Goal: Task Accomplishment & Management: Complete application form

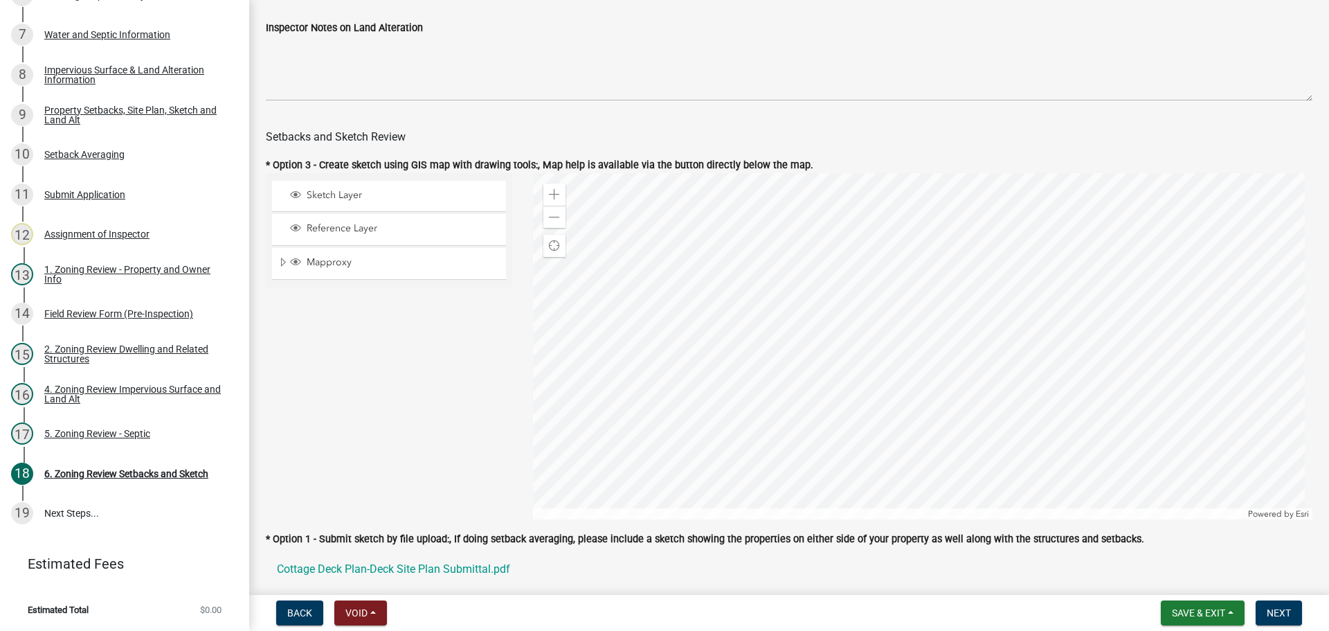
scroll to position [692, 0]
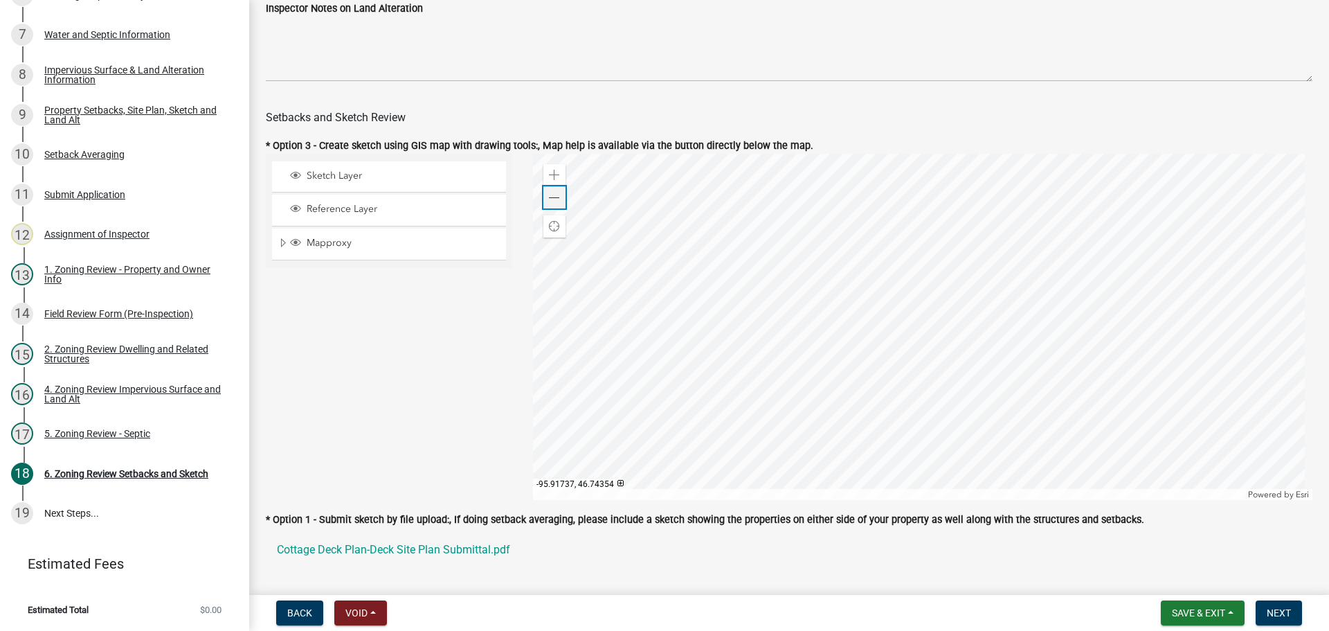
click at [553, 204] on span at bounding box center [554, 197] width 11 height 11
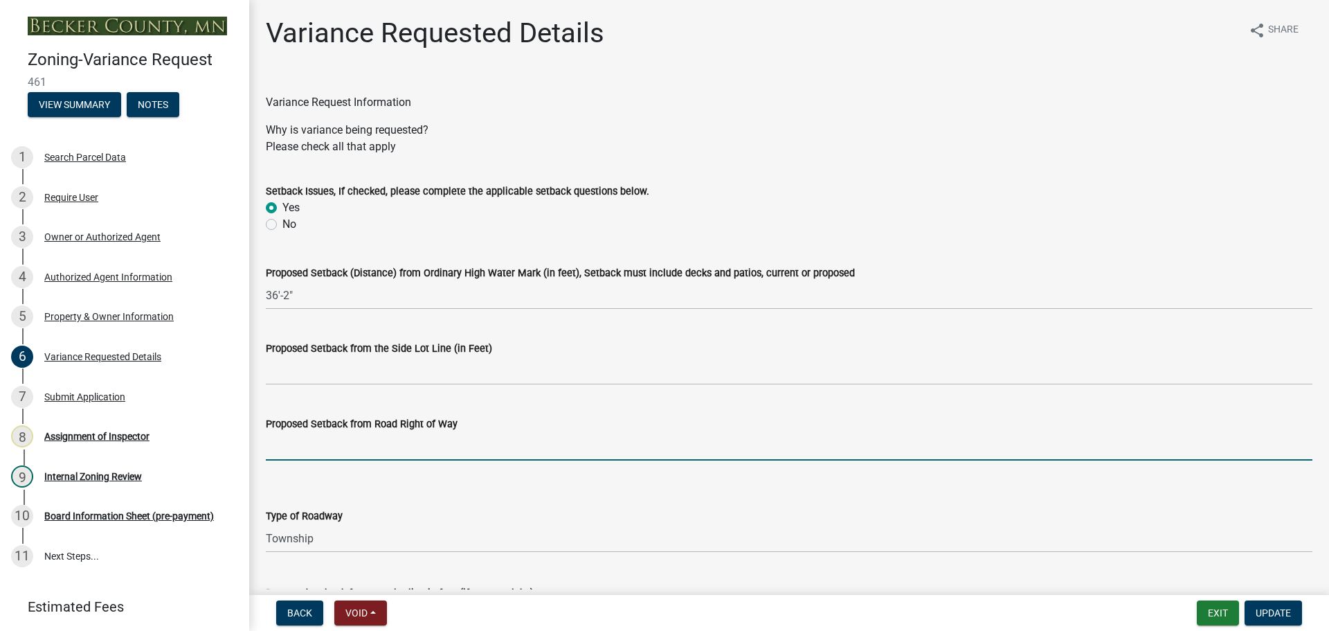
select select "edc6b78d-c029-41a6-a436-e6f76b5f0855"
select select "a5c6235c-6fe0-43e3-9b64-f3566618e99d"
select select "a60f612c-e64d-4767-92b2-cb2f842b6e0b"
select select "bb2b5e43-03c1-4874-9abf-a65f400af928"
select select "8ea3e6c3-8fed-4904-aa20-2f643744aa0c"
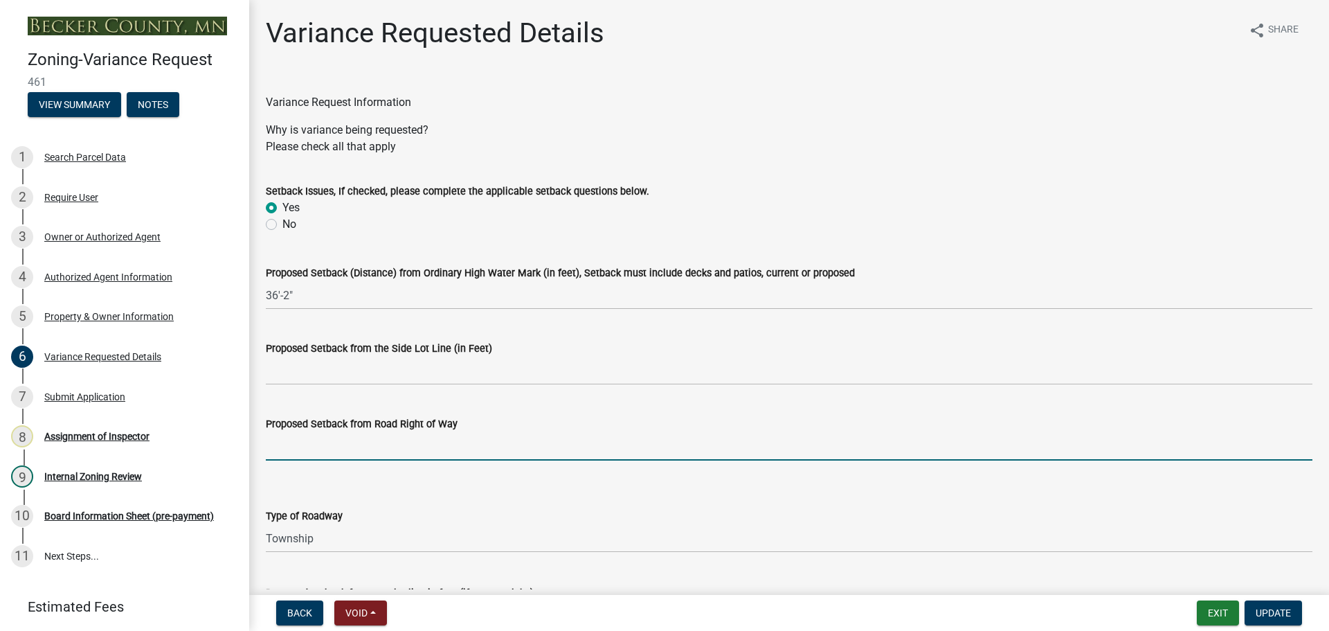
select select "860afd09-da87-482b-bca4-413f5cf53582"
select select "ee8740c3-f4d5-48cf-ad42-c8f7342b480c"
select select "1aa51e34-4f0a-4095-a3f3-287665056048"
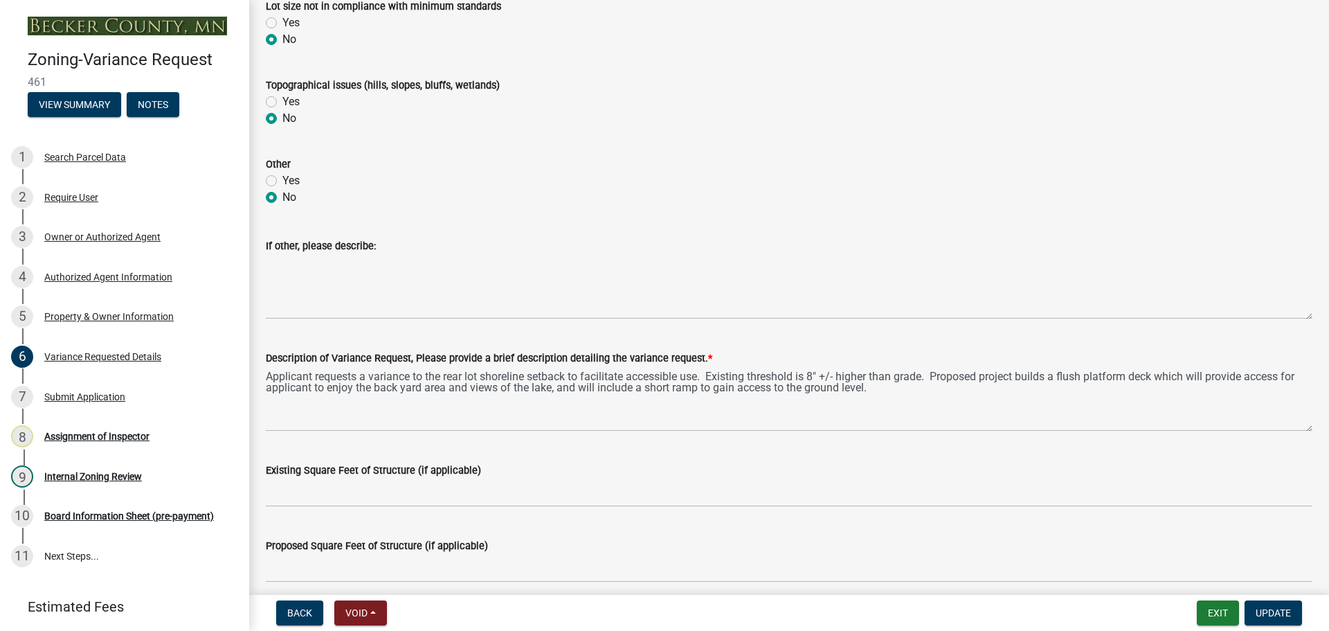
scroll to position [831, 0]
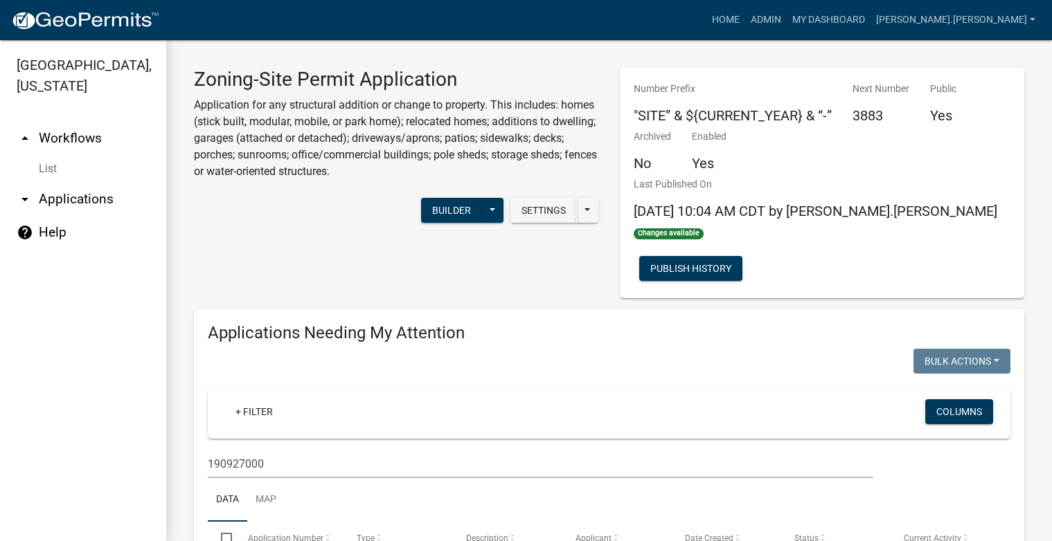
scroll to position [636, 0]
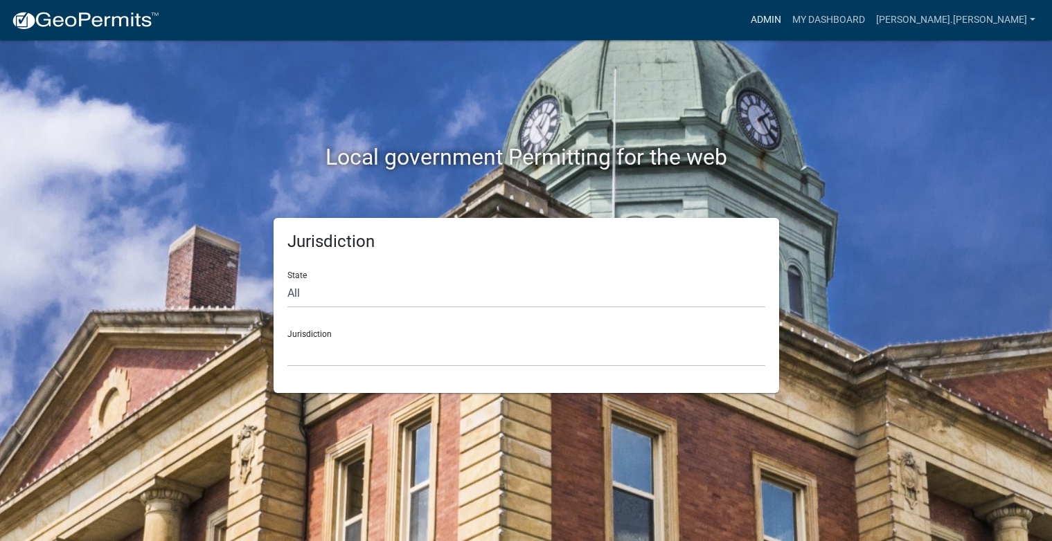
click at [786, 15] on link "Admin" at bounding box center [766, 20] width 42 height 26
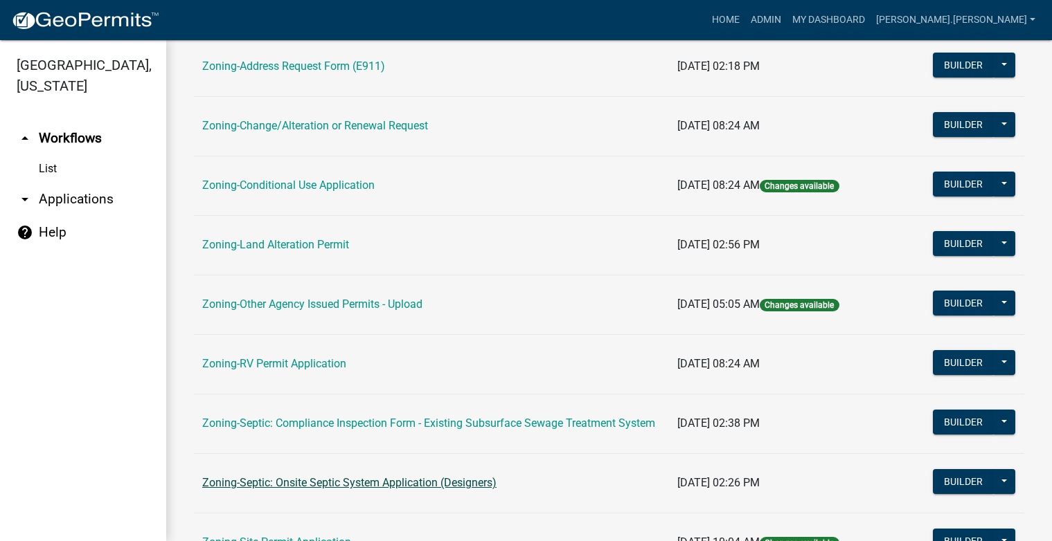
scroll to position [346, 0]
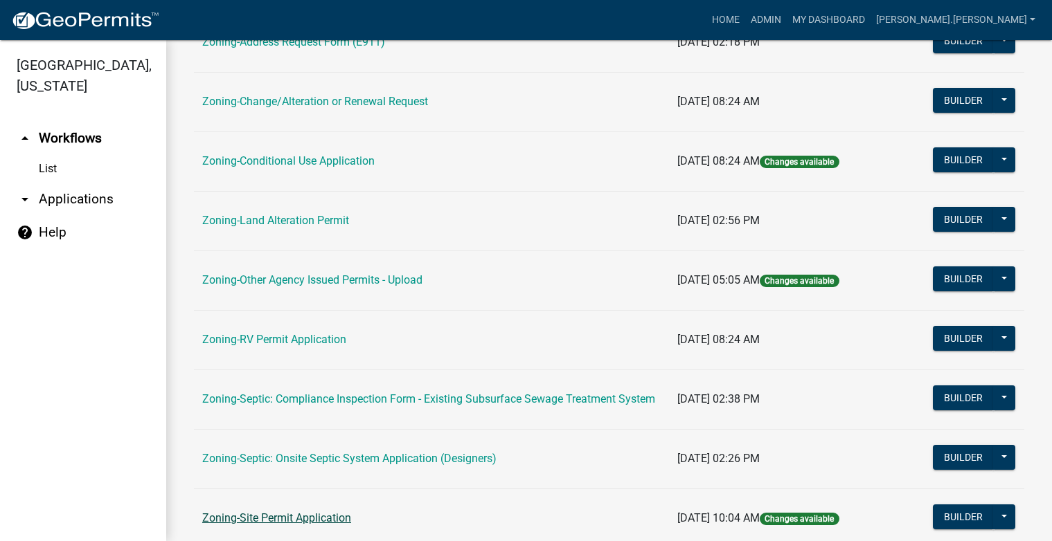
click at [307, 515] on link "Zoning-Site Permit Application" at bounding box center [276, 518] width 149 height 13
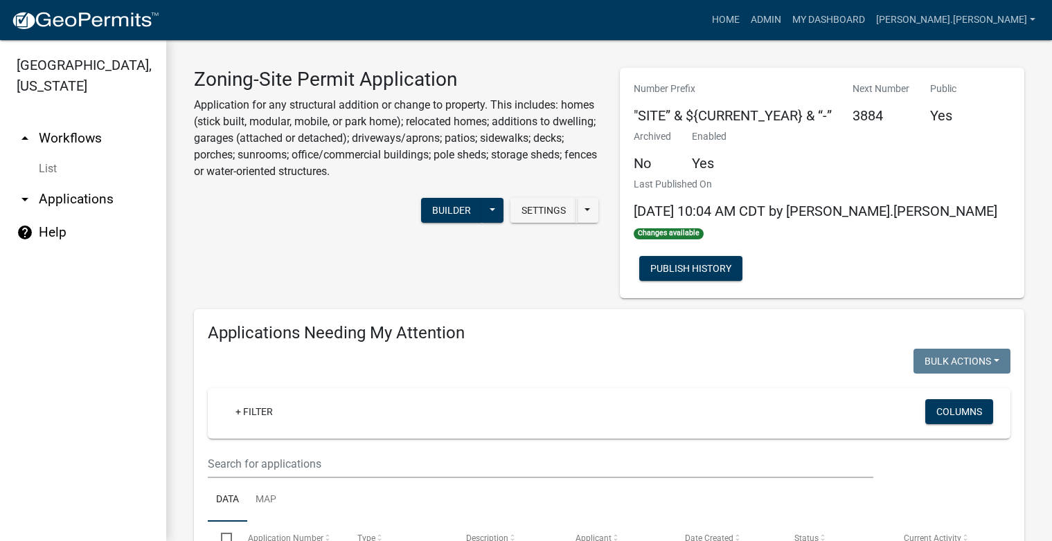
scroll to position [69, 0]
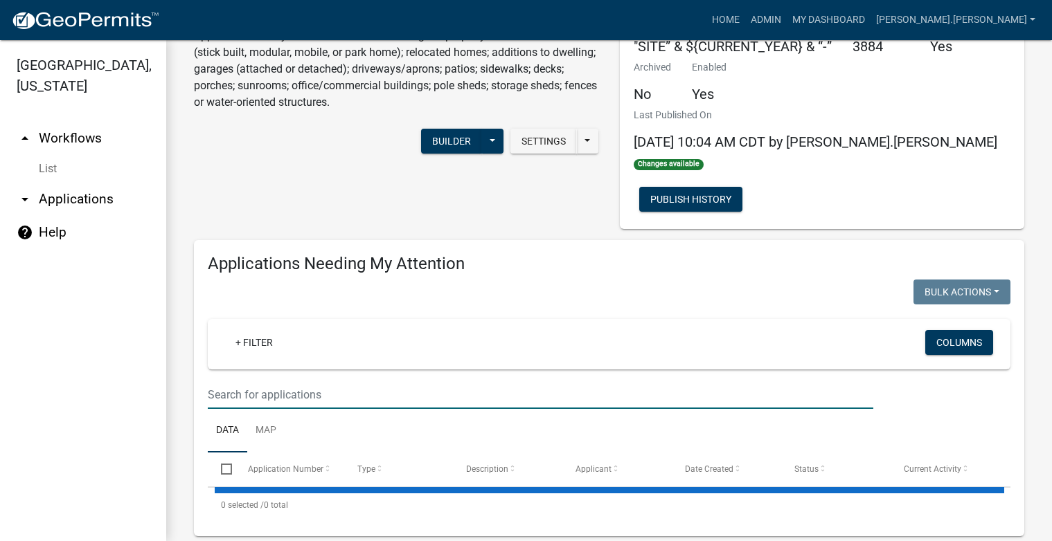
click at [293, 392] on input "text" at bounding box center [540, 395] width 665 height 28
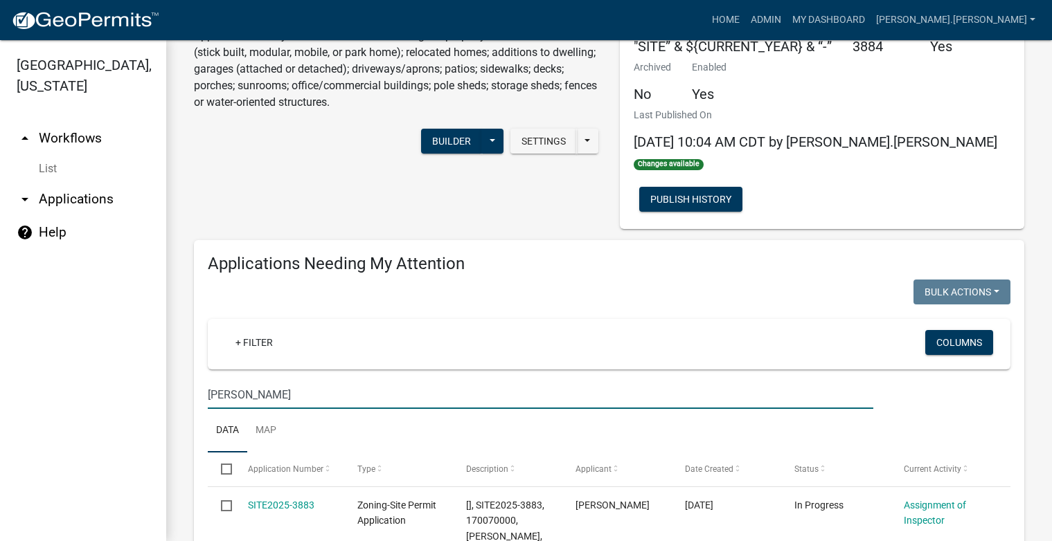
type input "nelson"
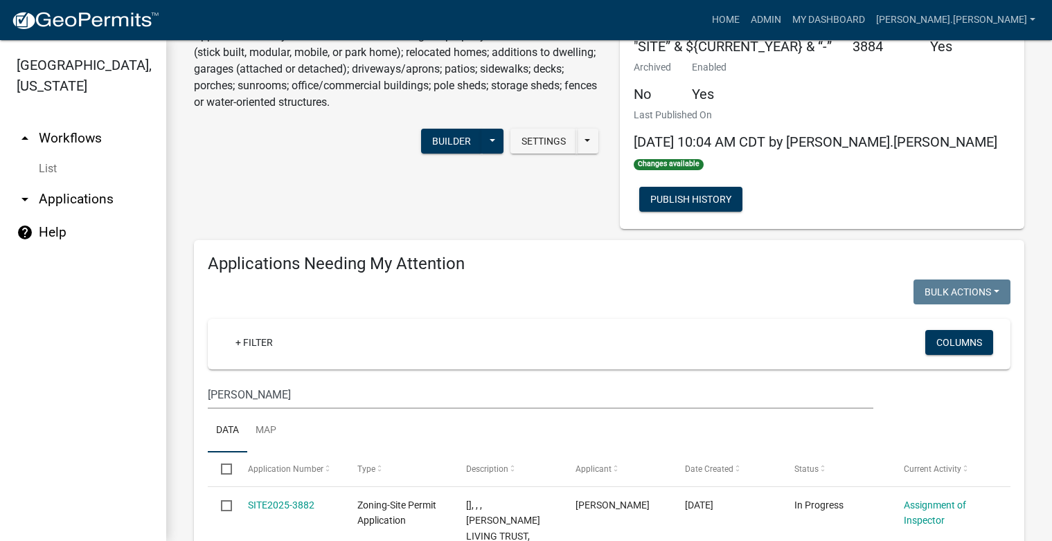
scroll to position [208, 0]
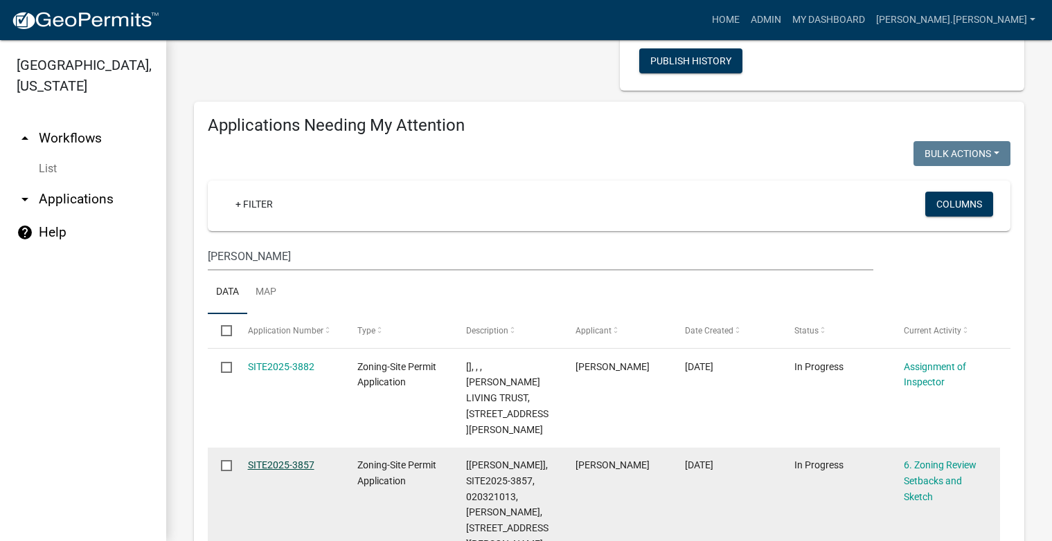
click at [293, 460] on link "SITE2025-3857" at bounding box center [281, 465] width 66 height 11
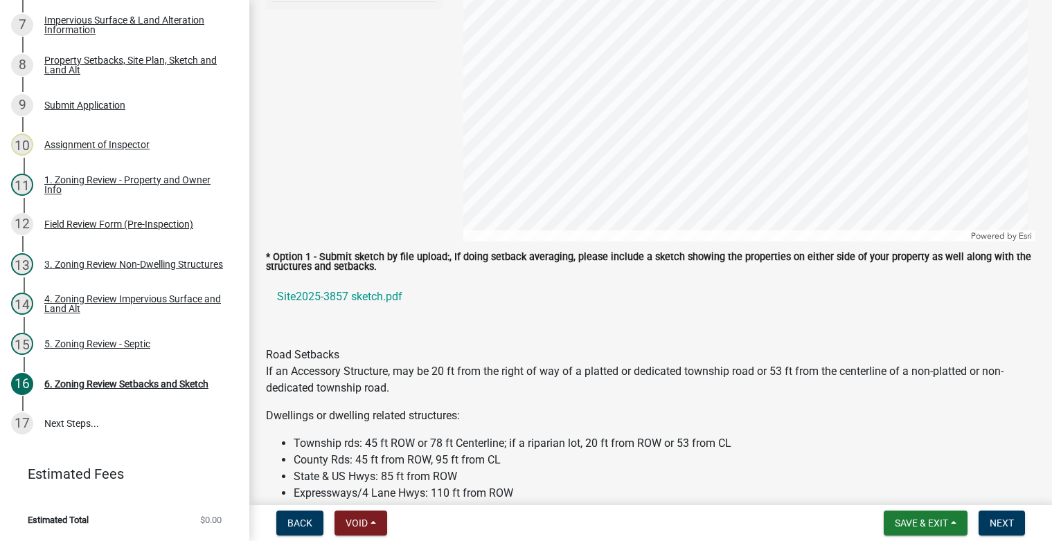
scroll to position [969, 0]
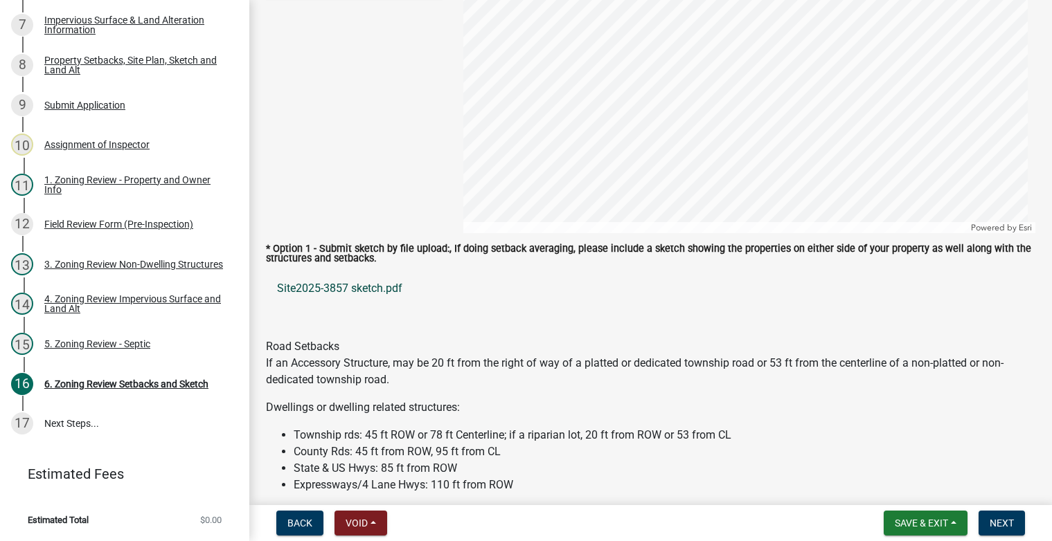
click at [370, 294] on link "Site2025-3857 sketch.pdf" at bounding box center [650, 288] width 769 height 33
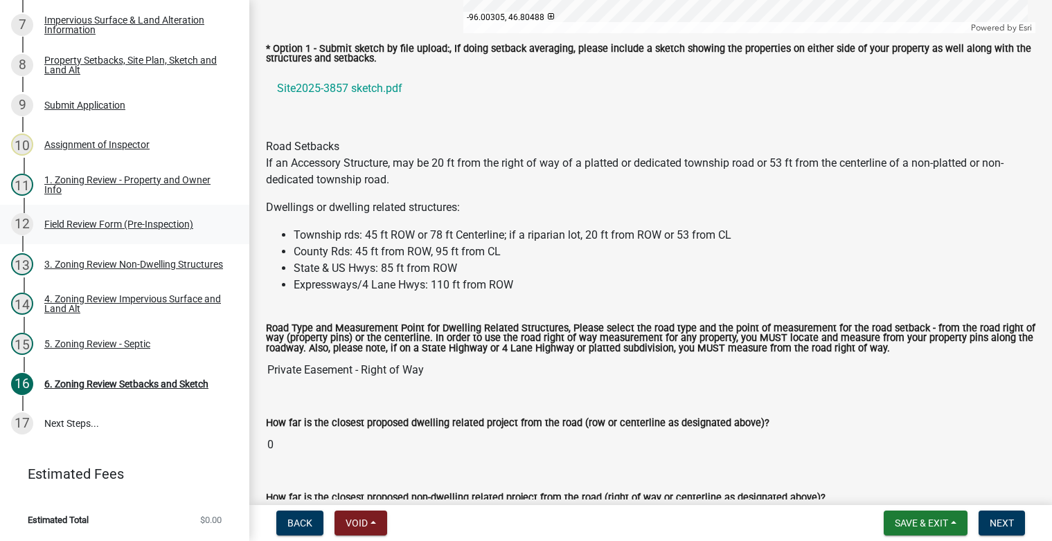
scroll to position [1177, 0]
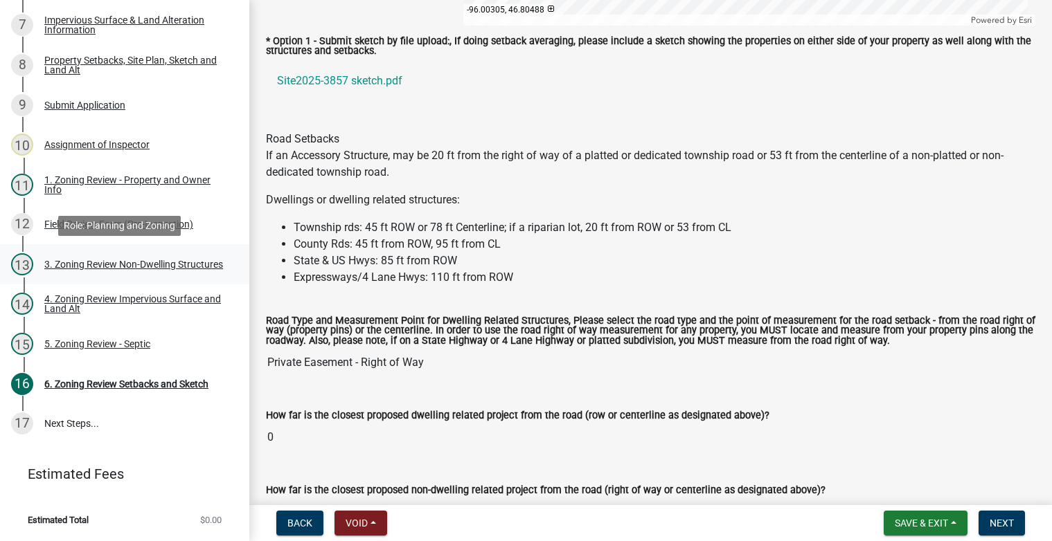
click at [138, 260] on div "3. Zoning Review Non-Dwelling Structures" at bounding box center [133, 265] width 179 height 10
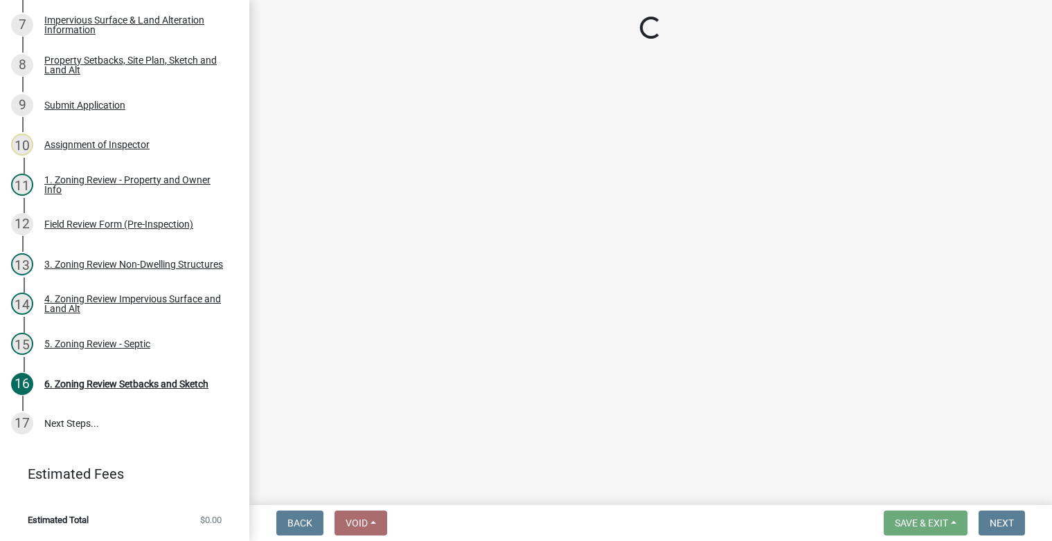
select select "2fe0a161-8217-4815-9ba4-414222f248ef"
select select "5e5a1a43-a57c-433a-8128-35b9326238e3"
select select "223718f0-5ac7-44a0-9707-5d191da7cdfb"
select select "4896e132-28d3-46f3-964b-14c5e9dd7a99"
select select "08924a8d-620f-42ce-8de3-94388368b842"
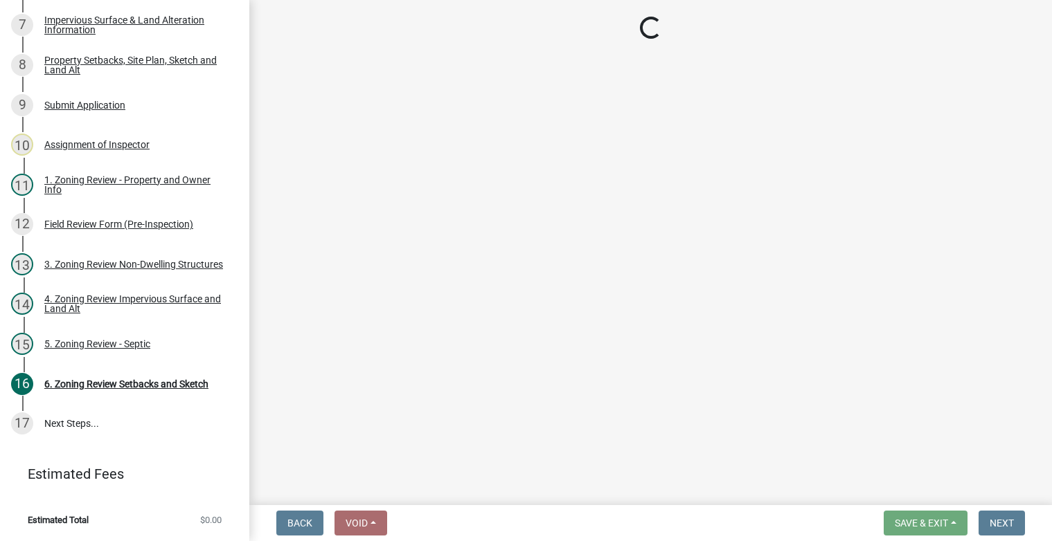
select select "70869821-7738-4560-8d2e-4f353ca78bb3"
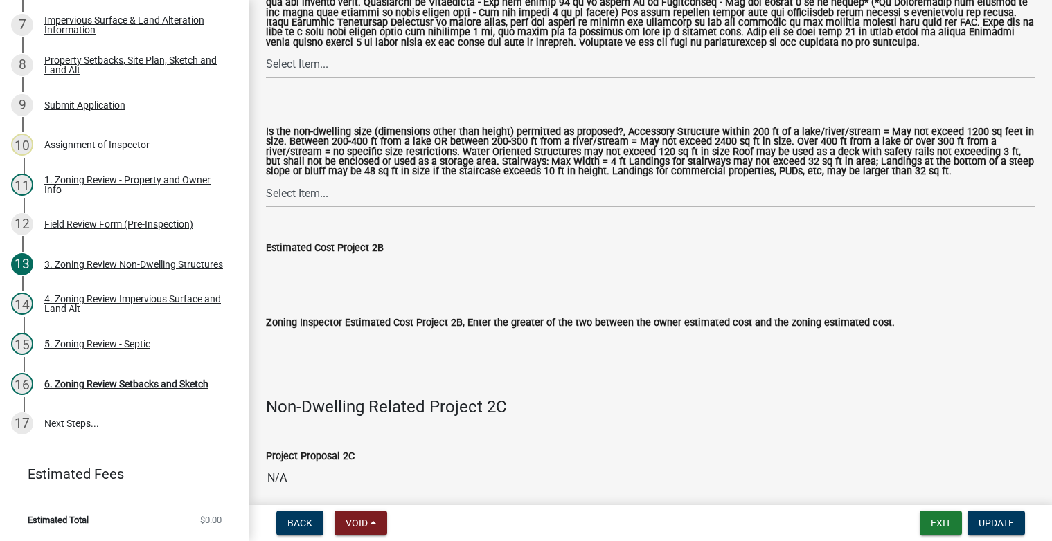
scroll to position [3116, 0]
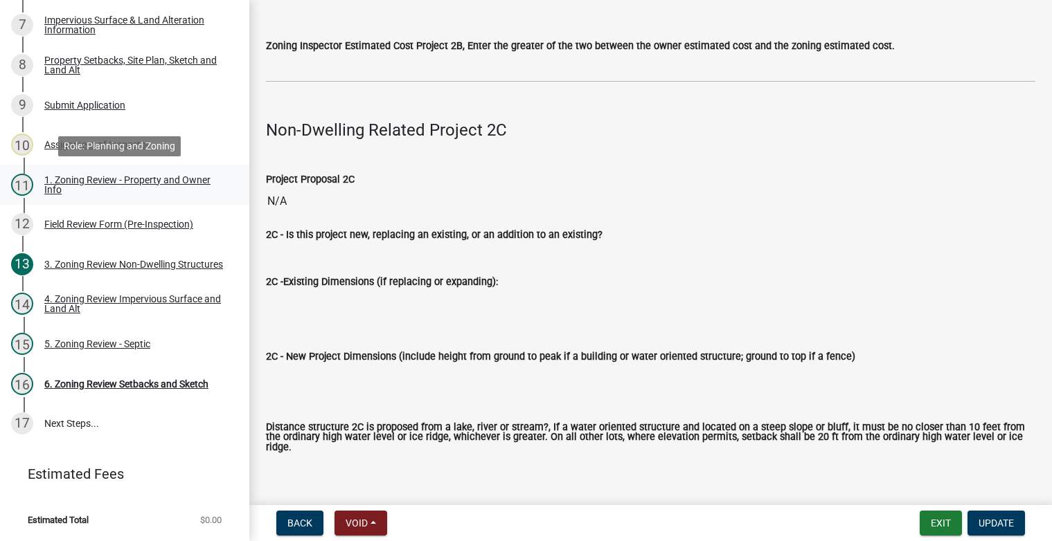
click at [163, 179] on div "1. Zoning Review - Property and Owner Info" at bounding box center [135, 184] width 183 height 19
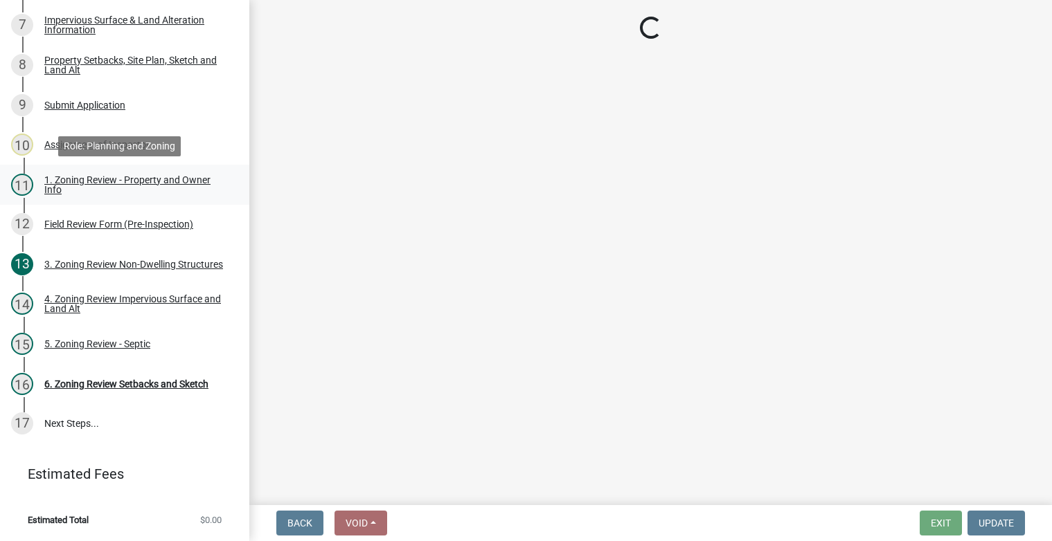
scroll to position [0, 0]
select select "b279cdb4-a9c7-4e65-a8bd-797316f5be14"
select select "b4f32c46-6248-4748-b47c-fa4933858724"
select select "ab6c2257-4786-48e5-86d0-1194833f57c8"
select select "de99b201-fb85-4000-88f5-6f49f4ff2101"
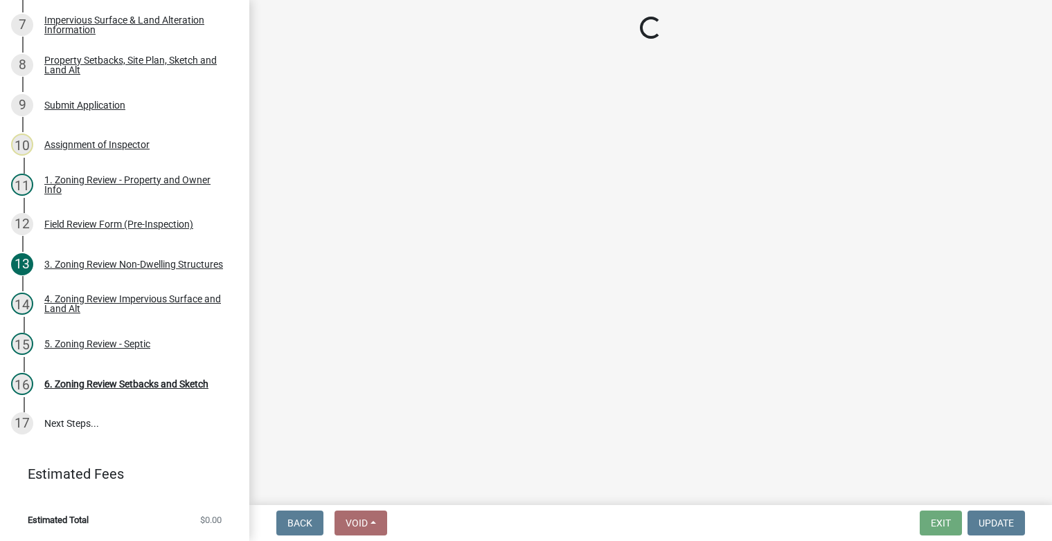
select select "bebe3d63-d6b7-40ee-9a8d-3c7f124c1a67"
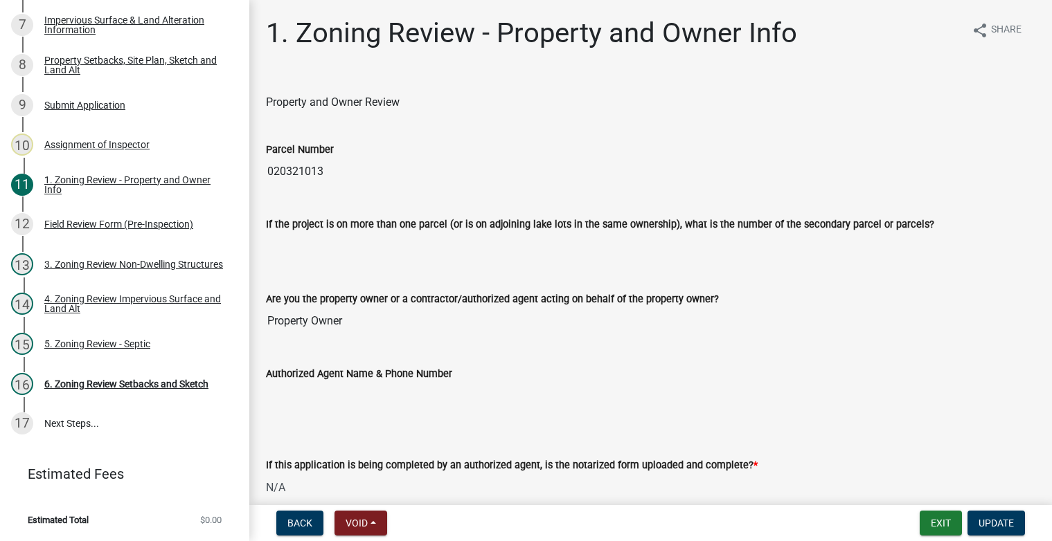
click at [309, 175] on input "020321013" at bounding box center [650, 172] width 769 height 28
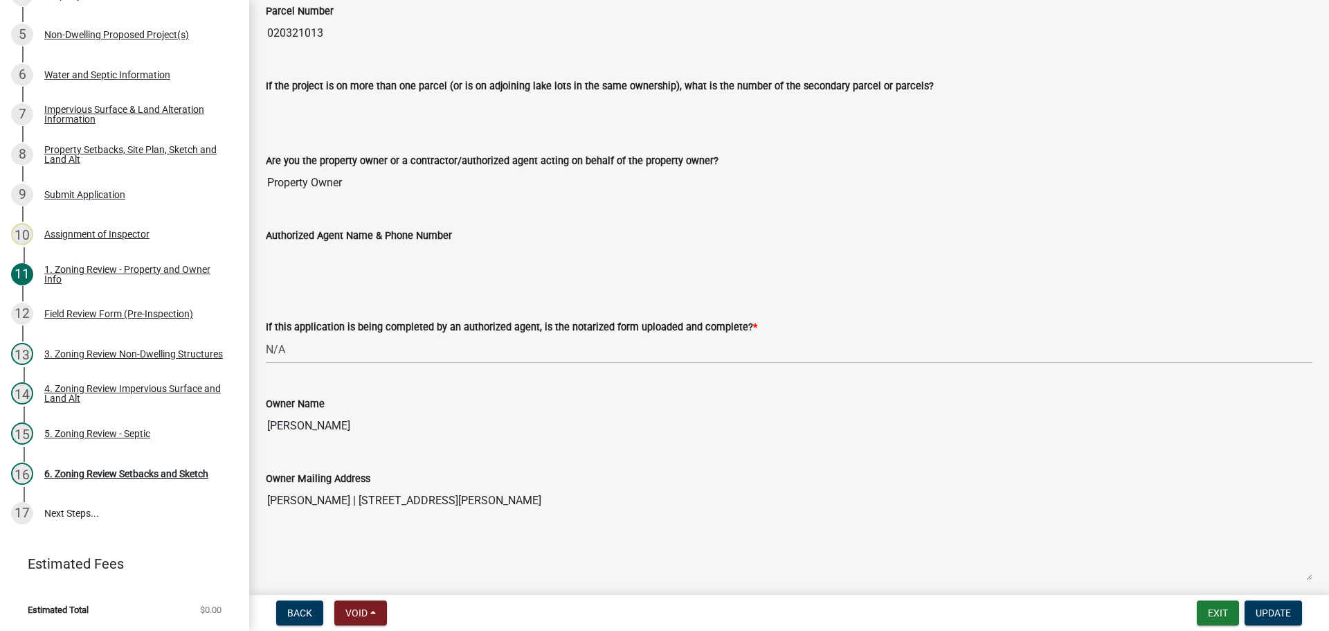
scroll to position [302, 0]
click at [140, 476] on div "6. Zoning Review Setbacks and Sketch" at bounding box center [126, 474] width 164 height 10
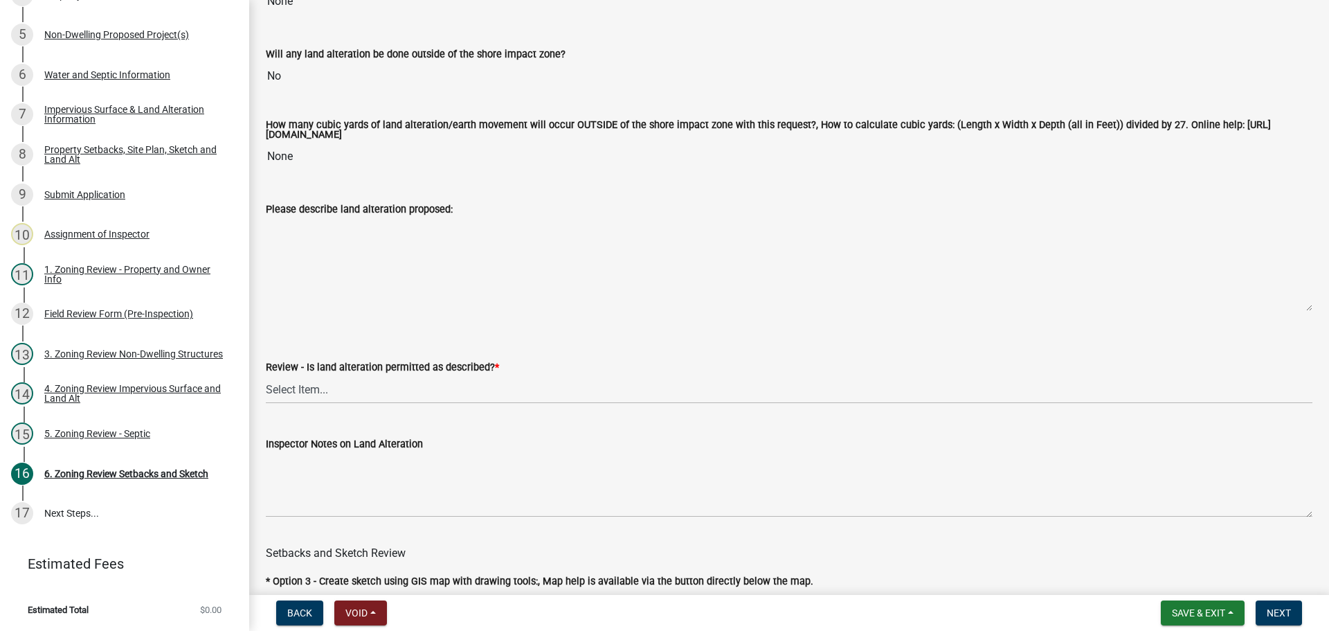
scroll to position [277, 0]
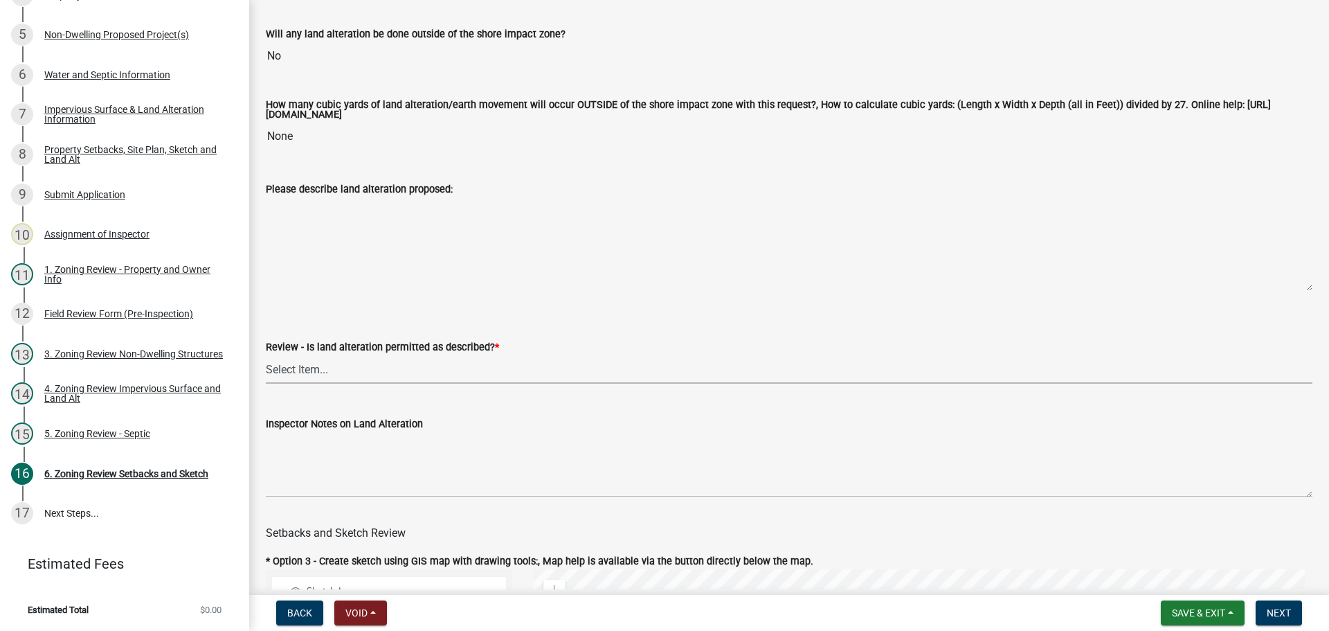
click at [354, 359] on select "Select Item... Yes No N/A" at bounding box center [789, 369] width 1047 height 28
click at [266, 357] on select "Select Item... Yes No N/A" at bounding box center [789, 369] width 1047 height 28
select select "67532522-cdd9-4b58-8c28-493a46ddf41b"
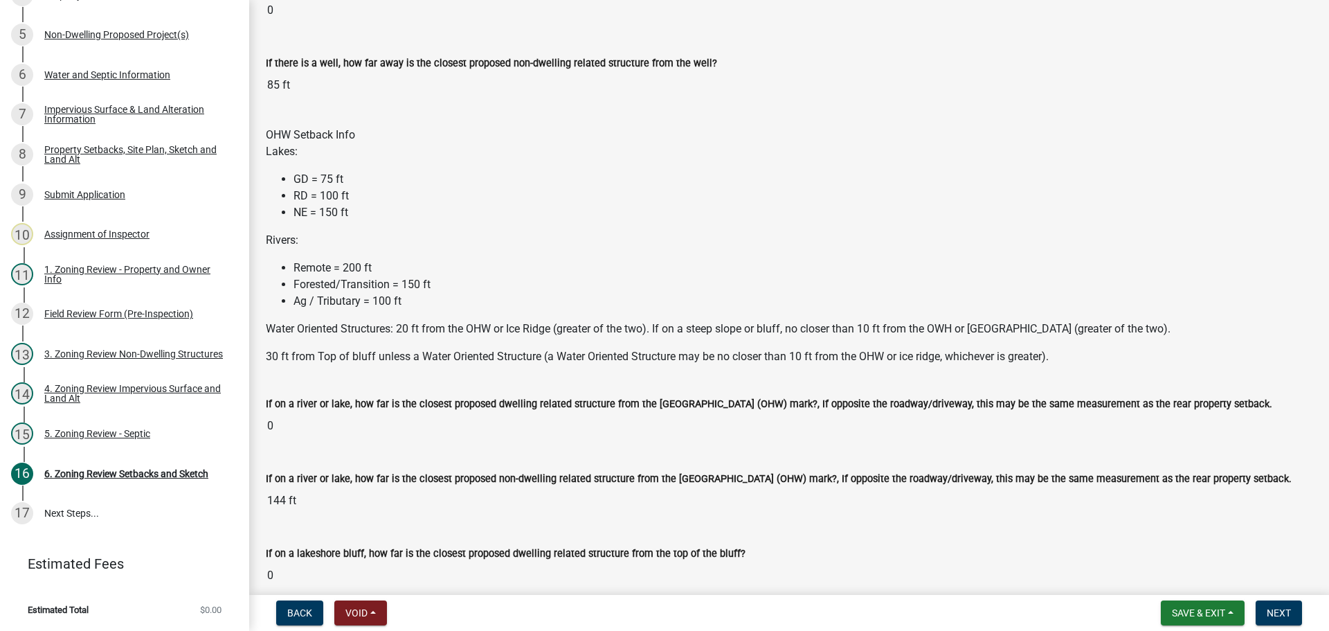
scroll to position [3116, 0]
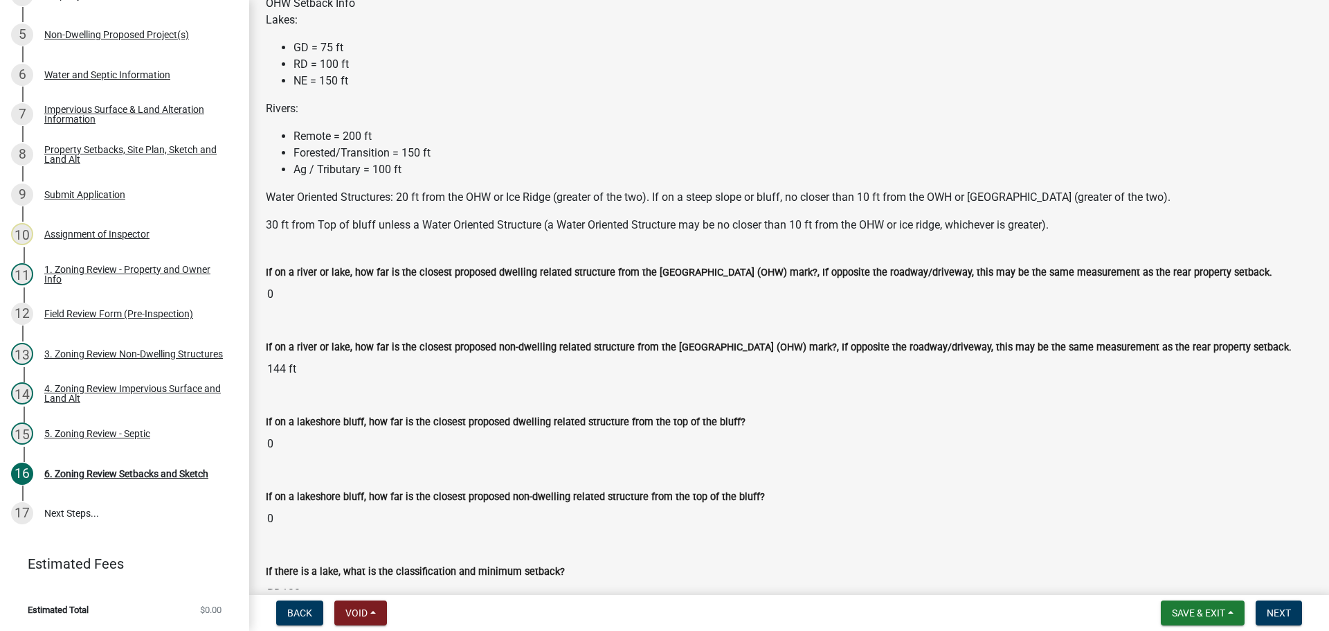
drag, startPoint x: 301, startPoint y: 368, endPoint x: 269, endPoint y: 365, distance: 32.0
click at [269, 365] on input "144 ft" at bounding box center [789, 369] width 1047 height 28
click at [301, 371] on input "144 ft" at bounding box center [789, 369] width 1047 height 28
drag, startPoint x: 302, startPoint y: 370, endPoint x: 270, endPoint y: 371, distance: 31.9
click at [270, 371] on input "144 ft" at bounding box center [789, 369] width 1047 height 28
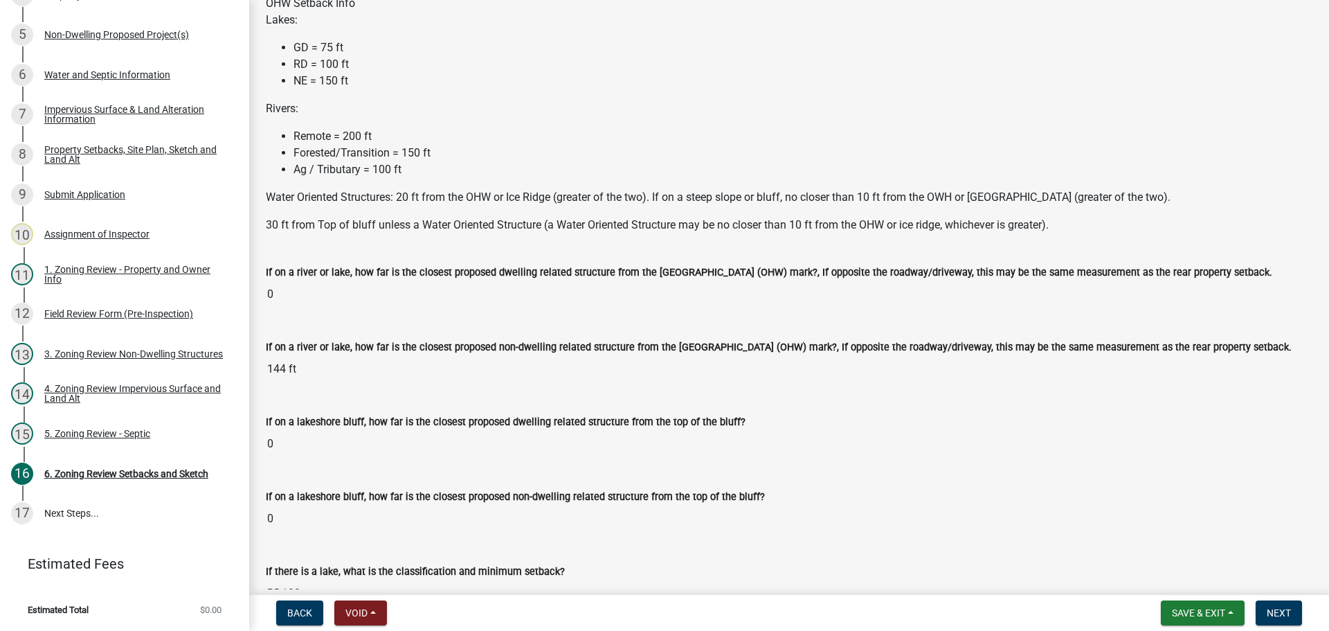
click at [321, 377] on input "144 ft" at bounding box center [789, 369] width 1047 height 28
click at [325, 370] on input "144 ft" at bounding box center [789, 369] width 1047 height 28
click at [314, 374] on input "144 ft" at bounding box center [789, 369] width 1047 height 28
drag, startPoint x: 307, startPoint y: 372, endPoint x: 269, endPoint y: 368, distance: 38.3
click at [269, 368] on input "144 ft" at bounding box center [789, 369] width 1047 height 28
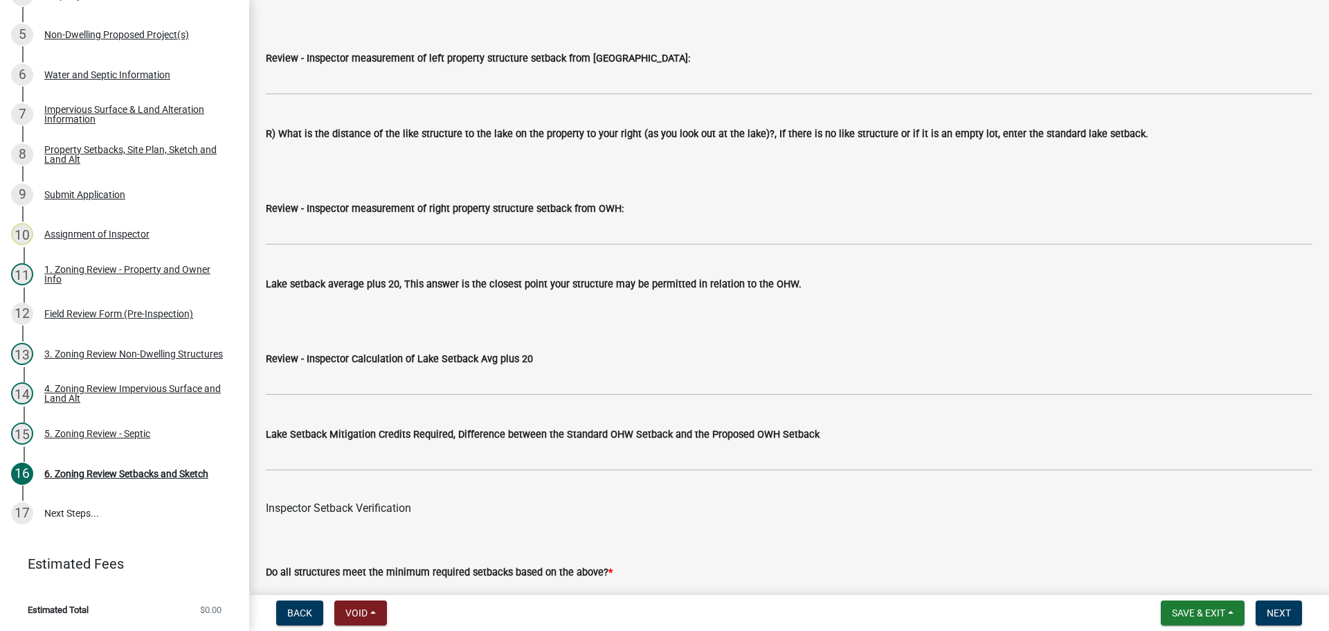
scroll to position [4085, 0]
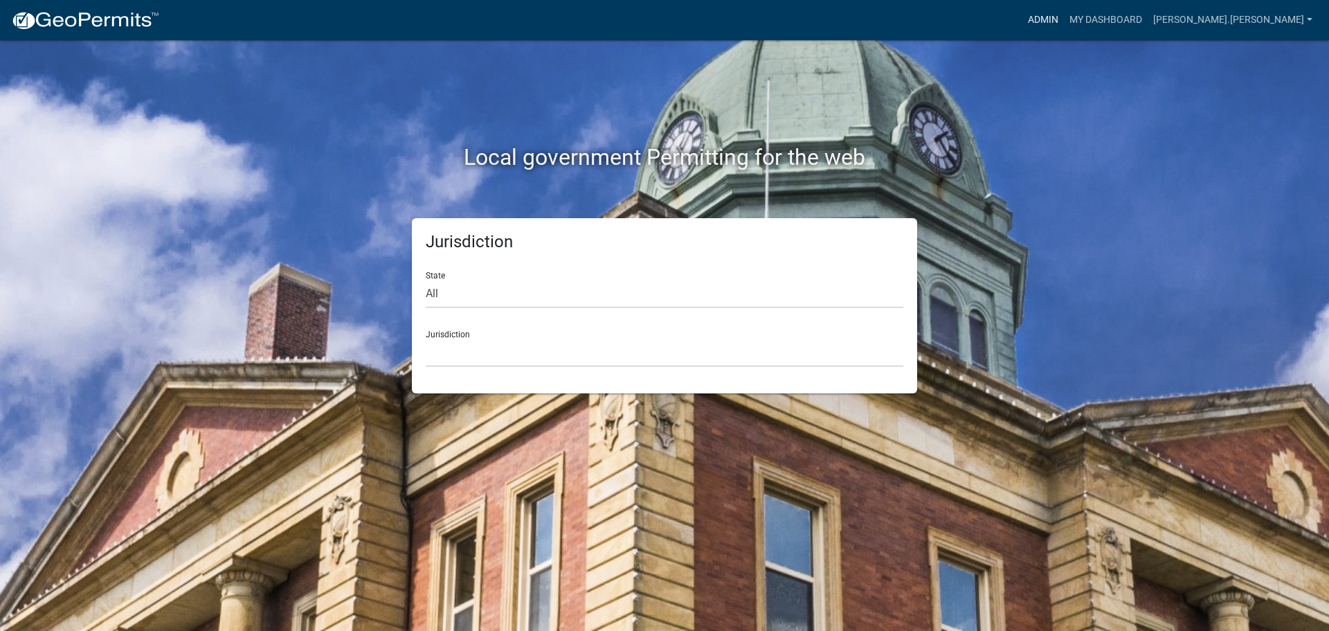
click at [1064, 22] on link "Admin" at bounding box center [1044, 20] width 42 height 26
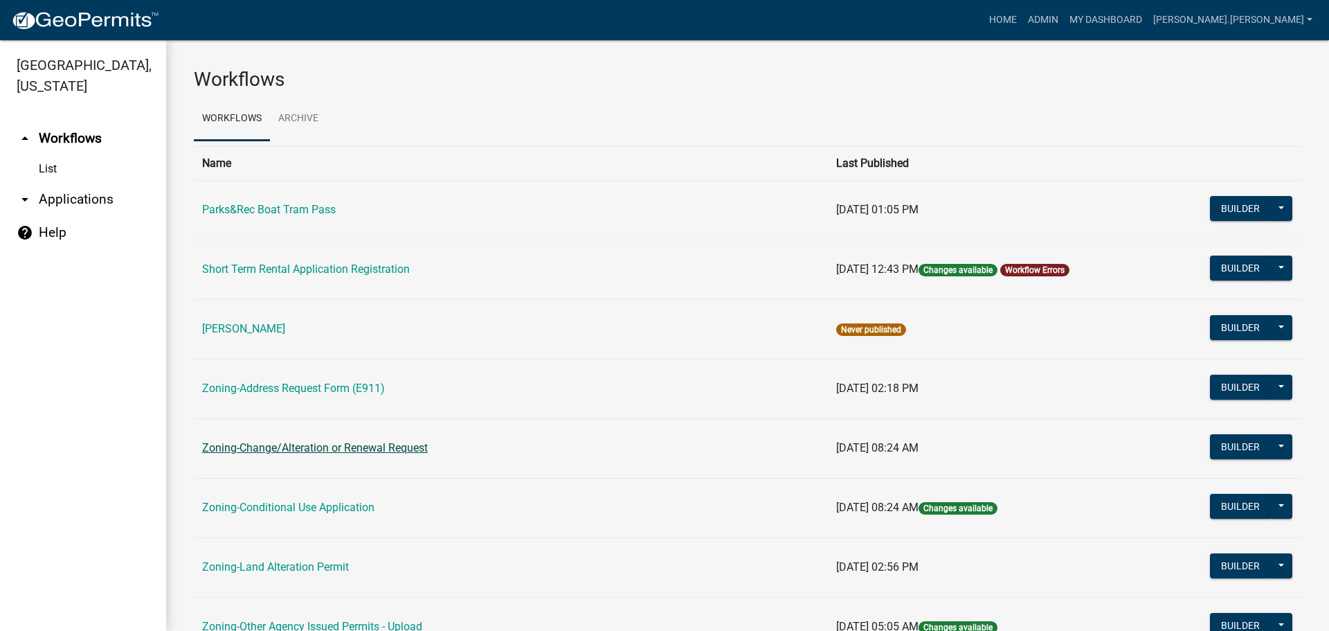
scroll to position [69, 0]
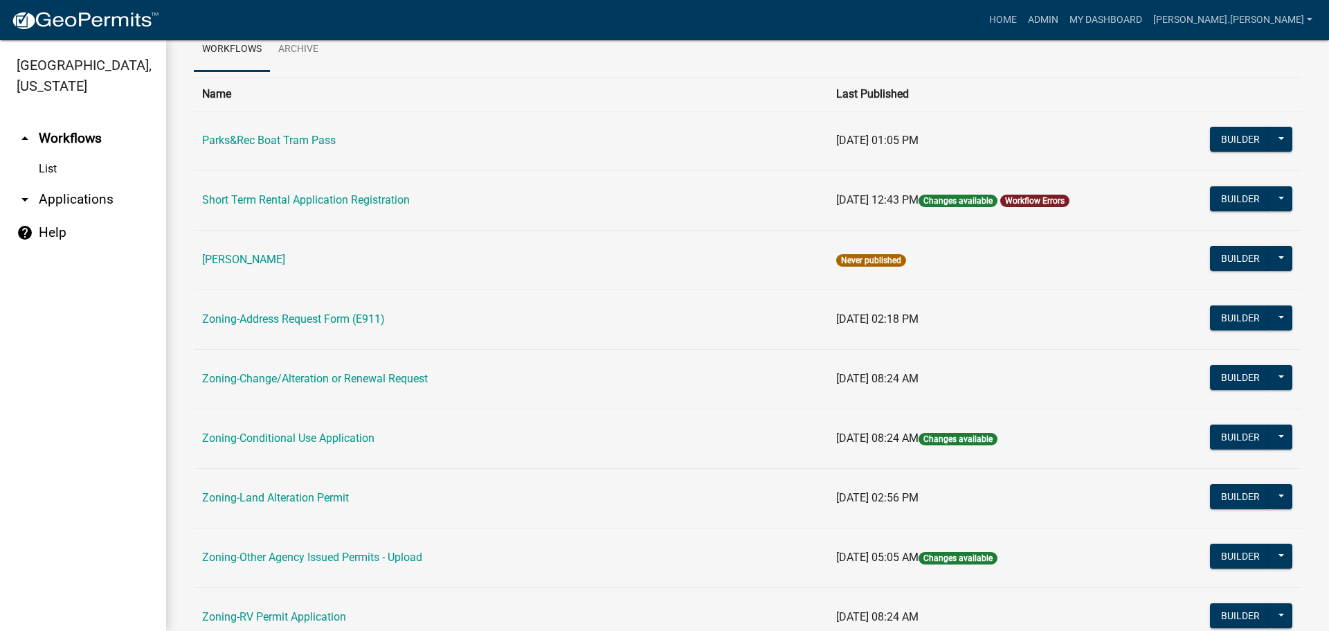
click at [317, 490] on td "Zoning-Land Alteration Permit" at bounding box center [511, 498] width 634 height 60
click at [328, 494] on link "Zoning-Land Alteration Permit" at bounding box center [275, 497] width 147 height 13
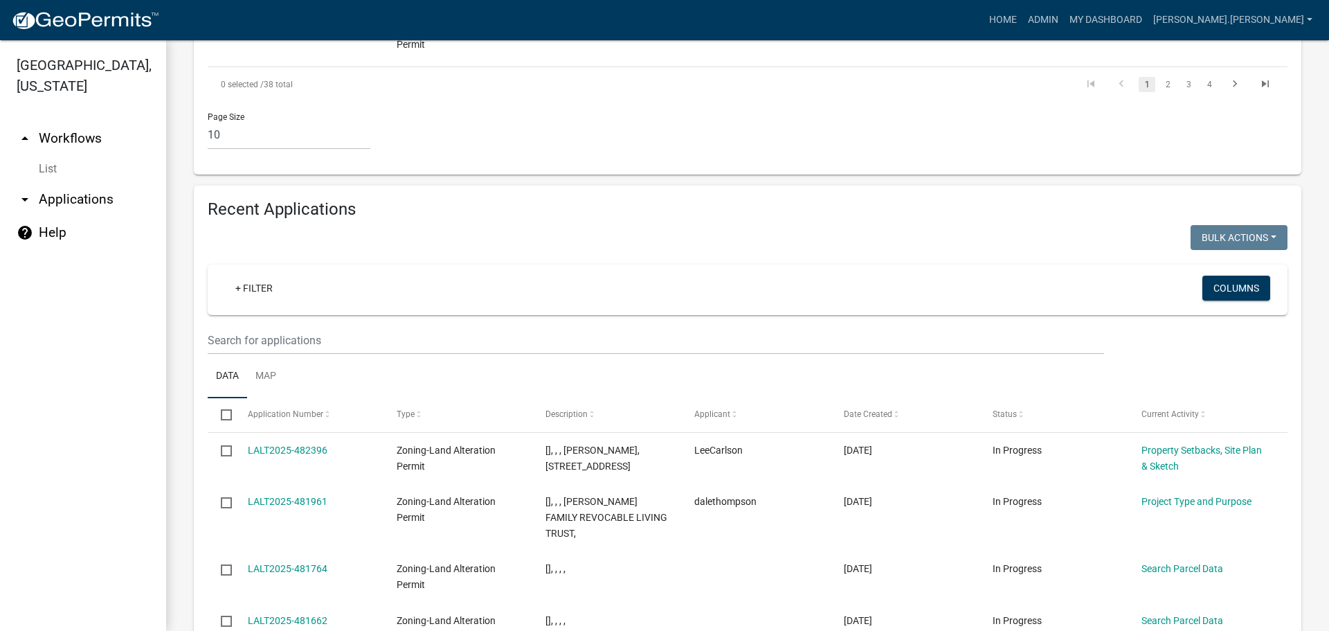
scroll to position [1246, 0]
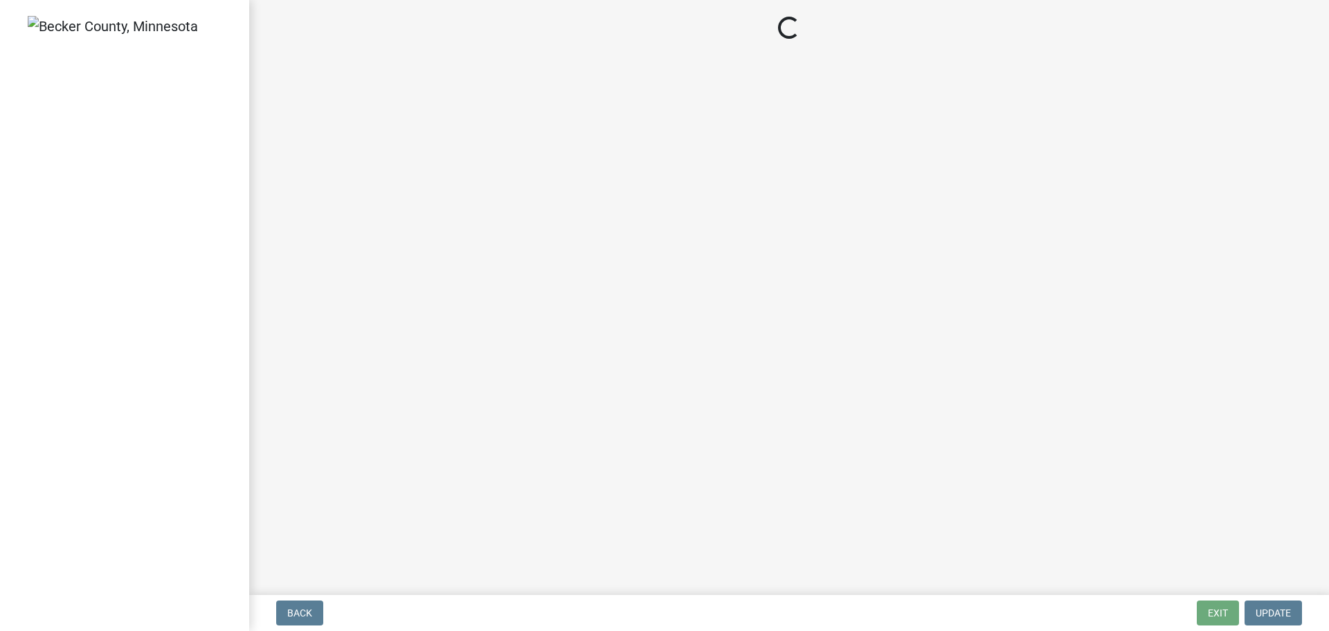
select select "023fca83-4df2-42b9-94ed-3498437255e1"
select select "2c85e181-0cc1-4c86-981c-6278ee4b89cf"
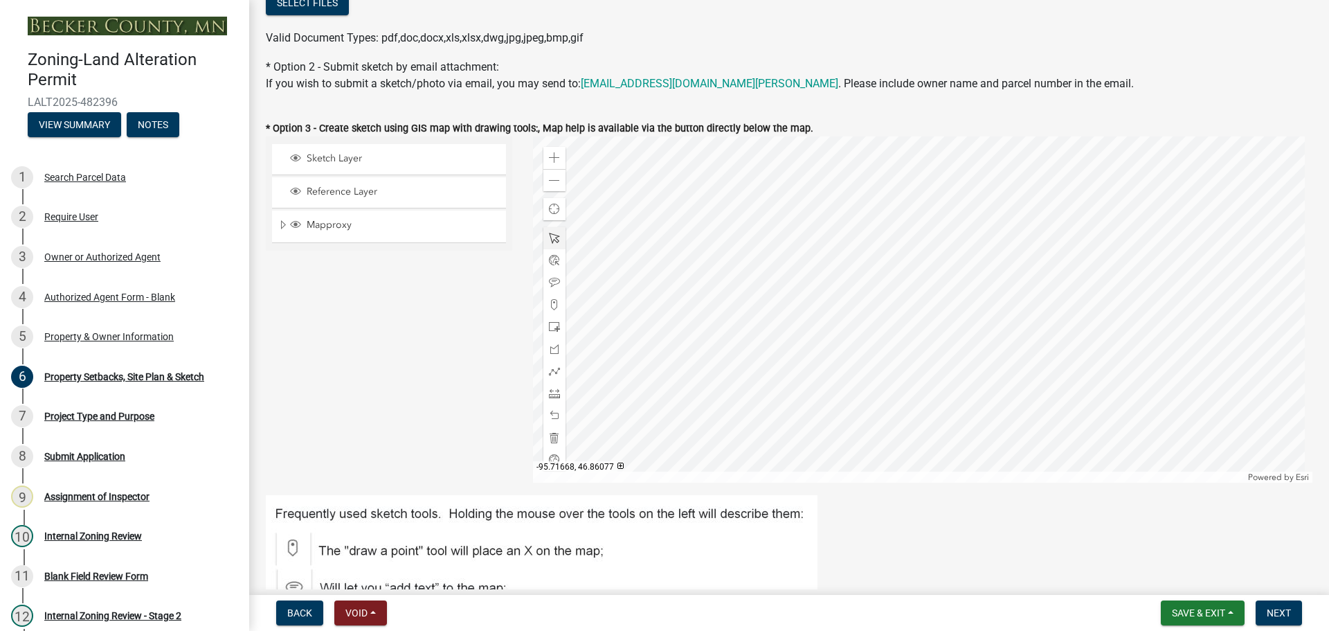
scroll to position [277, 0]
click at [117, 337] on div "Property & Owner Information" at bounding box center [108, 337] width 129 height 10
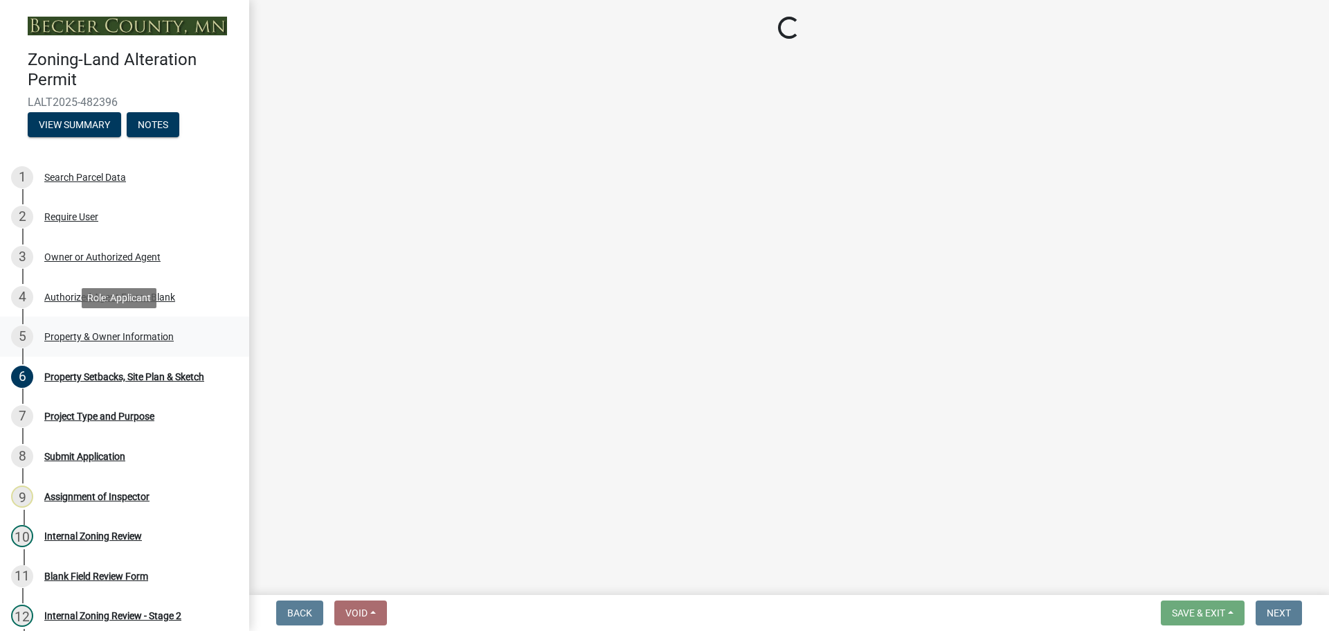
scroll to position [0, 0]
select select "5f41a604-8b91-453d-8de3-98cc9e8acc9b"
select select "6837e37a-bb3a-41d7-8deb-4ed11ac85a70"
select select "d4d80fd2-4592-4b42-b162-92c6ae87a66c"
select select "63fdc9ee-e332-4569-8127-5358fdfa7dfc"
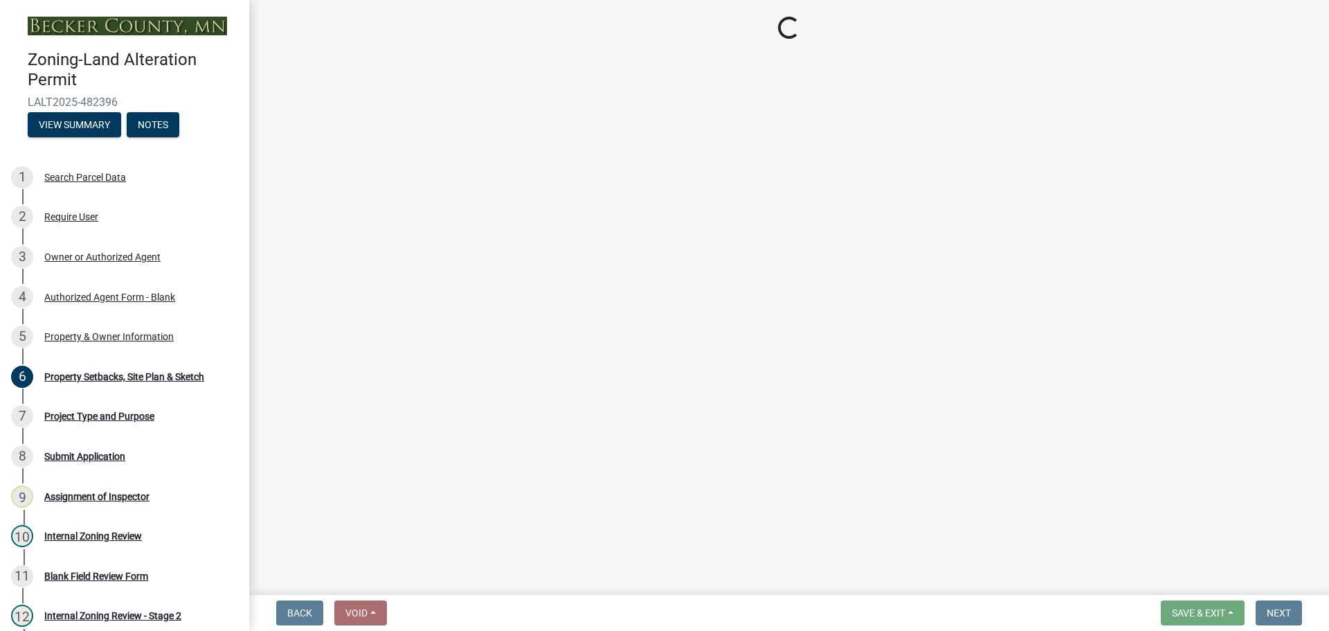
select select "a20b5604-88ec-44b1-8277-10e6e0ae6ac6"
select select "c1c19f9b-ed98-4a80-b19c-b5d7b660d61e"
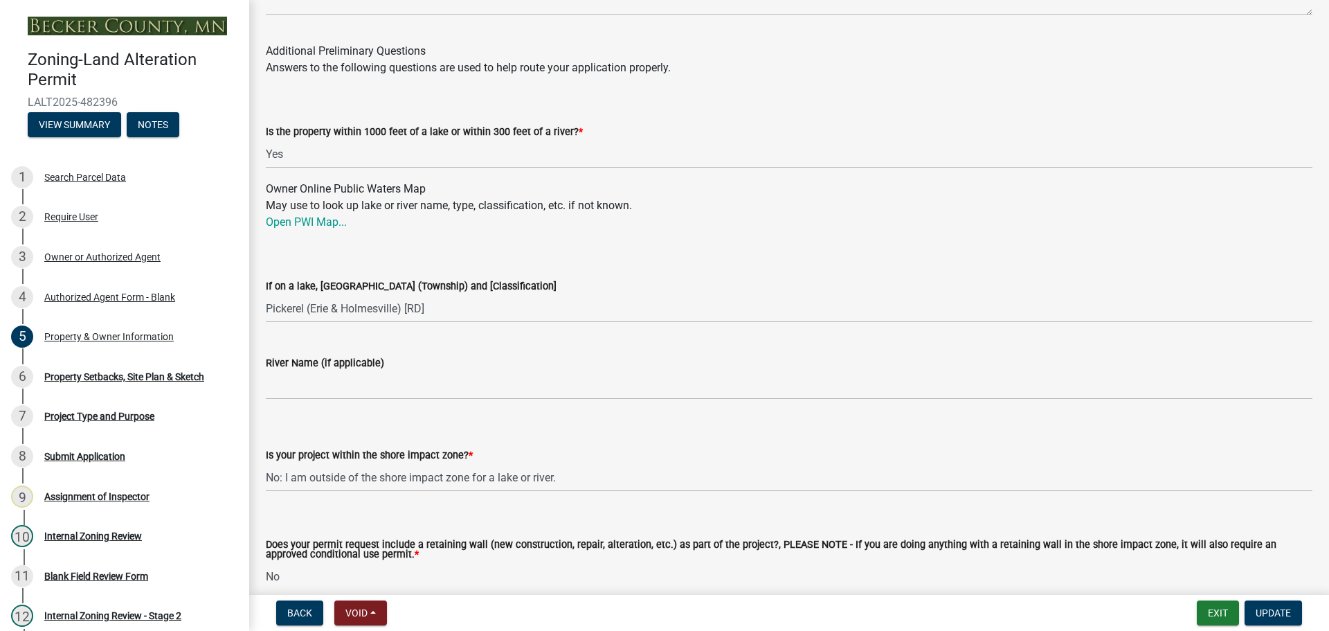
scroll to position [1522, 0]
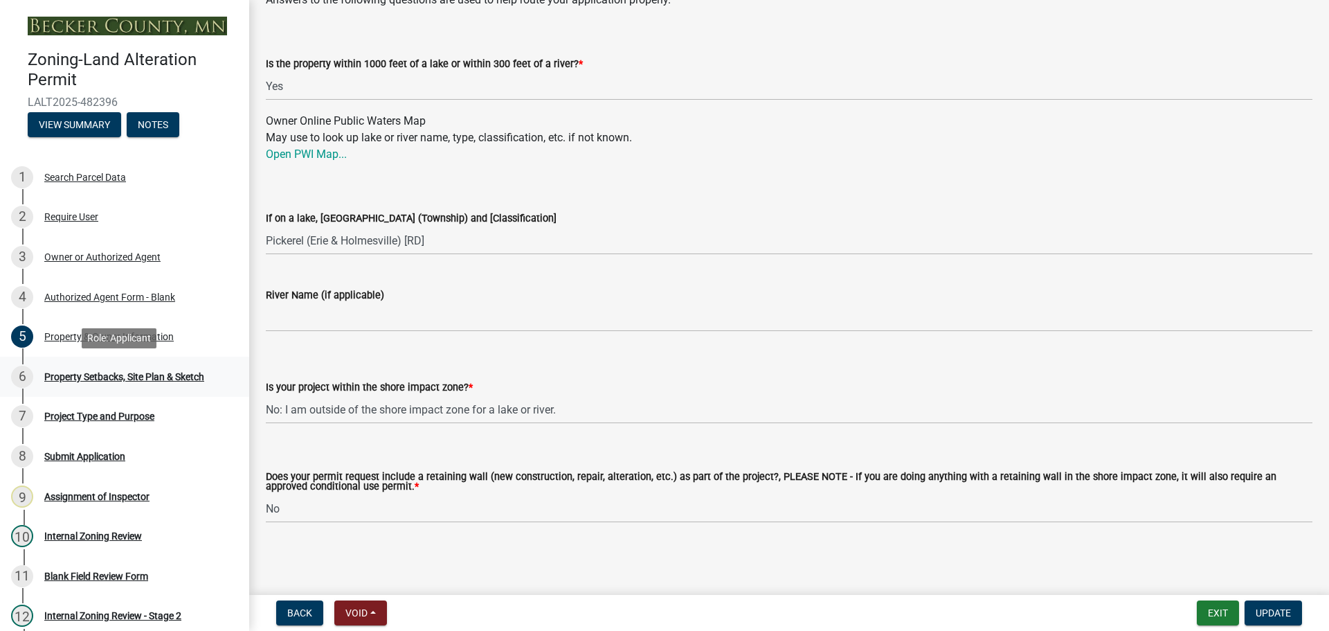
click at [186, 380] on div "Property Setbacks, Site Plan & Sketch" at bounding box center [124, 377] width 160 height 10
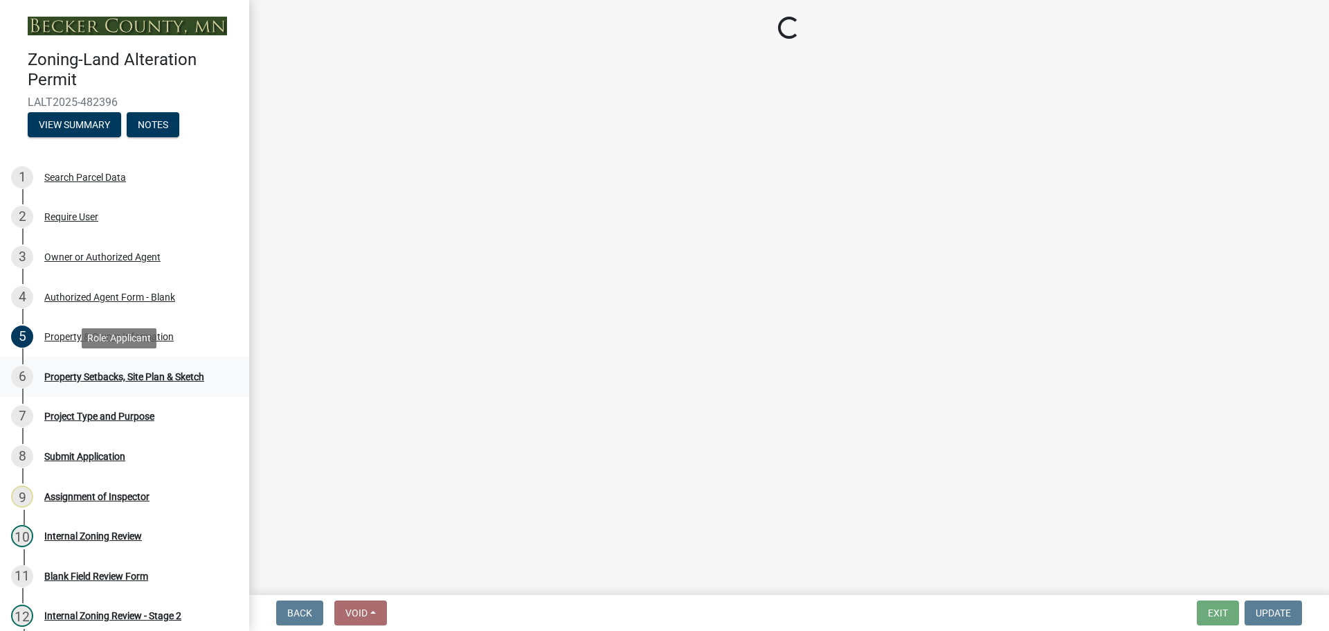
scroll to position [0, 0]
select select "023fca83-4df2-42b9-94ed-3498437255e1"
select select "2c85e181-0cc1-4c86-981c-6278ee4b89cf"
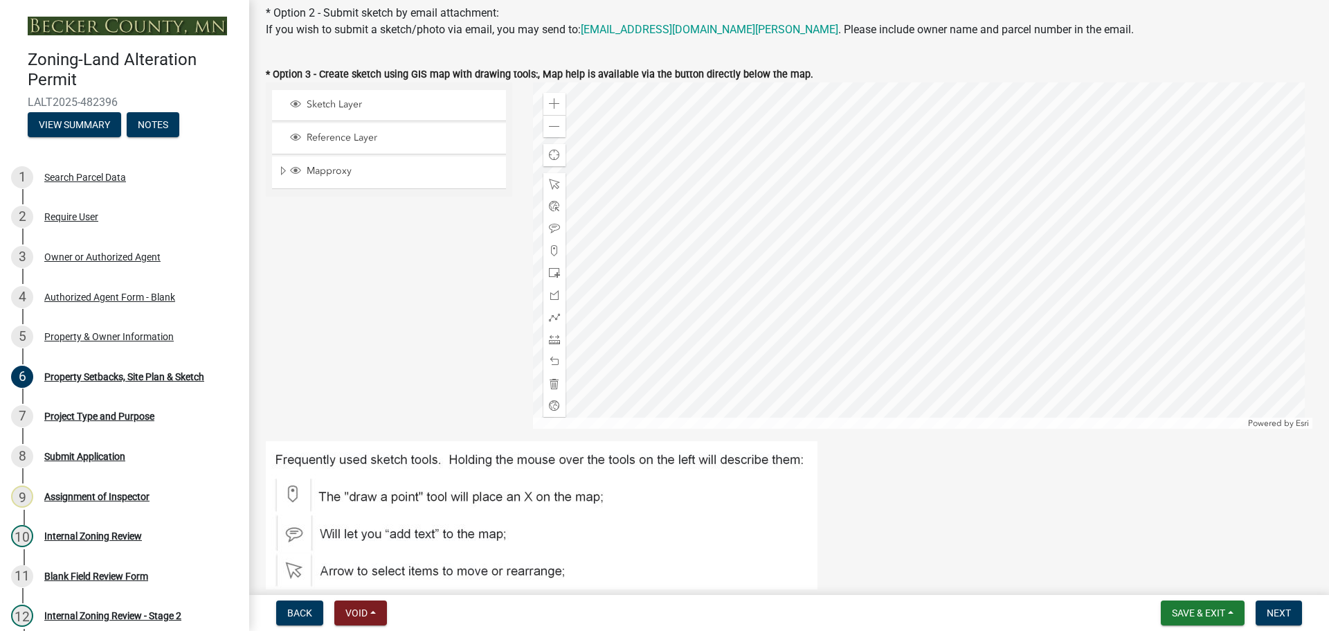
scroll to position [346, 0]
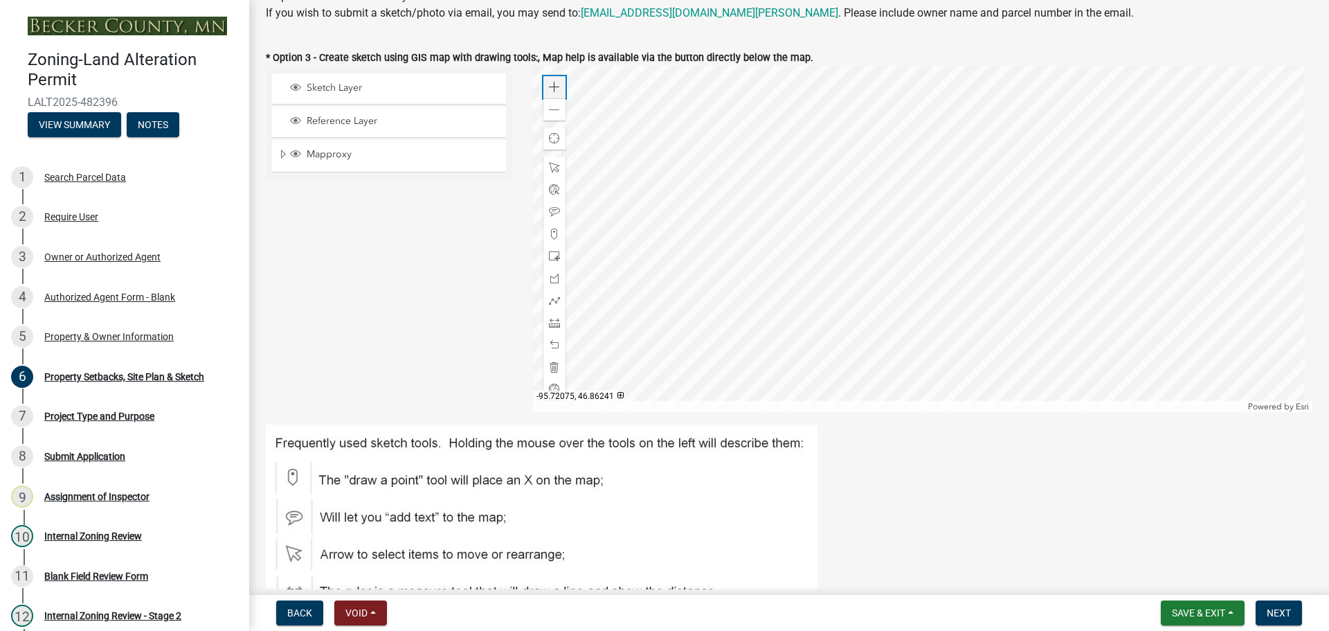
click at [554, 87] on span at bounding box center [554, 87] width 11 height 11
click at [879, 277] on div at bounding box center [923, 239] width 780 height 346
click at [826, 243] on div at bounding box center [923, 239] width 780 height 346
click at [557, 321] on div at bounding box center [554, 323] width 22 height 22
click at [559, 256] on div at bounding box center [554, 256] width 22 height 22
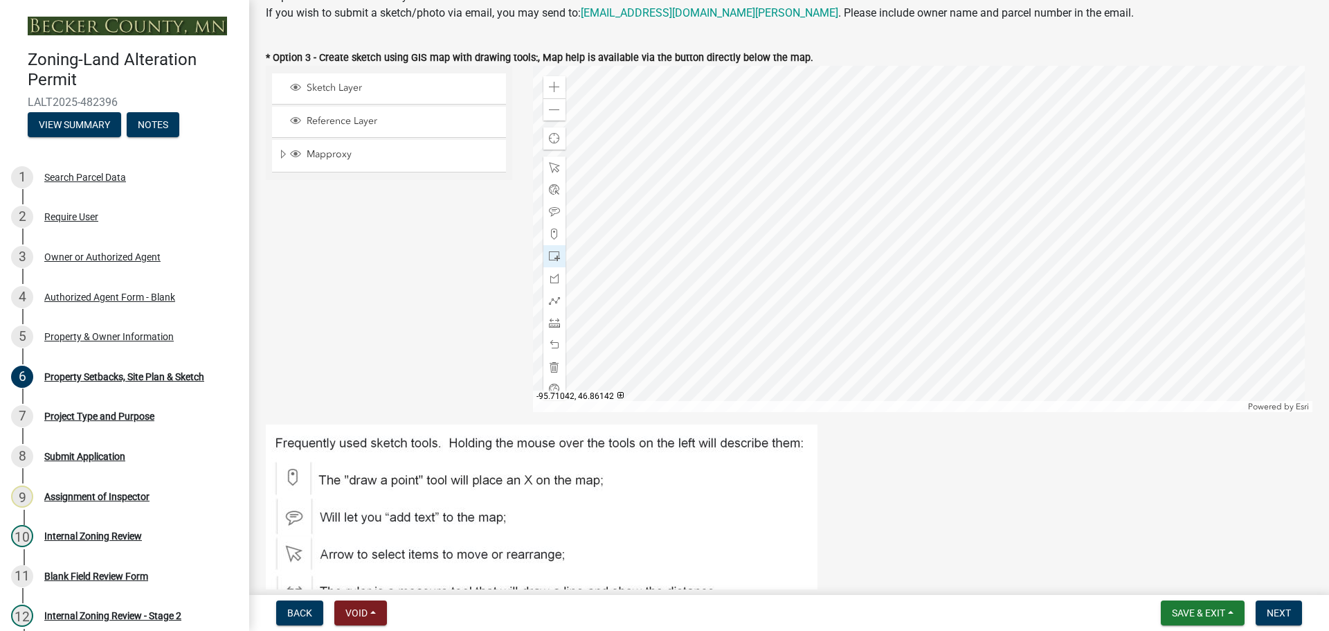
click at [1257, 195] on div at bounding box center [923, 239] width 780 height 346
click at [557, 273] on div at bounding box center [554, 278] width 22 height 22
click at [552, 256] on span at bounding box center [554, 256] width 11 height 11
click at [549, 342] on span at bounding box center [554, 344] width 11 height 11
click at [1257, 195] on div at bounding box center [923, 239] width 780 height 346
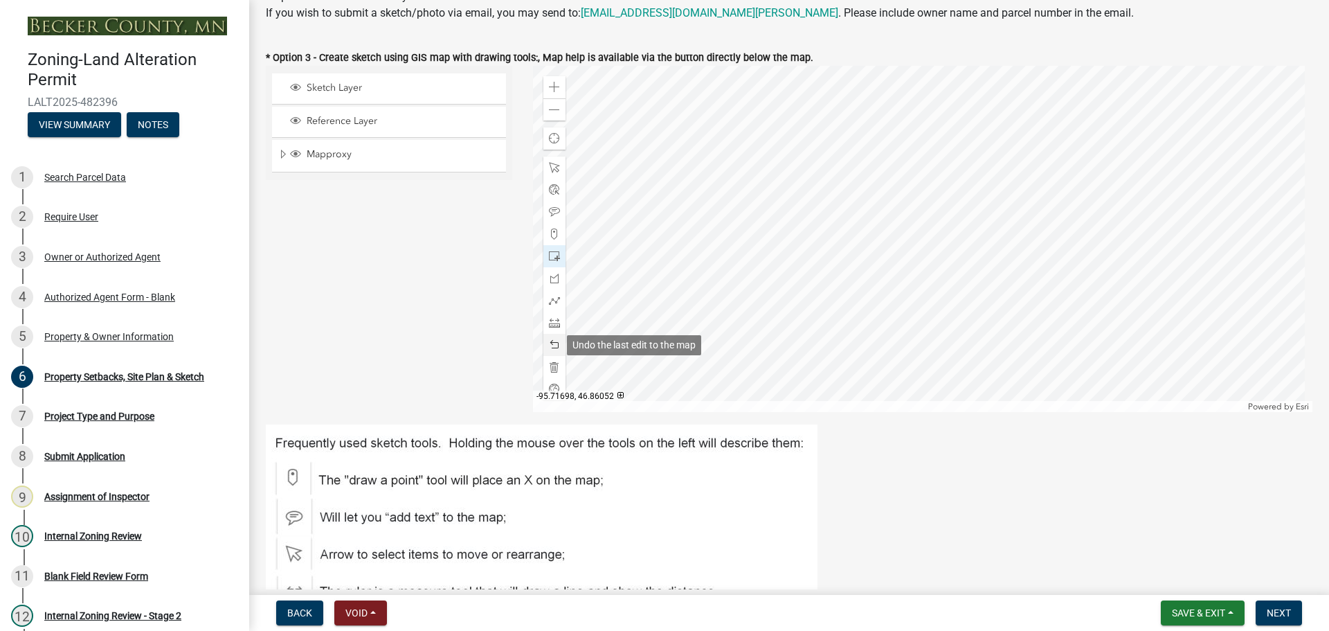
click at [558, 339] on div at bounding box center [554, 345] width 22 height 22
click at [604, 202] on div at bounding box center [923, 239] width 780 height 346
click at [555, 280] on span at bounding box center [554, 278] width 11 height 11
click at [1257, 195] on div at bounding box center [923, 239] width 780 height 346
click at [555, 87] on span at bounding box center [554, 87] width 11 height 11
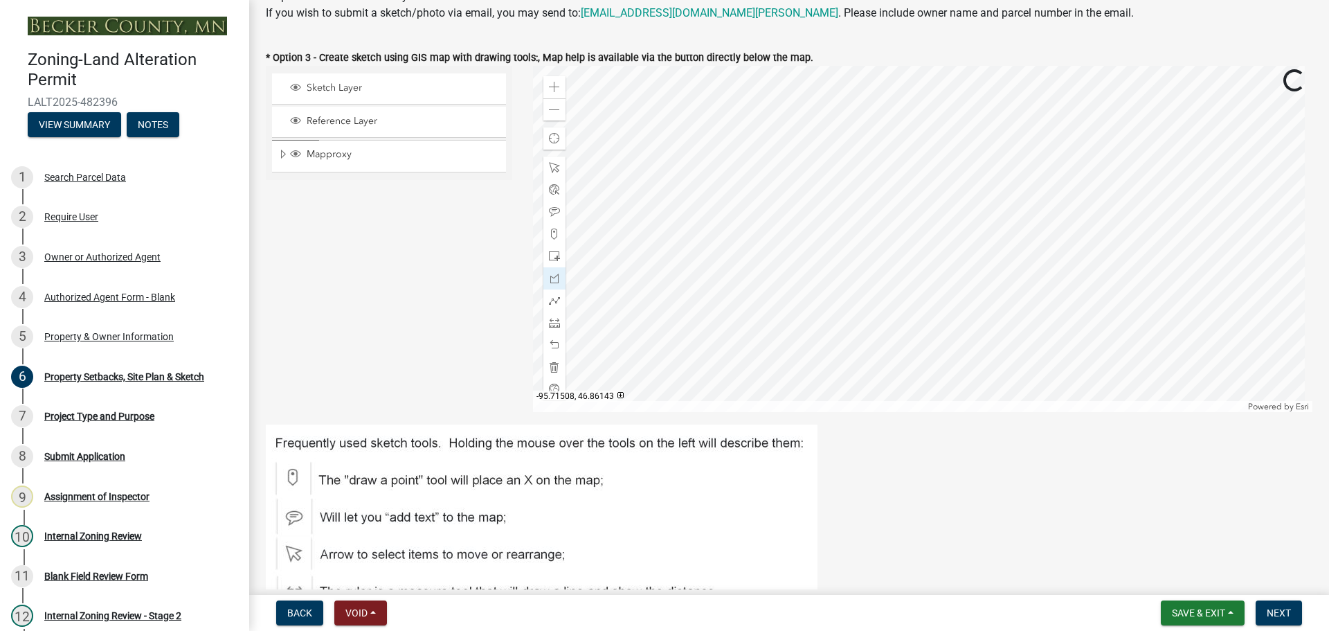
click at [1082, 215] on div at bounding box center [923, 239] width 780 height 346
click at [777, 211] on div at bounding box center [923, 239] width 780 height 346
click at [758, 225] on div at bounding box center [923, 239] width 780 height 346
click at [533, 273] on div at bounding box center [923, 239] width 780 height 346
click at [644, 311] on div at bounding box center [923, 239] width 780 height 346
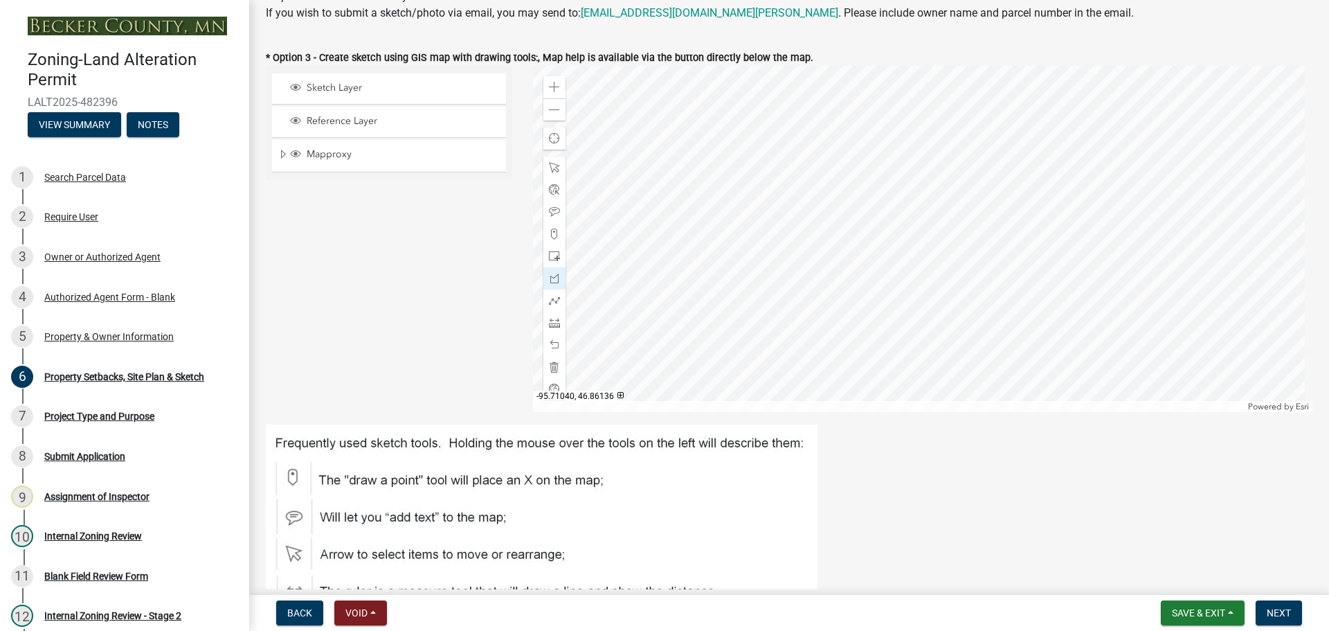
click at [982, 264] on div at bounding box center [923, 239] width 780 height 346
click at [978, 253] on div at bounding box center [923, 239] width 780 height 346
click at [550, 115] on span at bounding box center [554, 110] width 11 height 11
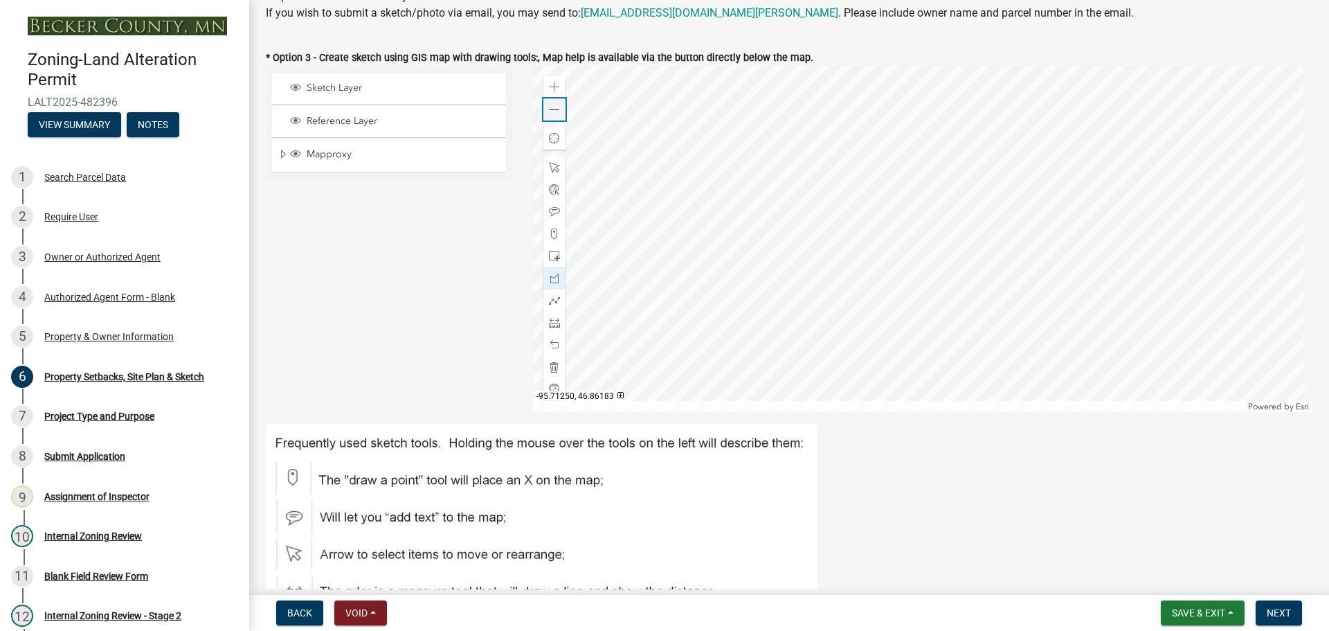
click at [550, 115] on span at bounding box center [554, 110] width 11 height 11
click at [857, 271] on div at bounding box center [923, 239] width 780 height 346
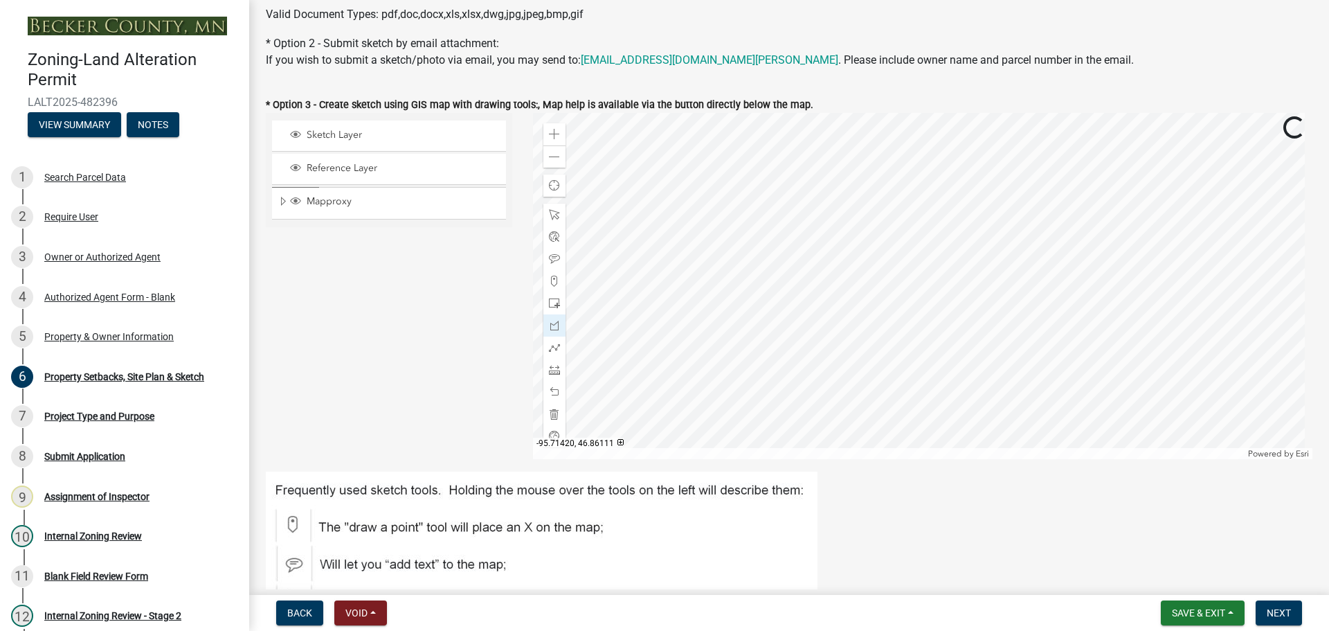
scroll to position [277, 0]
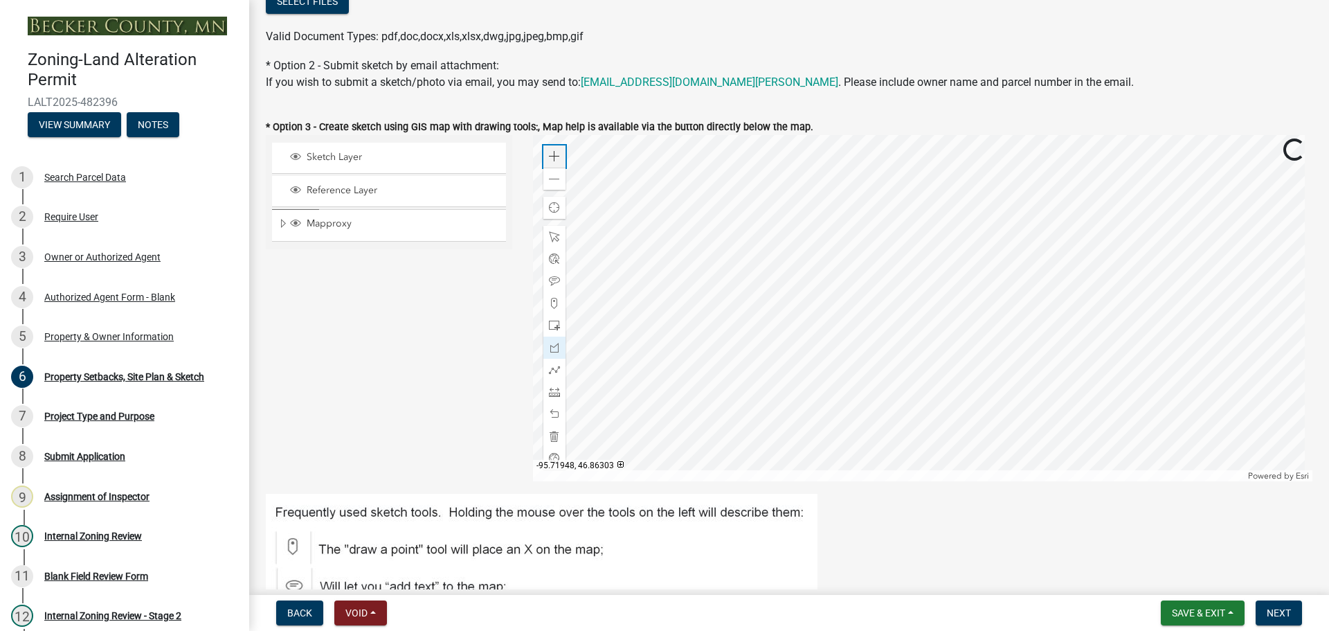
click at [557, 151] on span at bounding box center [554, 156] width 11 height 11
click at [764, 330] on div at bounding box center [923, 308] width 780 height 346
click at [551, 412] on span at bounding box center [554, 413] width 11 height 11
click at [550, 411] on span at bounding box center [554, 413] width 11 height 11
click at [547, 404] on div at bounding box center [554, 414] width 22 height 22
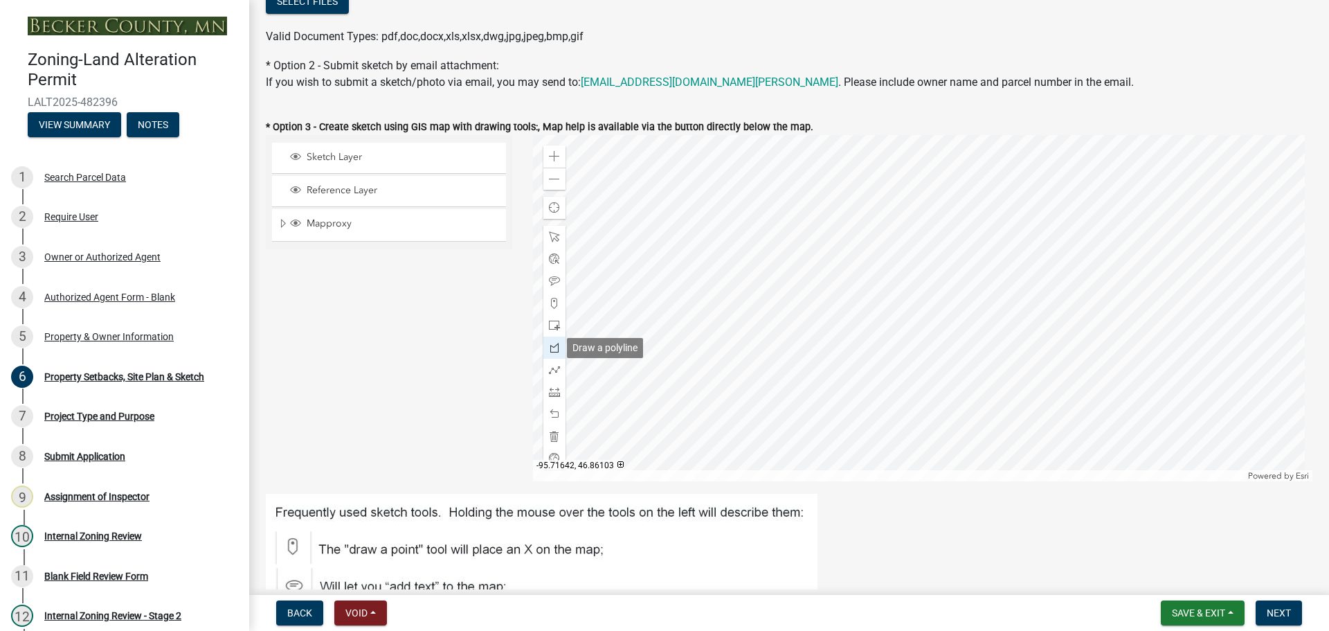
click at [554, 338] on div at bounding box center [554, 347] width 22 height 22
click at [546, 418] on div at bounding box center [554, 414] width 22 height 22
click at [705, 386] on div at bounding box center [923, 308] width 780 height 346
click at [1208, 413] on div at bounding box center [923, 308] width 780 height 346
click at [1218, 384] on div at bounding box center [923, 308] width 780 height 346
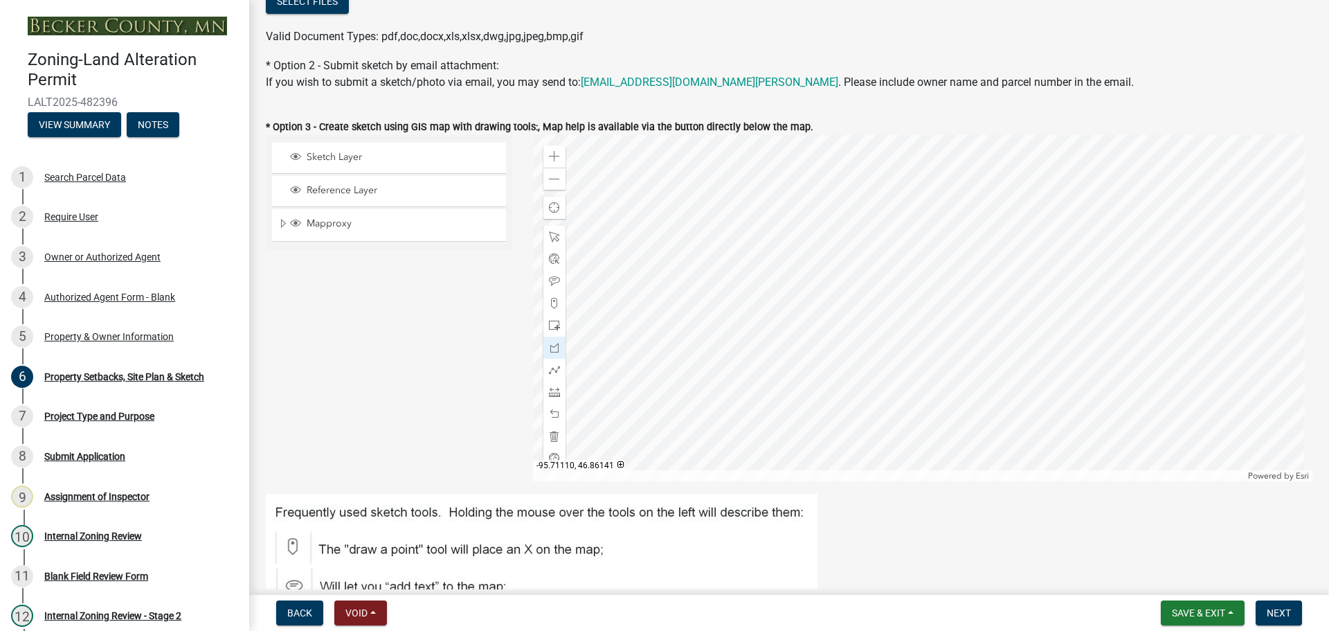
click at [1146, 319] on div at bounding box center [923, 308] width 780 height 346
click at [601, 314] on div at bounding box center [923, 308] width 780 height 346
click at [591, 313] on div at bounding box center [923, 308] width 780 height 346
click at [584, 321] on div at bounding box center [923, 308] width 780 height 346
click at [1167, 332] on div at bounding box center [923, 308] width 780 height 346
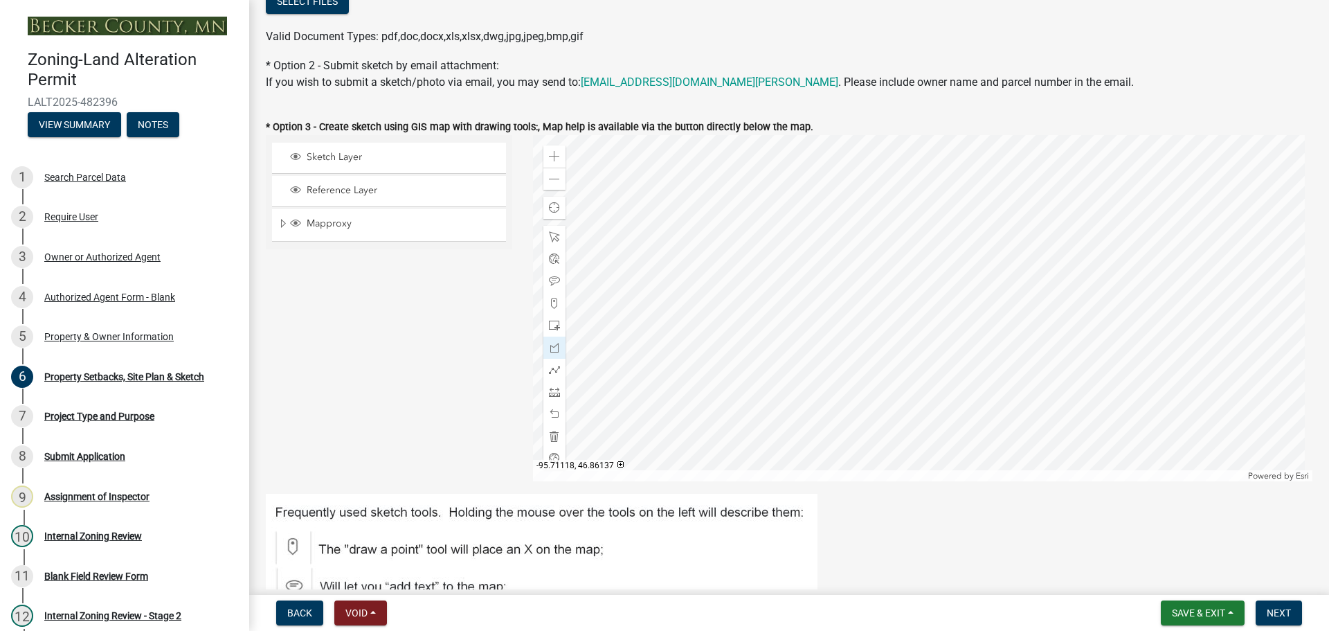
click at [1156, 326] on div at bounding box center [923, 308] width 780 height 346
click at [1239, 396] on div at bounding box center [923, 308] width 780 height 346
click at [551, 408] on div at bounding box center [554, 414] width 22 height 22
click at [603, 387] on div at bounding box center [923, 308] width 780 height 346
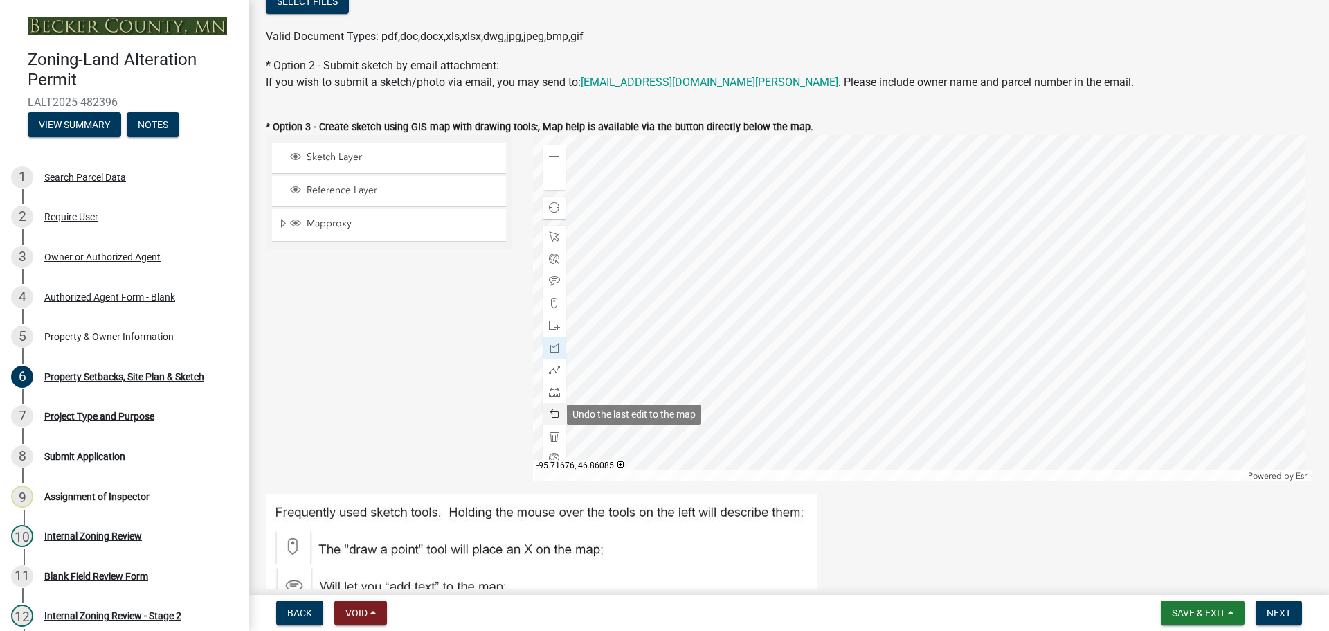
click at [551, 413] on span at bounding box center [554, 413] width 11 height 11
click at [622, 334] on div at bounding box center [923, 308] width 780 height 346
click at [549, 415] on span at bounding box center [554, 413] width 11 height 11
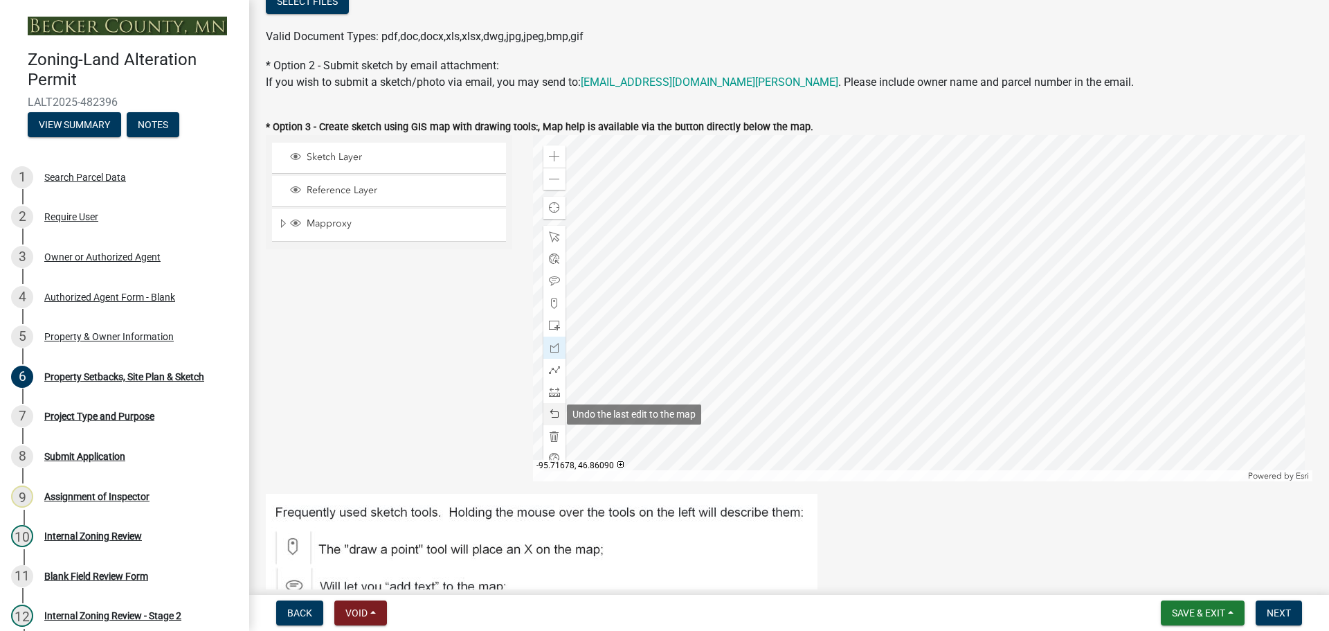
click at [549, 415] on span at bounding box center [554, 413] width 11 height 11
click at [549, 372] on span at bounding box center [554, 369] width 11 height 11
click at [546, 424] on div at bounding box center [554, 414] width 22 height 22
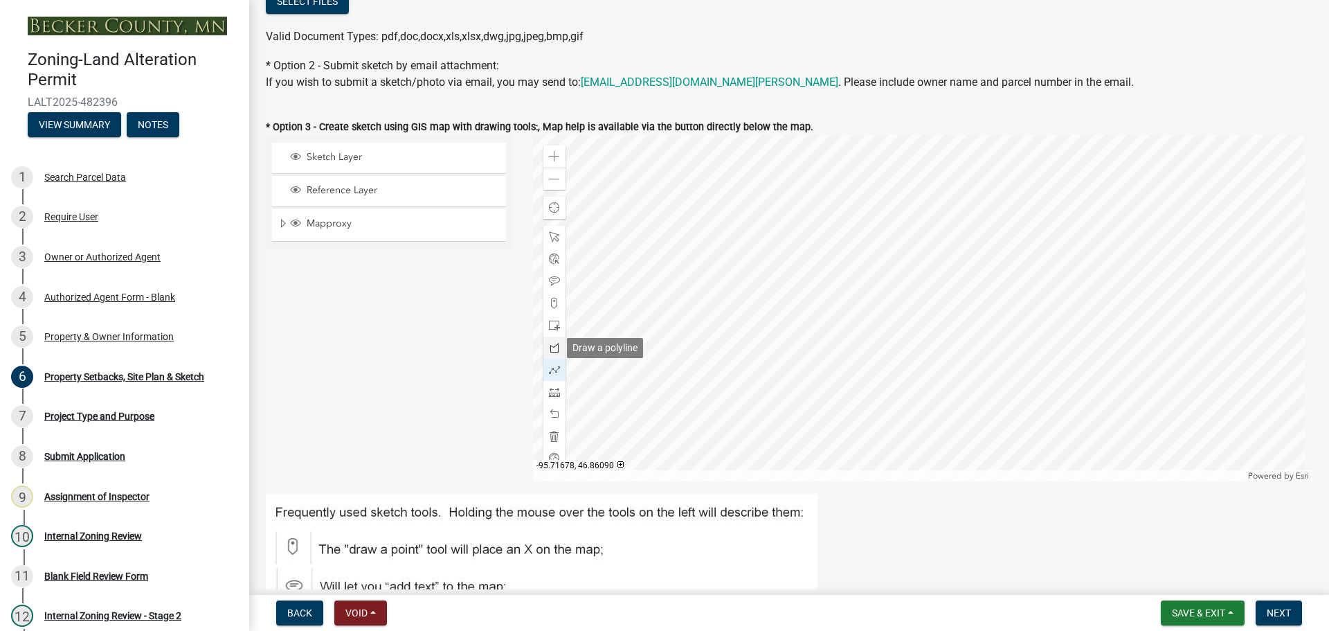
click at [546, 356] on div at bounding box center [554, 347] width 22 height 22
click at [591, 312] on div at bounding box center [923, 308] width 780 height 346
click at [582, 323] on div at bounding box center [923, 308] width 780 height 346
click at [1147, 327] on div at bounding box center [923, 308] width 780 height 346
click at [1201, 375] on div at bounding box center [923, 308] width 780 height 346
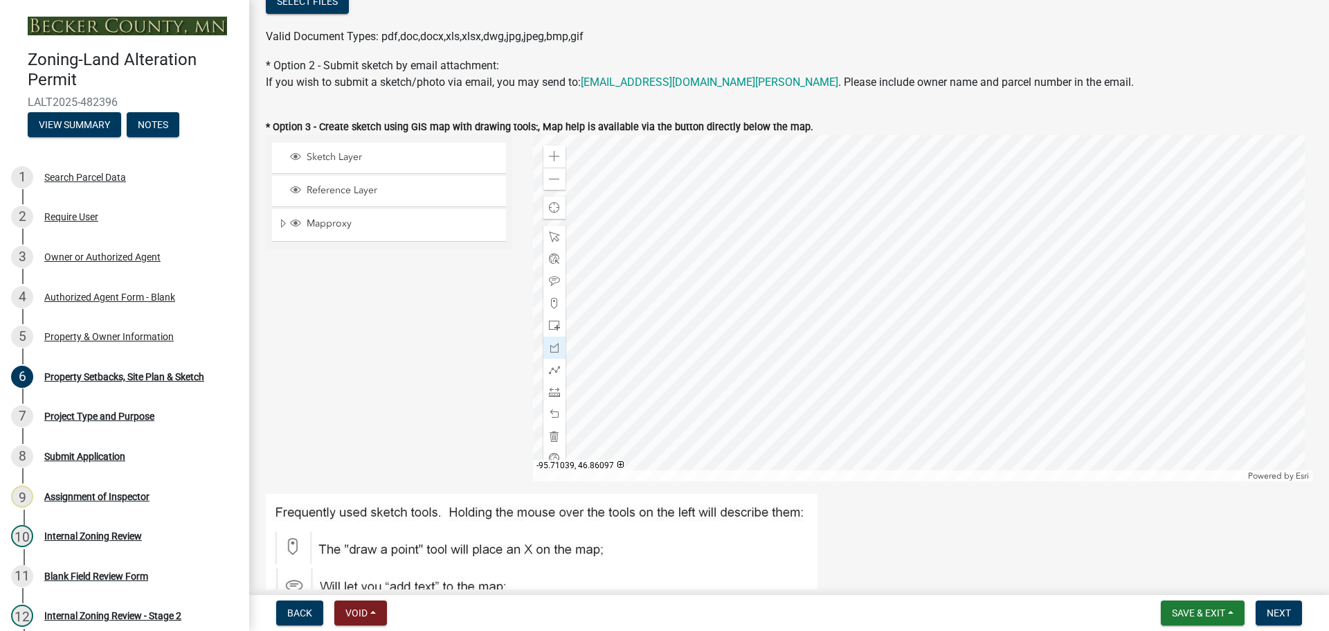
click at [1240, 388] on div at bounding box center [923, 308] width 780 height 346
click at [1239, 375] on div at bounding box center [923, 308] width 780 height 346
click at [1202, 363] on div at bounding box center [923, 308] width 780 height 346
click at [1147, 318] on div at bounding box center [923, 308] width 780 height 346
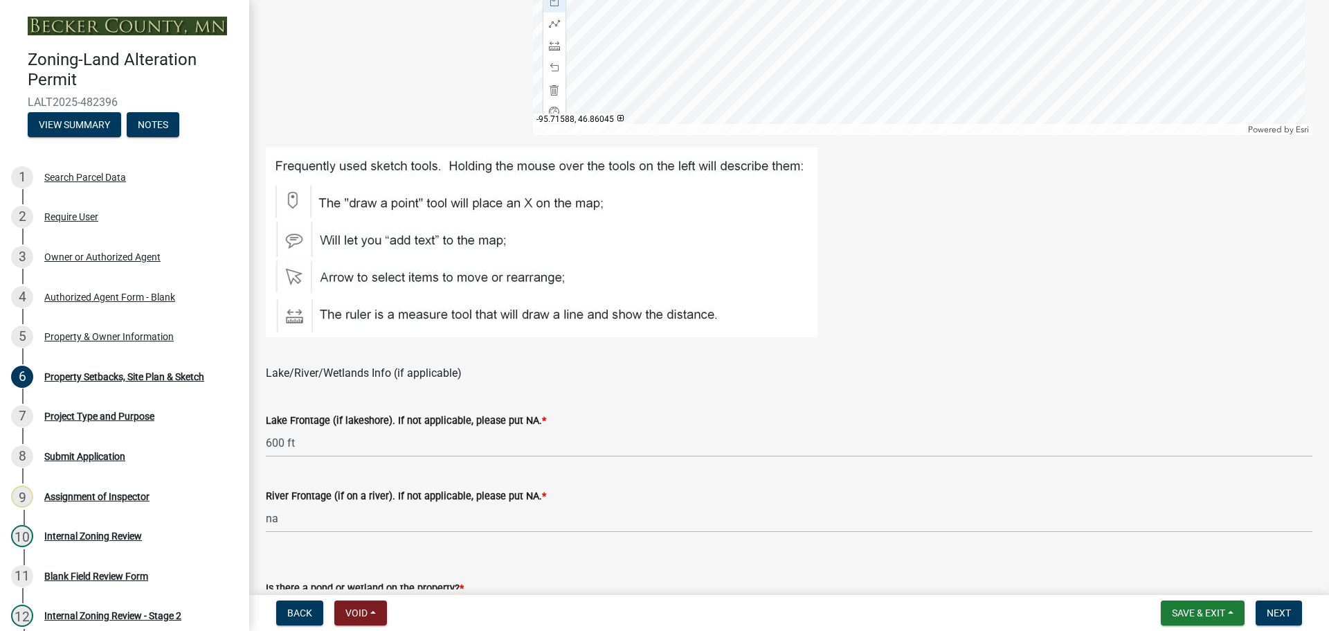
scroll to position [818, 0]
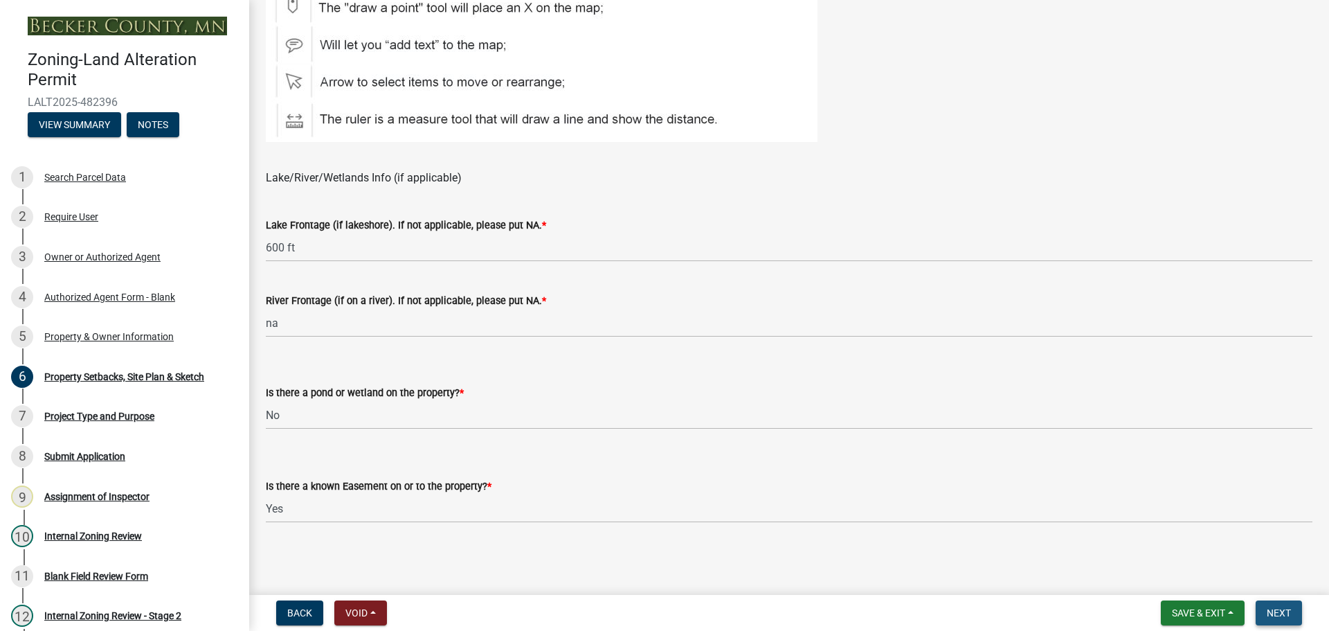
click at [1273, 608] on span "Next" at bounding box center [1279, 612] width 24 height 11
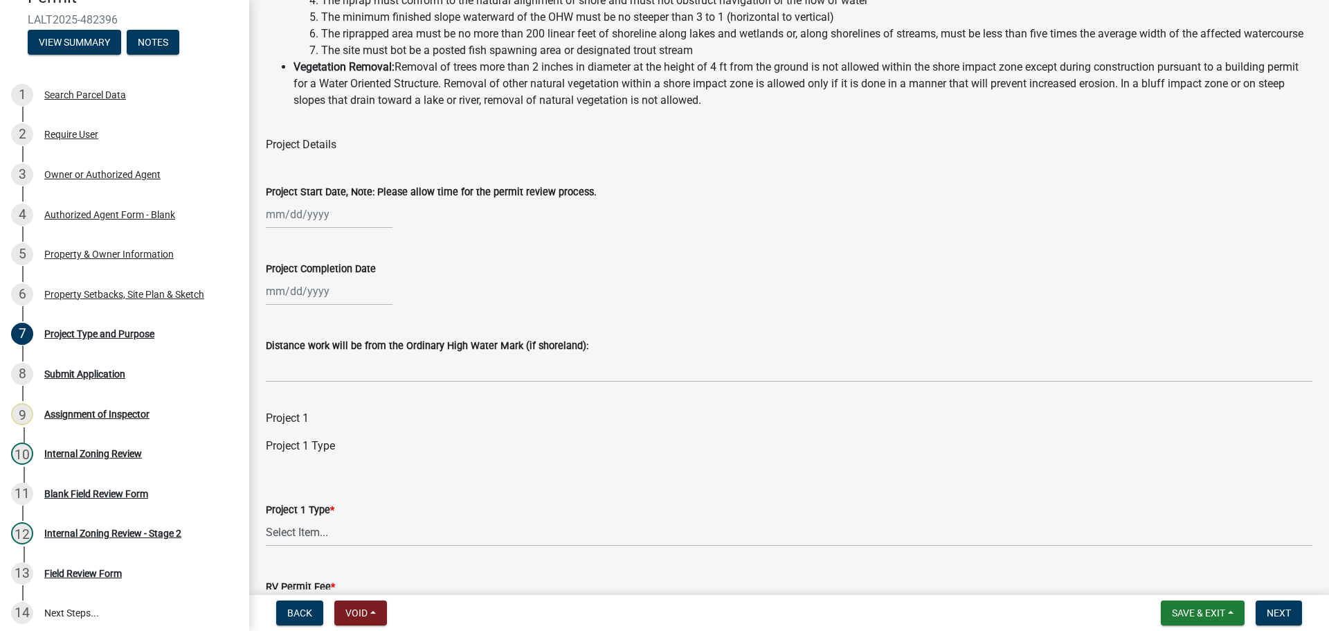
scroll to position [346, 0]
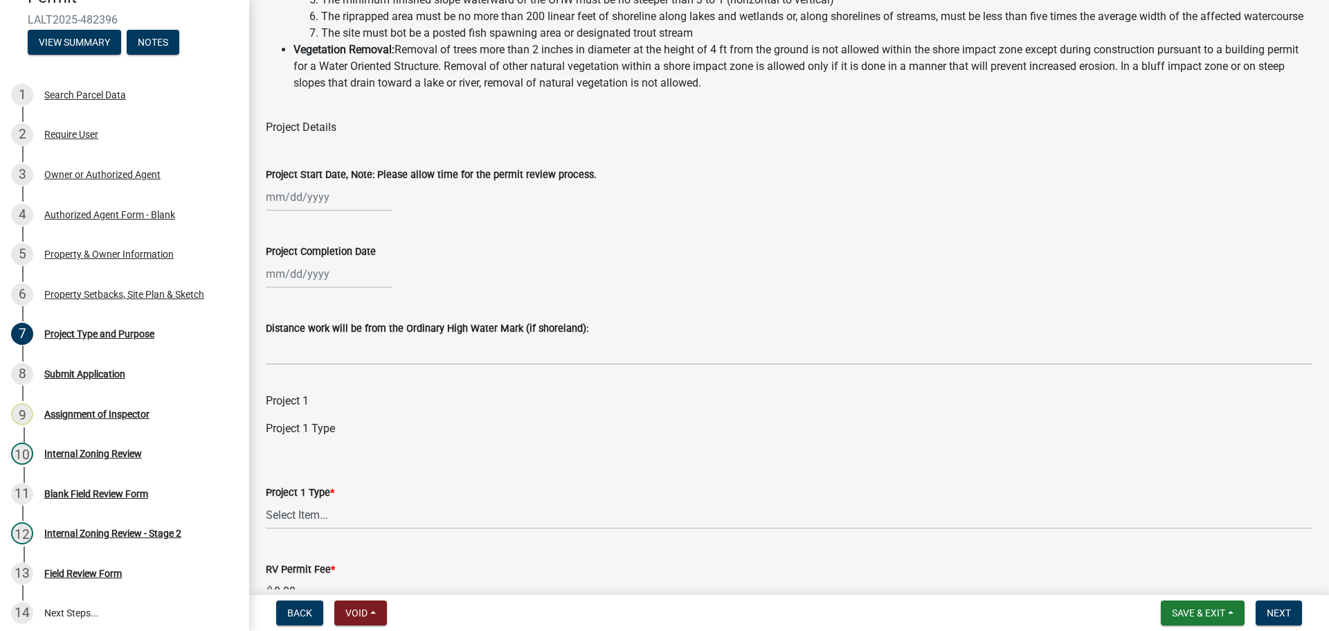
click at [307, 211] on div at bounding box center [329, 197] width 127 height 28
select select "9"
select select "2025"
click at [499, 180] on label "Project Start Date, Note: Please allow time for the permit review process." at bounding box center [431, 175] width 331 height 10
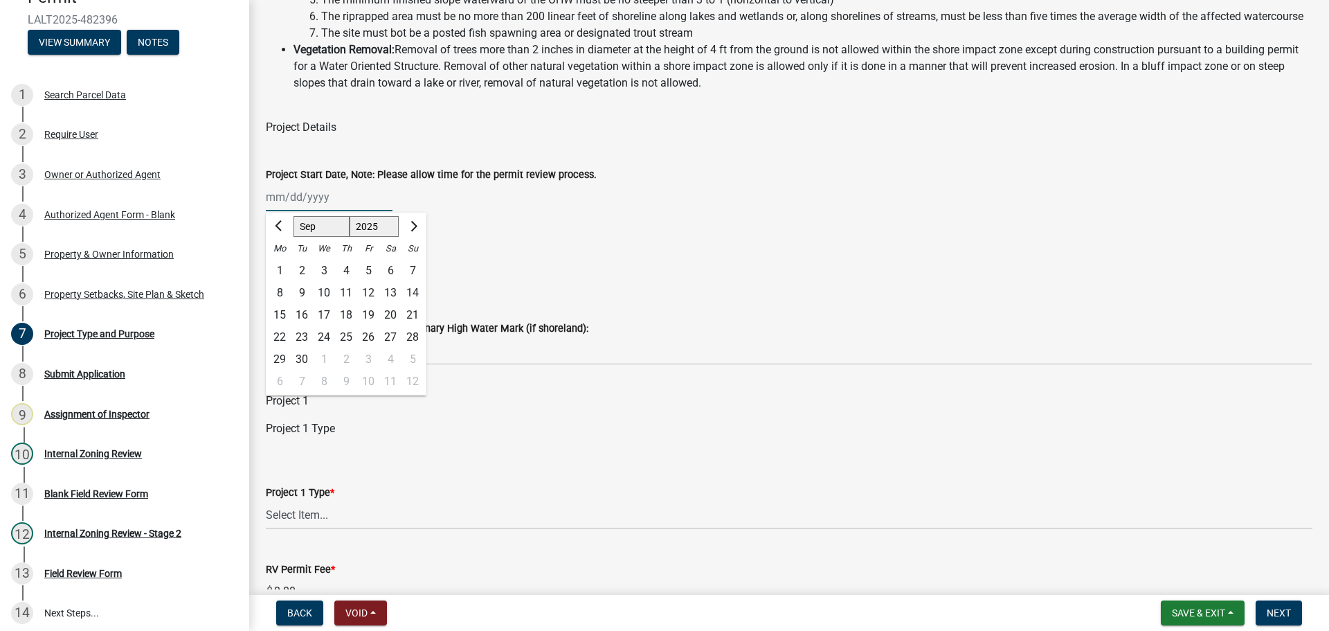
click at [393, 194] on input "Project Start Date, Note: Please allow time for the permit review process." at bounding box center [329, 197] width 127 height 28
click at [309, 208] on input "Project Start Date, Note: Please allow time for the permit review process." at bounding box center [329, 197] width 127 height 28
click at [481, 288] on div at bounding box center [789, 274] width 1047 height 28
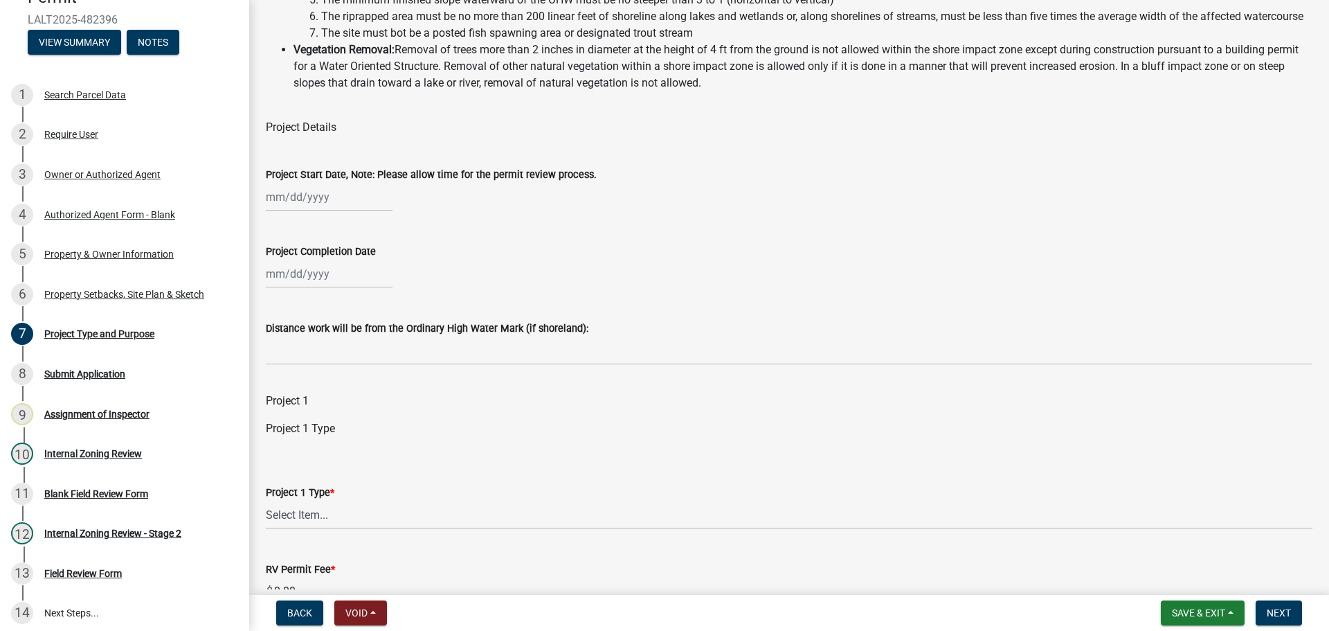
click at [356, 211] on div at bounding box center [329, 197] width 127 height 28
select select "9"
select select "2025"
click at [299, 348] on div "23" at bounding box center [302, 337] width 22 height 22
type input "[DATE]"
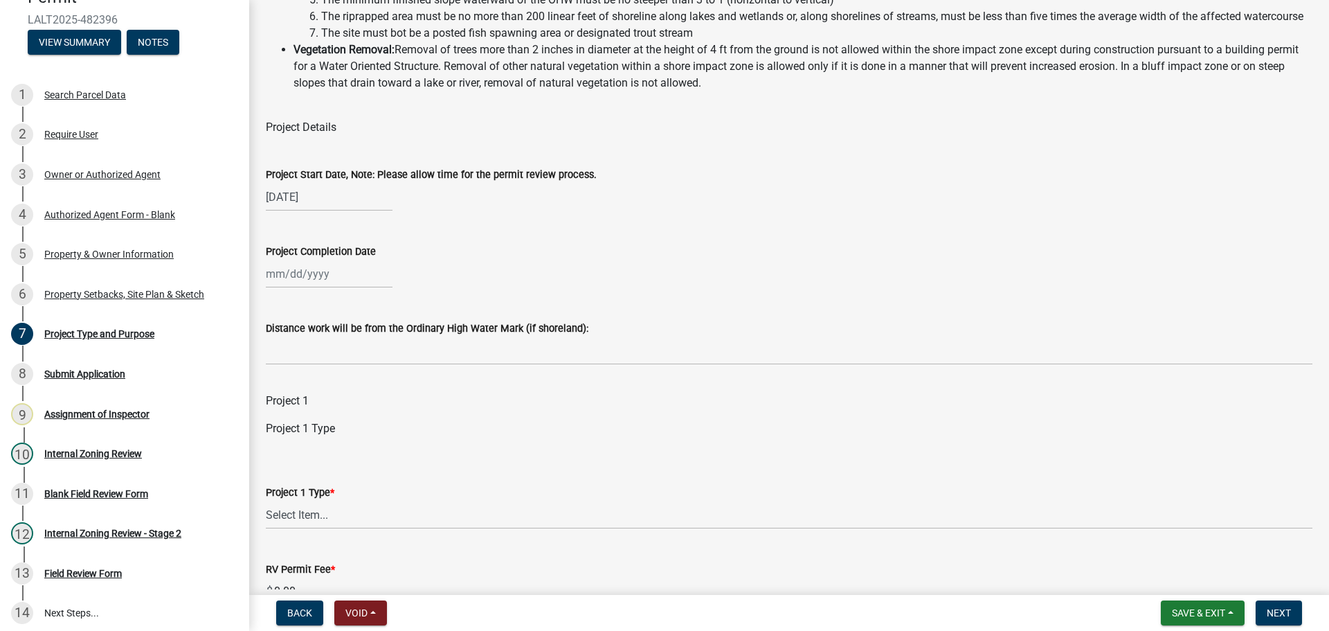
click at [276, 288] on div at bounding box center [329, 274] width 127 height 28
select select "9"
select select "2025"
click at [301, 447] on div "30" at bounding box center [302, 436] width 22 height 22
type input "[DATE]"
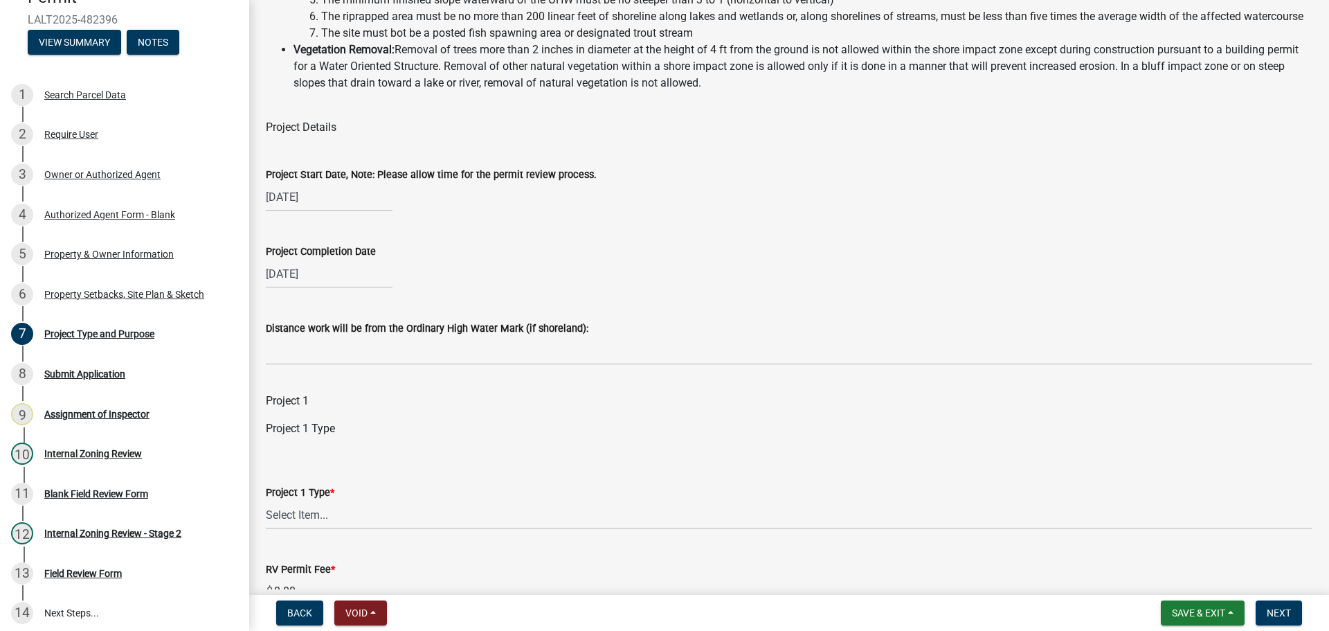
click at [543, 288] on div "[DATE]" at bounding box center [789, 274] width 1047 height 28
click at [315, 288] on div "[DATE]" at bounding box center [329, 274] width 127 height 28
select select "9"
select select "2025"
click at [410, 308] on span "Next month" at bounding box center [412, 303] width 10 height 10
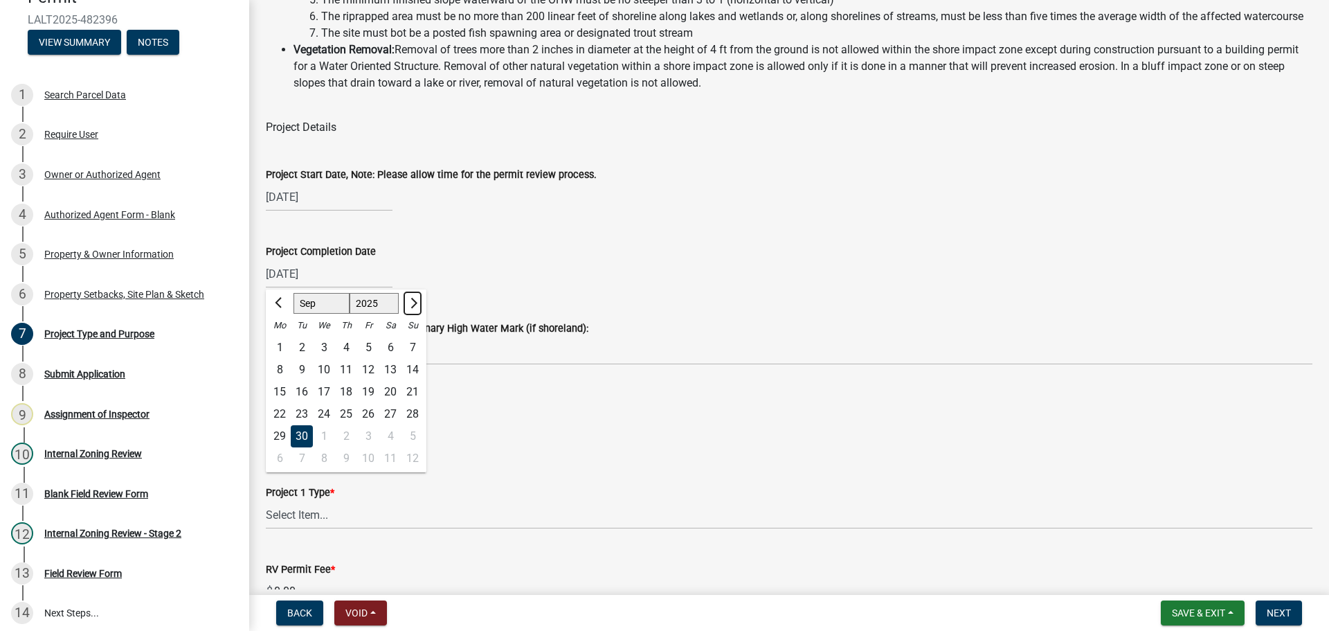
select select "10"
click at [345, 425] on div "23" at bounding box center [346, 414] width 22 height 22
type input "[DATE]"
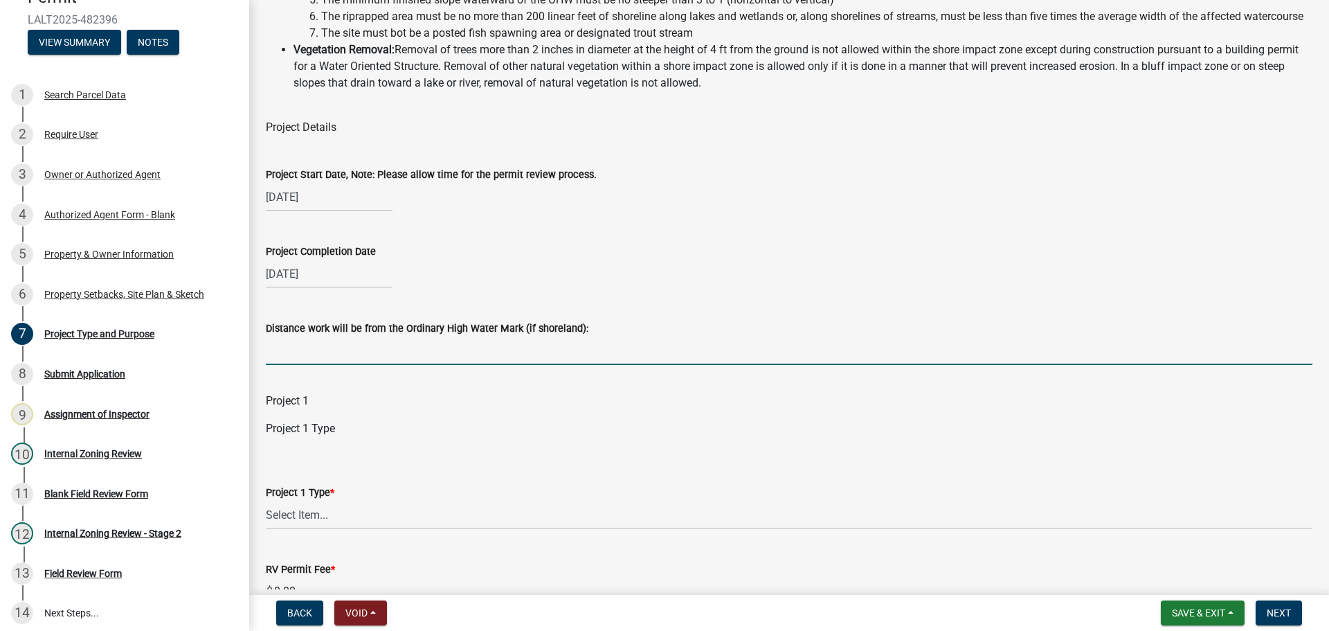
click at [342, 361] on input "Distance work will be from the Ordinary High Water Mark (if shoreland):" at bounding box center [789, 350] width 1047 height 28
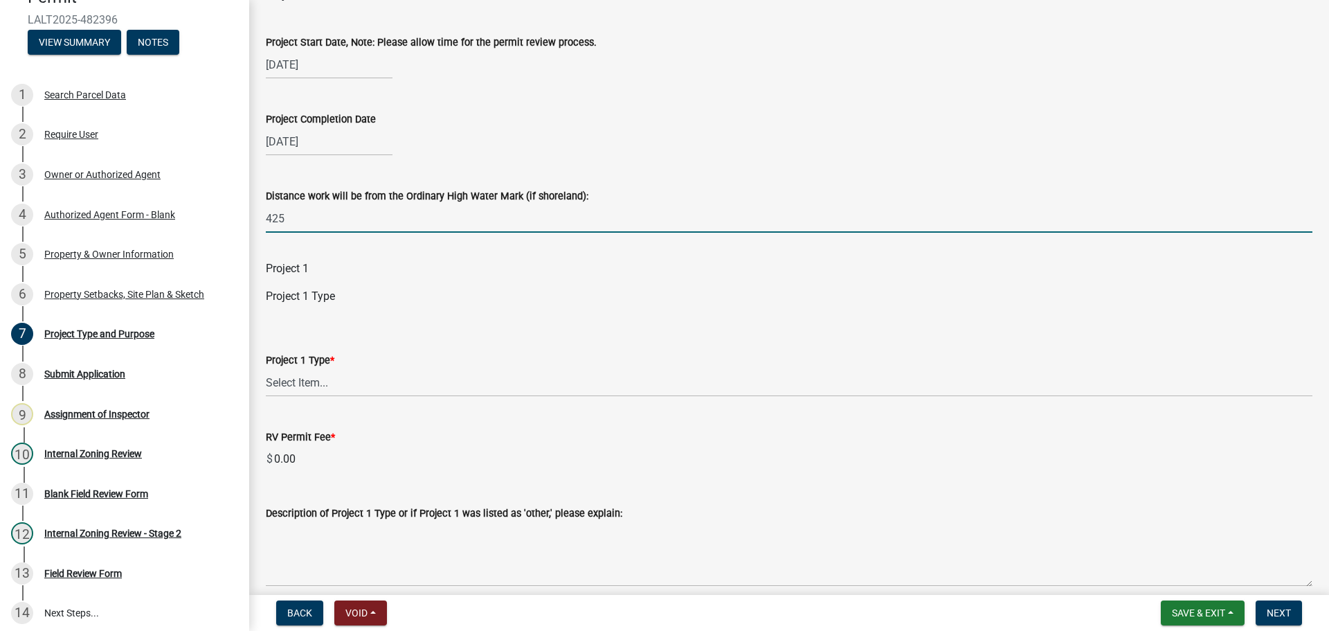
scroll to position [485, 0]
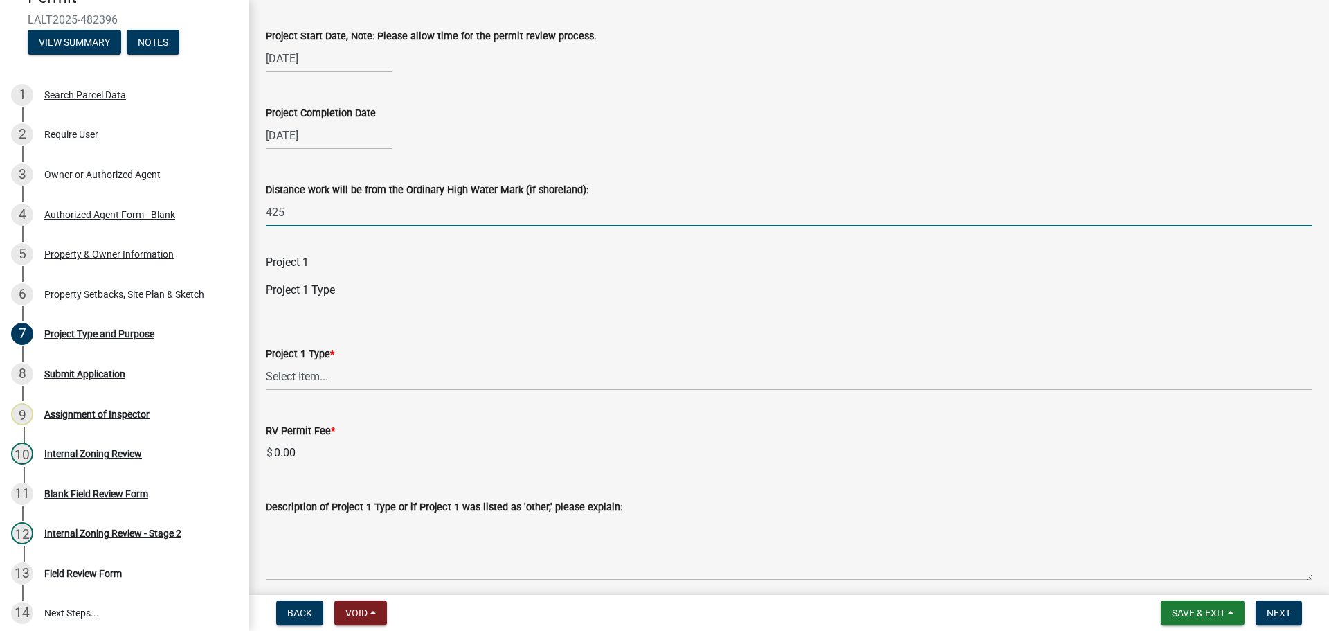
type input "425"
click at [353, 390] on select "Select Item... Beach Sand Blanket (installation, repair, or replacement) Fill O…" at bounding box center [789, 376] width 1047 height 28
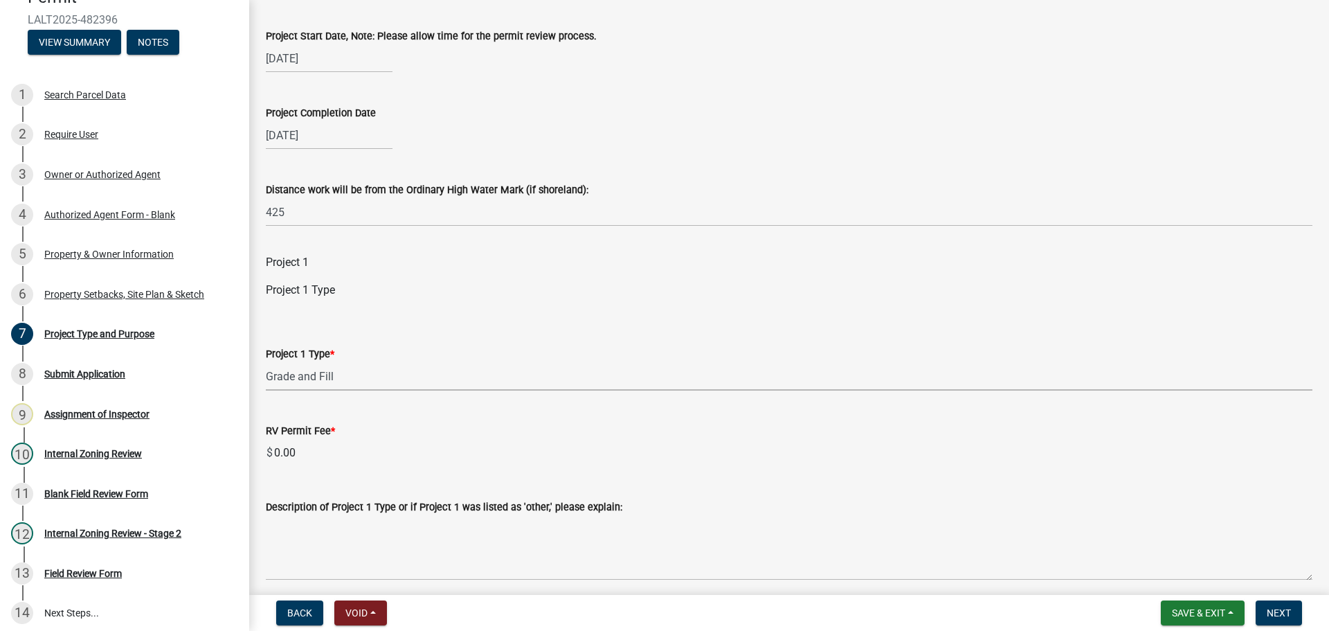
click at [266, 379] on select "Select Item... Beach Sand Blanket (installation, repair, or replacement) Fill O…" at bounding box center [789, 376] width 1047 height 28
select select "76d3a18a-a65f-434c-9a38-e2a5b95ff80f"
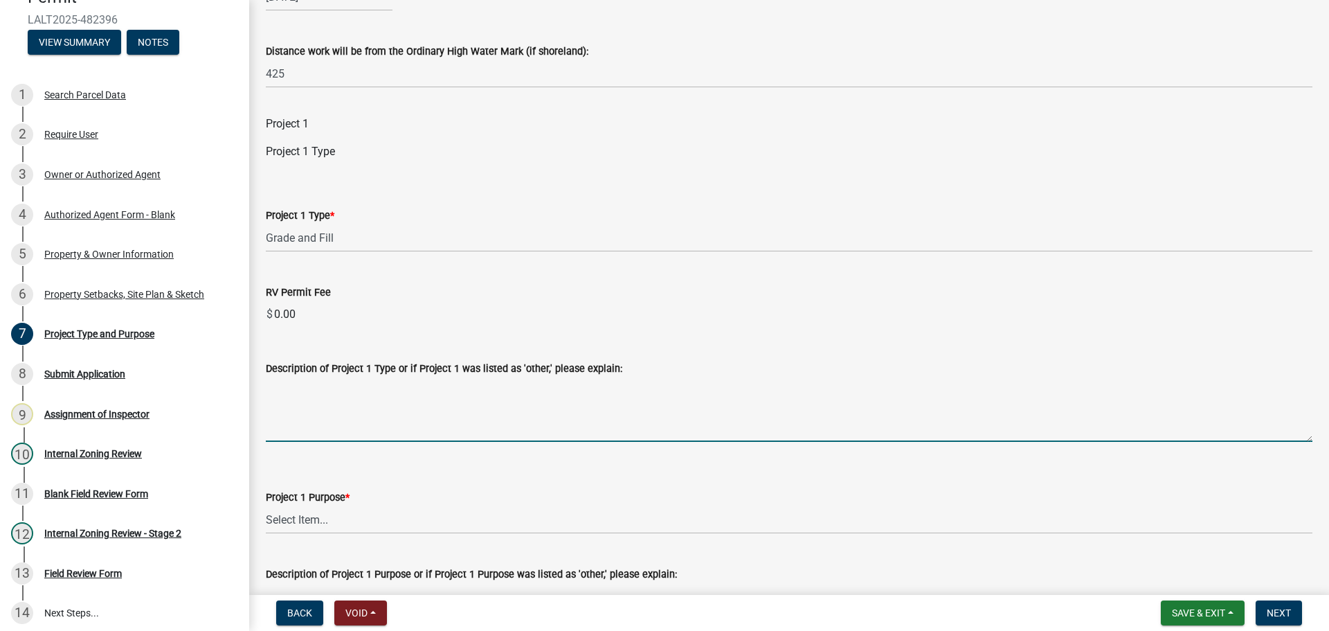
click at [330, 411] on textarea "Description of Project 1 Type or if Project 1 was listed as 'other,' please exp…" at bounding box center [789, 409] width 1047 height 65
drag, startPoint x: 464, startPoint y: 407, endPoint x: 361, endPoint y: 394, distance: 103.3
click at [361, 394] on textarea "creating a driveway through easement" at bounding box center [789, 409] width 1047 height 65
type textarea "c"
type textarea "d"
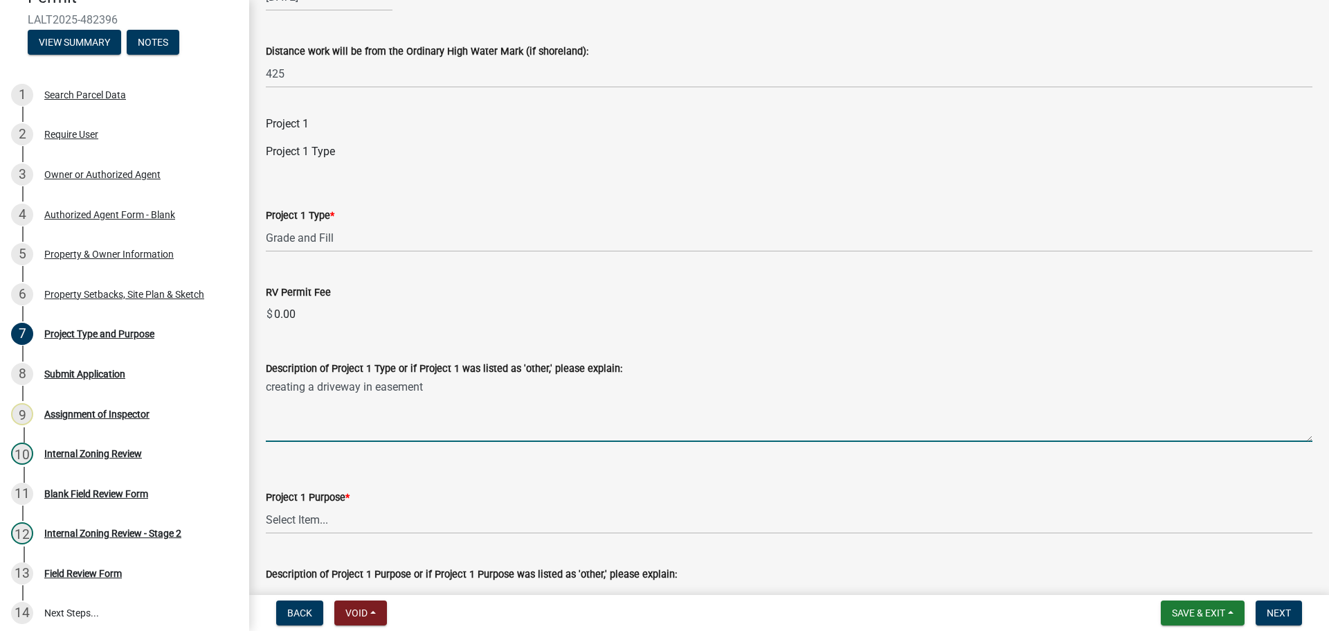
scroll to position [692, 0]
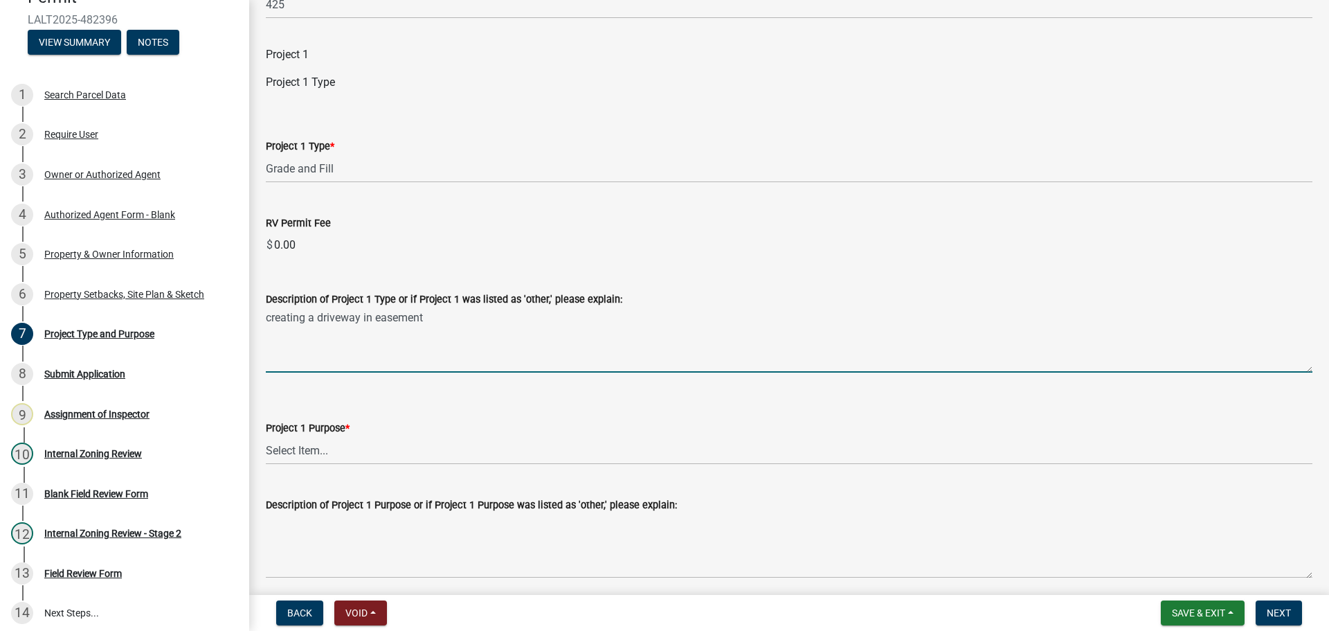
type textarea "creating a driveway in easement"
click at [366, 465] on select "Select Item... Beach Sand Blanket Clear Land Driveway or Road Elevate Building …" at bounding box center [789, 450] width 1047 height 28
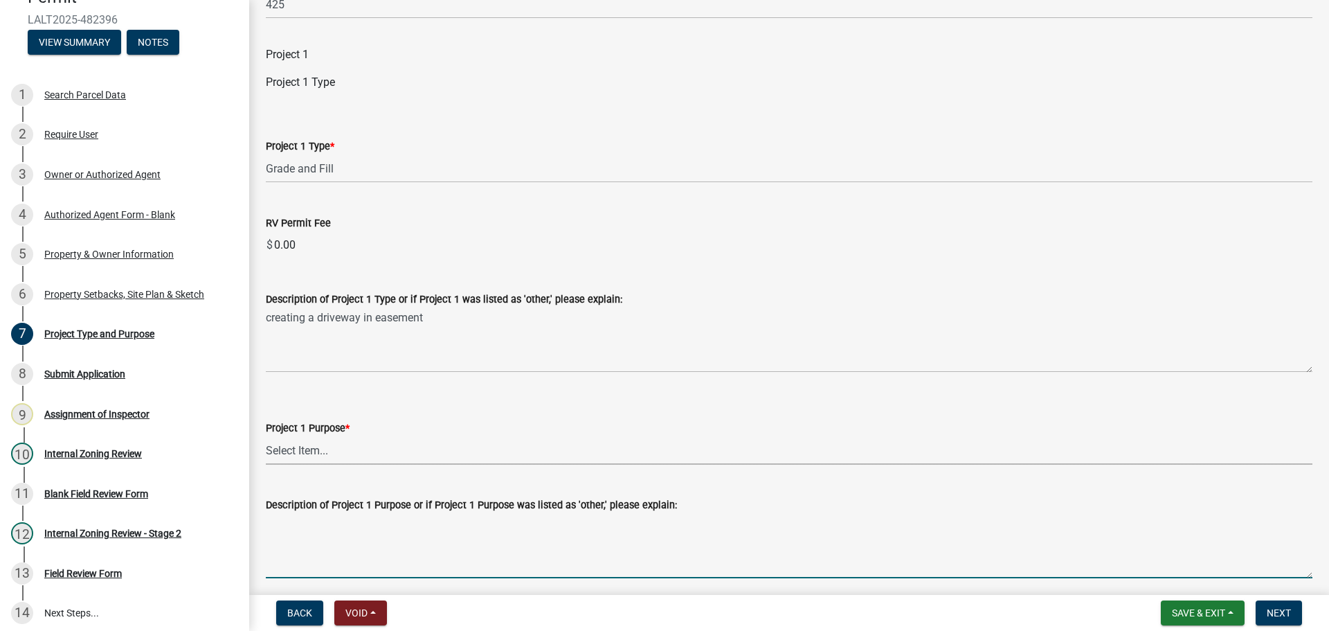
click at [449, 543] on form "Description of Project 1 Purpose or if Project 1 Purpose was listed as 'other,'…" at bounding box center [789, 537] width 1047 height 82
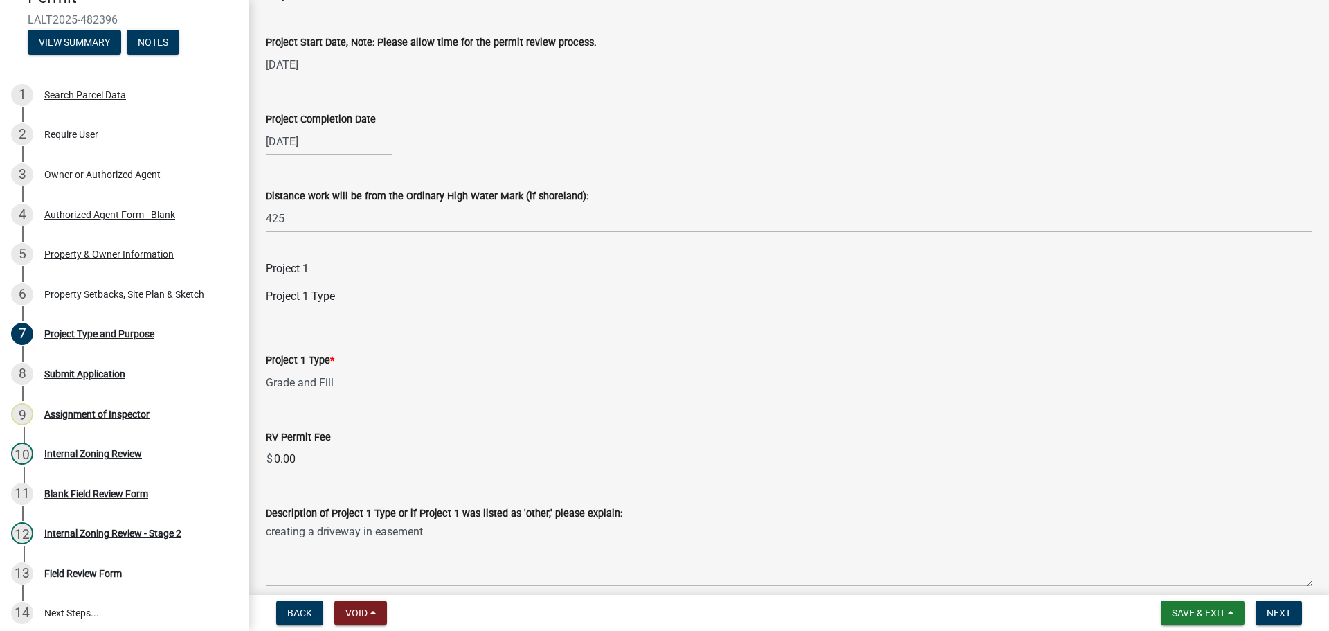
scroll to position [623, 0]
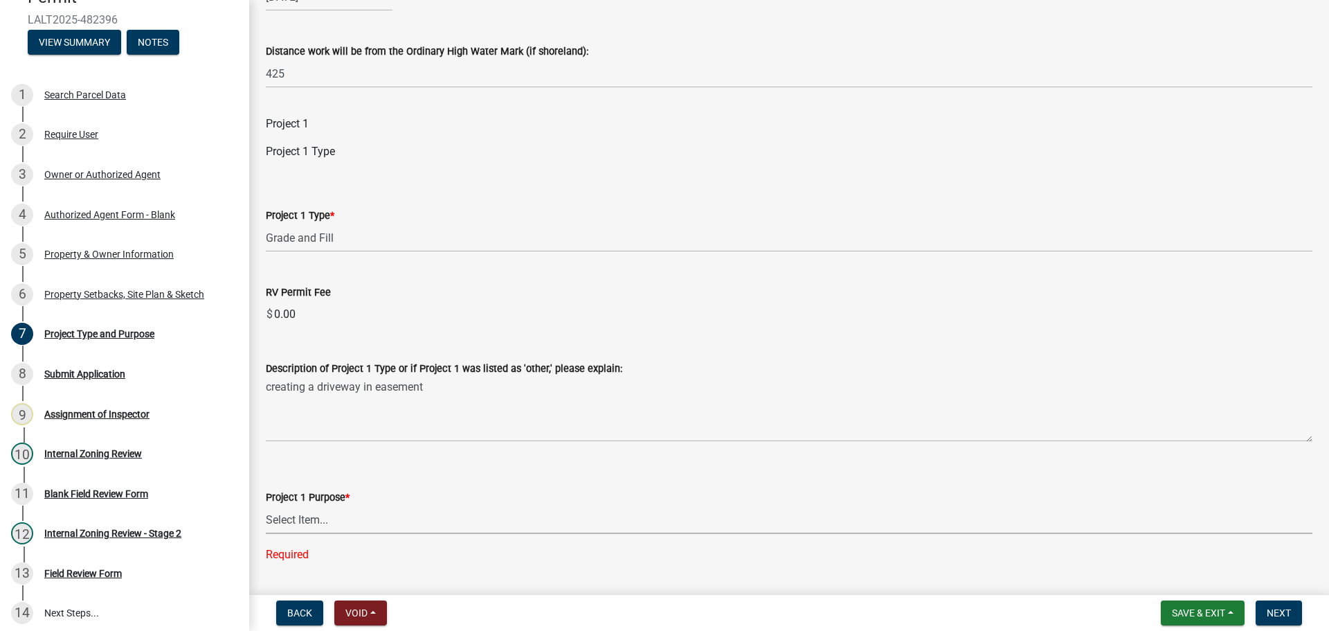
click at [350, 534] on select "Select Item... Beach Sand Blanket Clear Land Driveway or Road Elevate Building …" at bounding box center [789, 519] width 1047 height 28
click at [266, 522] on select "Select Item... Beach Sand Blanket Clear Land Driveway or Road Elevate Building …" at bounding box center [789, 519] width 1047 height 28
select select "5acdfad6-7ebf-456f-afe3-0d0bb667b9ef"
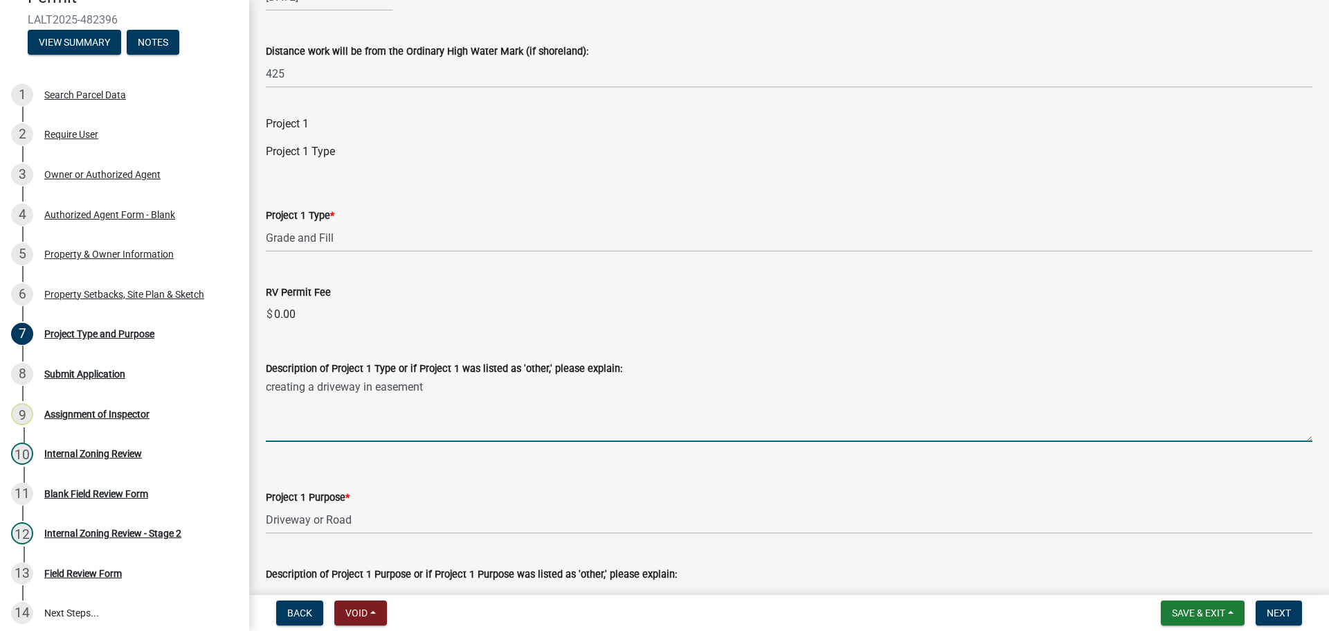
drag, startPoint x: 451, startPoint y: 408, endPoint x: 257, endPoint y: 378, distance: 196.8
click at [257, 378] on div "Description of Project 1 Type or if Project 1 was listed as 'other,' please exp…" at bounding box center [789, 391] width 1068 height 101
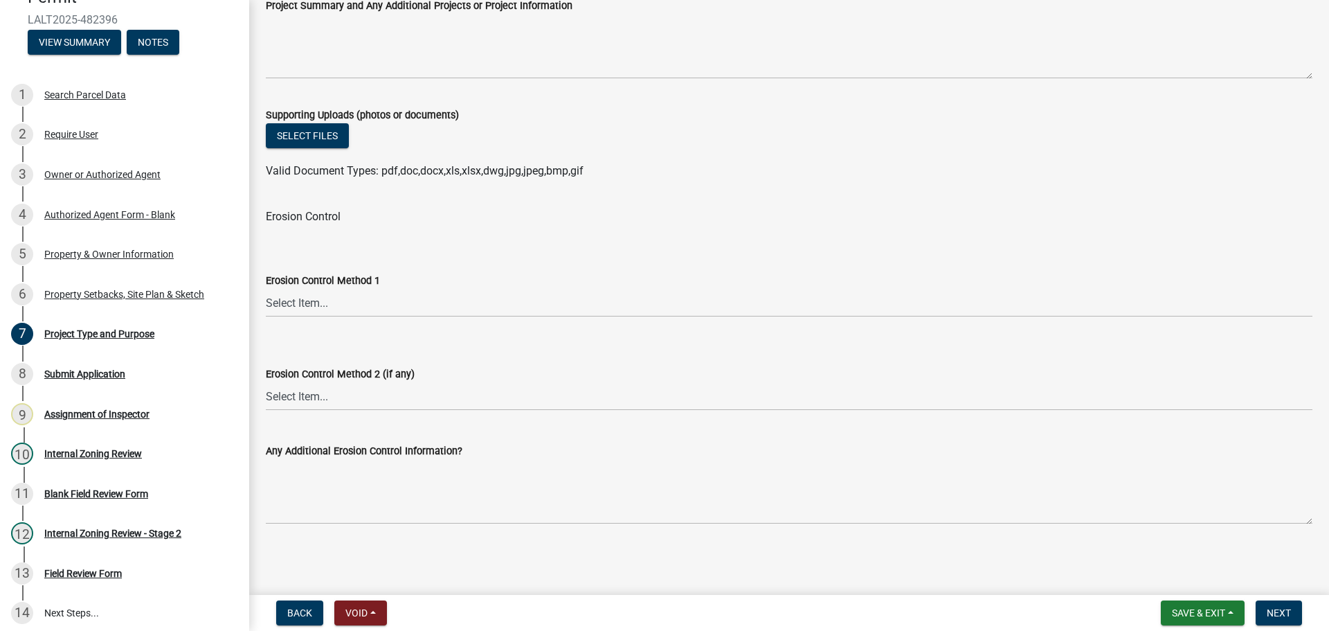
scroll to position [2122, 0]
click at [372, 303] on select "Select Item... Sod Seed Only Mulch Only Stake-Sod Seed & Mulch Other (Please sp…" at bounding box center [789, 303] width 1047 height 28
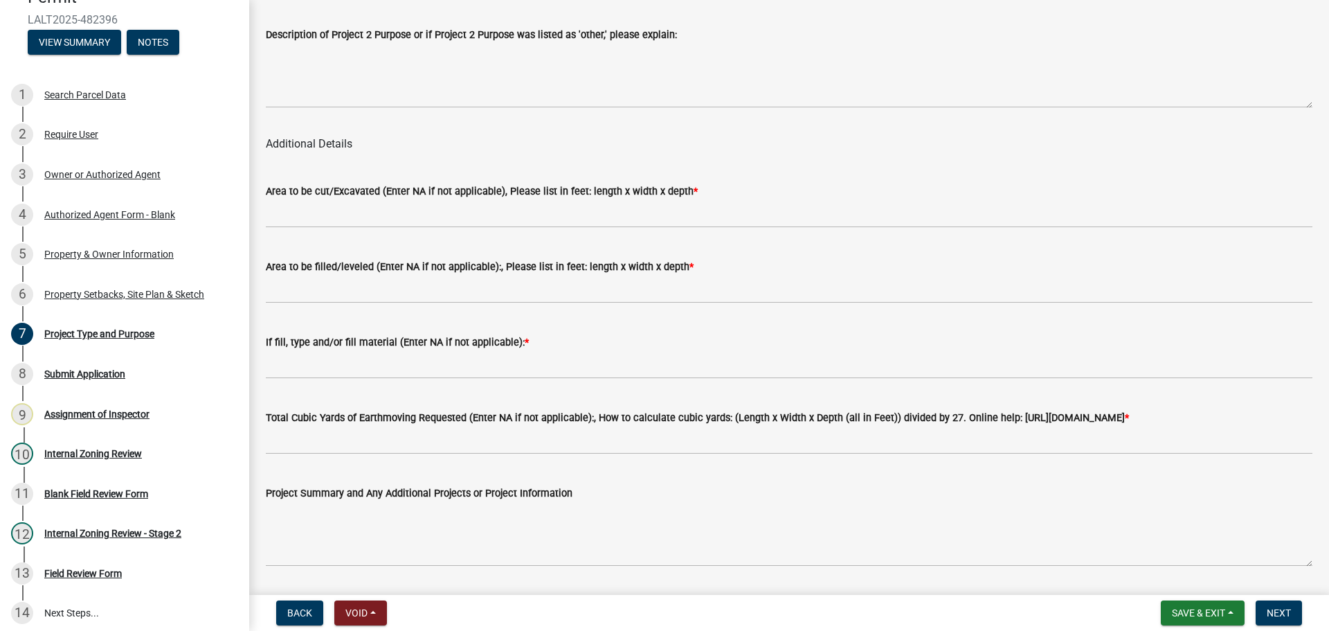
scroll to position [1637, 0]
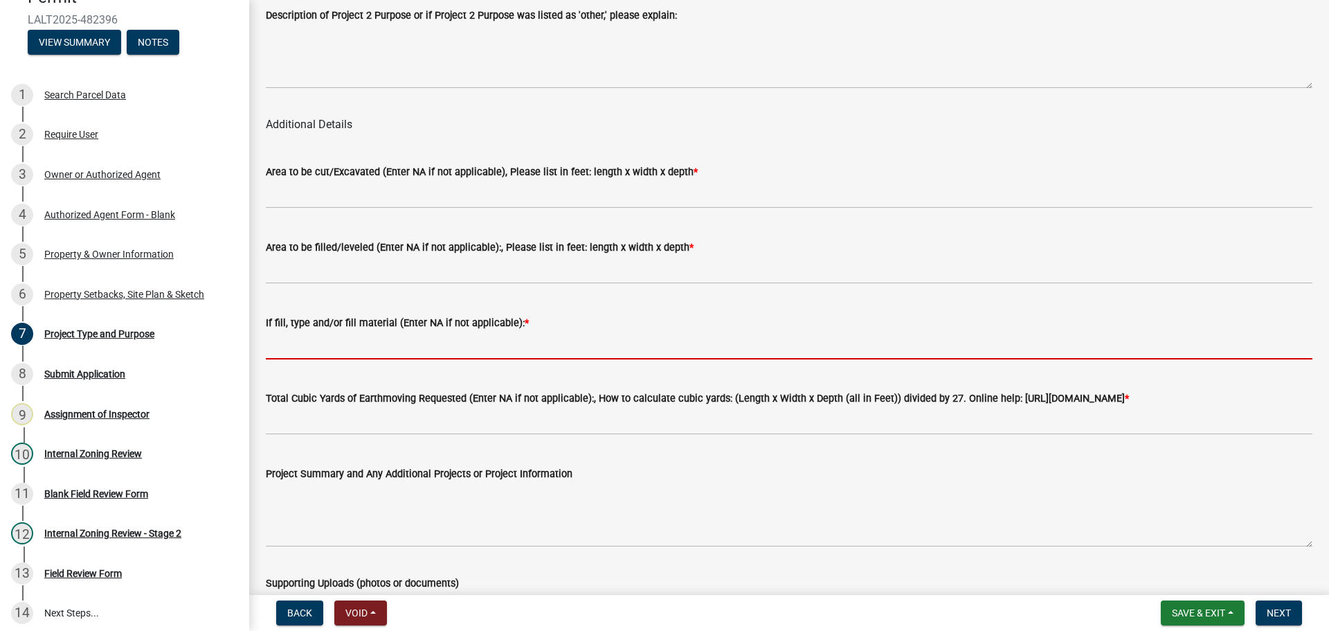
click at [326, 358] on input "If fill, type and/or fill material (Enter NA if not applicable): *" at bounding box center [789, 345] width 1047 height 28
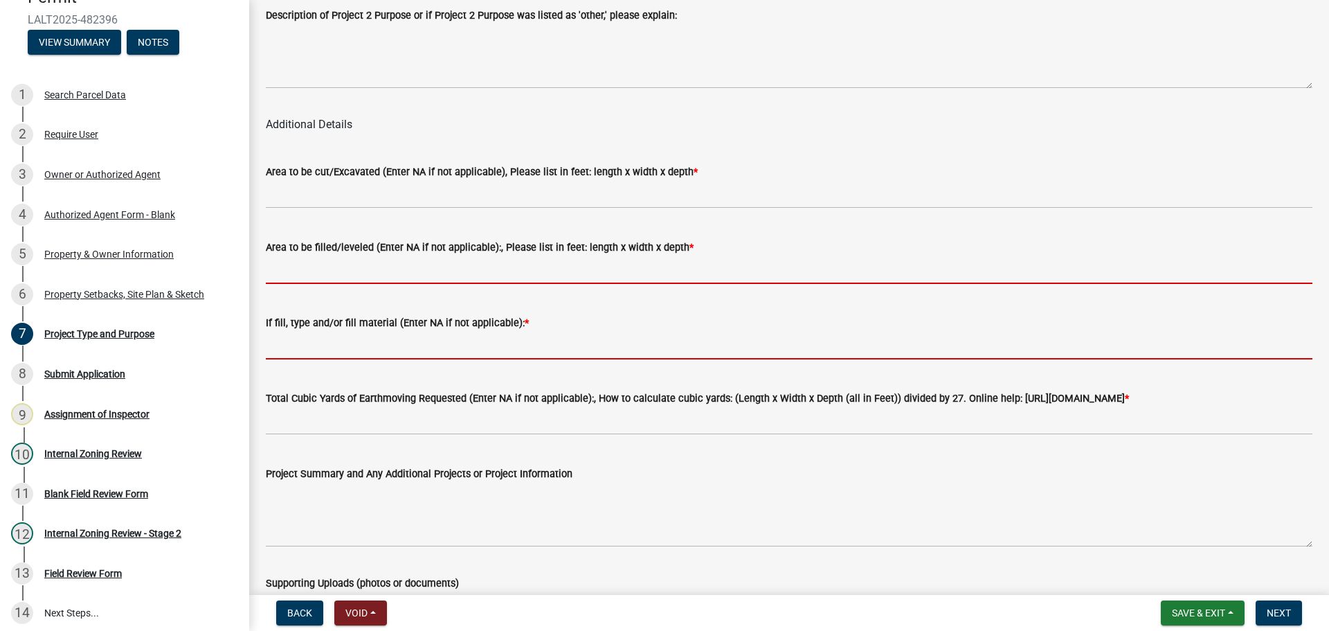
click at [427, 283] on input "Area to be filled/leveled (Enter NA if not applicable):, Please list in feet: l…" at bounding box center [789, 269] width 1047 height 28
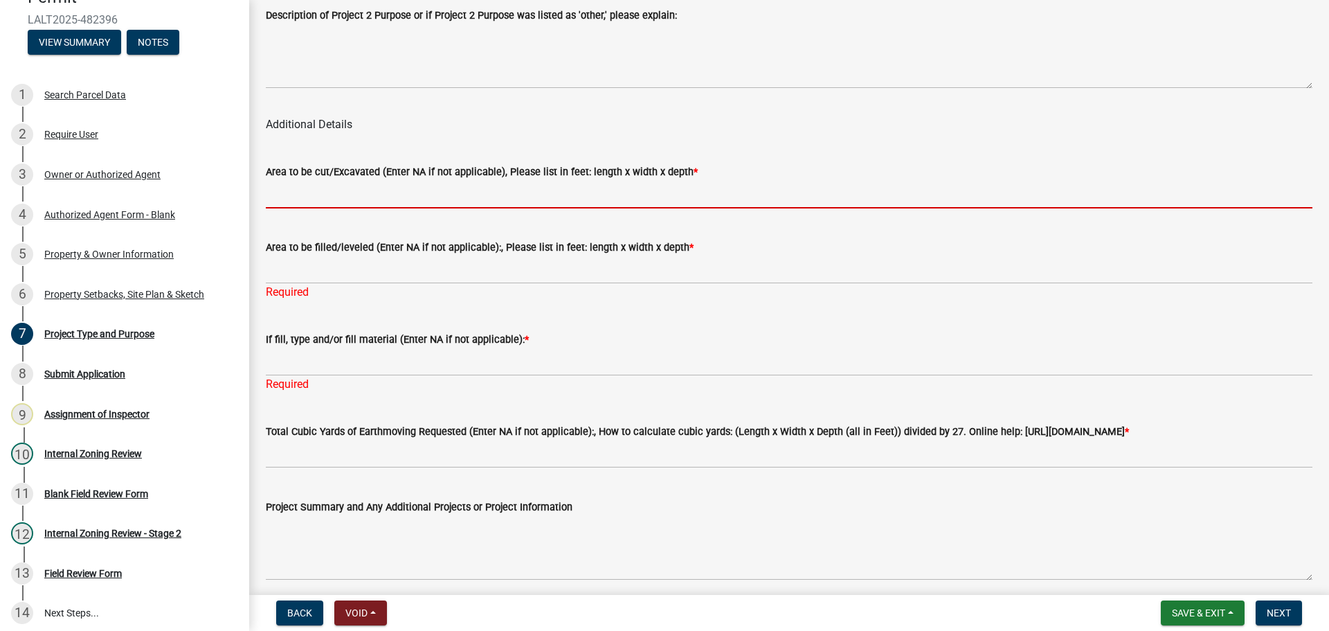
click at [305, 201] on input "Area to be cut/Excavated (Enter NA if not applicable), Please list in feet: len…" at bounding box center [789, 194] width 1047 height 28
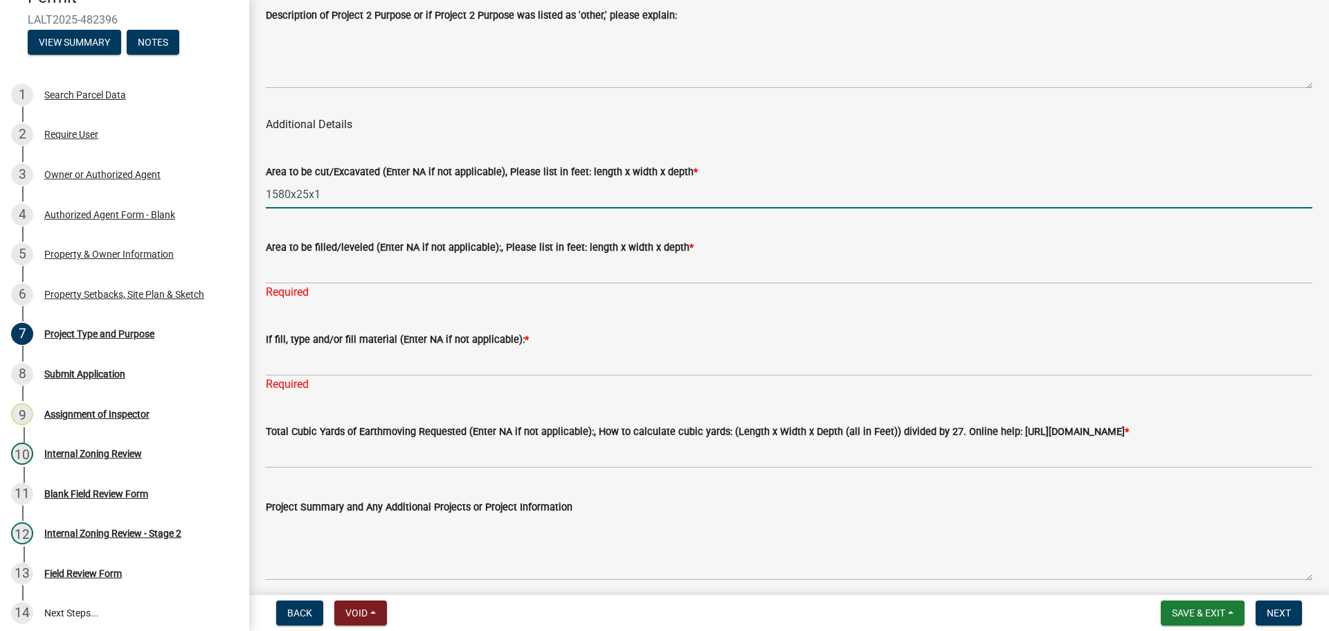
type input "1580x25x1"
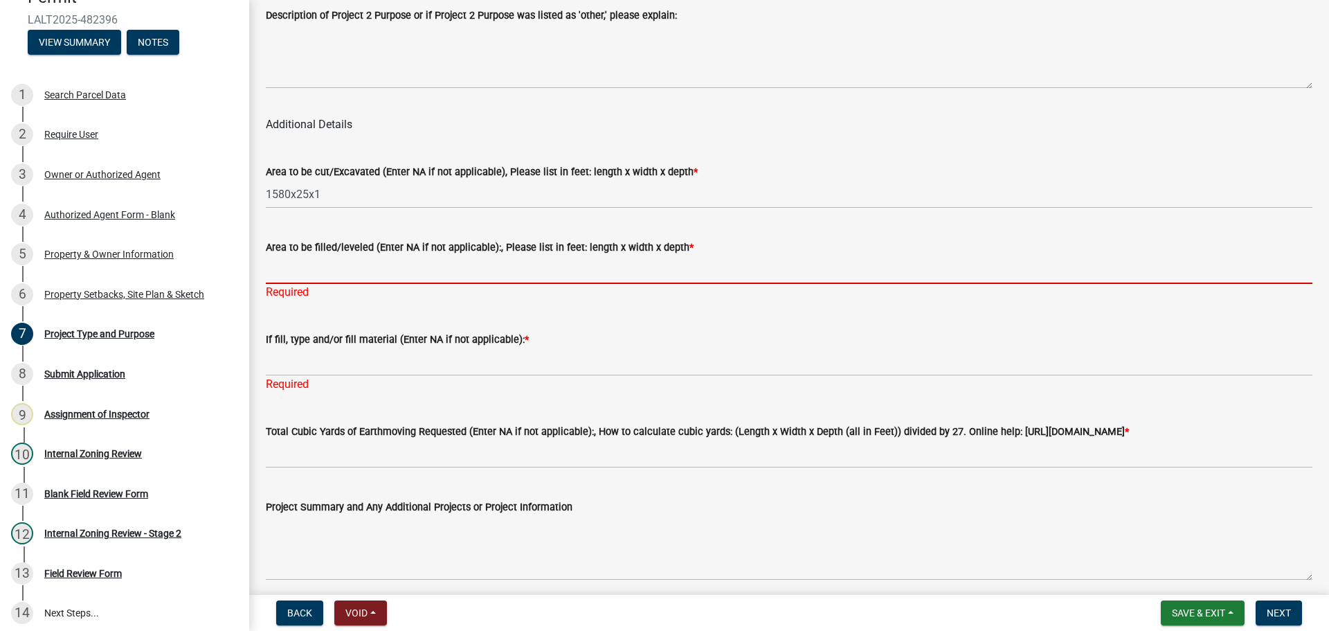
click at [332, 284] on input "Area to be filled/leveled (Enter NA if not applicable):, Please list in feet: l…" at bounding box center [789, 269] width 1047 height 28
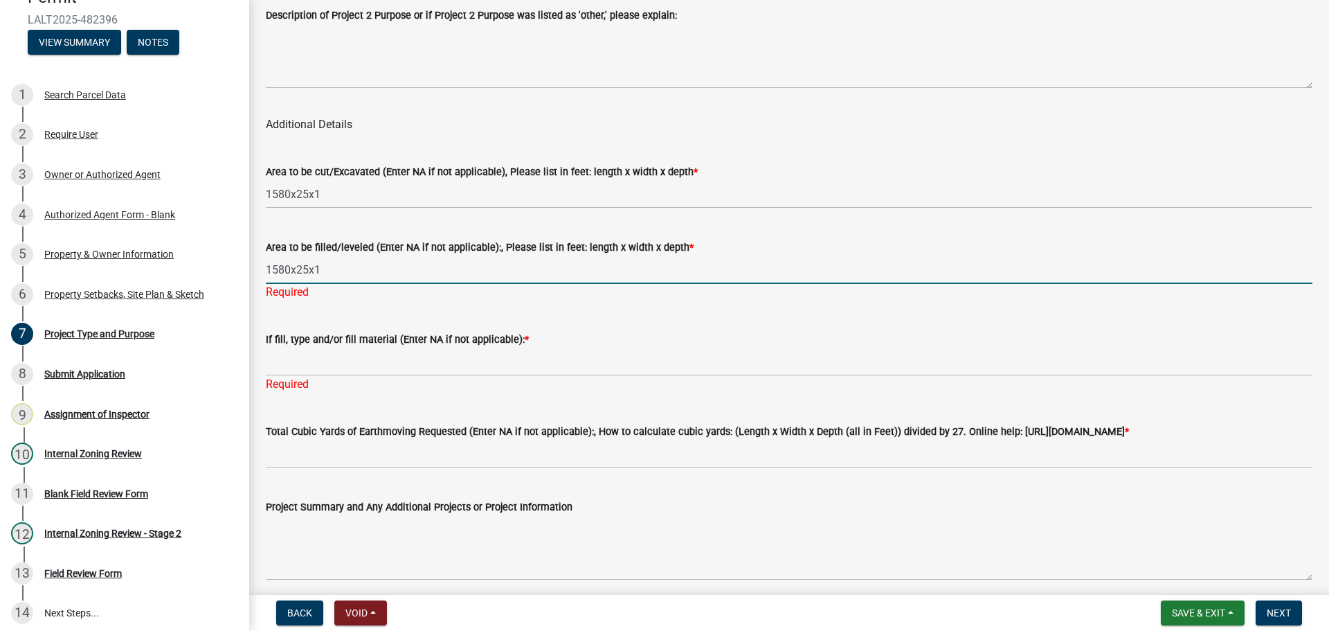
type input "1580x25x1"
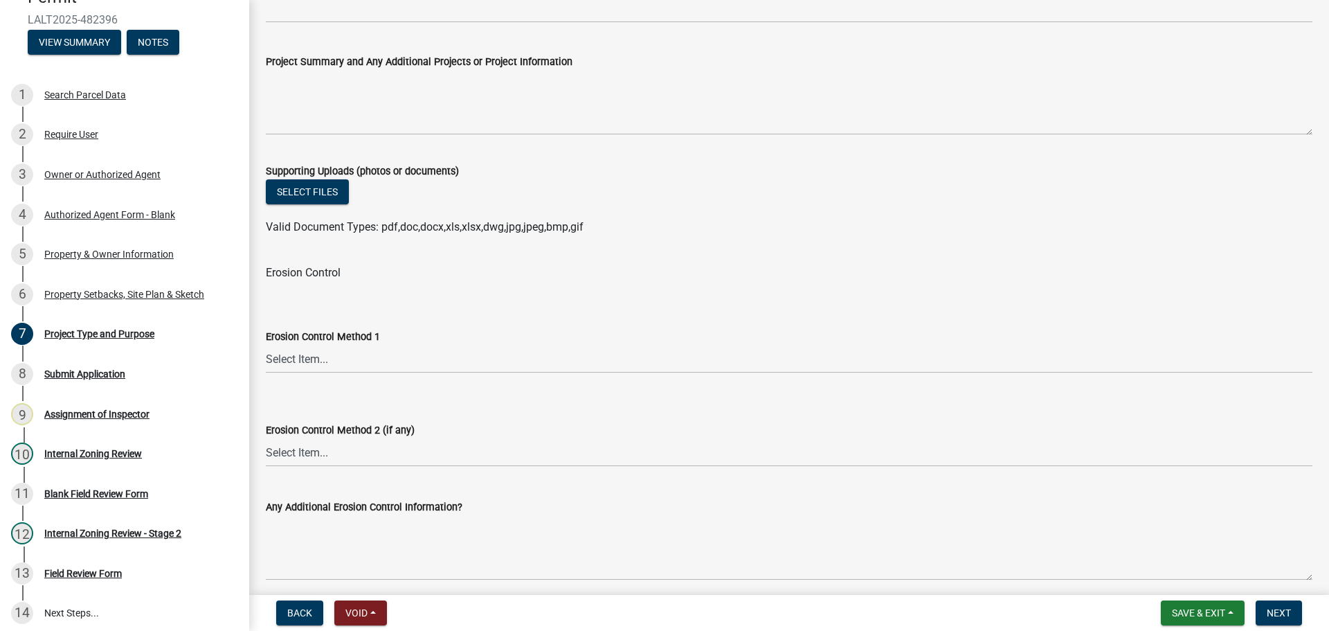
scroll to position [2069, 0]
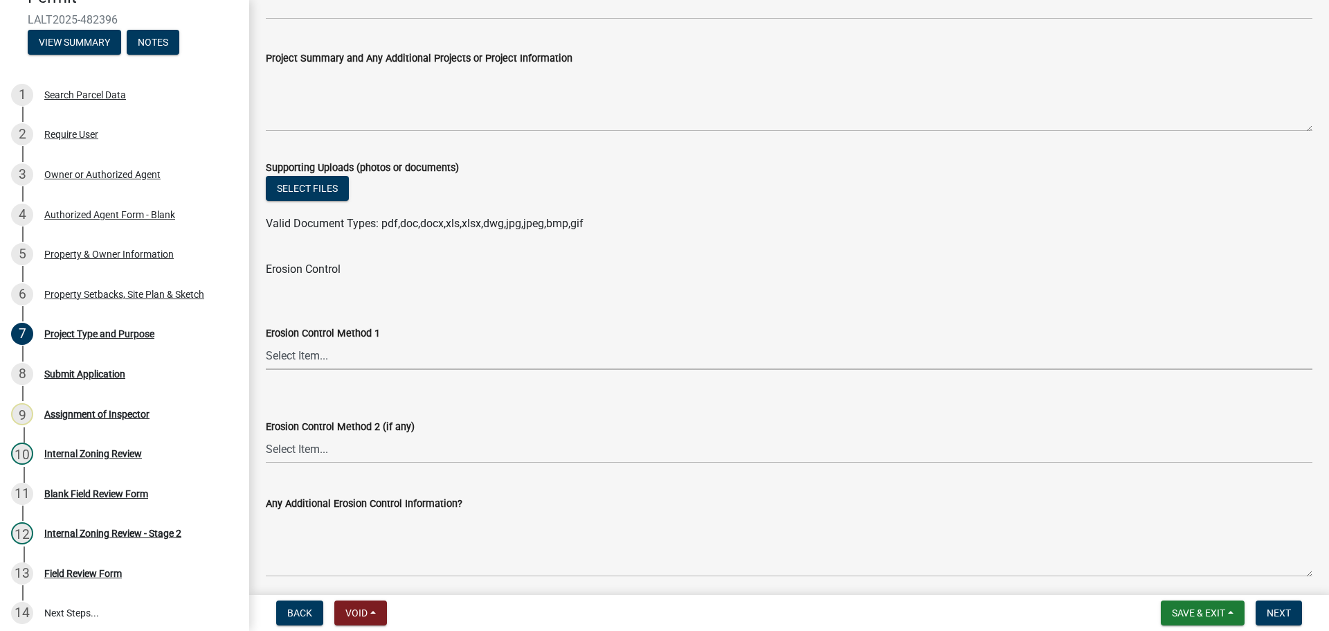
click at [339, 370] on select "Select Item... Sod Seed Only Mulch Only Stake-Sod Seed & Mulch Other (Please sp…" at bounding box center [789, 355] width 1047 height 28
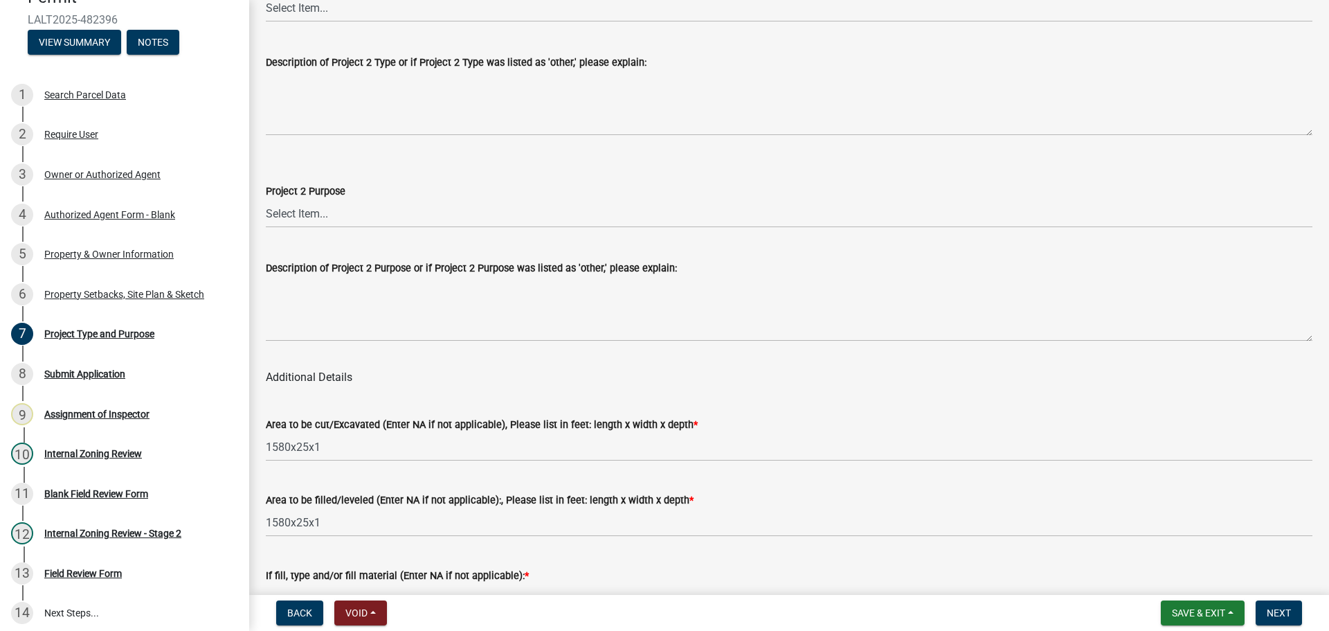
scroll to position [1731, 0]
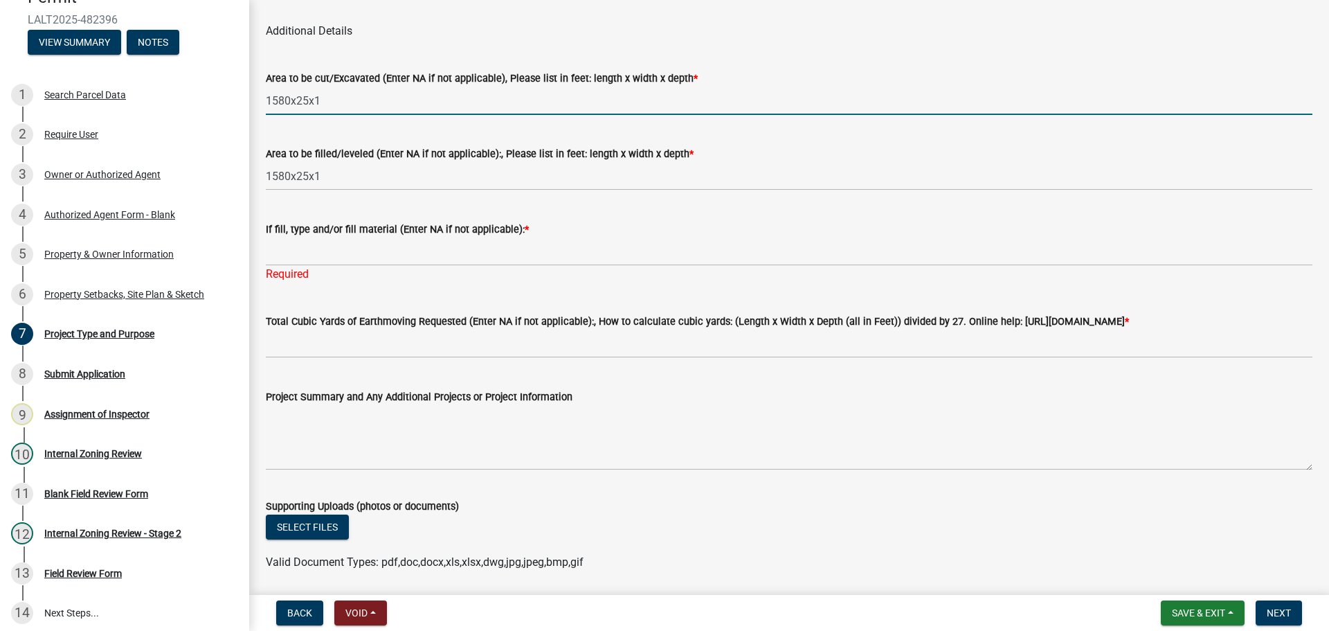
click at [308, 115] on input "1580x25x1" at bounding box center [789, 101] width 1047 height 28
type input "1580x16x1"
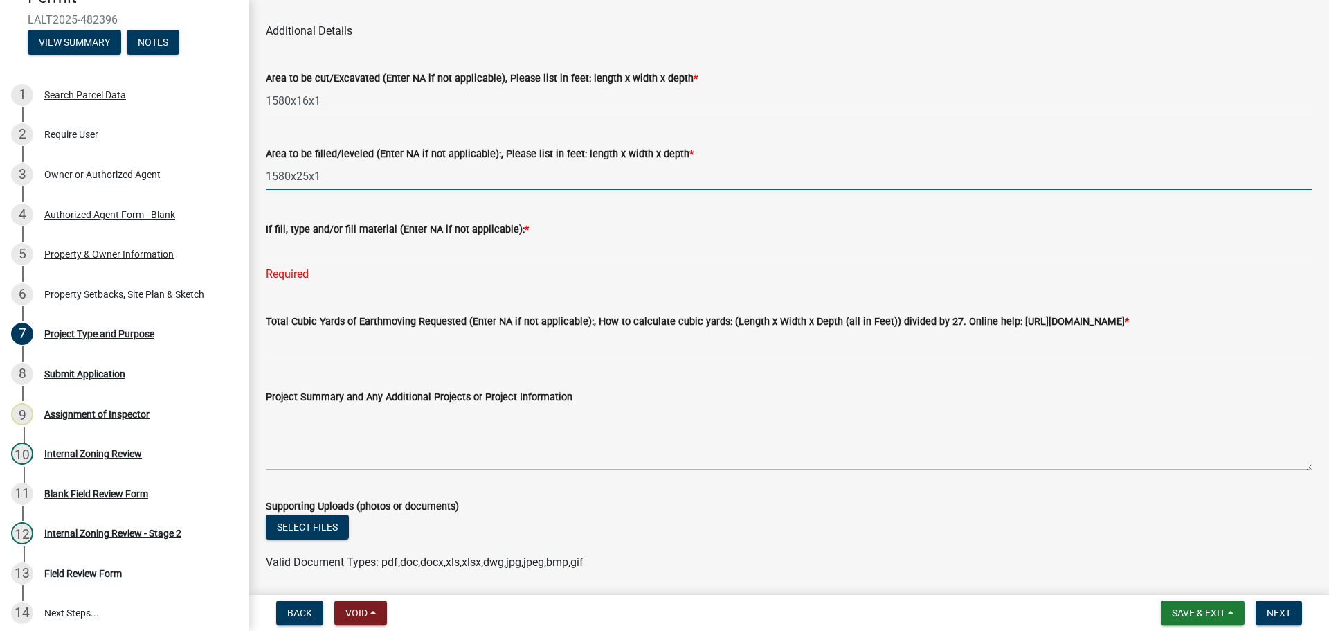
click at [309, 188] on input "1580x25x1" at bounding box center [789, 176] width 1047 height 28
type input "1580x16x1"
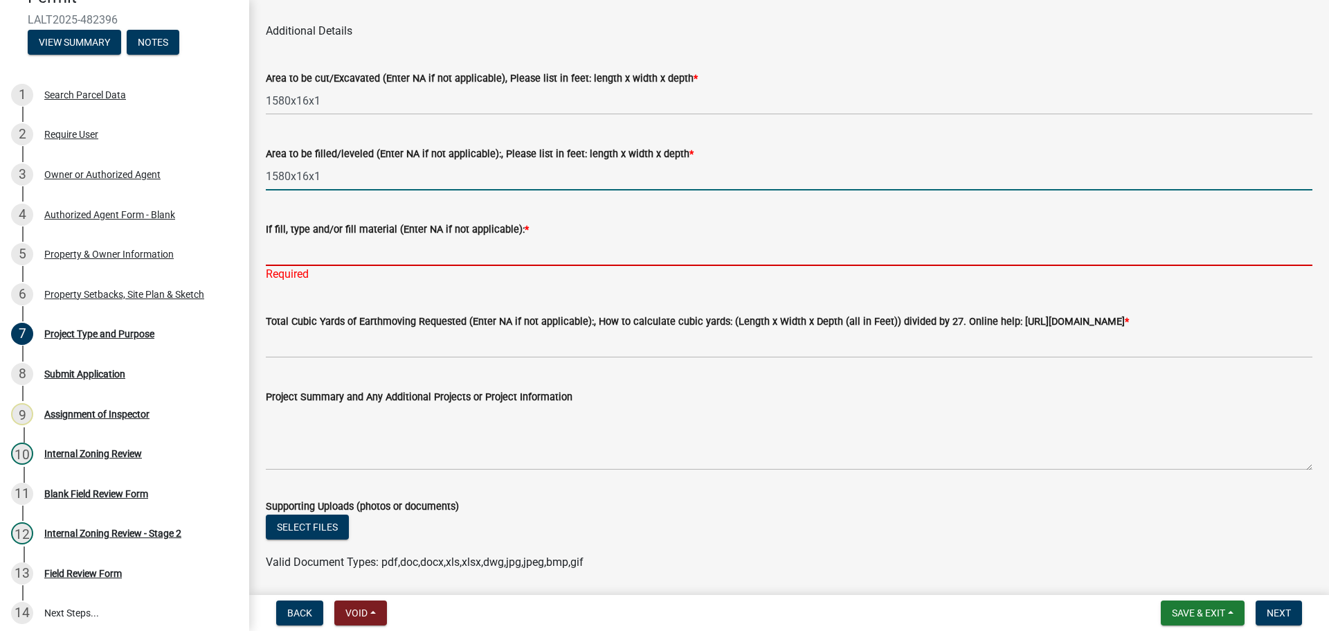
click at [329, 264] on input "If fill, type and/or fill material (Enter NA if not applicable): *" at bounding box center [789, 251] width 1047 height 28
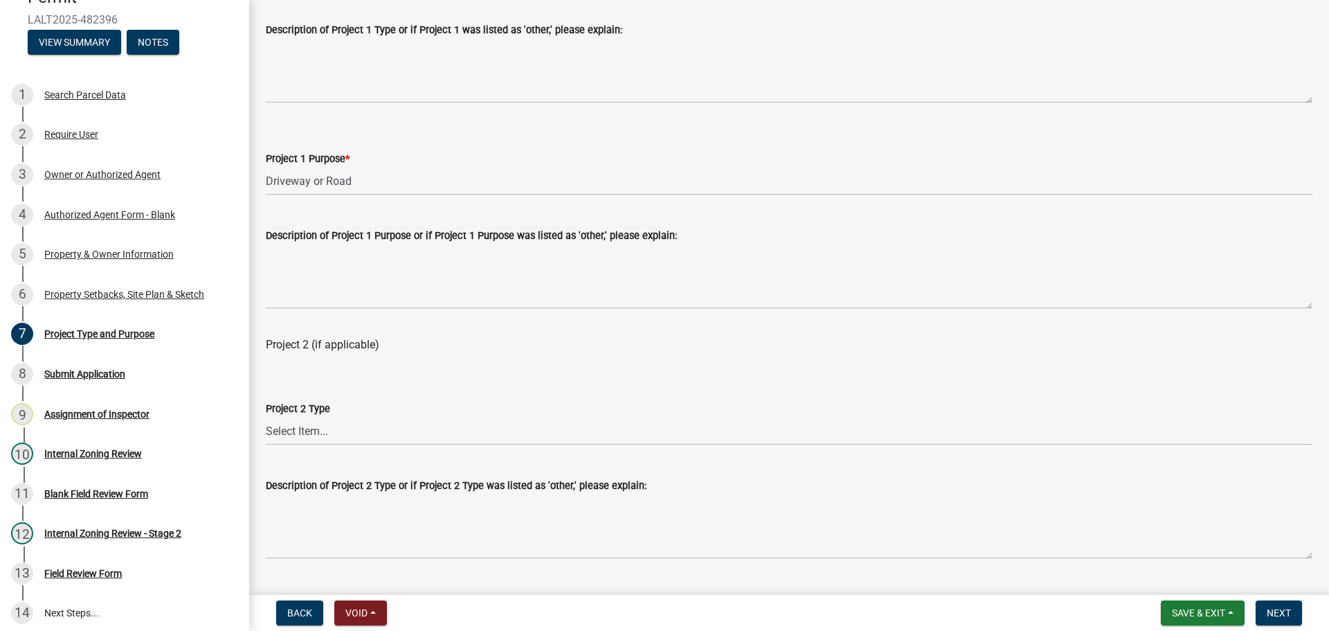
scroll to position [754, 0]
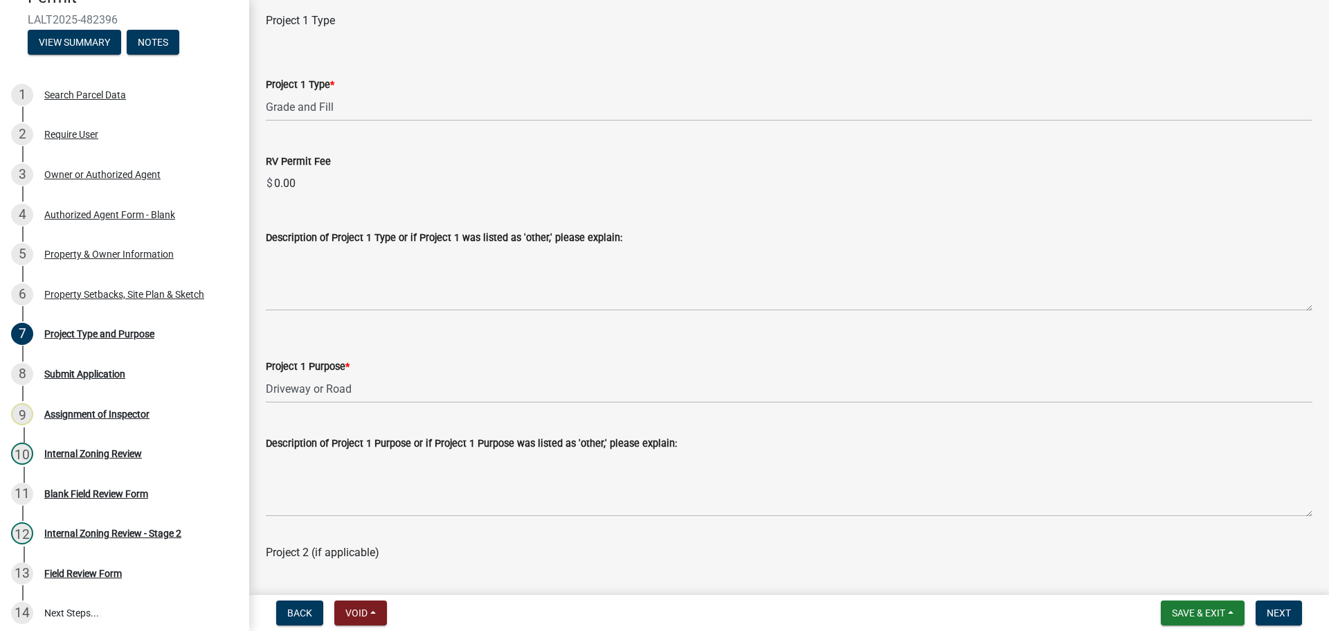
type input "50yds"
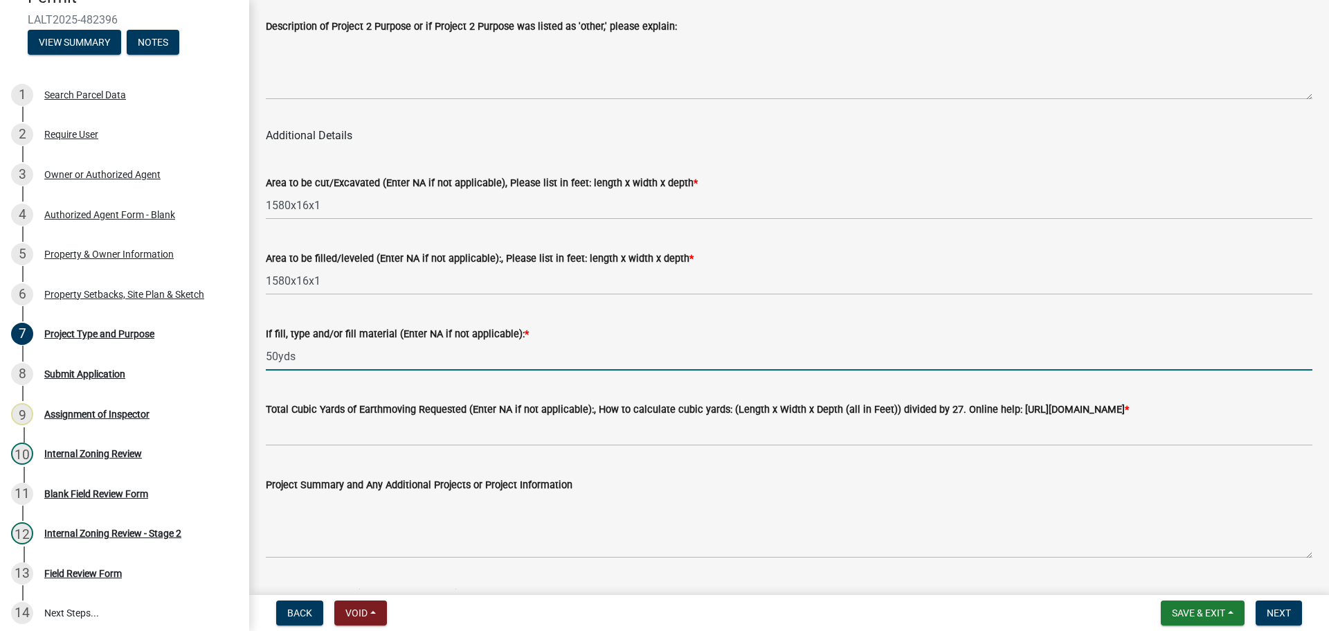
scroll to position [1499, 0]
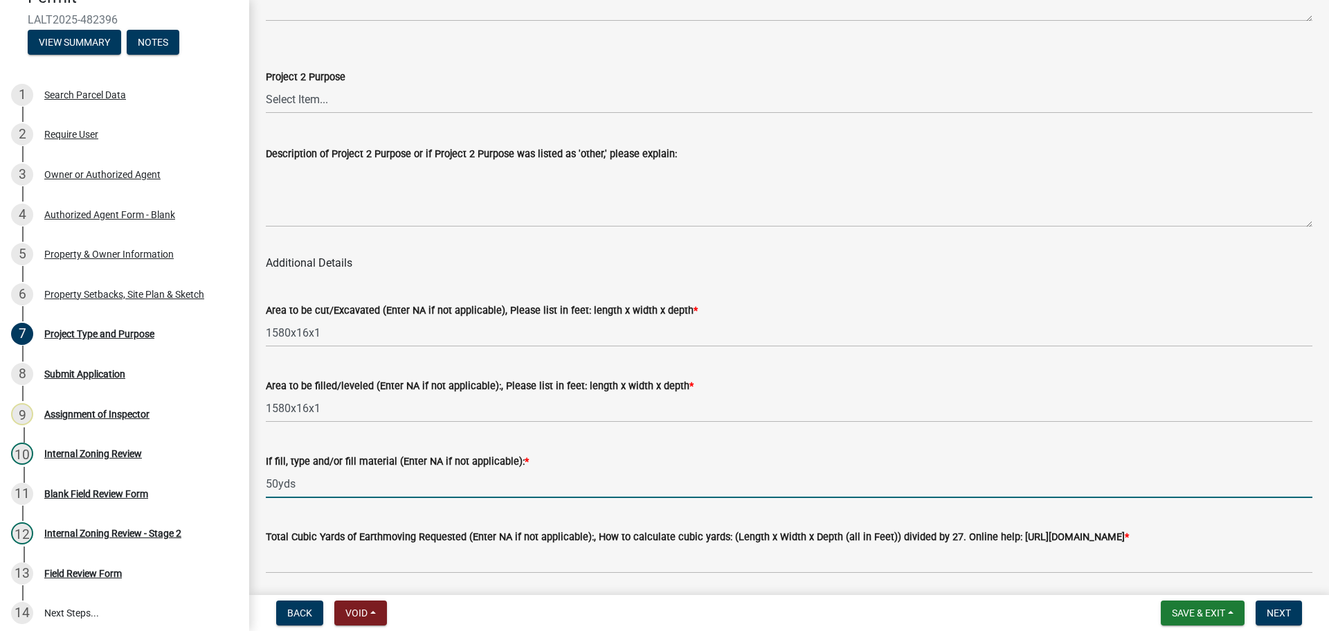
click at [280, 498] on input "50yds" at bounding box center [789, 483] width 1047 height 28
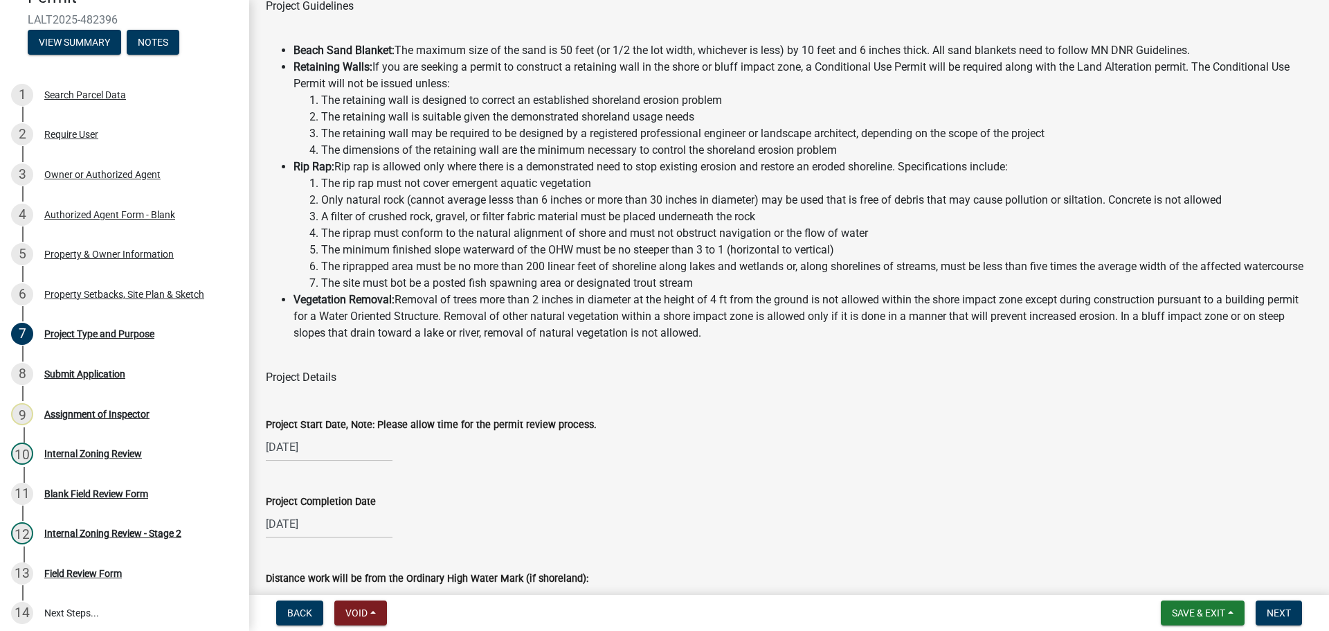
scroll to position [0, 0]
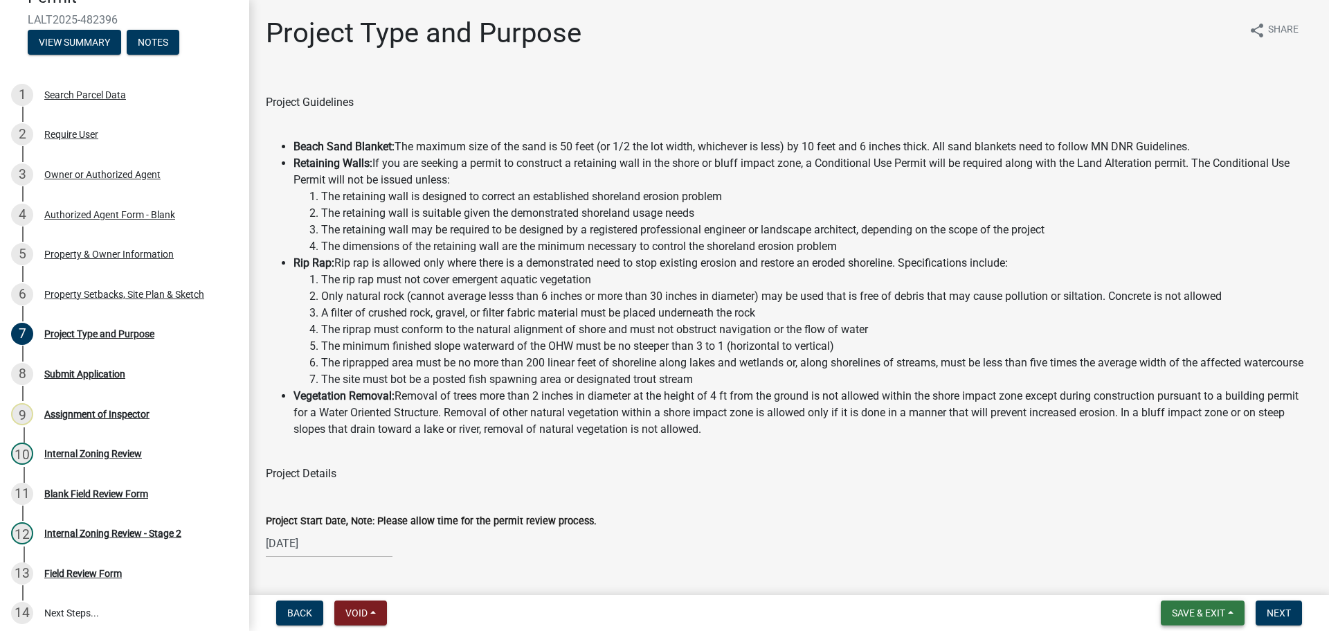
click at [1188, 614] on span "Save & Exit" at bounding box center [1198, 612] width 53 height 11
click at [1171, 543] on button "Save" at bounding box center [1189, 543] width 111 height 33
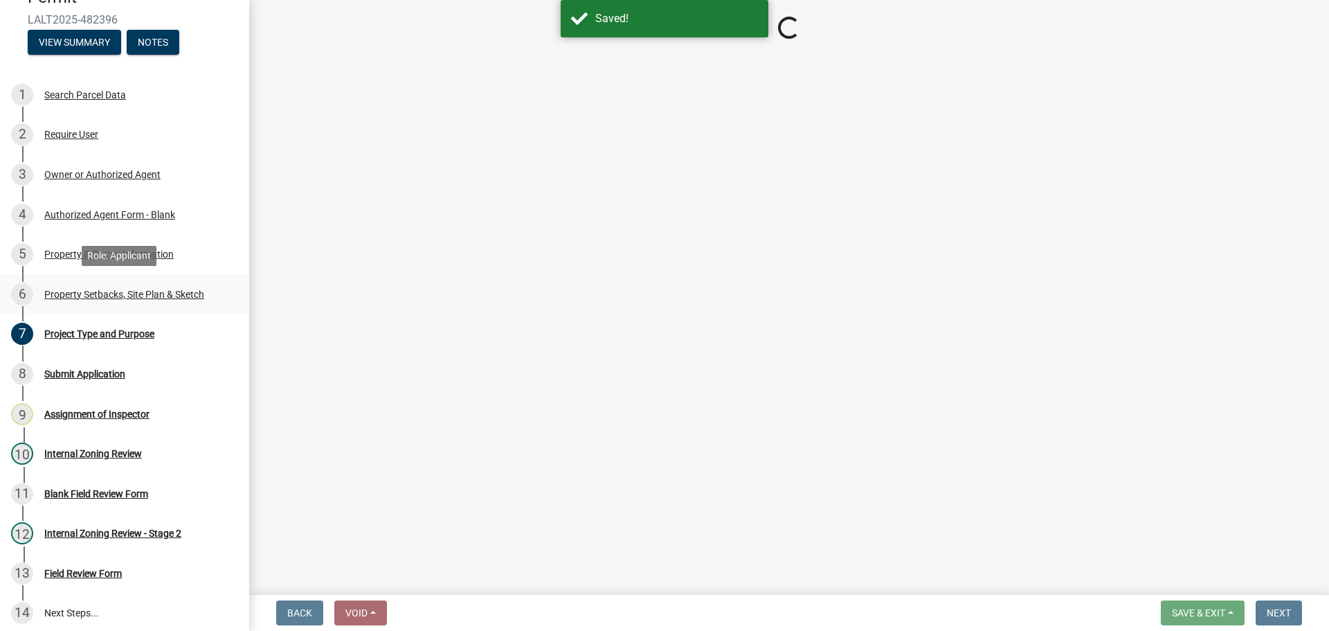
click at [150, 289] on div "Property Setbacks, Site Plan & Sketch" at bounding box center [124, 294] width 160 height 10
select select "023fca83-4df2-42b9-94ed-3498437255e1"
select select "2c85e181-0cc1-4c86-981c-6278ee4b89cf"
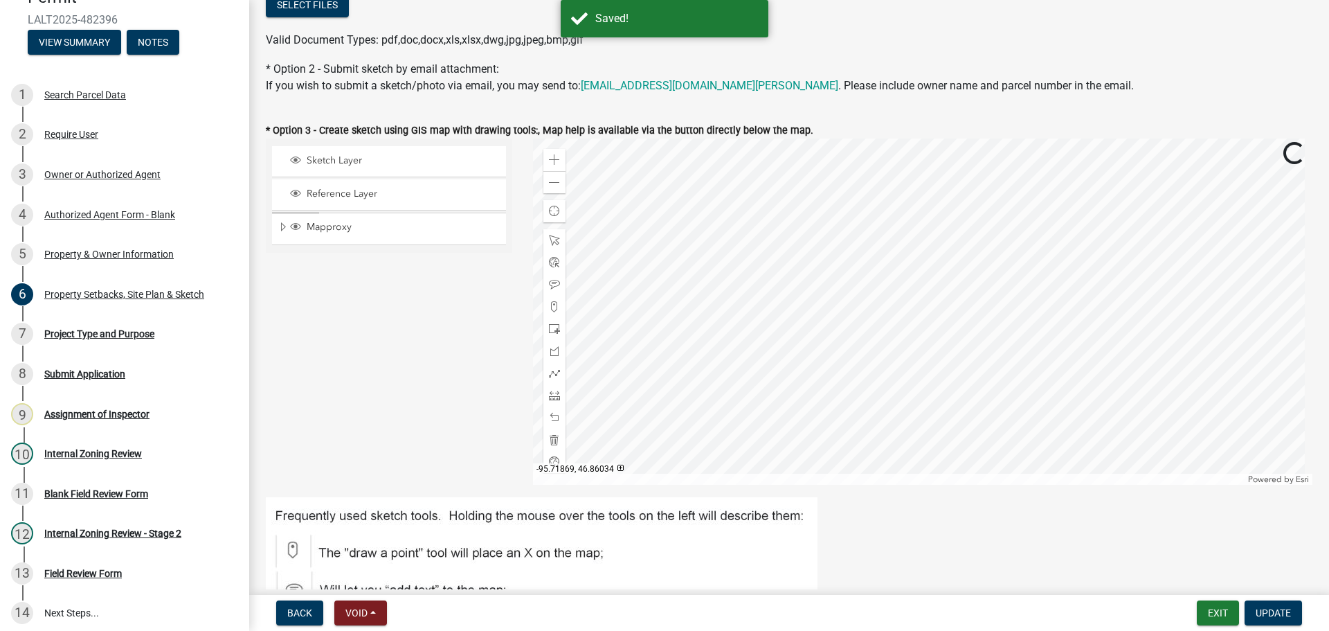
scroll to position [277, 0]
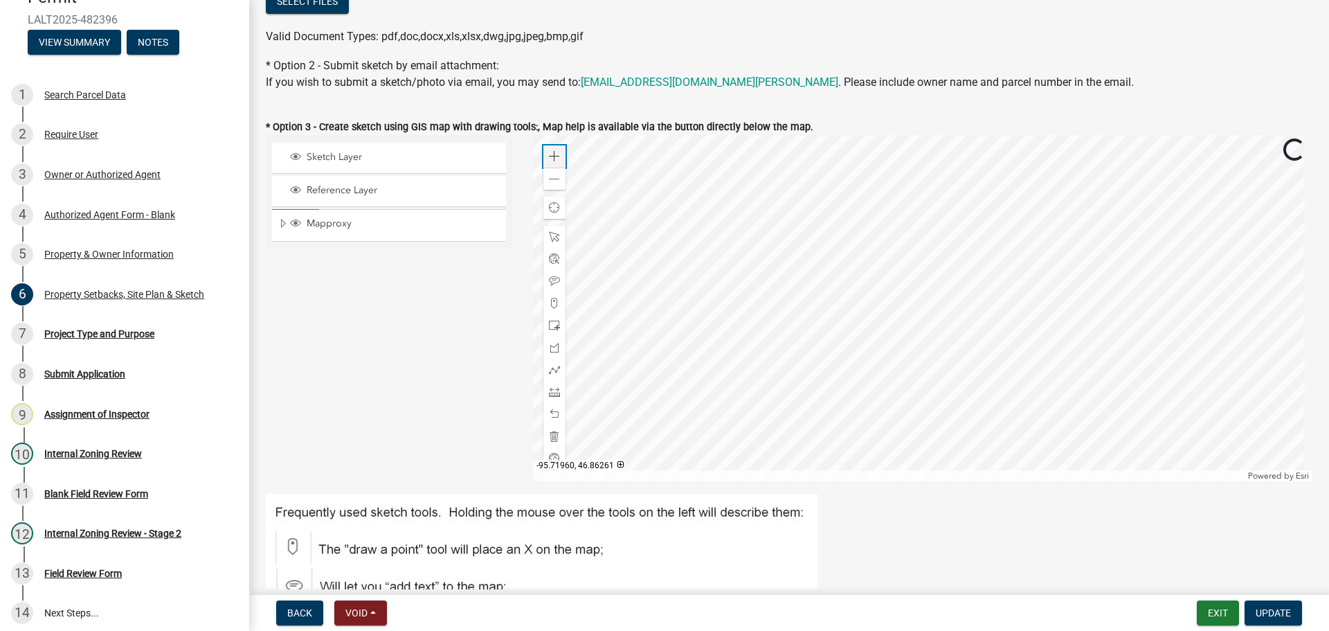
click at [552, 153] on span at bounding box center [554, 156] width 11 height 11
click at [859, 406] on div at bounding box center [923, 308] width 780 height 346
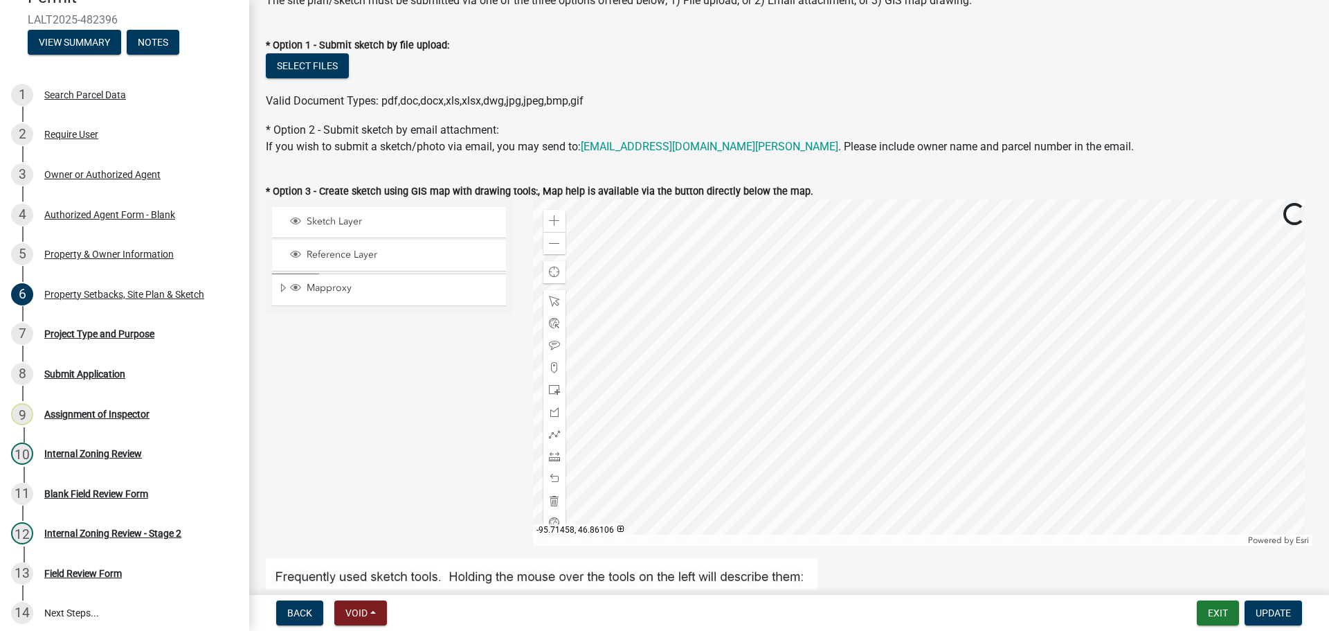
scroll to position [208, 0]
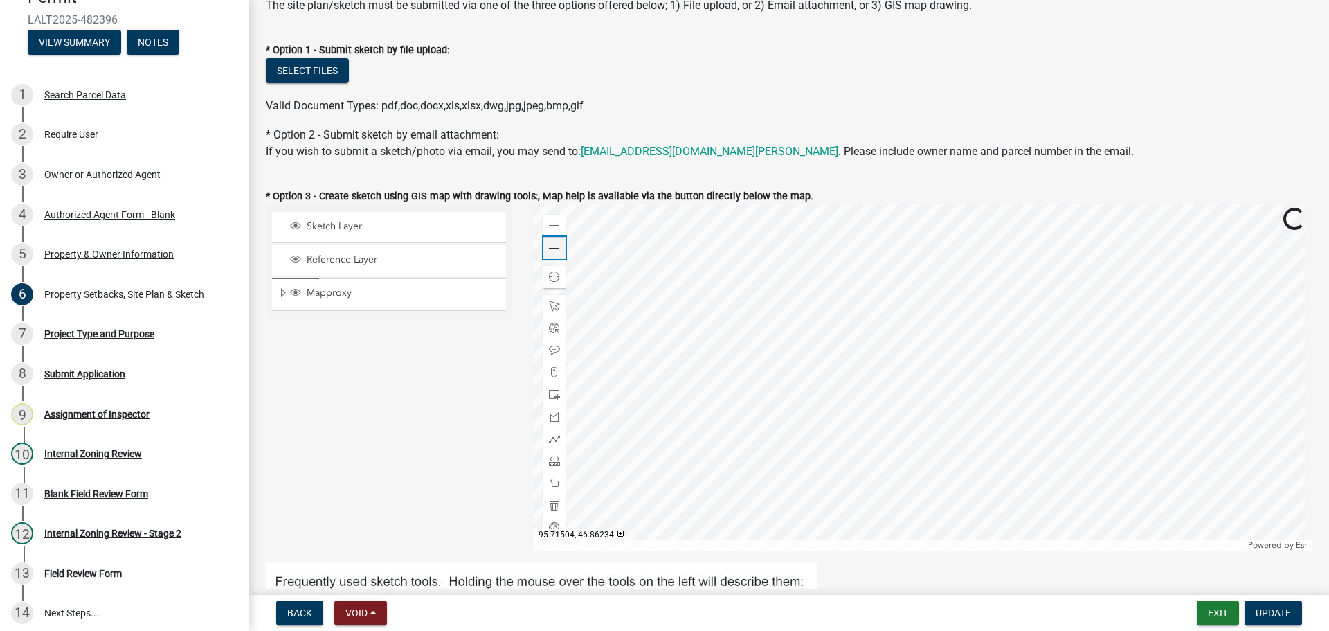
click at [558, 243] on div "Zoom out" at bounding box center [554, 248] width 22 height 22
click at [862, 431] on div at bounding box center [923, 377] width 780 height 346
click at [887, 454] on div at bounding box center [923, 377] width 780 height 346
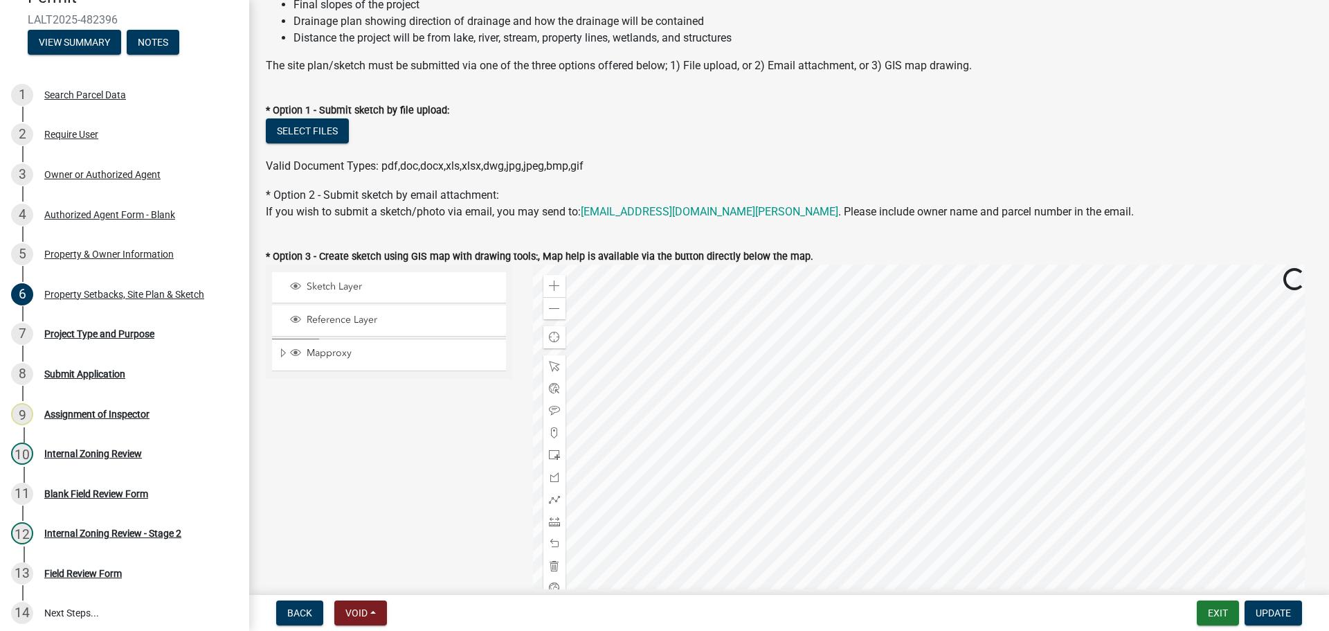
scroll to position [138, 0]
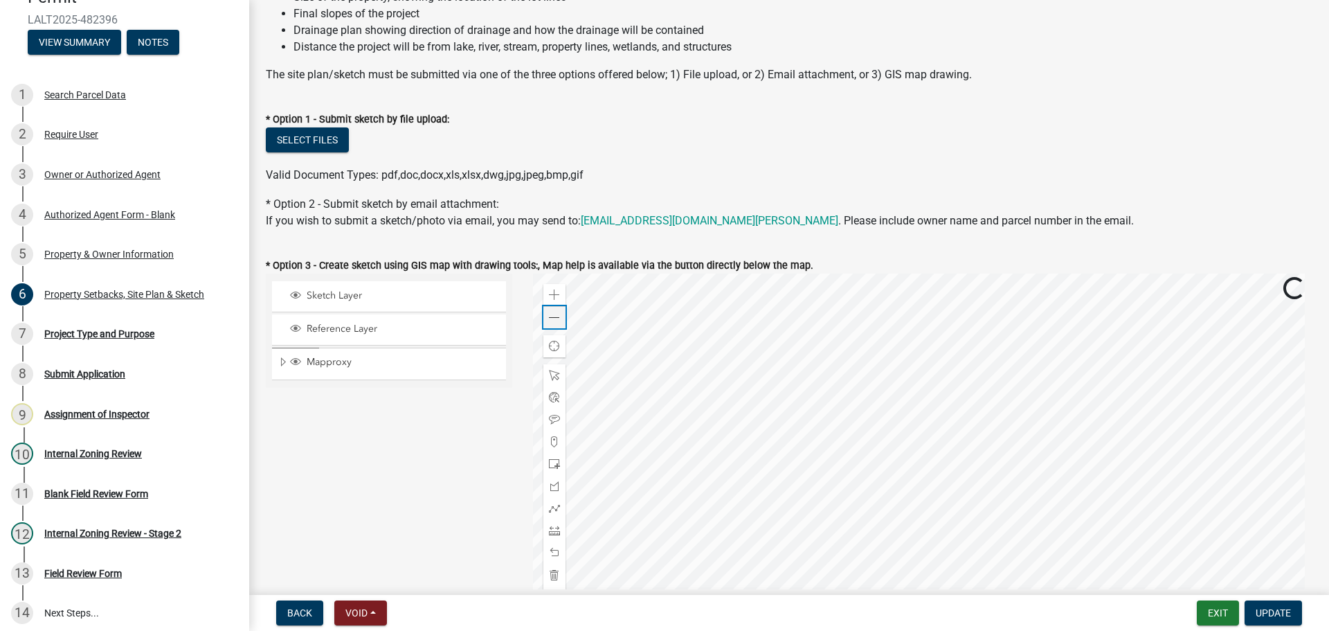
click at [549, 313] on span at bounding box center [554, 317] width 11 height 11
click at [842, 455] on div at bounding box center [923, 446] width 780 height 346
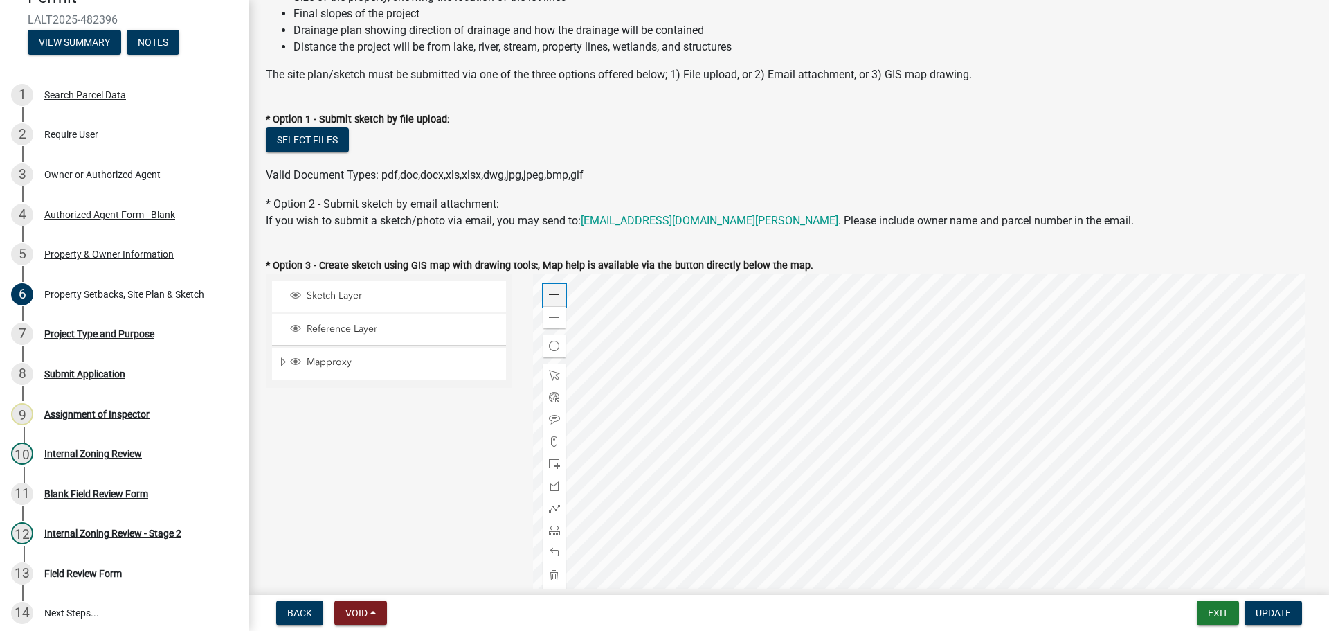
click at [558, 296] on div "Zoom in" at bounding box center [554, 295] width 22 height 22
click at [891, 487] on div at bounding box center [923, 446] width 780 height 346
click at [559, 291] on div "Zoom in" at bounding box center [554, 295] width 22 height 22
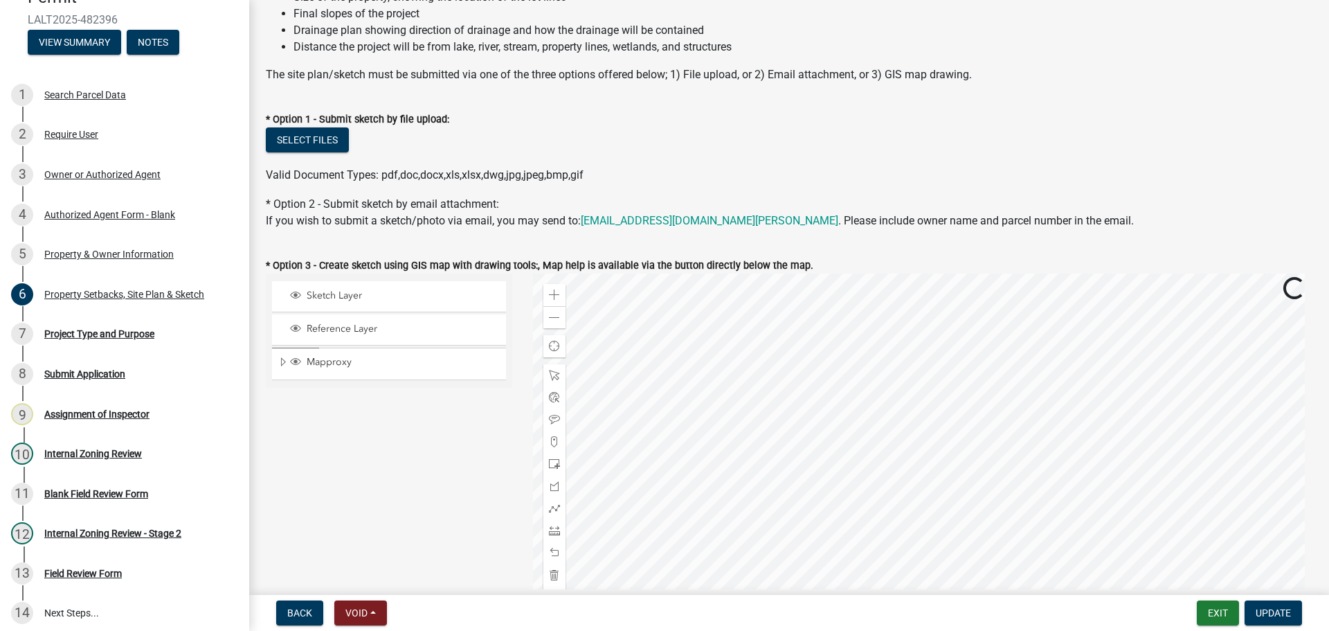
click at [865, 393] on div at bounding box center [923, 446] width 780 height 346
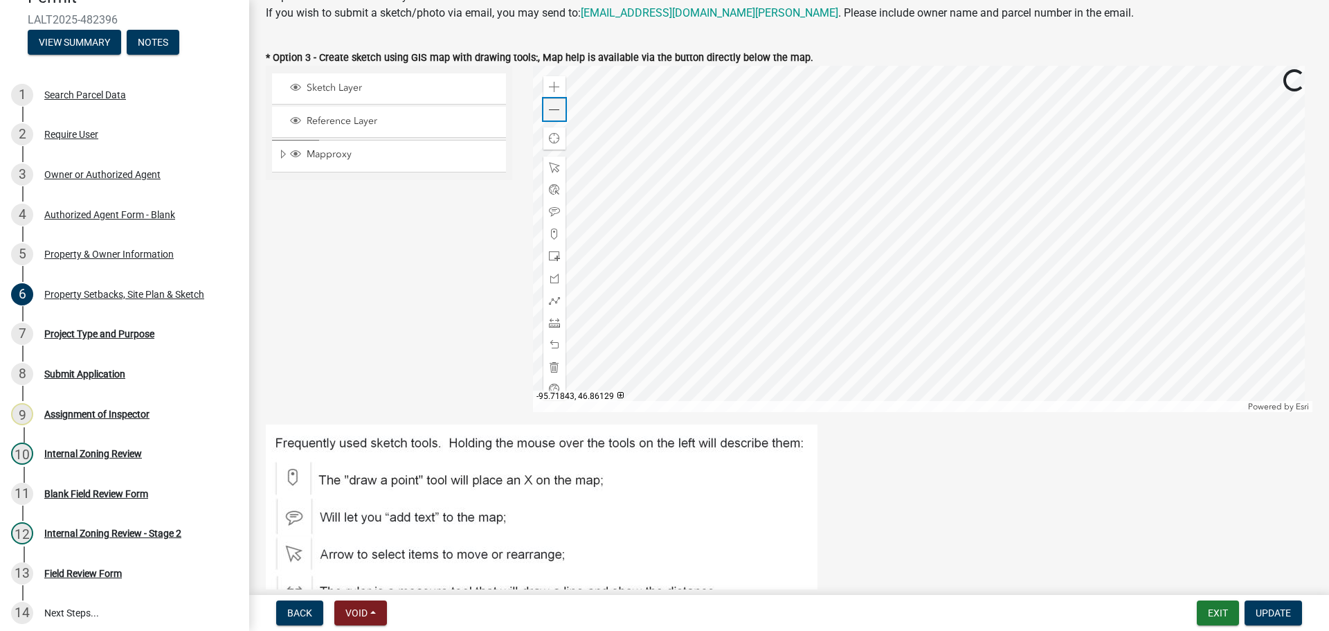
click at [555, 111] on span at bounding box center [554, 110] width 11 height 11
click at [554, 88] on span at bounding box center [554, 87] width 11 height 11
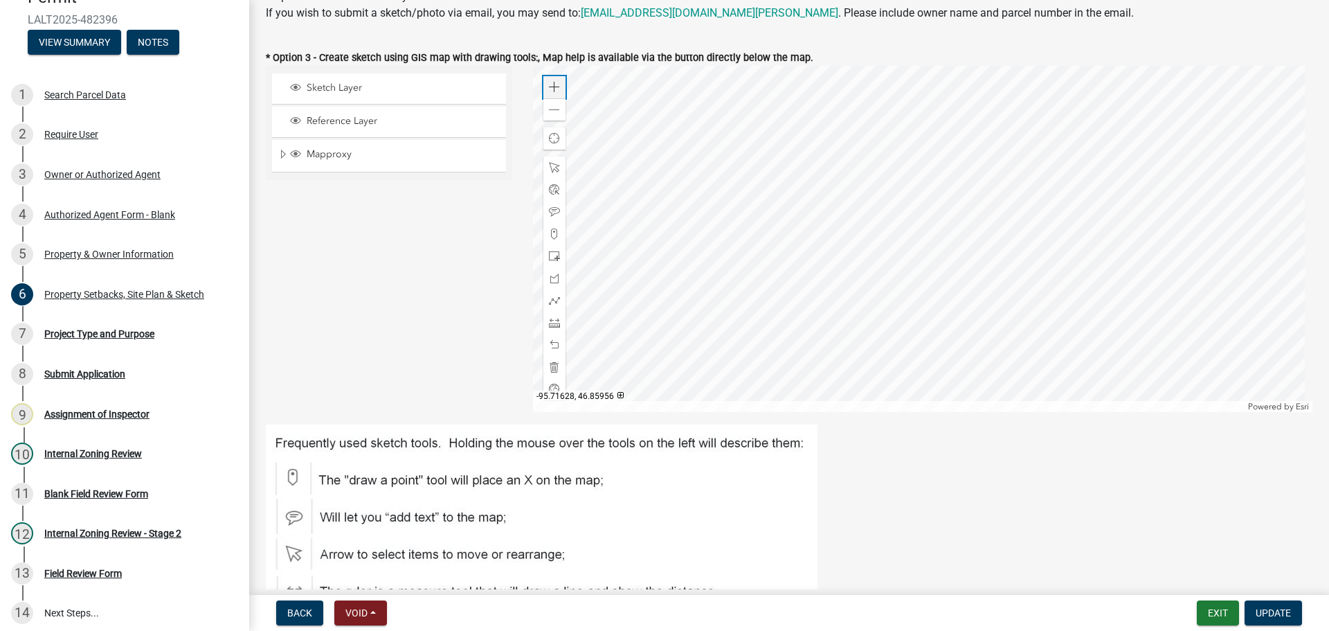
scroll to position [208, 0]
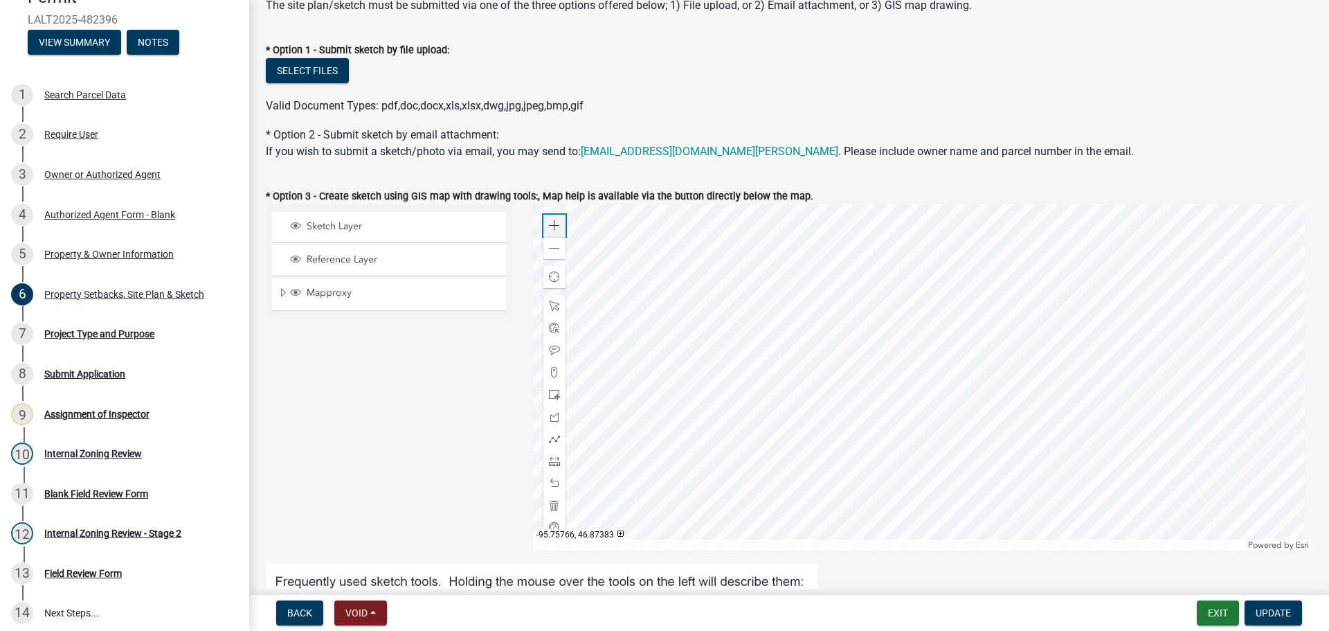
click at [552, 216] on div "Zoom in" at bounding box center [554, 226] width 22 height 22
click at [848, 368] on div at bounding box center [923, 377] width 780 height 346
click at [557, 230] on div "Zoom in" at bounding box center [554, 226] width 22 height 22
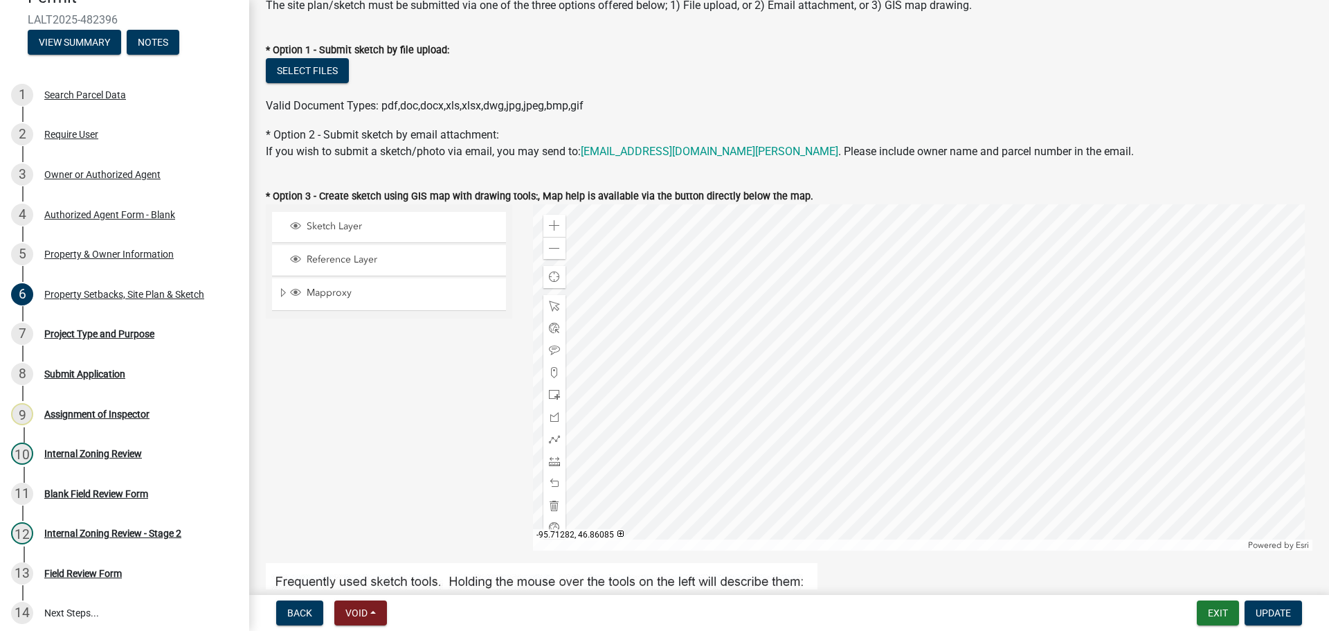
click at [853, 412] on div at bounding box center [923, 377] width 780 height 346
click at [737, 259] on div at bounding box center [923, 377] width 780 height 346
click at [1116, 463] on div at bounding box center [923, 377] width 780 height 346
click at [1146, 437] on div at bounding box center [923, 377] width 780 height 346
click at [903, 419] on div at bounding box center [923, 377] width 780 height 346
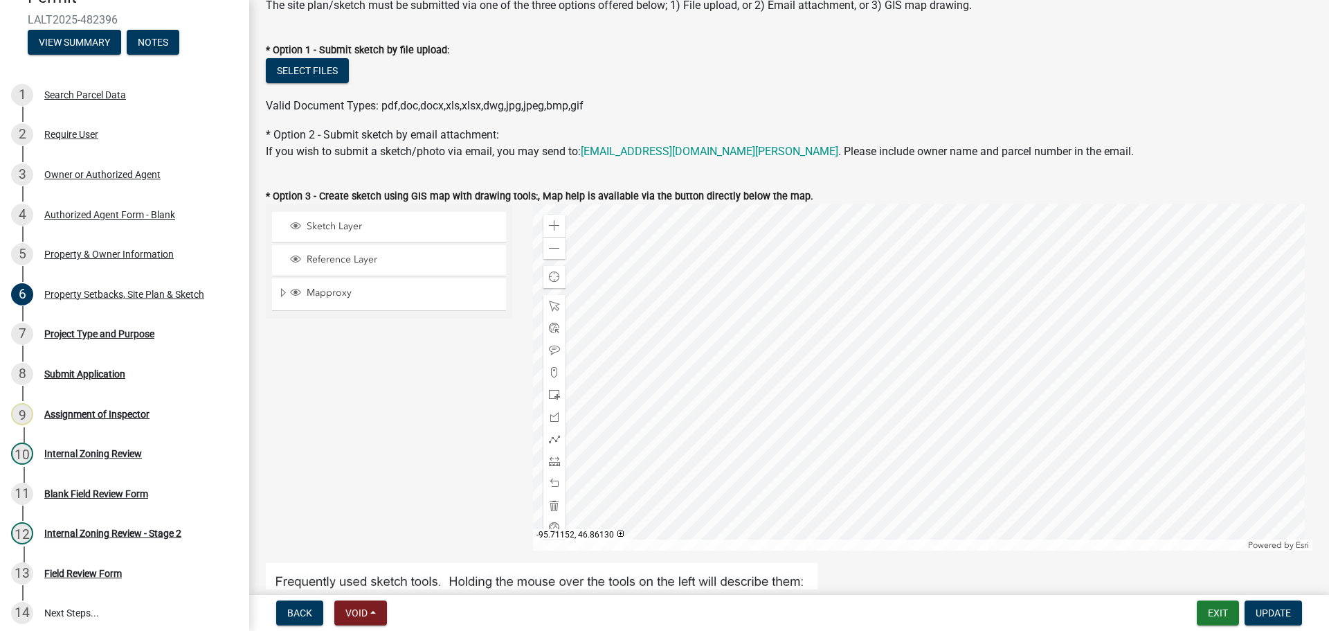
click at [1027, 338] on div at bounding box center [923, 377] width 780 height 346
click at [1074, 381] on div at bounding box center [923, 377] width 780 height 346
click at [1086, 421] on div at bounding box center [923, 377] width 780 height 346
click at [852, 372] on div at bounding box center [923, 377] width 780 height 346
click at [543, 253] on div "Zoom out" at bounding box center [554, 248] width 22 height 22
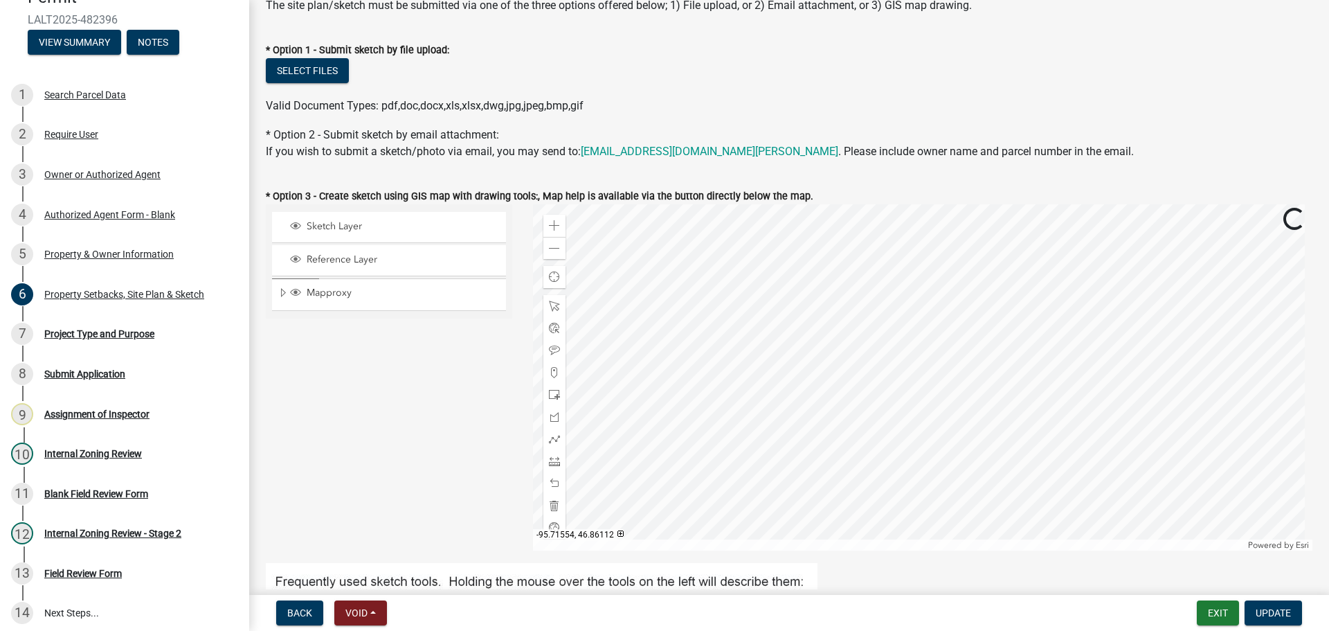
click at [856, 442] on div at bounding box center [923, 377] width 780 height 346
click at [1007, 449] on div at bounding box center [923, 377] width 780 height 346
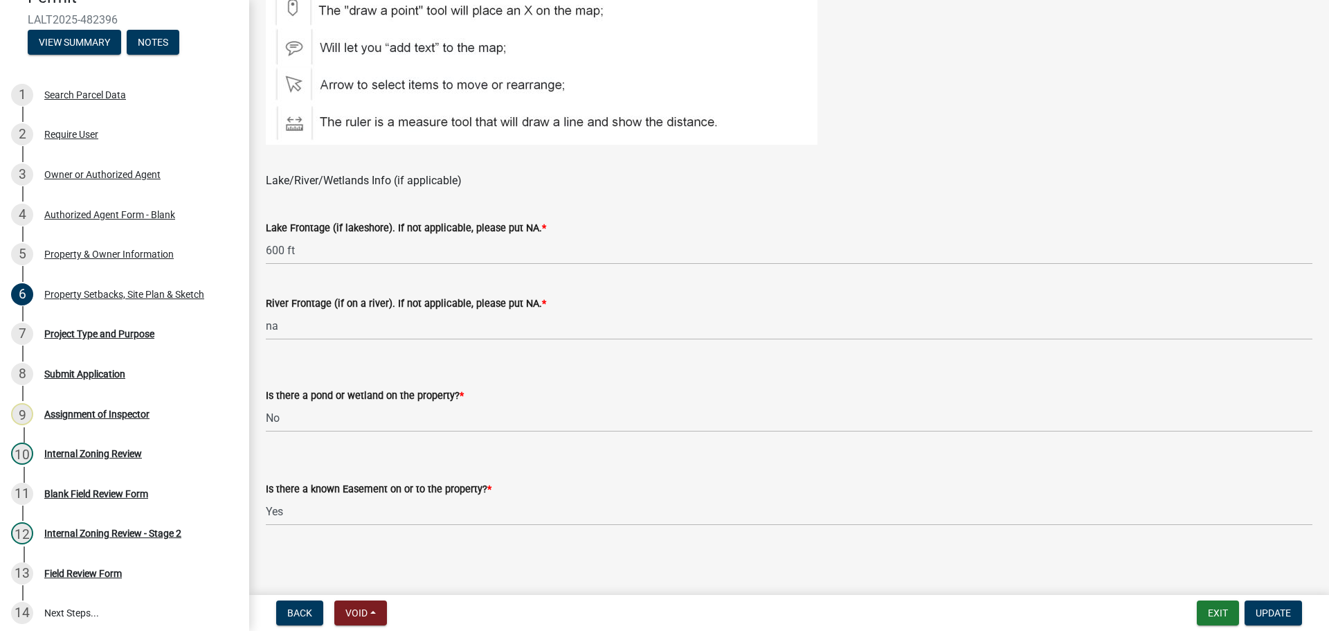
scroll to position [818, 0]
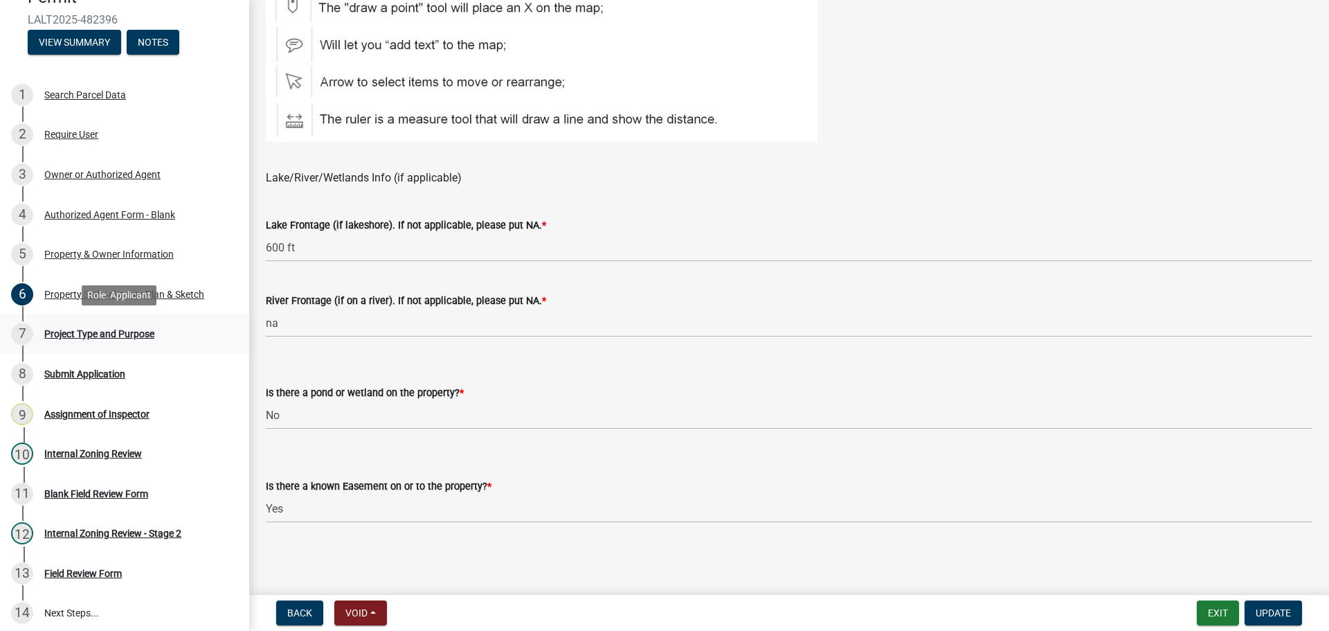
click at [109, 340] on div "7 Project Type and Purpose" at bounding box center [119, 334] width 216 height 22
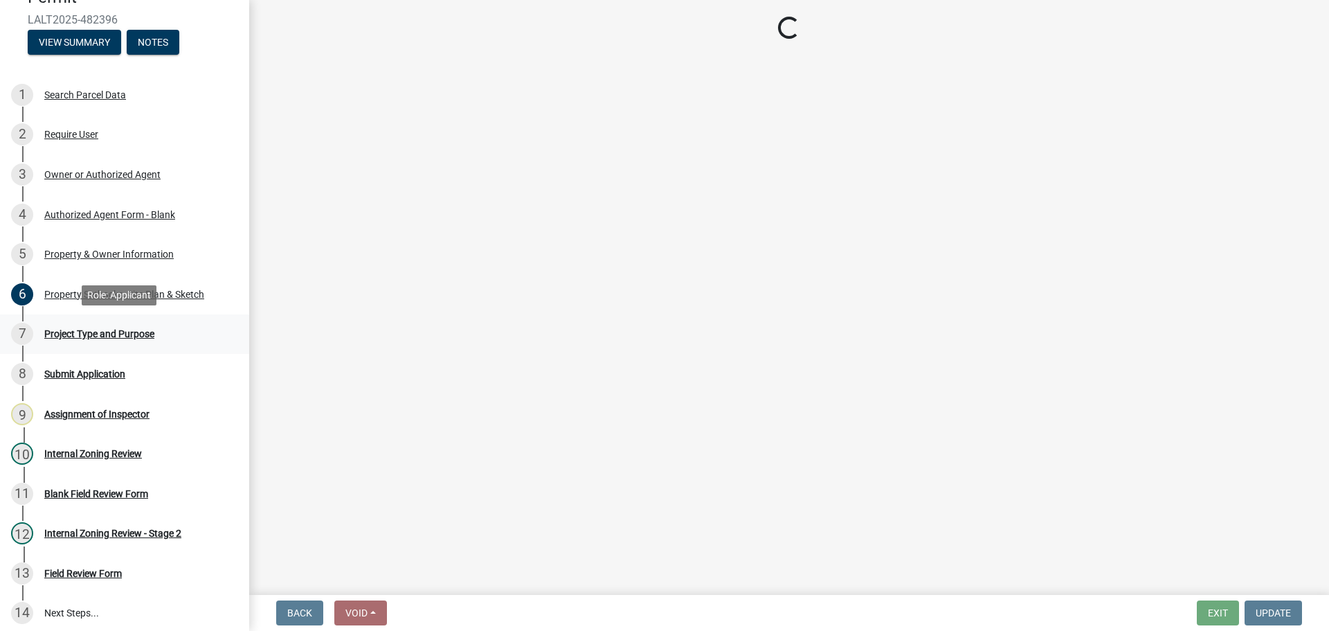
scroll to position [0, 0]
select select "76d3a18a-a65f-434c-9a38-e2a5b95ff80f"
select select "5acdfad6-7ebf-456f-afe3-0d0bb667b9ef"
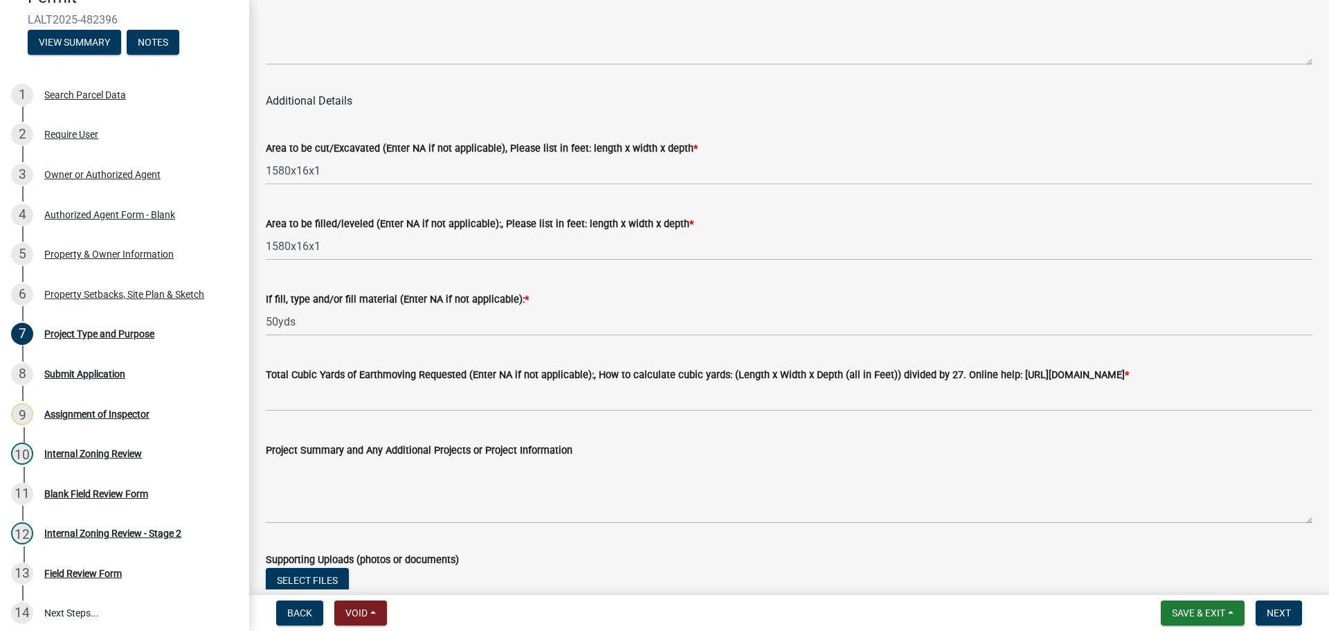
scroll to position [1662, 0]
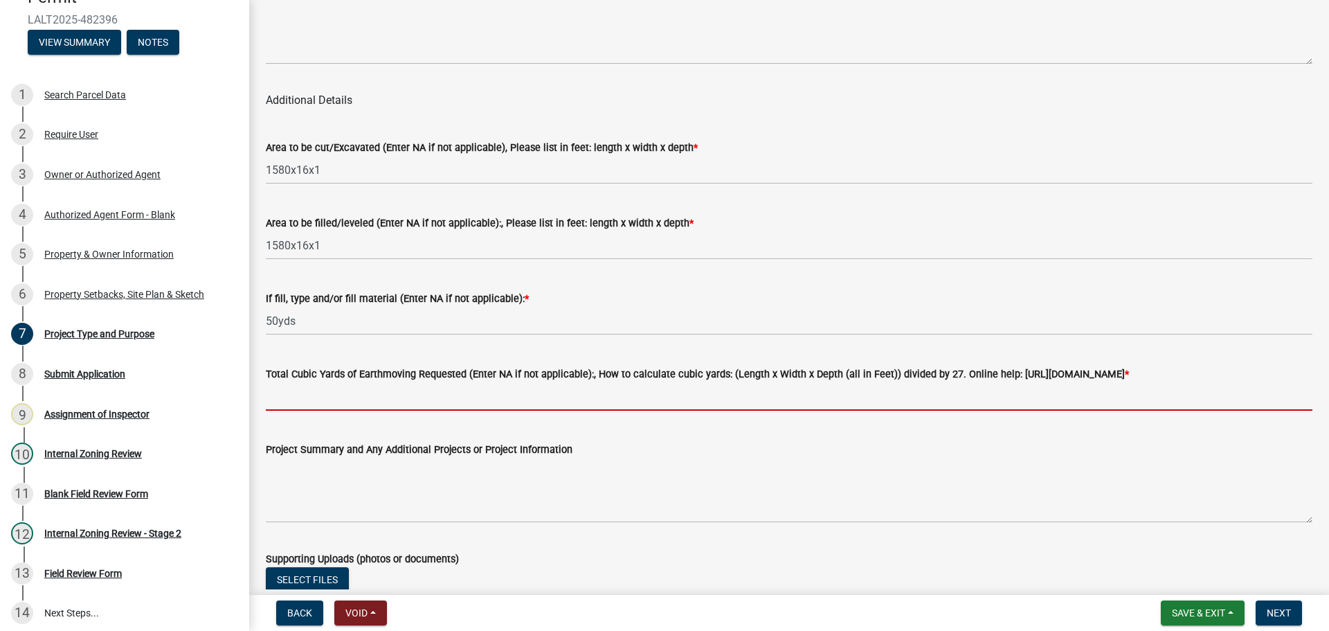
click at [368, 409] on input "Total Cubic Yards of Earthmoving Requested (Enter NA if not applicable):, How t…" at bounding box center [789, 396] width 1047 height 28
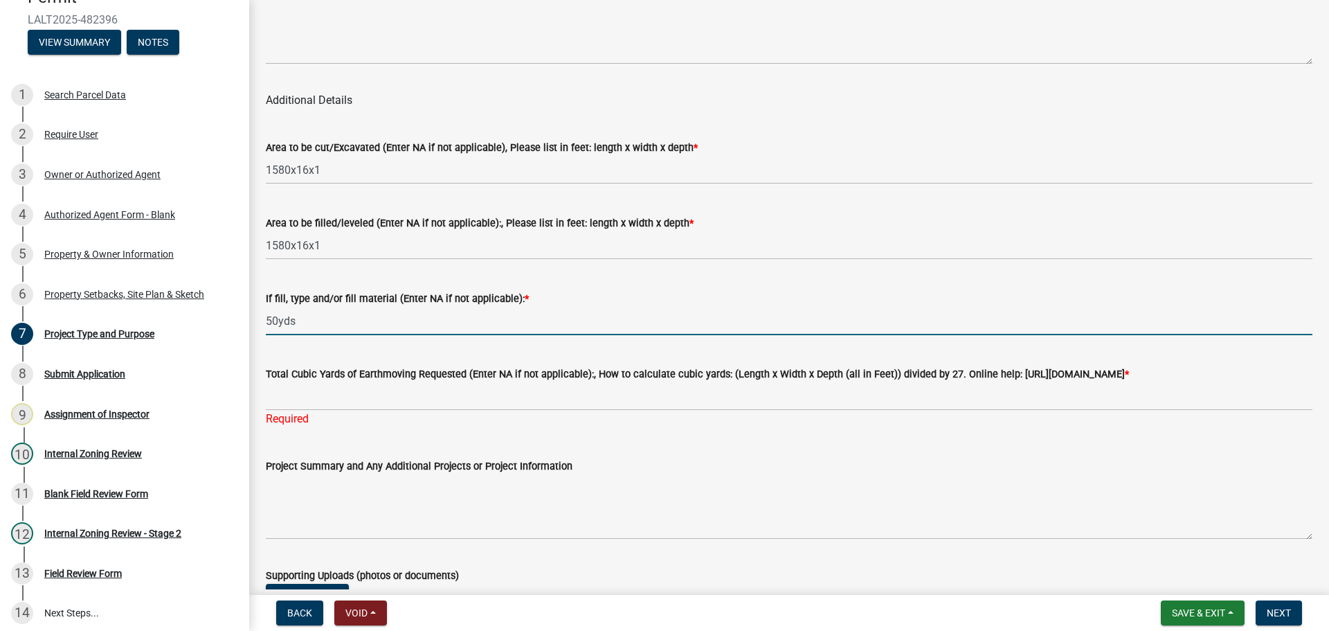
click at [366, 335] on input "50yds" at bounding box center [789, 321] width 1047 height 28
drag, startPoint x: 366, startPoint y: 339, endPoint x: 216, endPoint y: 322, distance: 151.2
click at [216, 322] on div "Zoning-Land Alteration Permit LALT2025-482396 View Summary Notes 1 Search Parce…" at bounding box center [664, 315] width 1329 height 631
type input "class 5"
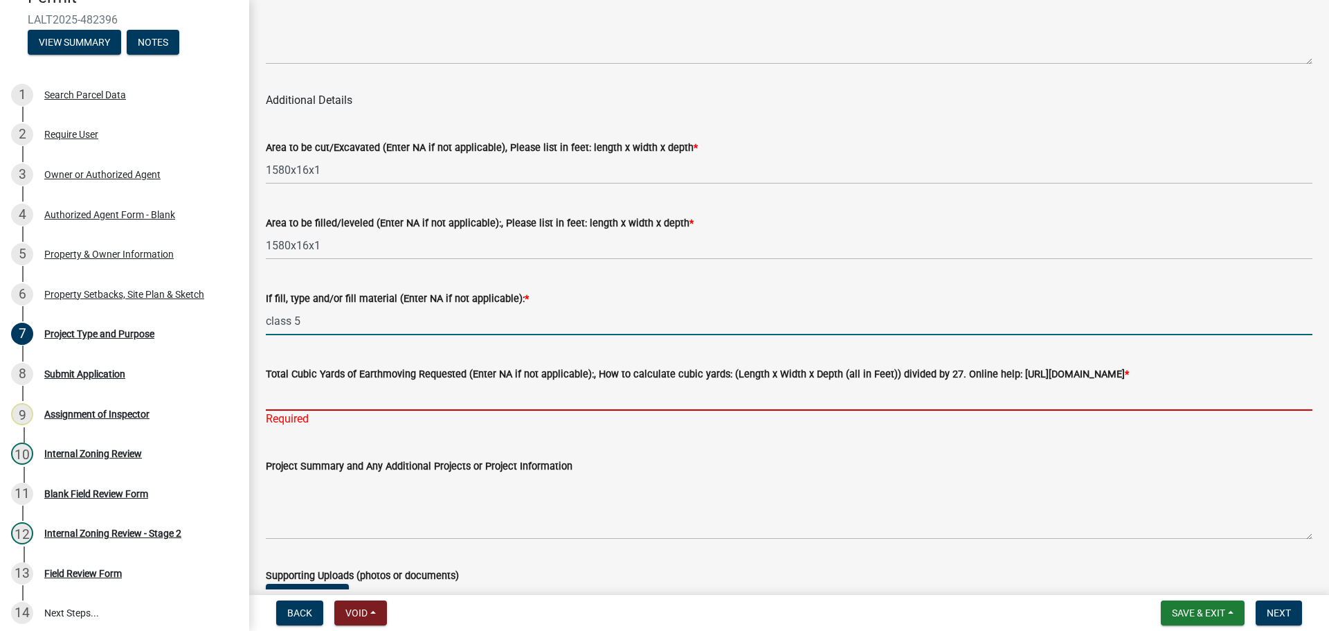
click at [419, 409] on input "Total Cubic Yards of Earthmoving Requested (Enter NA if not applicable):, How t…" at bounding box center [789, 396] width 1047 height 28
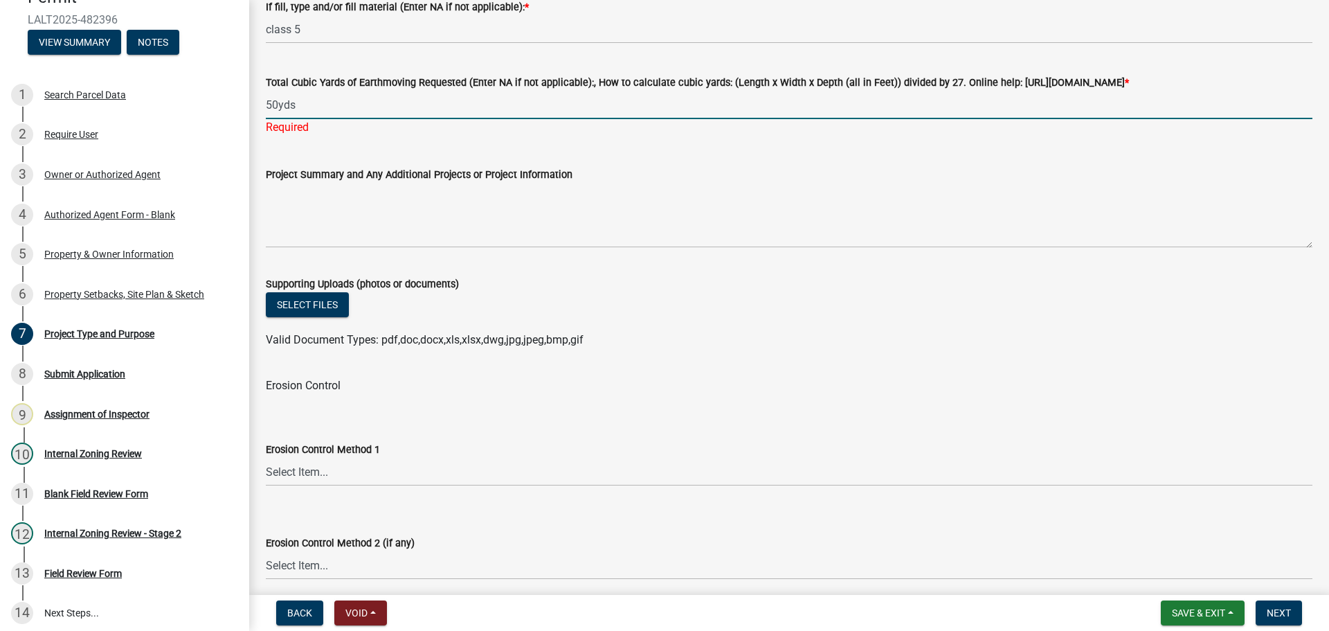
scroll to position [2139, 0]
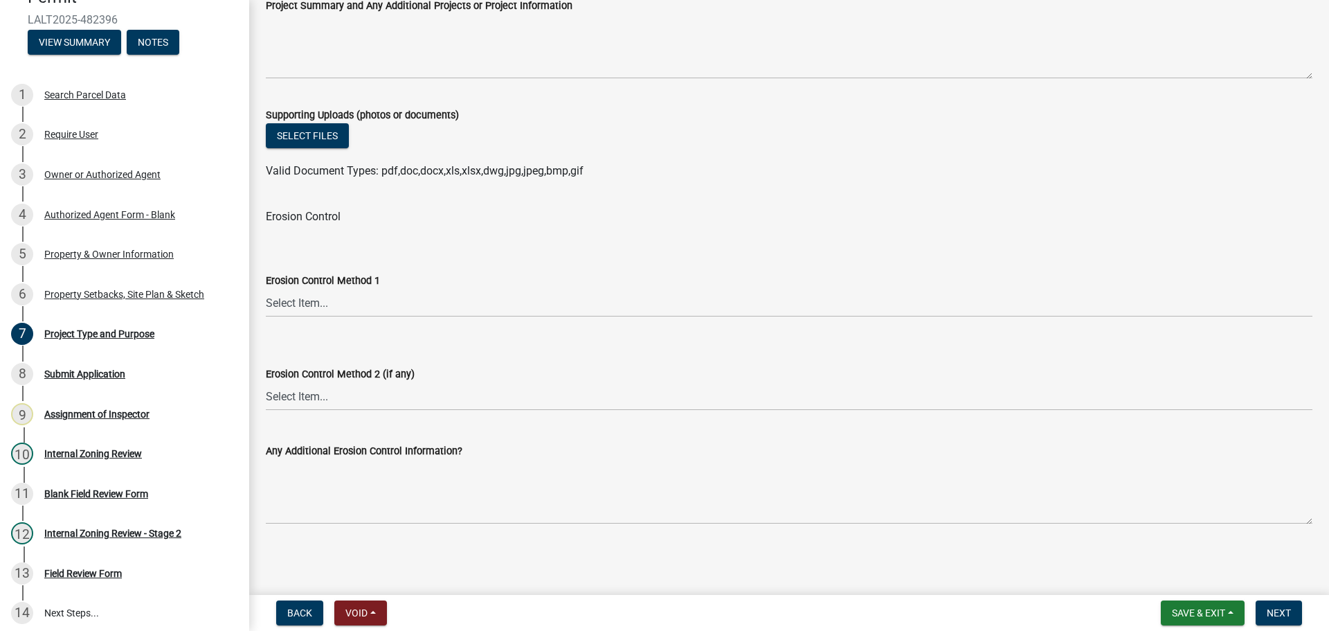
type input "50yds"
click at [329, 305] on select "Select Item... Sod Seed Only Mulch Only Stake-Sod Seed & Mulch Other (Please sp…" at bounding box center [789, 303] width 1047 height 28
click at [344, 300] on select "Select Item... Sod Seed Only Mulch Only Stake-Sod Seed & Mulch Other (Please sp…" at bounding box center [789, 303] width 1047 height 28
click at [1275, 615] on span "Next" at bounding box center [1279, 612] width 24 height 11
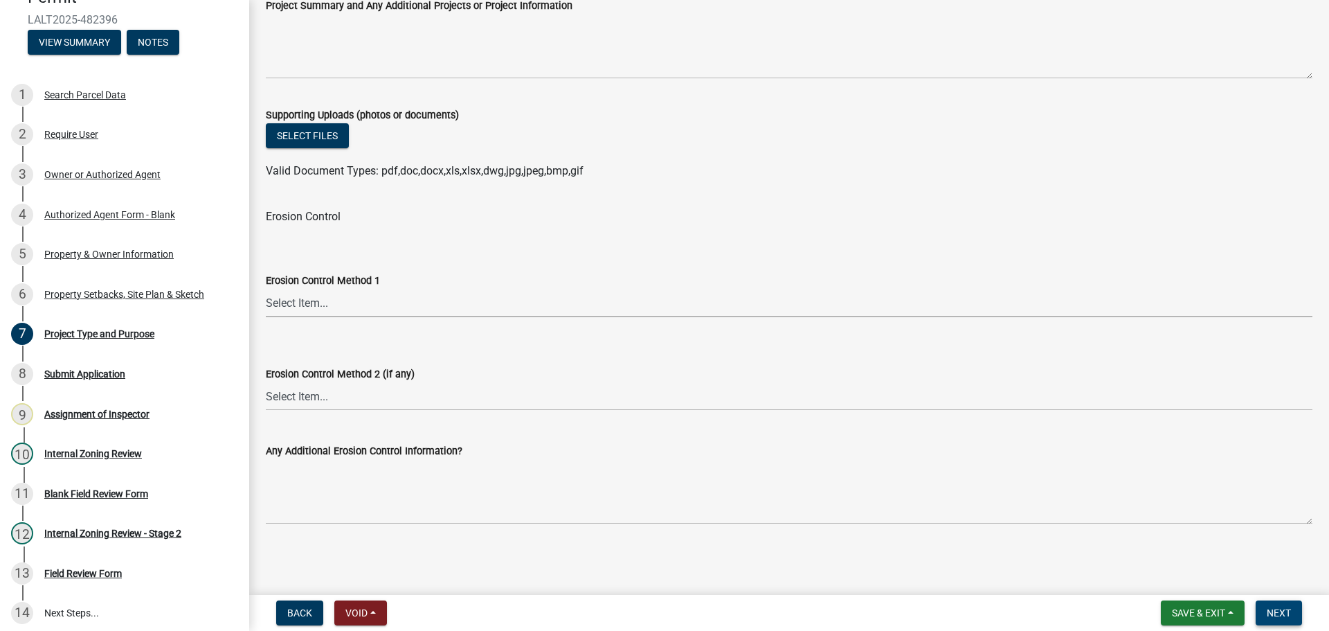
scroll to position [0, 0]
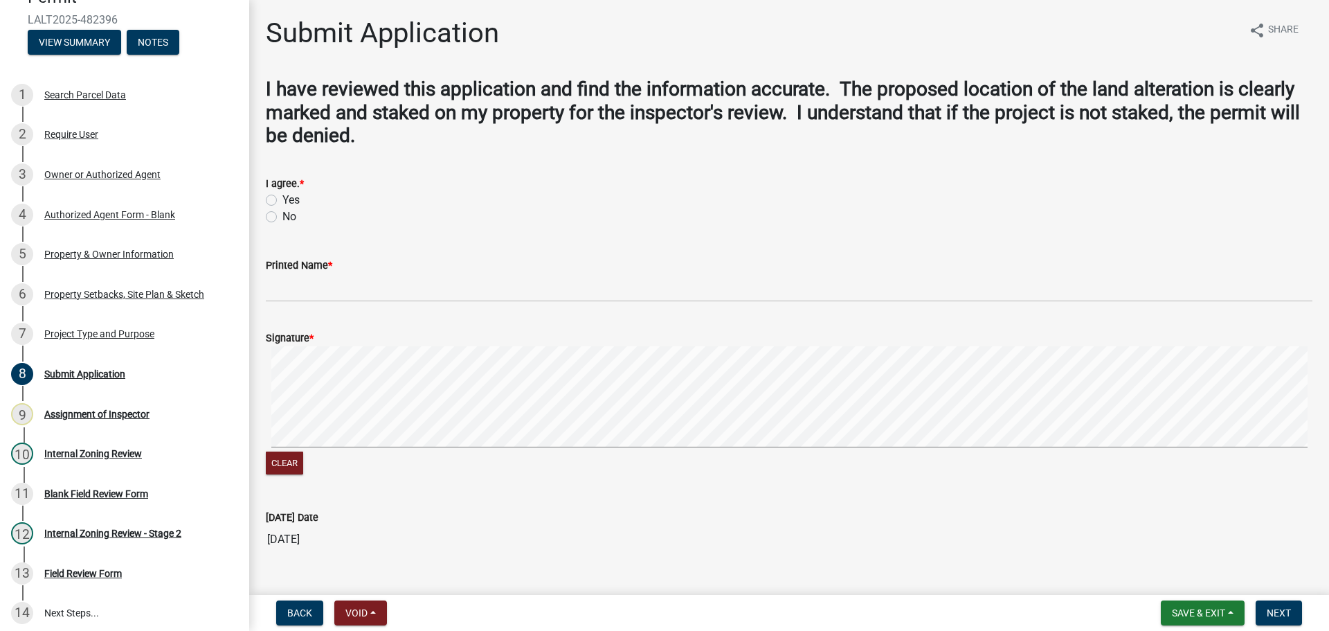
click at [282, 195] on label "Yes" at bounding box center [290, 200] width 17 height 17
click at [282, 195] on input "Yes" at bounding box center [286, 196] width 9 height 9
radio input "true"
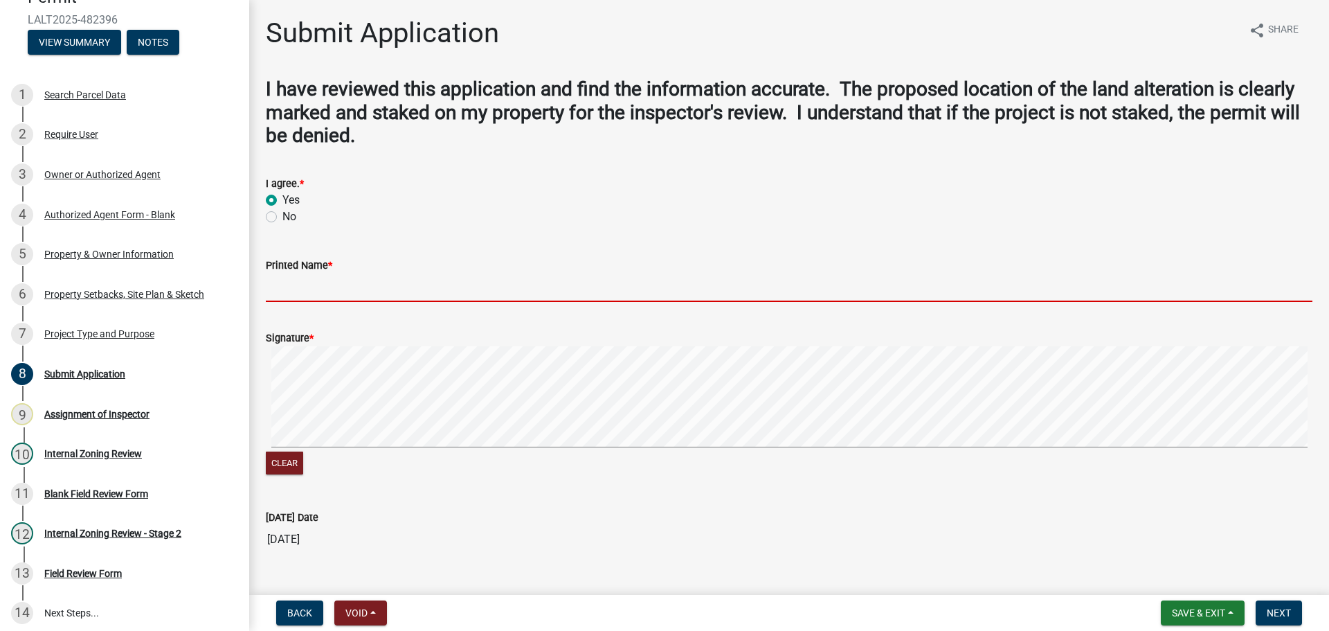
click at [291, 295] on input "Printed Name *" at bounding box center [789, 287] width 1047 height 28
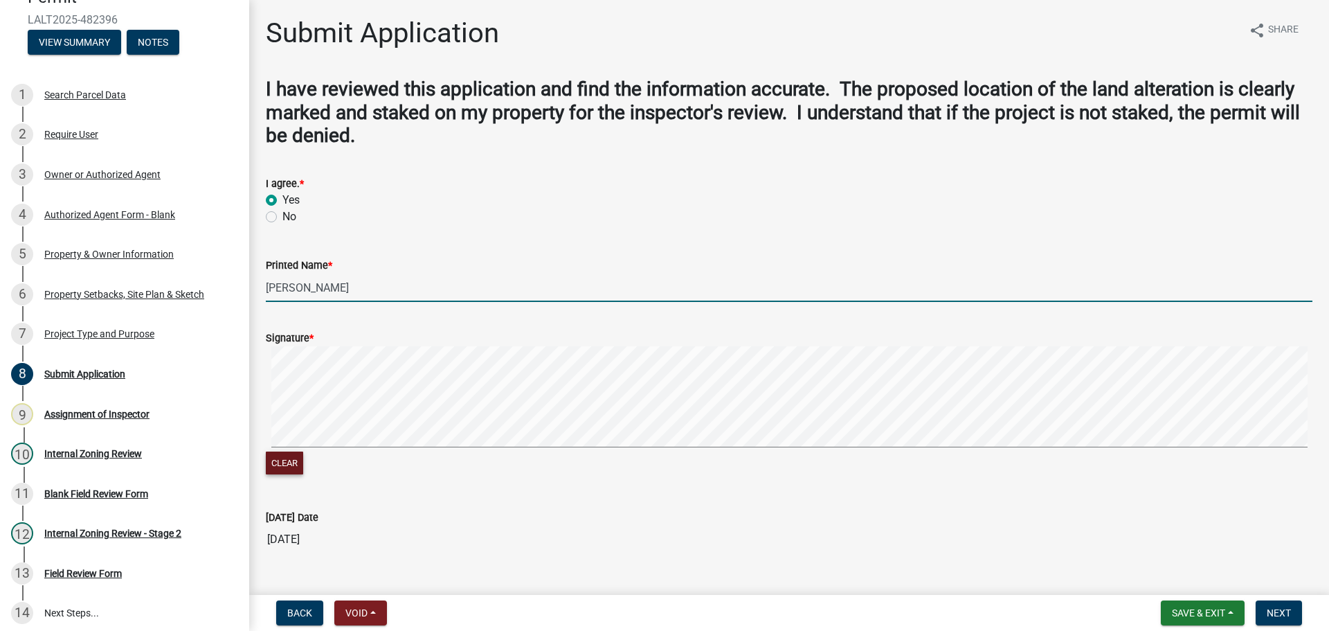
type input "[PERSON_NAME]"
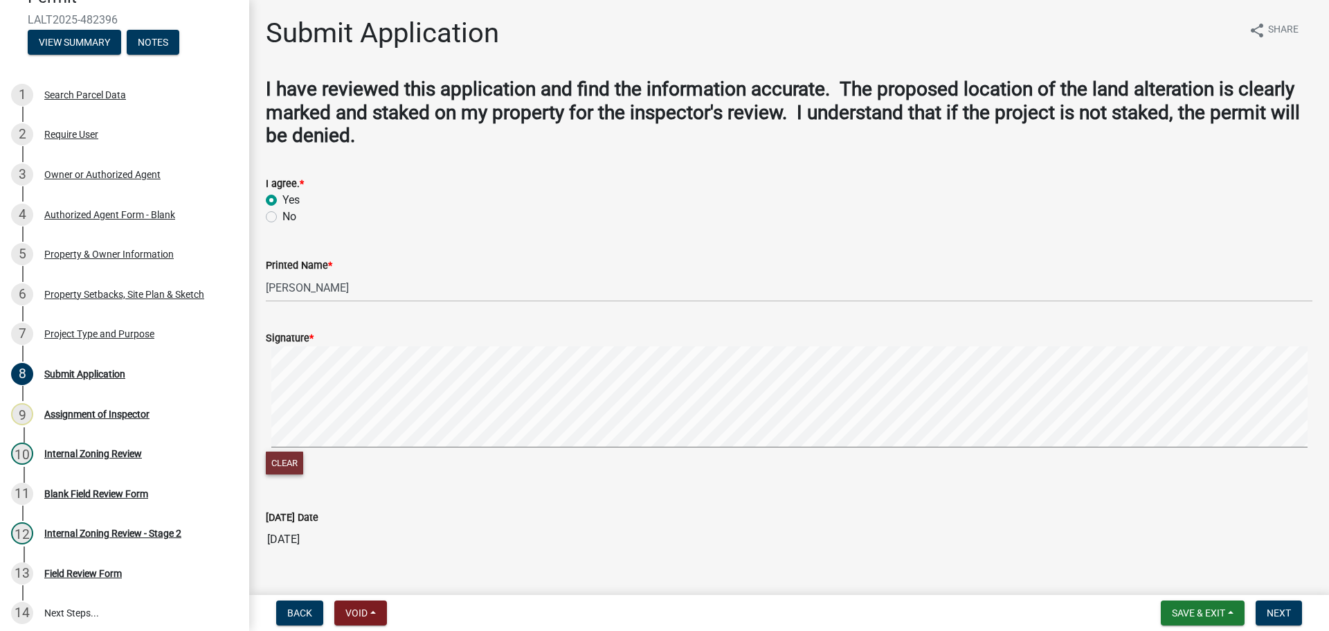
drag, startPoint x: 288, startPoint y: 468, endPoint x: 285, endPoint y: 453, distance: 14.8
click at [285, 458] on button "Clear" at bounding box center [284, 462] width 37 height 23
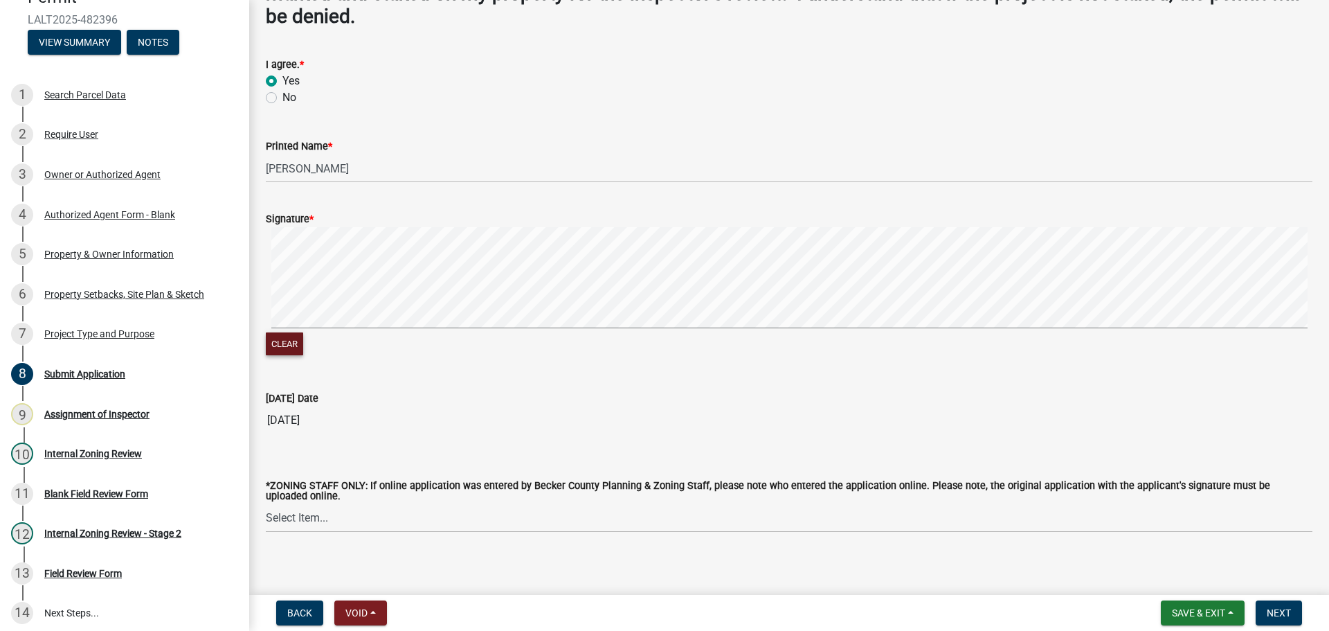
scroll to position [129, 0]
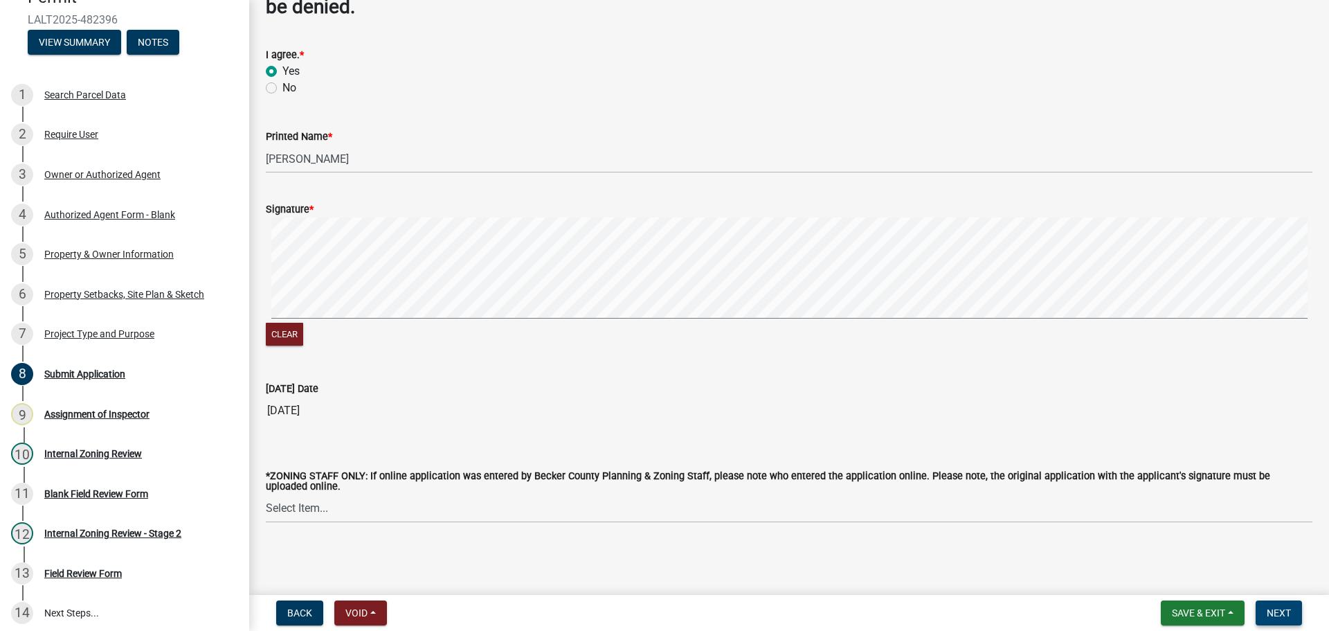
click at [1273, 611] on span "Next" at bounding box center [1279, 612] width 24 height 11
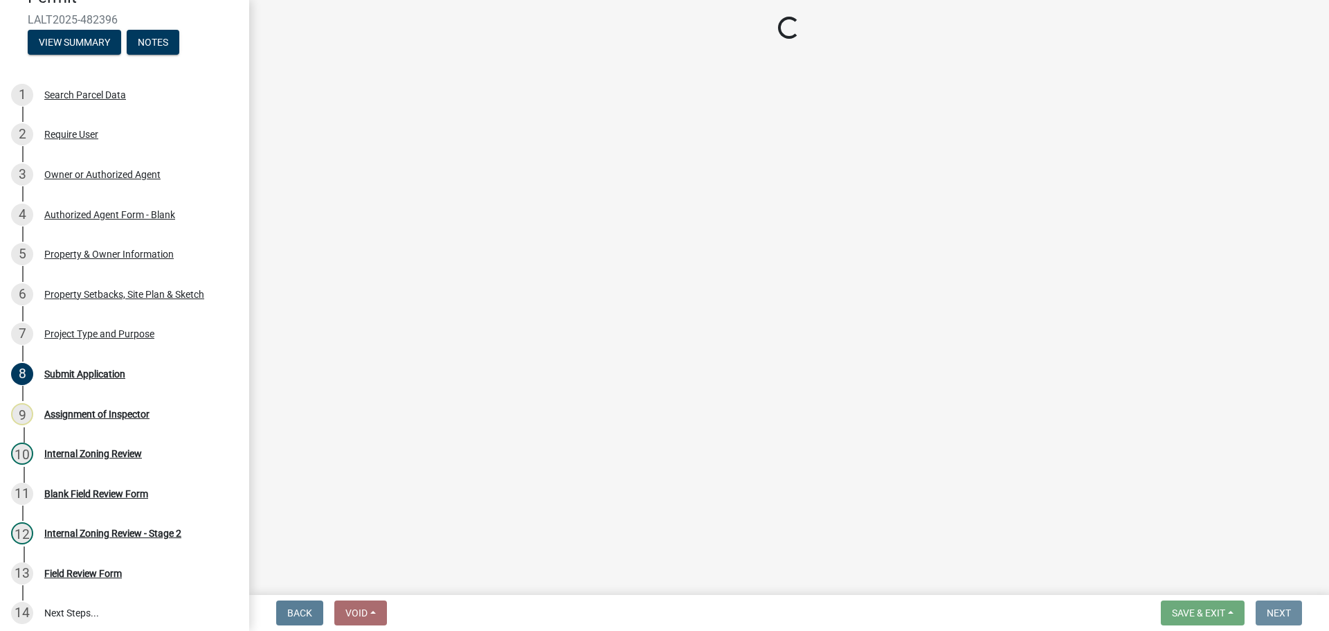
scroll to position [0, 0]
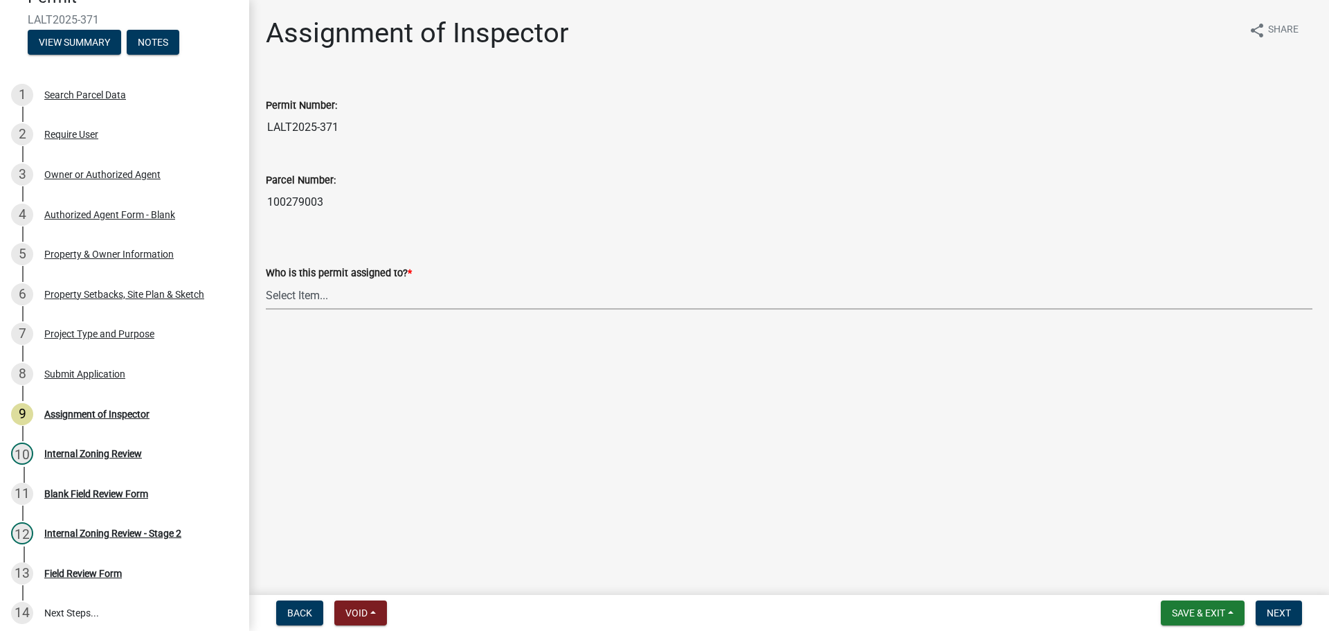
click at [318, 302] on select "Select Item... [PERSON_NAME] [PERSON_NAME] [PERSON_NAME] [PERSON_NAME] [PERSON_…" at bounding box center [789, 295] width 1047 height 28
click at [266, 281] on select "Select Item... [PERSON_NAME] [PERSON_NAME] [PERSON_NAME] [PERSON_NAME] [PERSON_…" at bounding box center [789, 295] width 1047 height 28
select select "c0b6e50c-983d-48c1-a910-e8bd43c13b77"
click at [1277, 615] on span "Next" at bounding box center [1279, 612] width 24 height 11
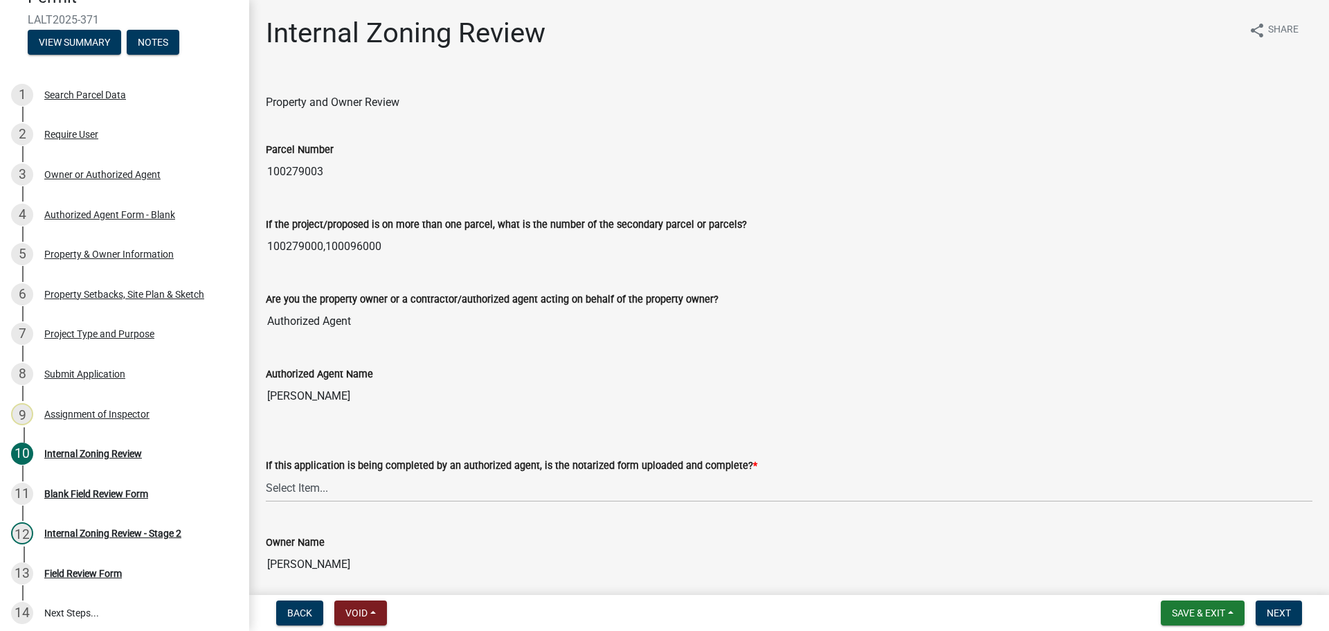
scroll to position [208, 0]
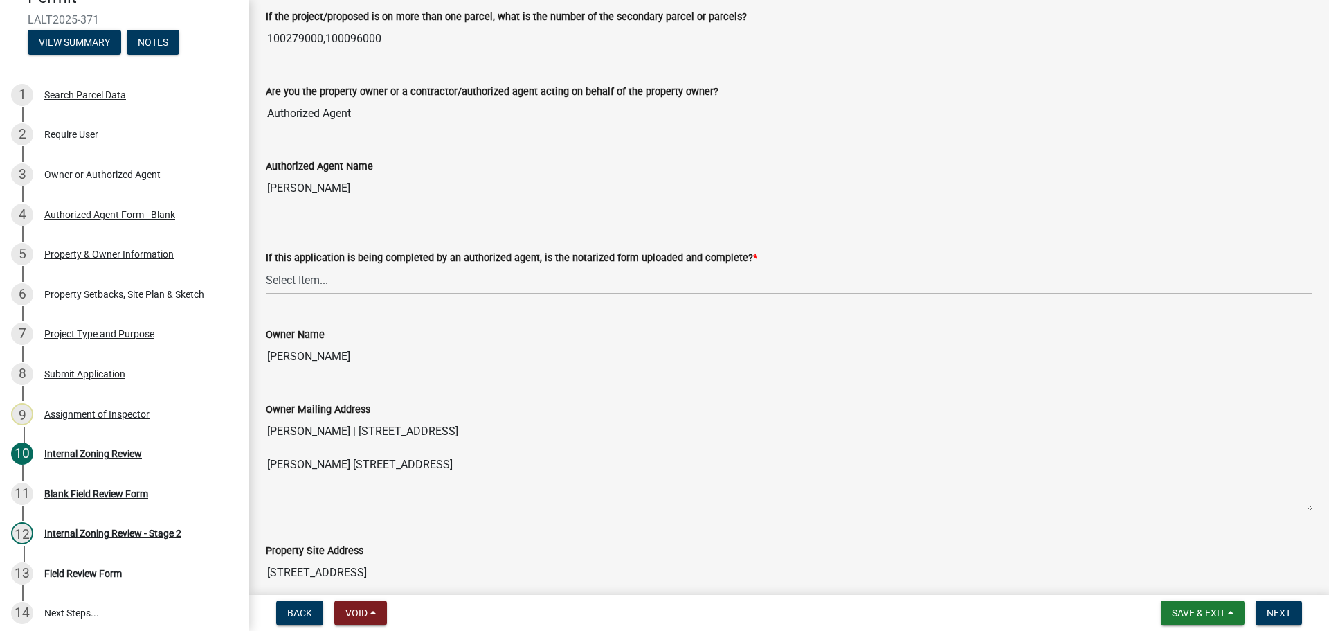
click at [333, 272] on select "Select Item... Yes No N/A" at bounding box center [789, 280] width 1047 height 28
click at [266, 266] on select "Select Item... Yes No N/A" at bounding box center [789, 280] width 1047 height 28
select select "6ffd7da5-69ef-4be0-b4a7-d413baace353"
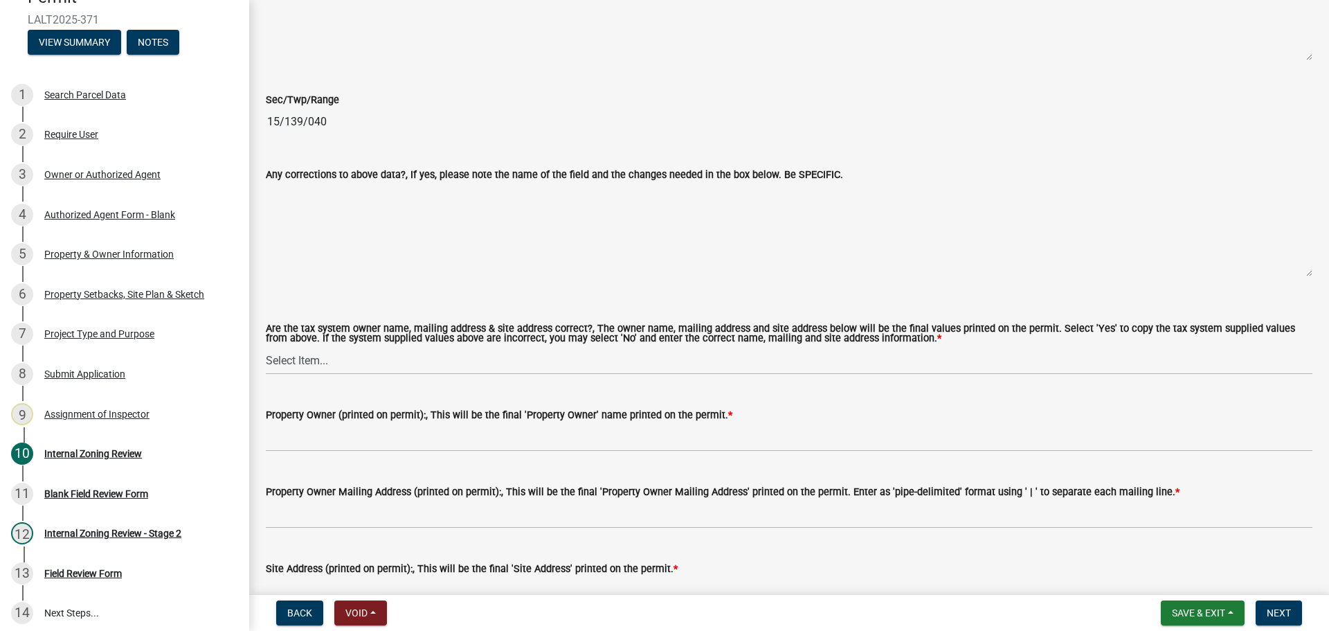
scroll to position [1177, 0]
click at [307, 362] on select "Select Item... Yes No" at bounding box center [789, 359] width 1047 height 28
click at [266, 345] on select "Select Item... Yes No" at bounding box center [789, 359] width 1047 height 28
select select "6148013f-864b-4451-a841-96f115ea18ae"
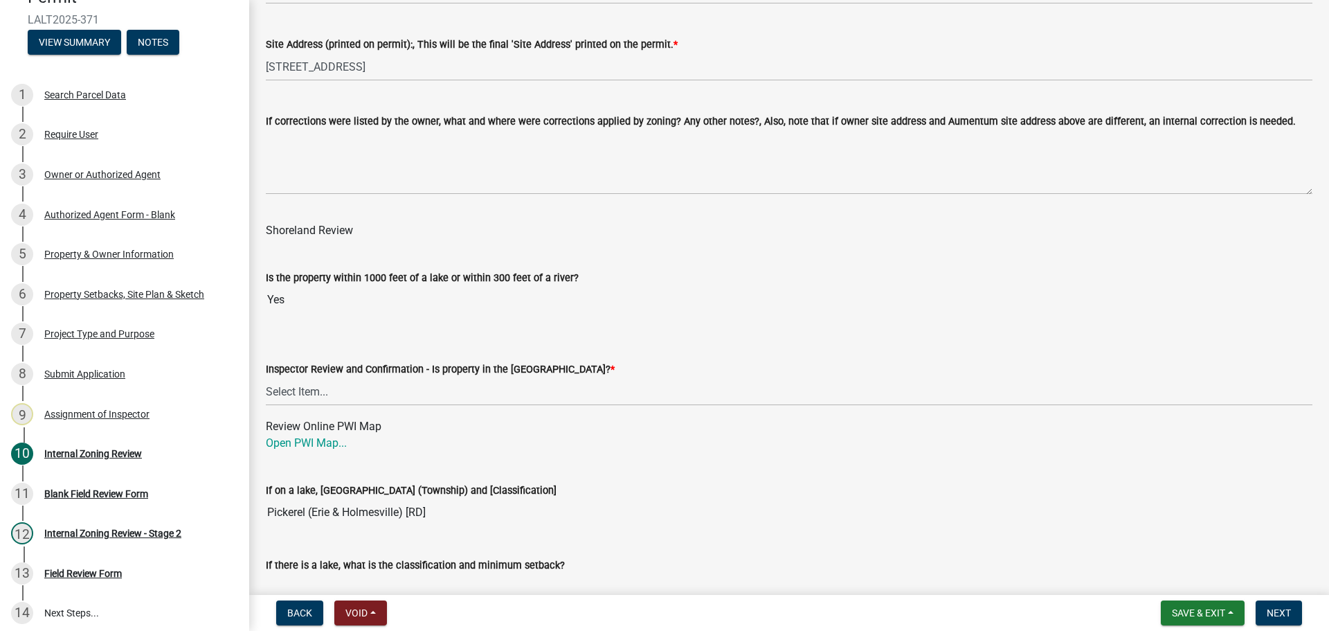
scroll to position [1731, 0]
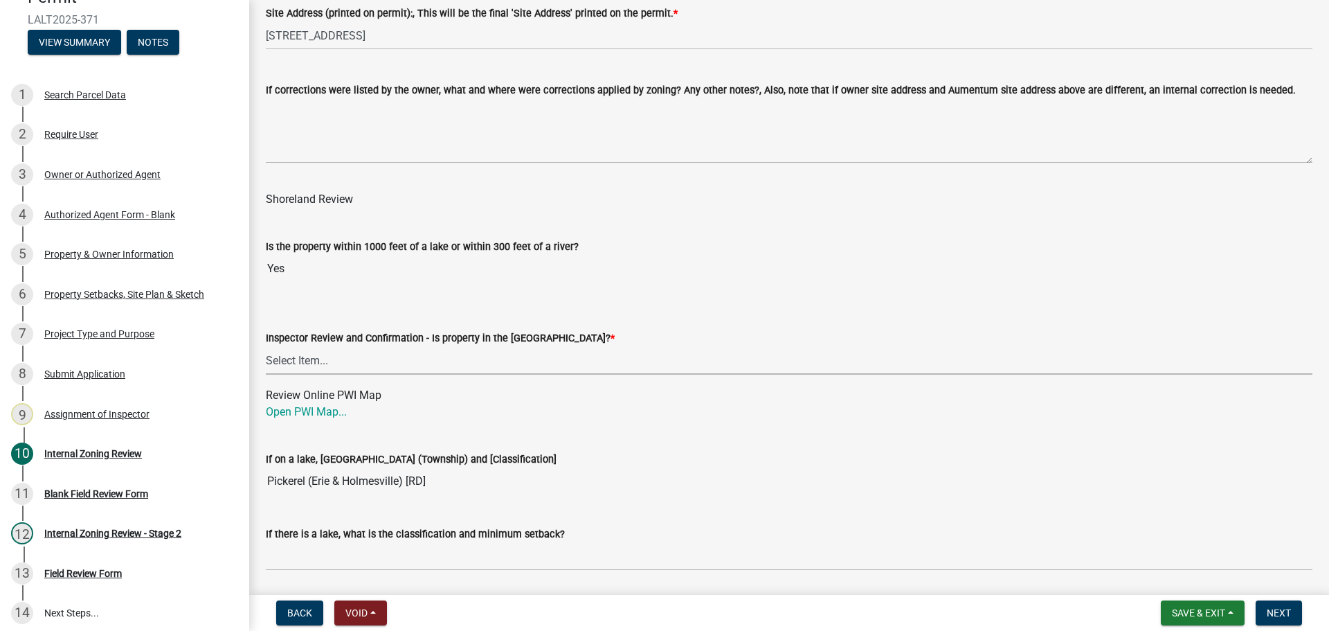
click at [331, 360] on select "Select Item... Within [GEOGRAPHIC_DATA] (SD) Not in [GEOGRAPHIC_DATA] (NOTSL)" at bounding box center [789, 360] width 1047 height 28
click at [266, 347] on select "Select Item... Within [GEOGRAPHIC_DATA] (SD) Not in [GEOGRAPHIC_DATA] (NOTSL)" at bounding box center [789, 360] width 1047 height 28
select select "697dcaac-08ce-4c28-8d67-f136d2186ab9"
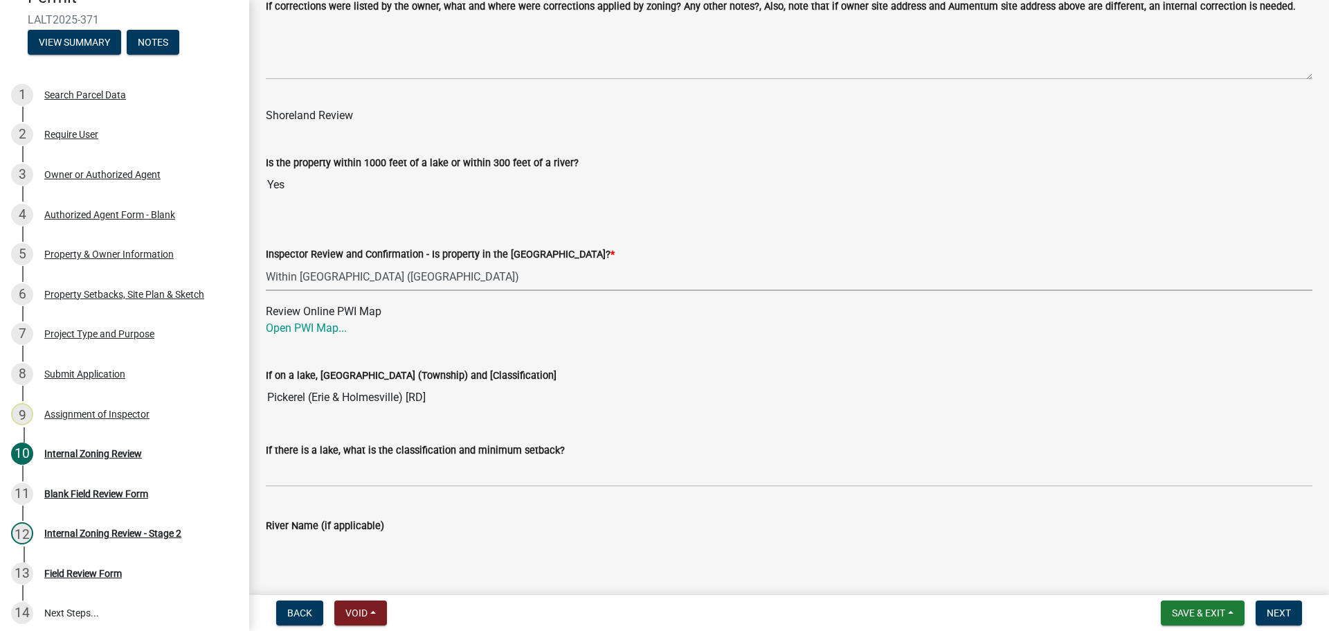
scroll to position [1939, 0]
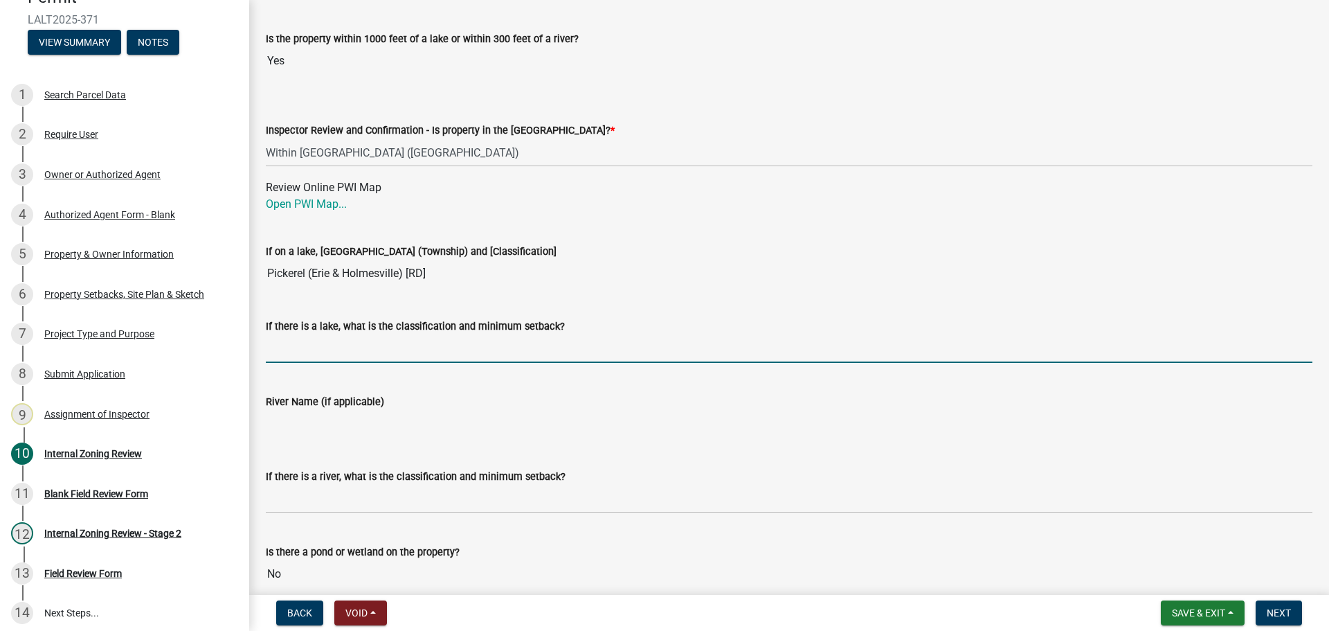
click at [322, 343] on input "If there is a lake, what is the classification and minimum setback?" at bounding box center [789, 348] width 1047 height 28
type input "RD100"
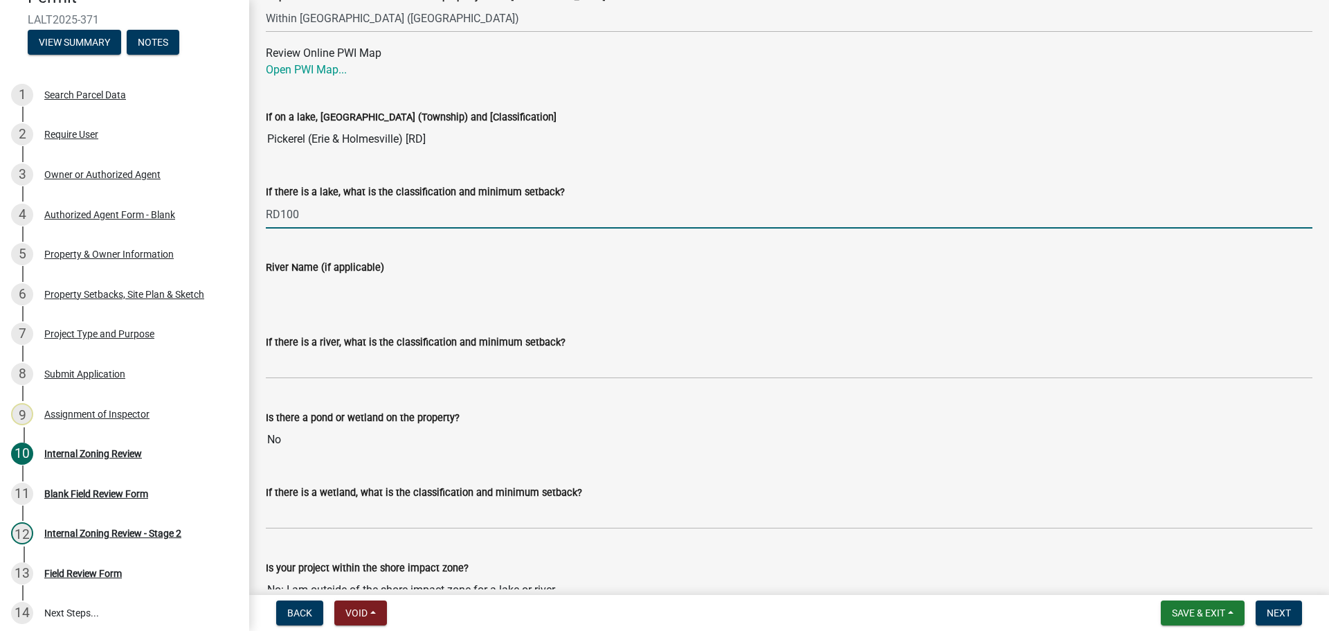
scroll to position [2077, 0]
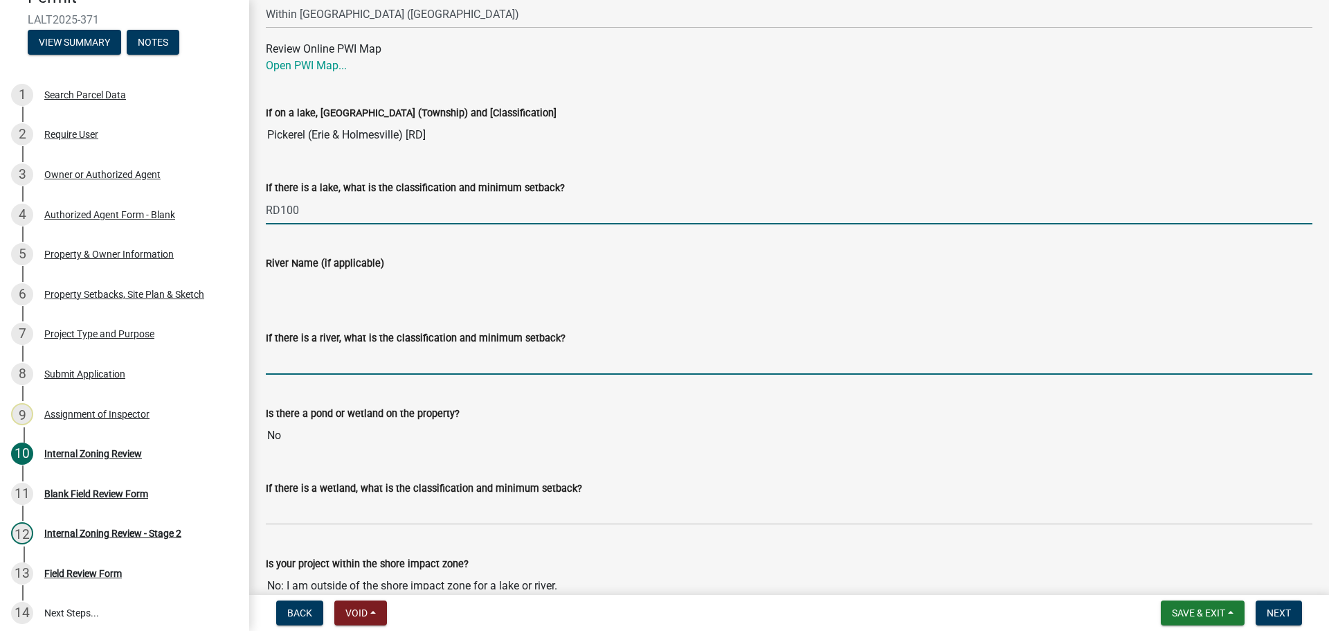
click at [334, 365] on input "If there is a river, what is the classification and minimum setback?" at bounding box center [789, 360] width 1047 height 28
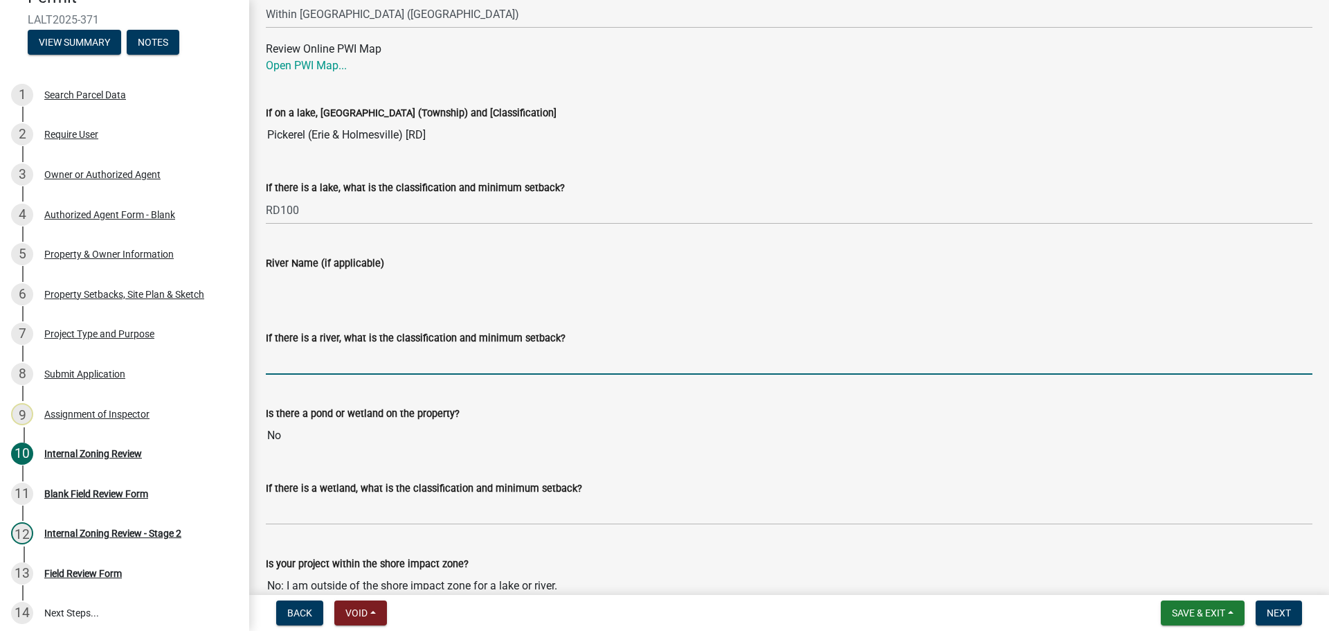
type input "N/A"
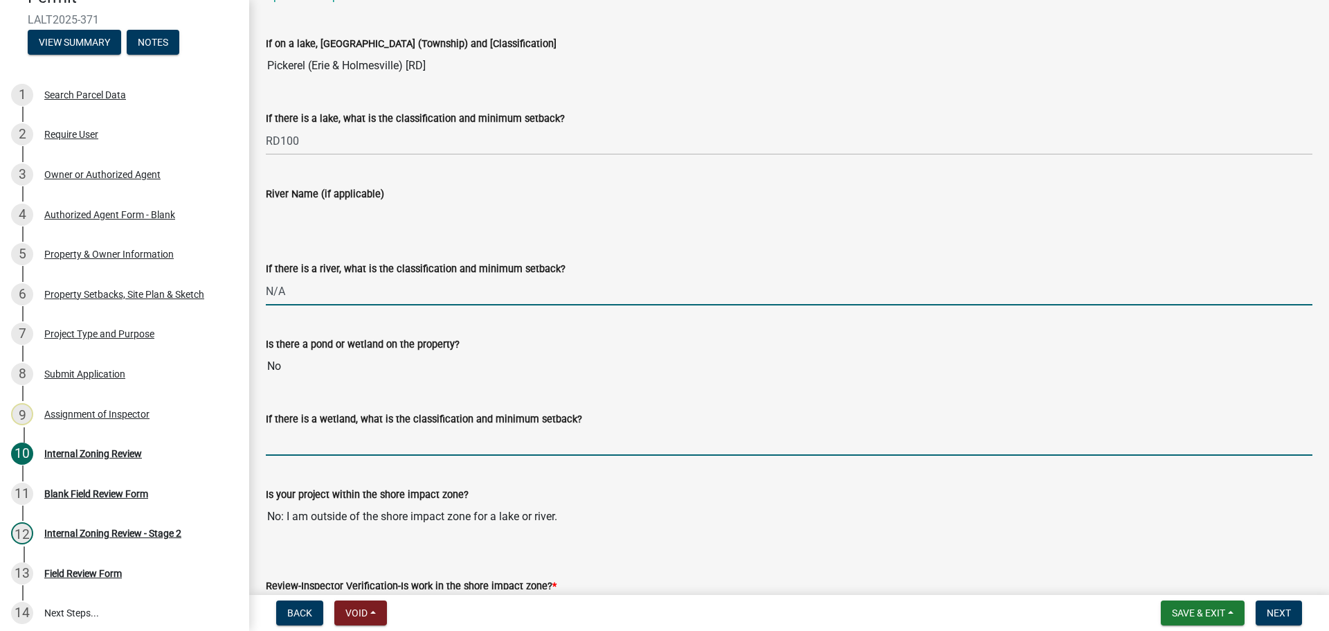
click at [338, 435] on input "If there is a wetland, what is the classification and minimum setback?" at bounding box center [789, 441] width 1047 height 28
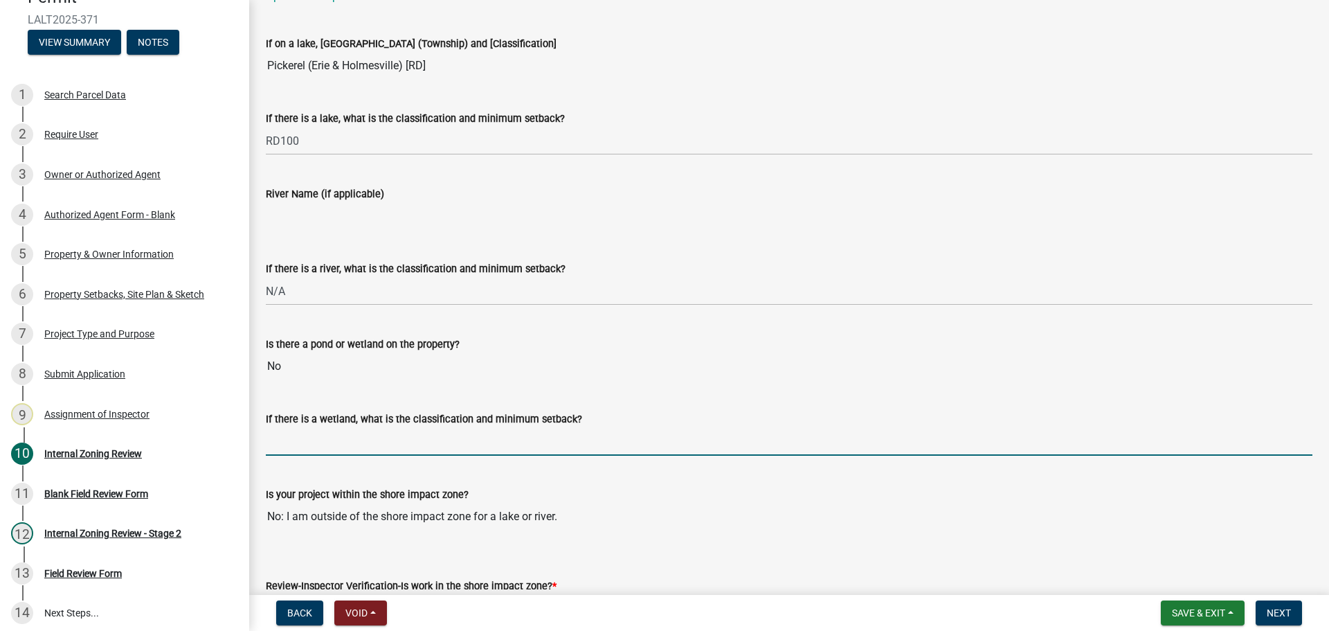
type input "not protected wetland, may build up to but not in the wetland"
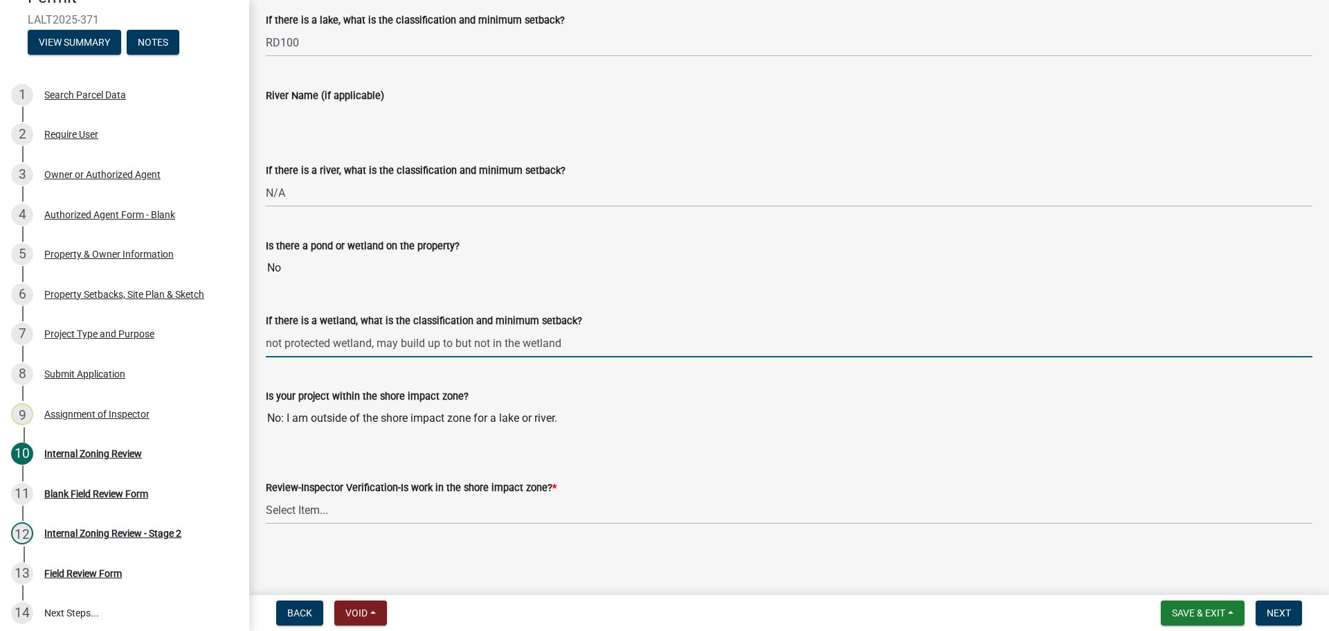
scroll to position [2247, 0]
click at [327, 511] on select "Select Item... Yes No" at bounding box center [789, 508] width 1047 height 28
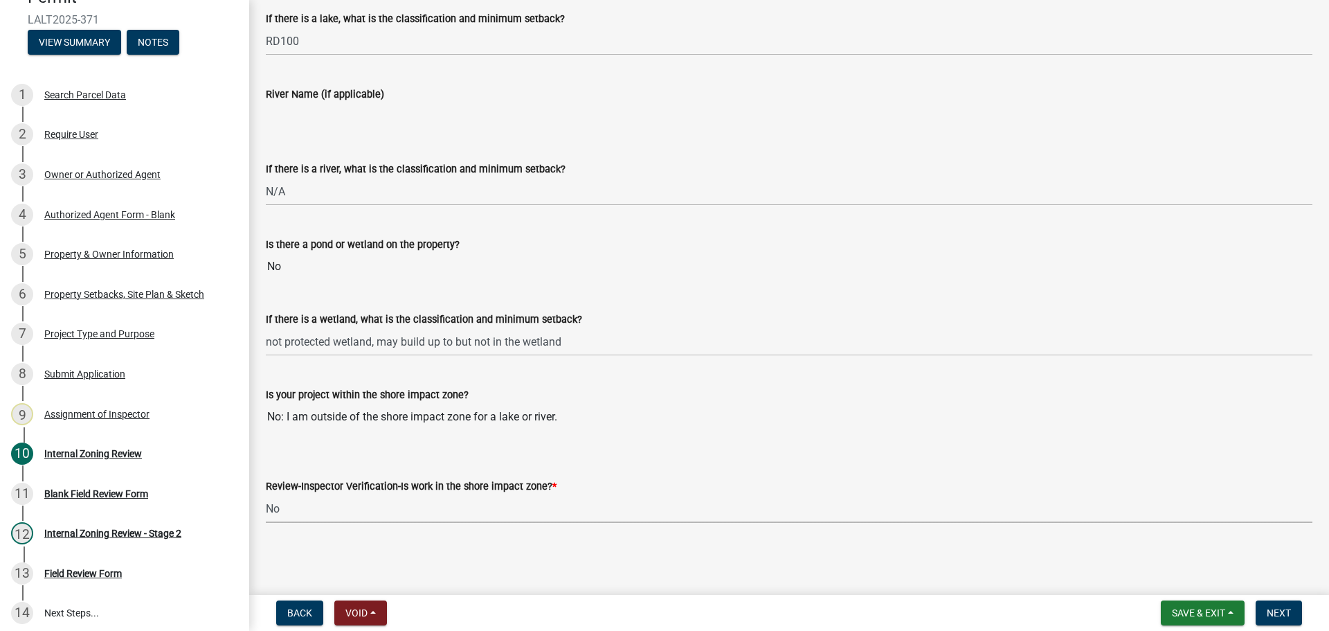
click at [266, 494] on select "Select Item... Yes No" at bounding box center [789, 508] width 1047 height 28
select select "73f00776-b17e-4d52-9bf5-8542a1a8e8be"
click at [1289, 613] on span "Next" at bounding box center [1279, 612] width 24 height 11
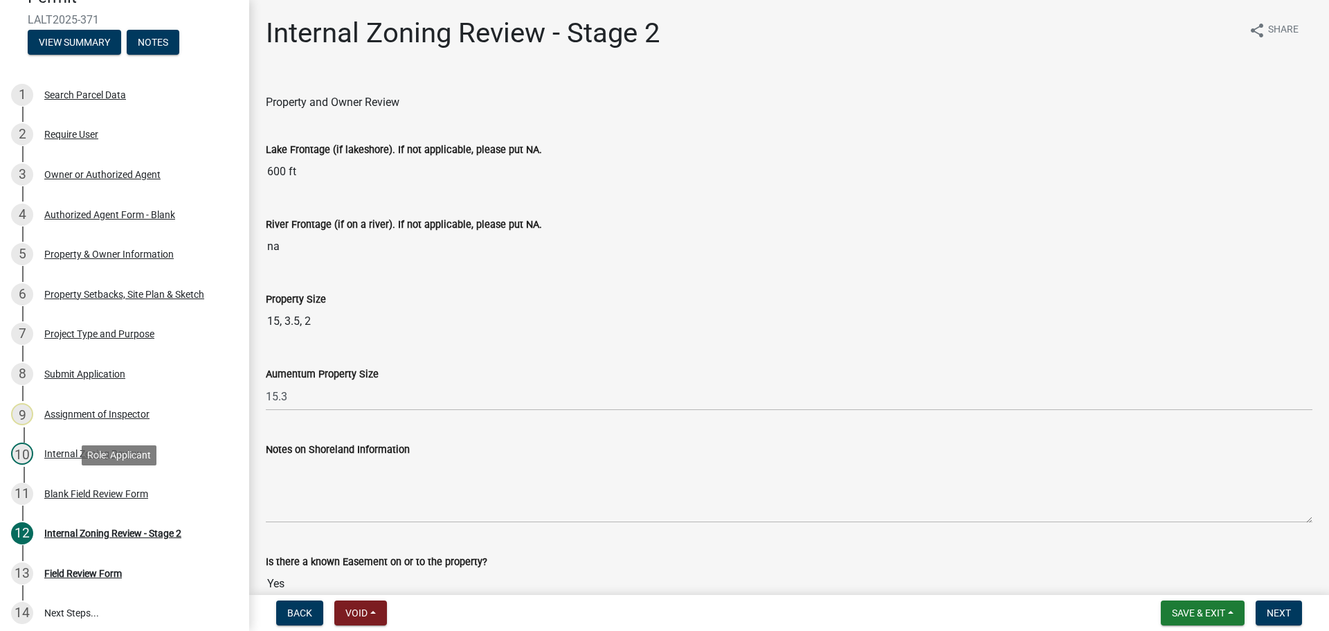
click at [123, 493] on div "Blank Field Review Form" at bounding box center [96, 494] width 104 height 10
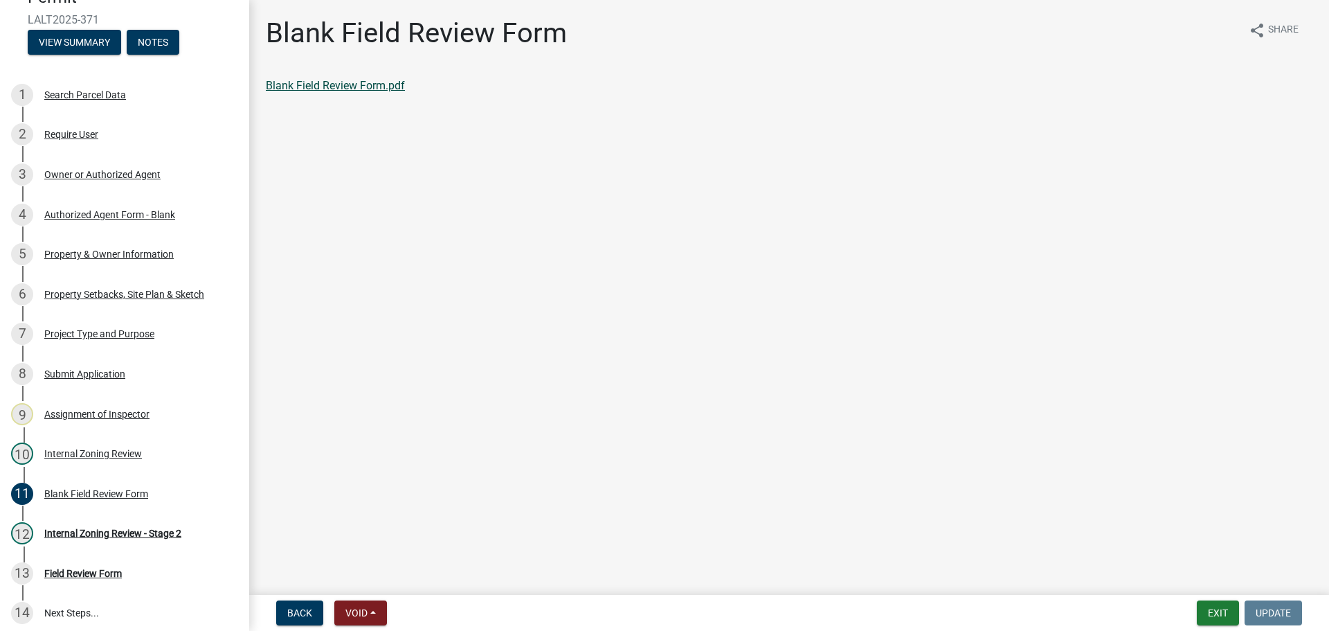
click at [323, 87] on link "Blank Field Review Form.pdf" at bounding box center [335, 85] width 139 height 13
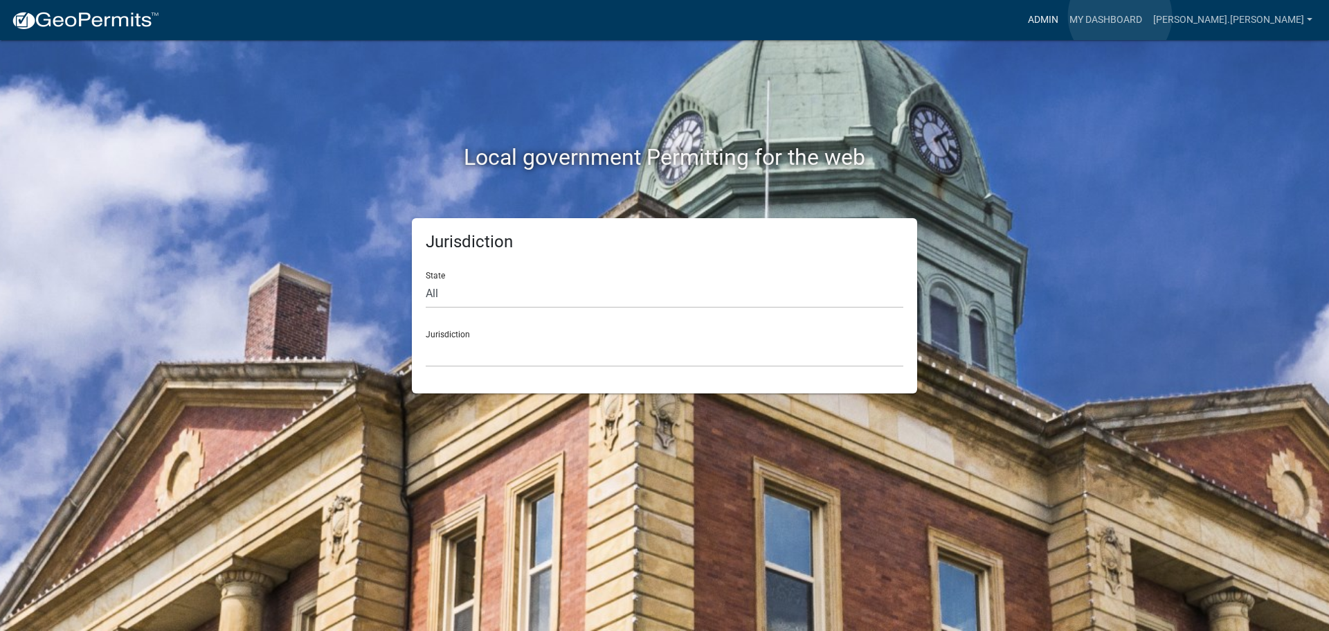
click at [1064, 16] on link "Admin" at bounding box center [1044, 20] width 42 height 26
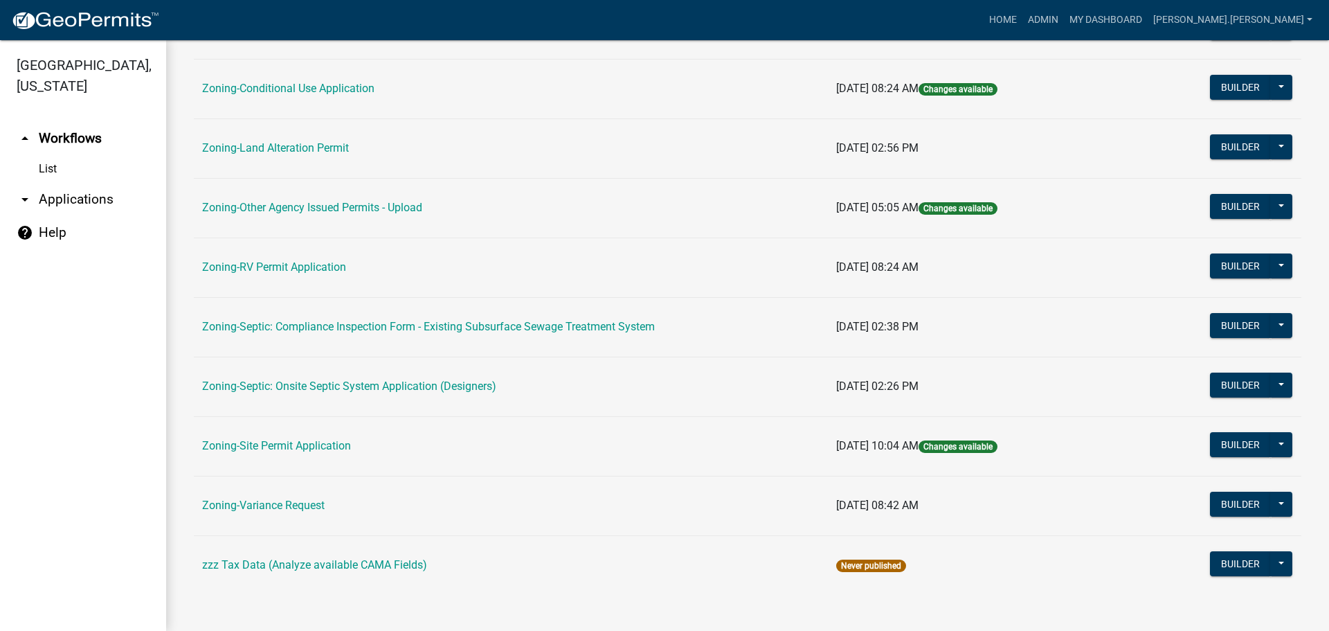
scroll to position [422, 0]
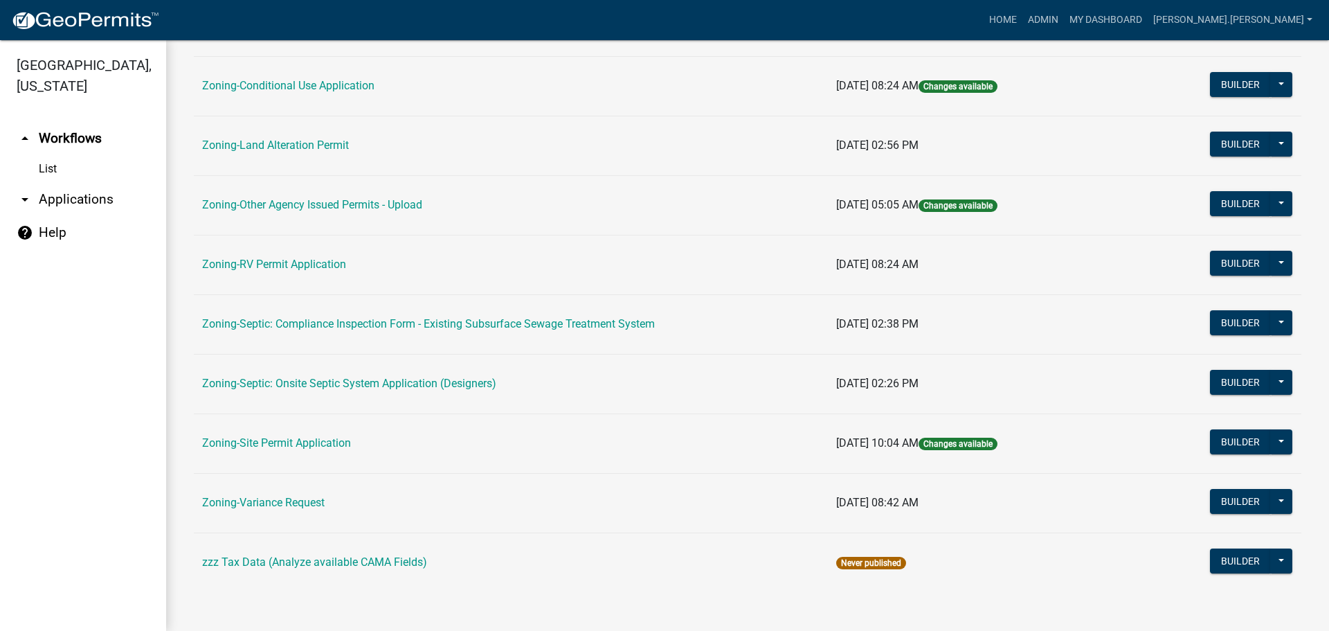
click at [276, 495] on td "Zoning-Variance Request" at bounding box center [511, 503] width 634 height 60
click at [277, 501] on link "Zoning-Variance Request" at bounding box center [263, 502] width 123 height 13
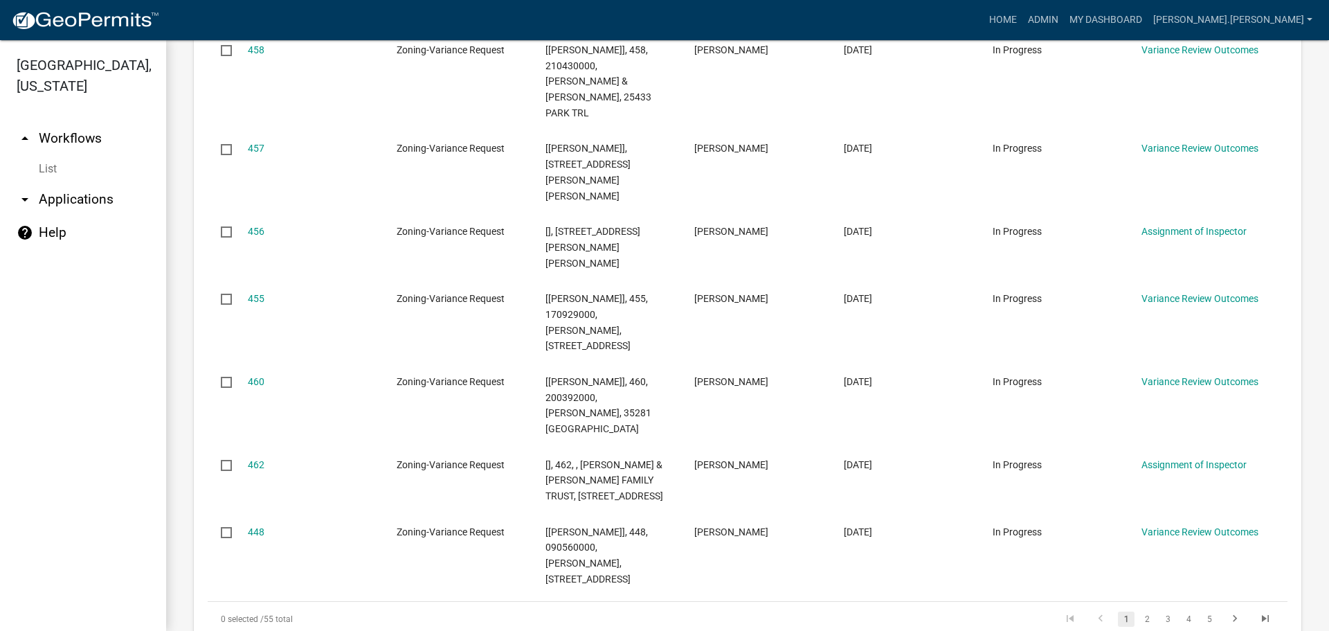
scroll to position [1475, 0]
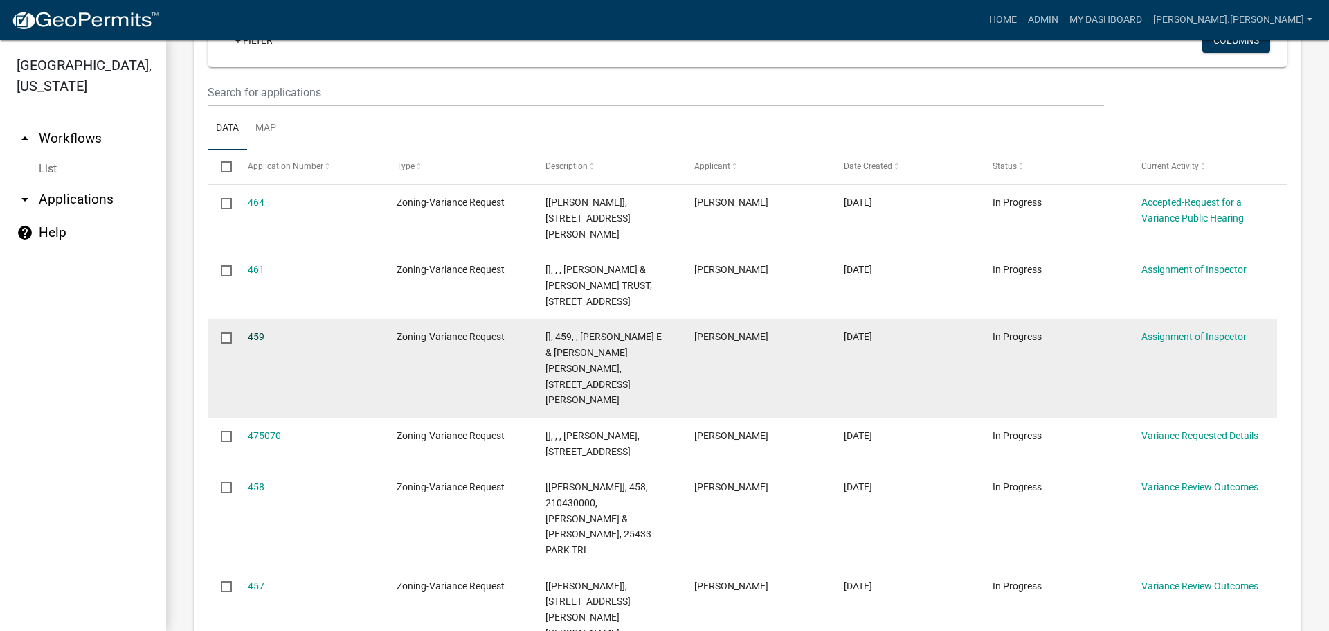
click at [256, 331] on link "459" at bounding box center [256, 336] width 17 height 11
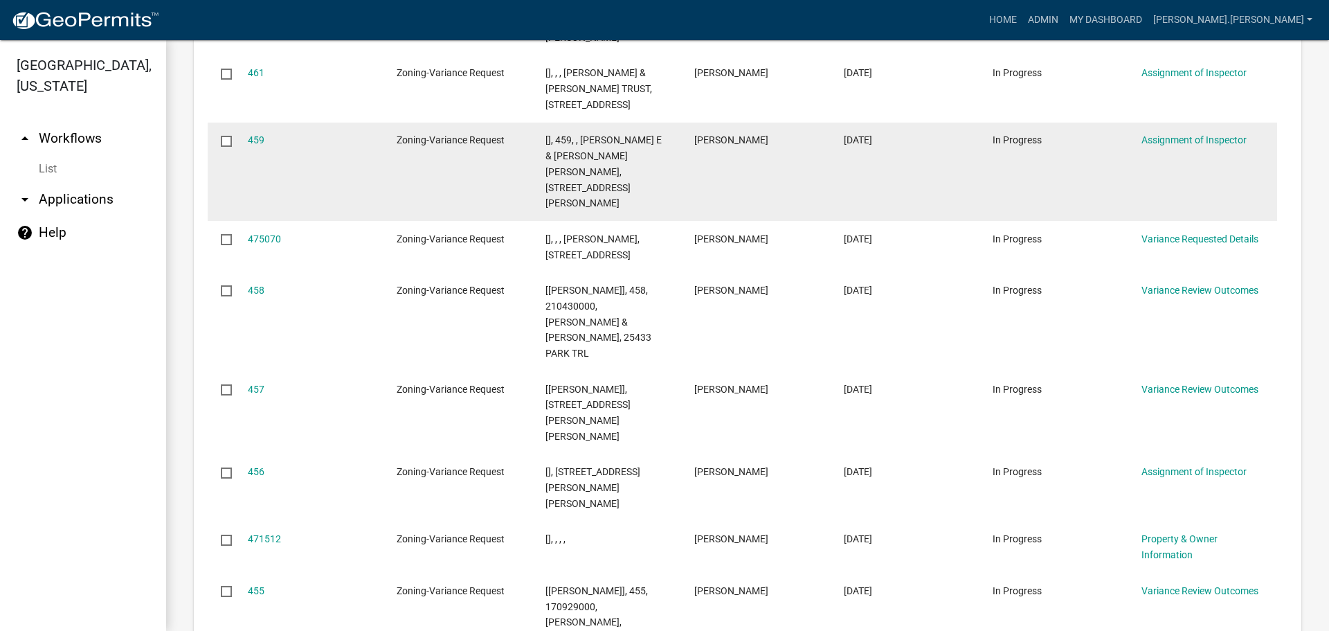
scroll to position [1682, 0]
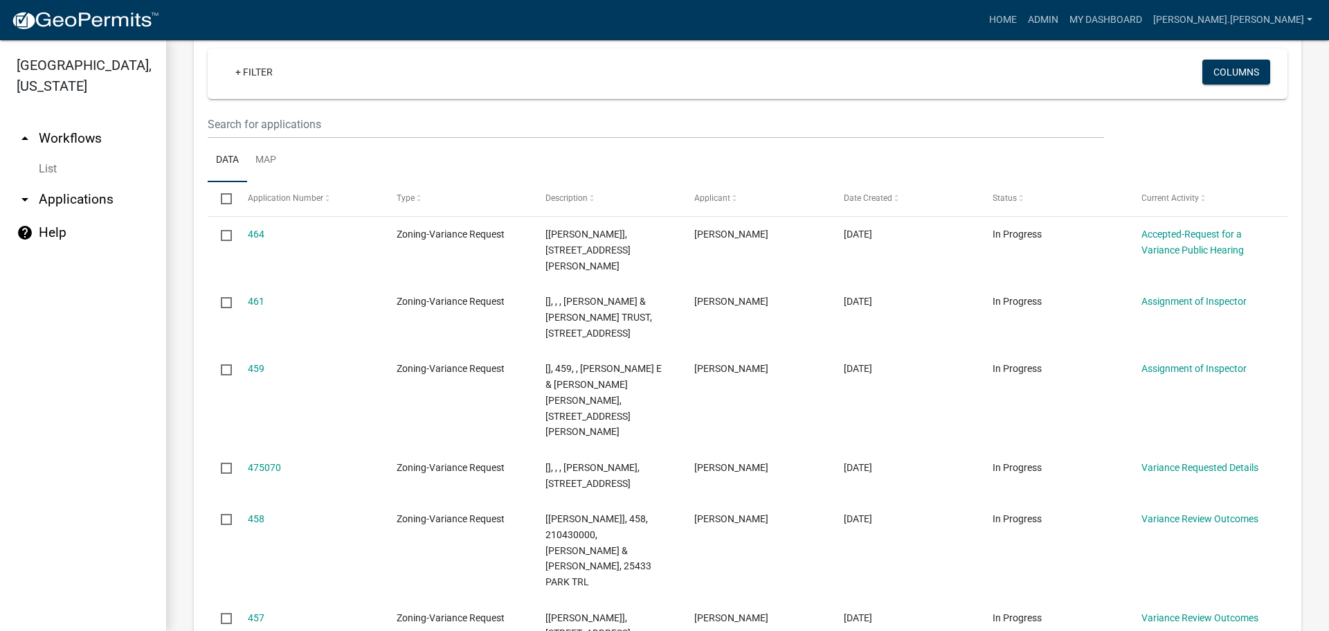
scroll to position [1442, 0]
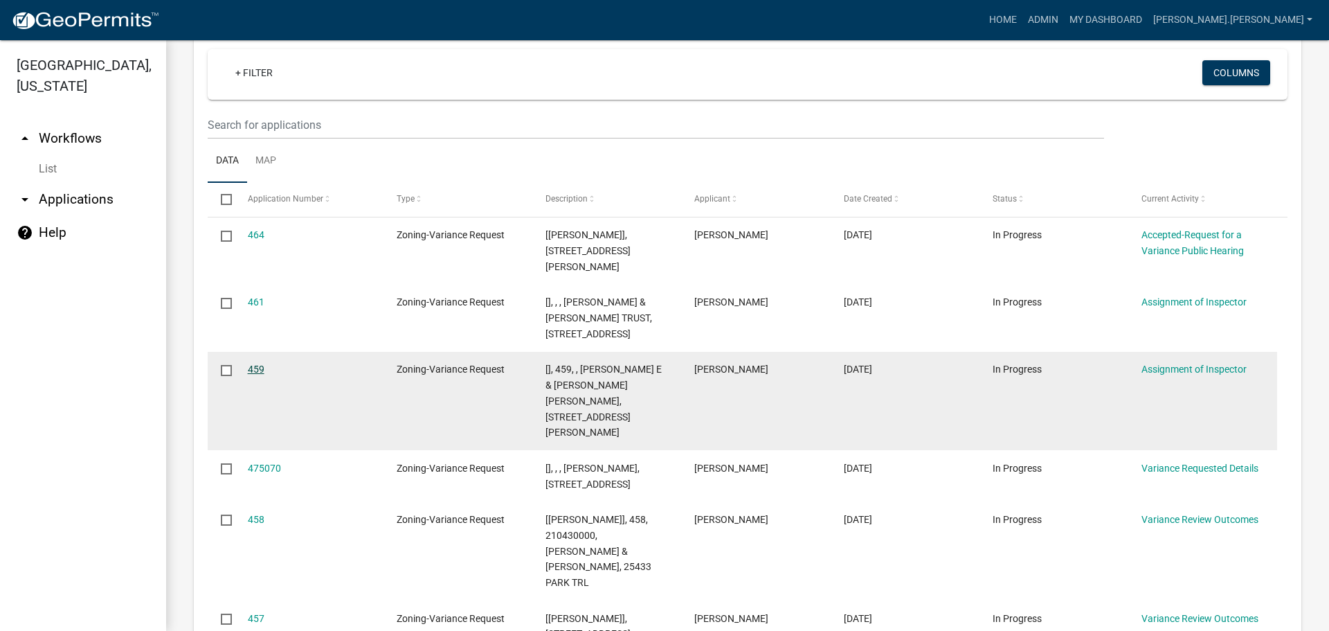
click at [255, 363] on link "459" at bounding box center [256, 368] width 17 height 11
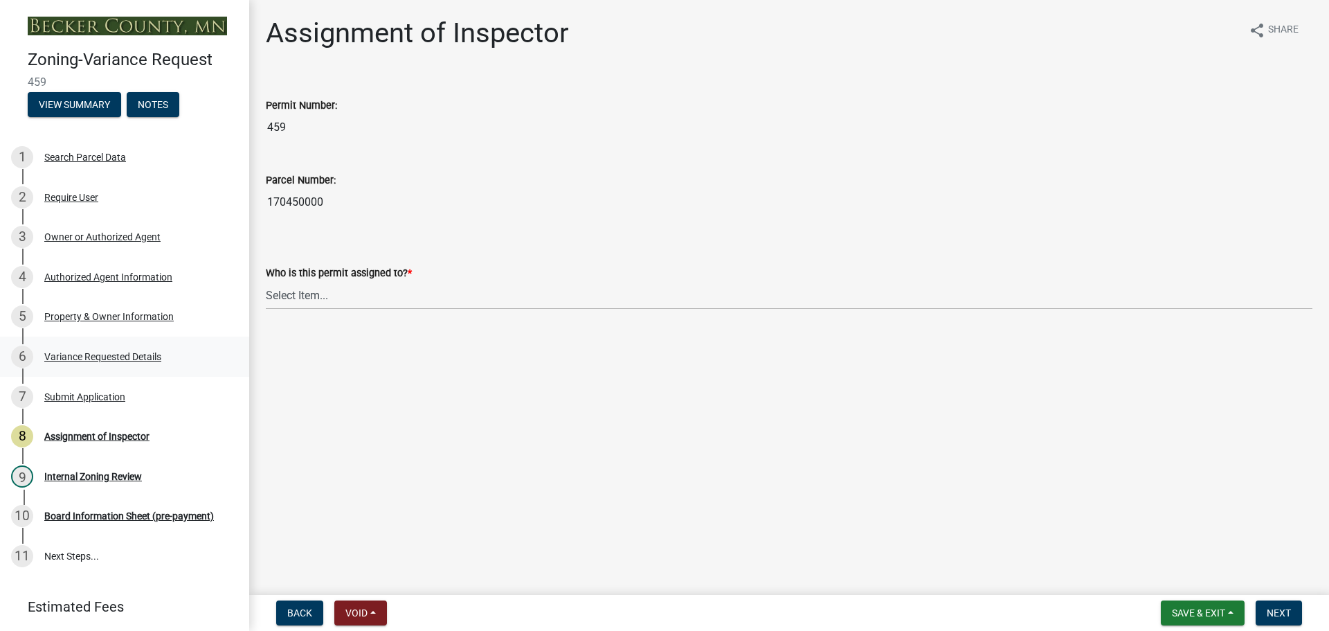
click at [92, 354] on div "Variance Requested Details" at bounding box center [102, 357] width 117 height 10
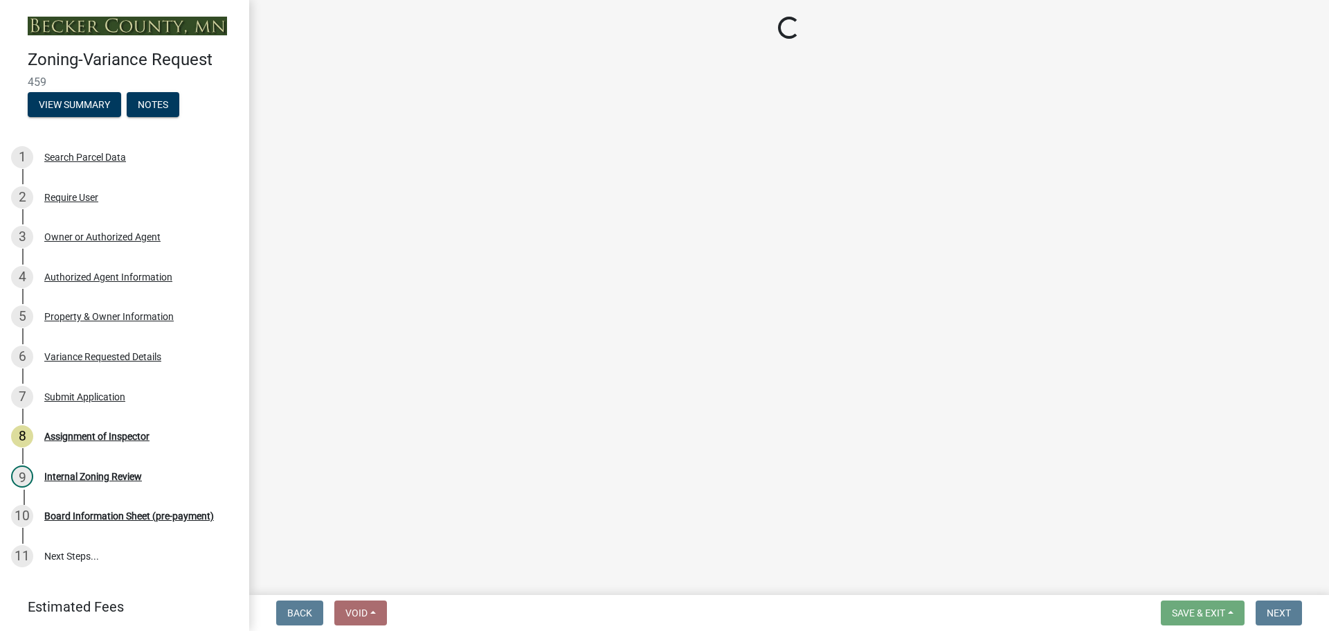
select select "edc6b78d-c029-41a6-a436-e6f76b5f0855"
select select "15bf2cec-1ca8-47a3-85db-999609351cbd"
select select "fa582be9-2d62-4523-84bf-021228ae85a0"
select select "bb2b5e43-03c1-4874-9abf-a65f400af928"
select select "8ea3e6c3-8fed-4904-aa20-2f643744aa0c"
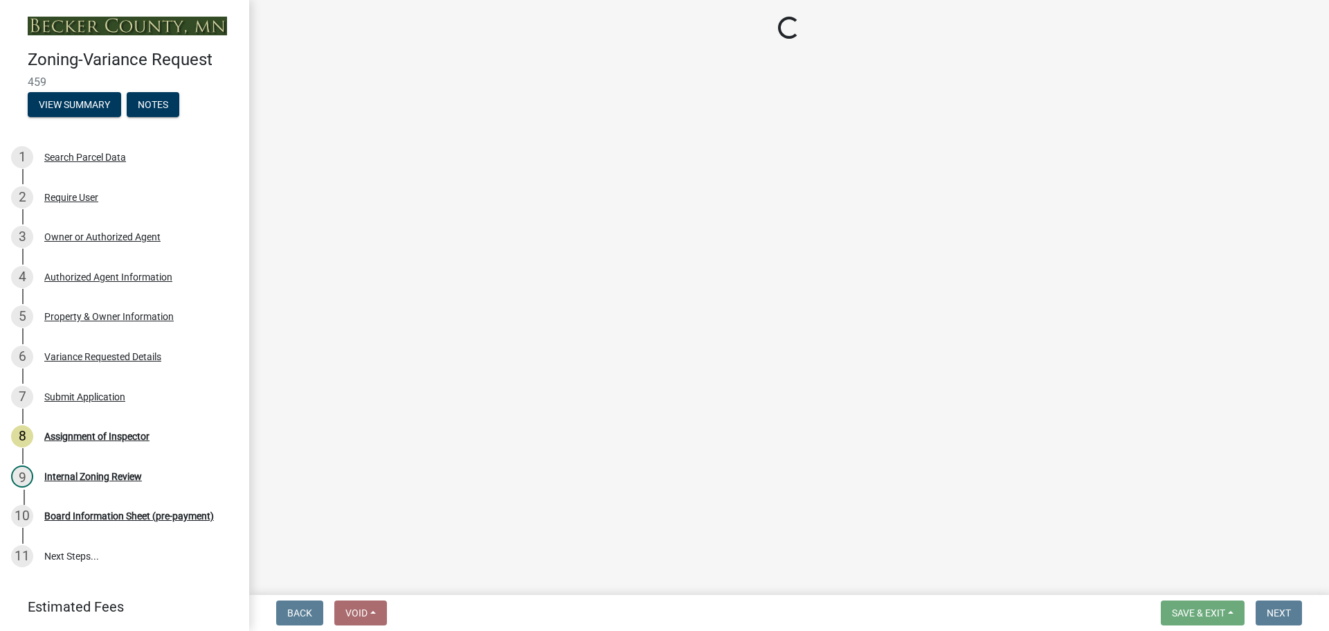
select select "860afd09-da87-482b-bca4-413f5cf53582"
select select "7ceadfd0-f0c9-4b9c-a53d-dc82f9dbdebf"
select select "1aa51e34-4f0a-4095-a3f3-287665056048"
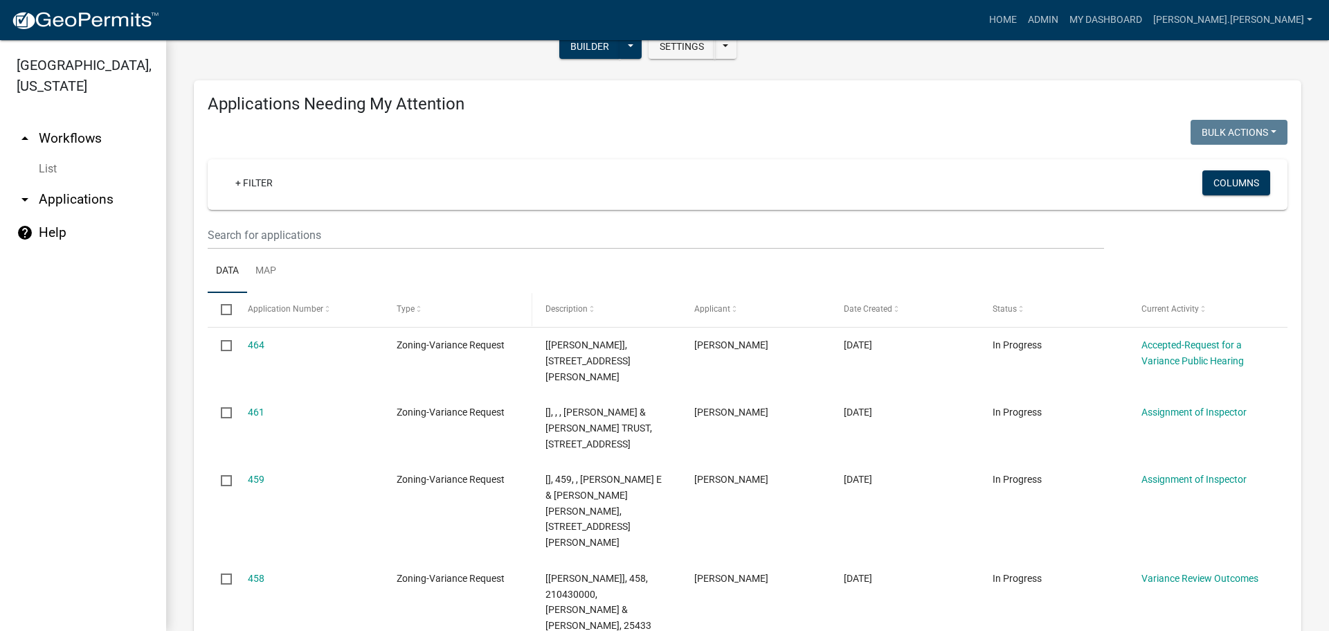
scroll to position [138, 0]
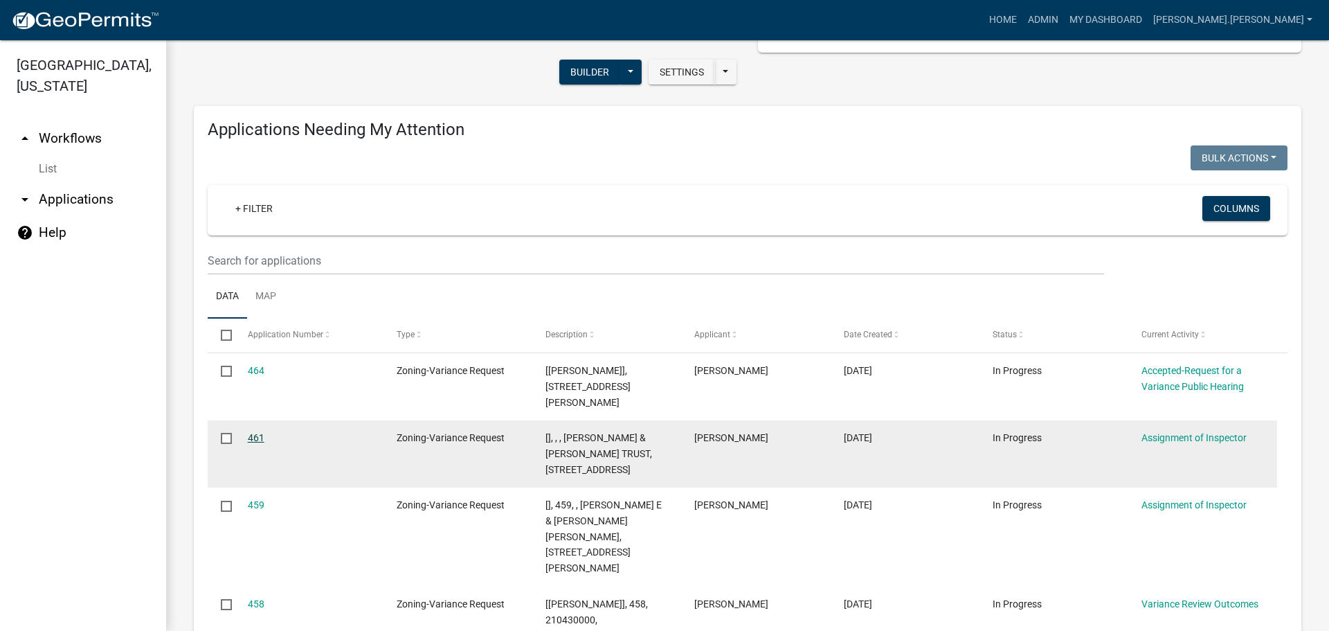
click at [255, 432] on link "461" at bounding box center [256, 437] width 17 height 11
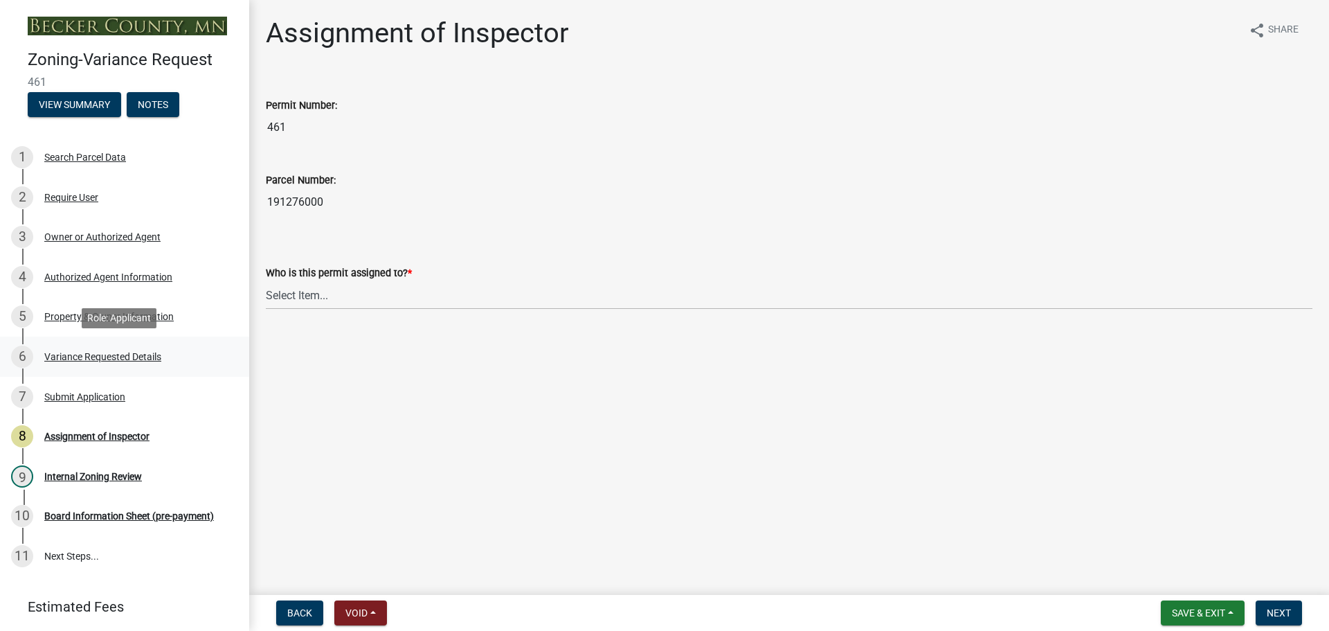
click at [151, 352] on div "Variance Requested Details" at bounding box center [102, 357] width 117 height 10
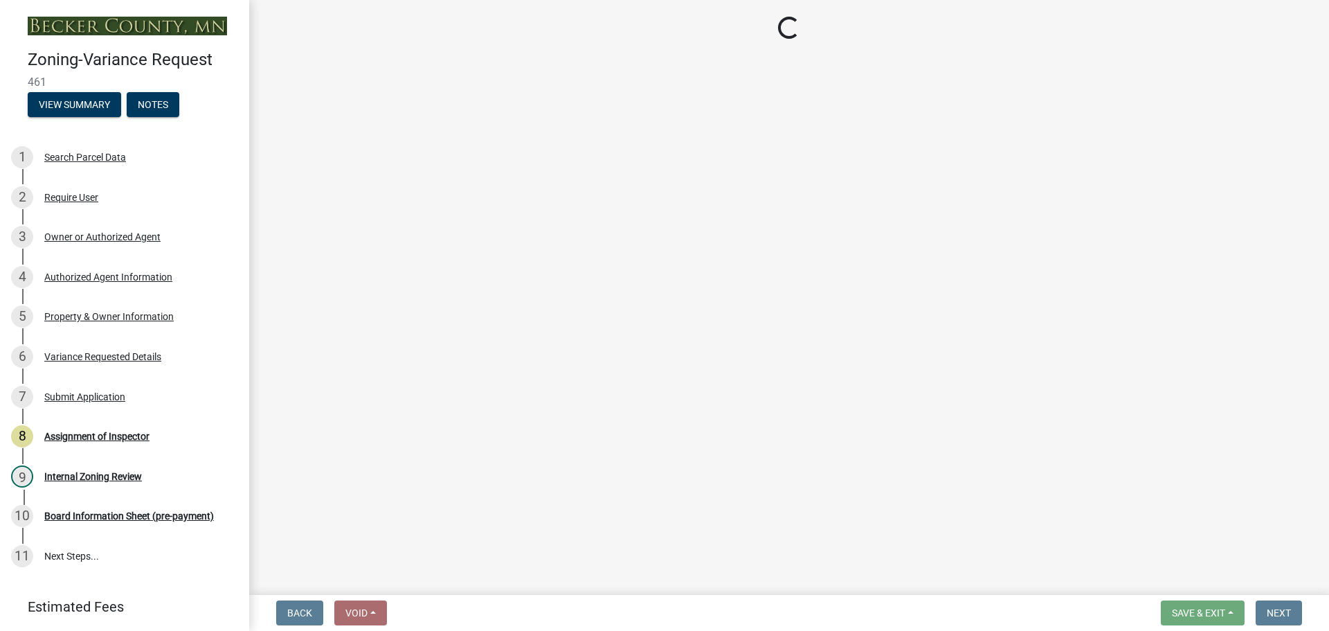
select select "a5c6235c-6fe0-43e3-9b64-f3566618e99d"
select select "a60f612c-e64d-4767-92b2-cb2f842b6e0b"
select select "bb2b5e43-03c1-4874-9abf-a65f400af928"
select select "8ea3e6c3-8fed-4904-aa20-2f643744aa0c"
select select "860afd09-da87-482b-bca4-413f5cf53582"
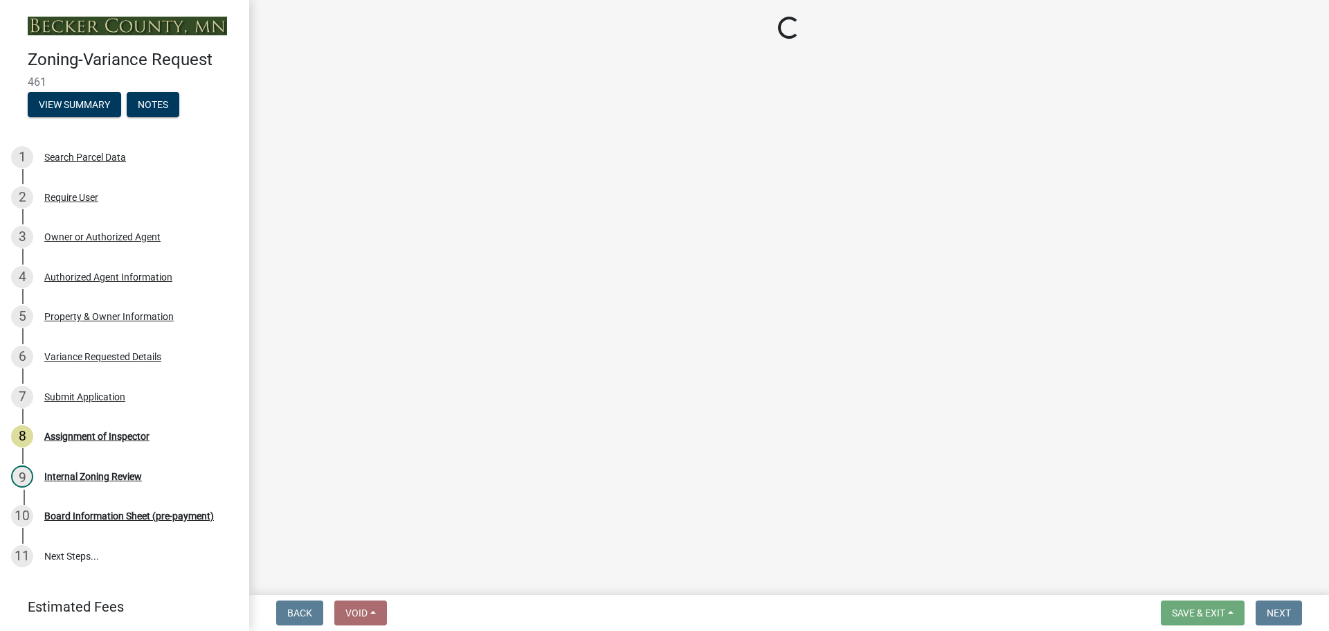
select select "ee8740c3-f4d5-48cf-ad42-c8f7342b480c"
select select "1aa51e34-4f0a-4095-a3f3-287665056048"
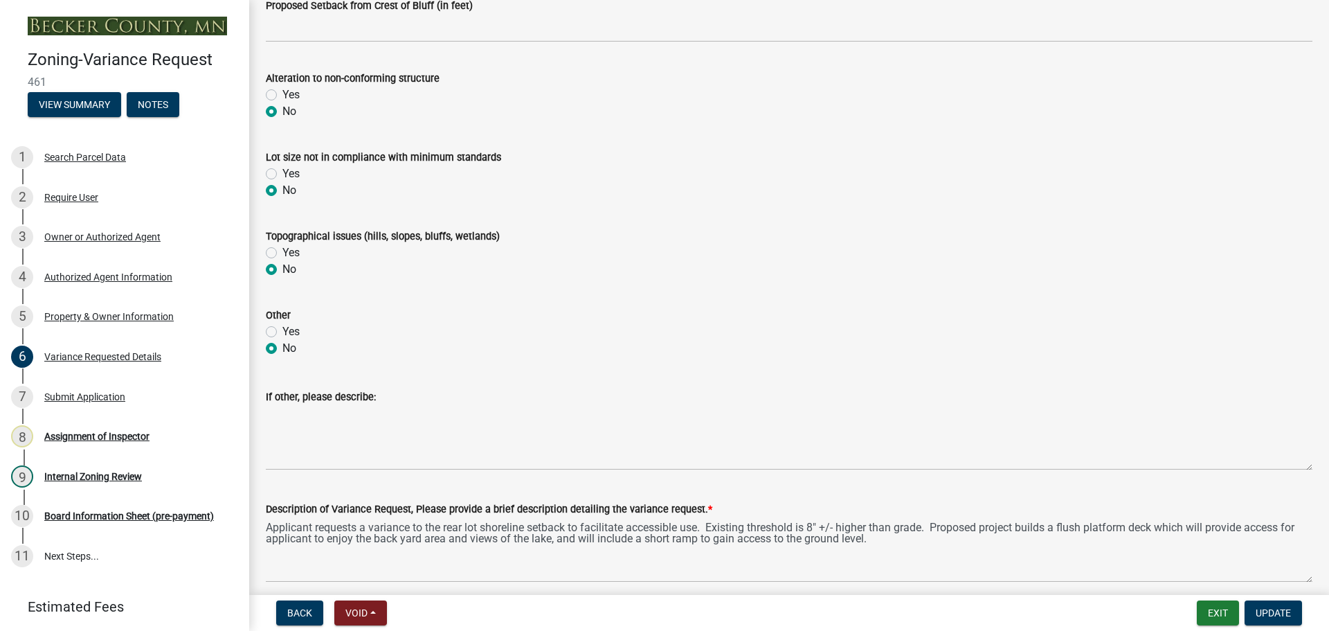
scroll to position [831, 0]
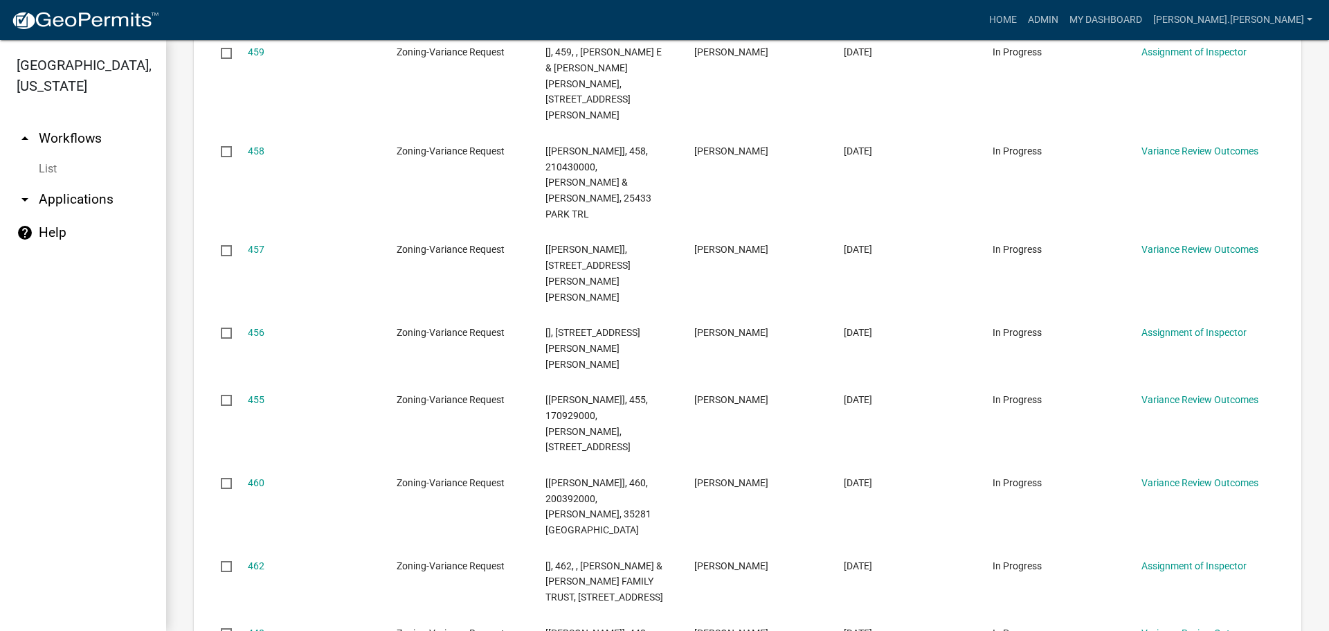
scroll to position [1374, 0]
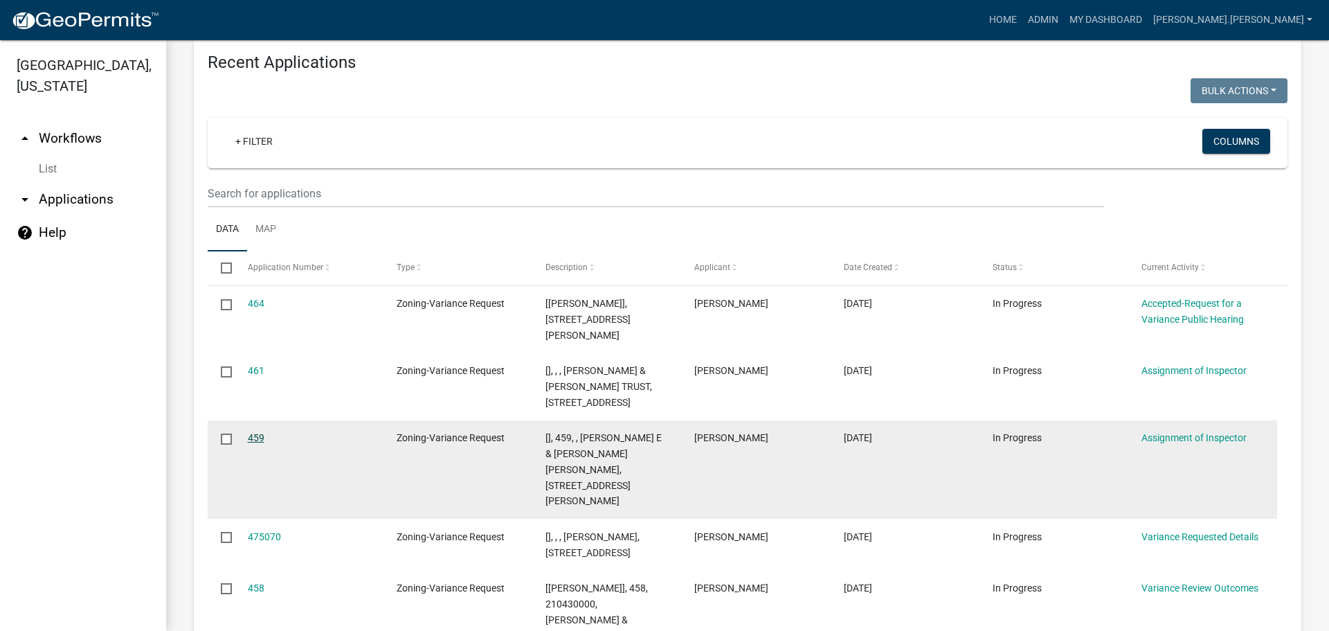
click at [255, 432] on link "459" at bounding box center [256, 437] width 17 height 11
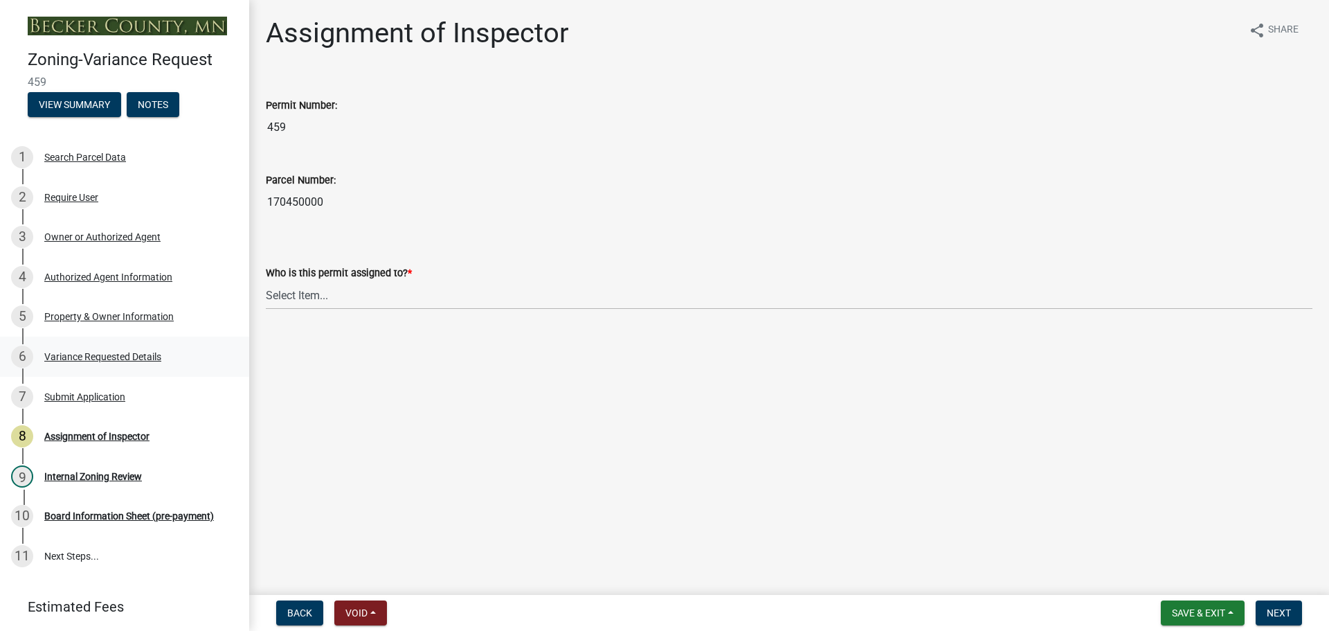
click at [147, 361] on div "Variance Requested Details" at bounding box center [102, 357] width 117 height 10
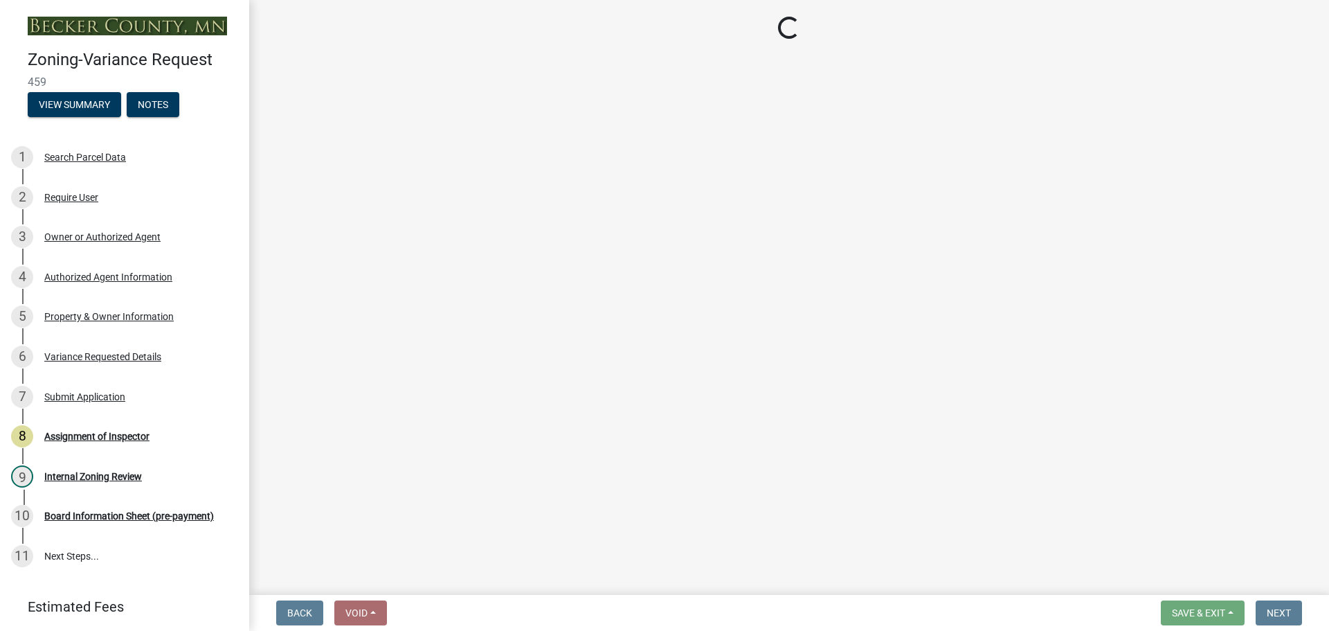
select select "edc6b78d-c029-41a6-a436-e6f76b5f0855"
select select "15bf2cec-1ca8-47a3-85db-999609351cbd"
select select "fa582be9-2d62-4523-84bf-021228ae85a0"
select select "bb2b5e43-03c1-4874-9abf-a65f400af928"
select select "8ea3e6c3-8fed-4904-aa20-2f643744aa0c"
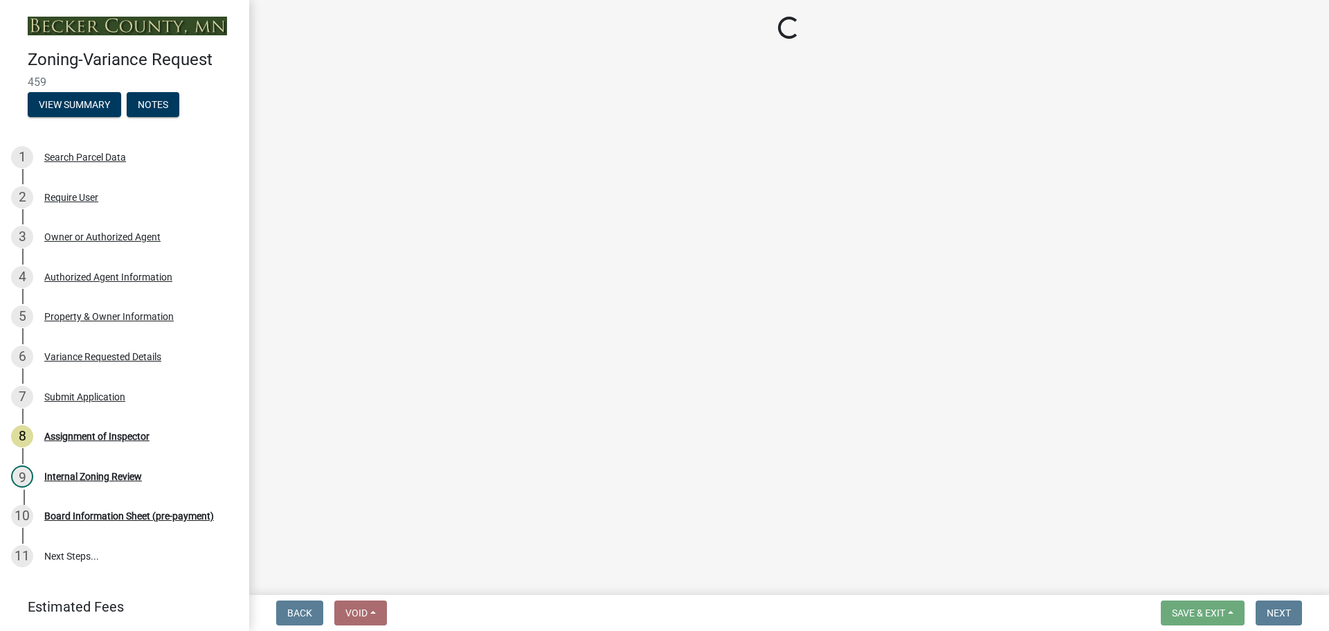
select select "860afd09-da87-482b-bca4-413f5cf53582"
select select "7ceadfd0-f0c9-4b9c-a53d-dc82f9dbdebf"
select select "1aa51e34-4f0a-4095-a3f3-287665056048"
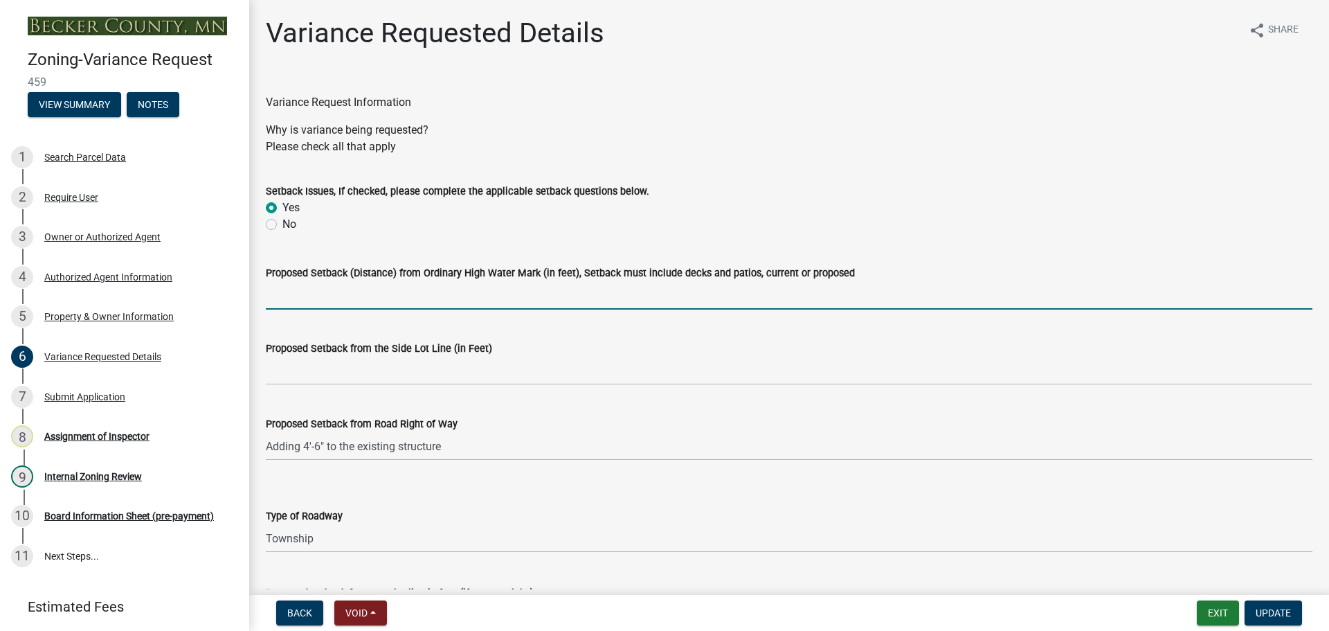
click at [358, 286] on input "Proposed Setback (Distance) from Ordinary High Water Mark (in feet), Setback mu…" at bounding box center [789, 295] width 1047 height 28
type input "51"
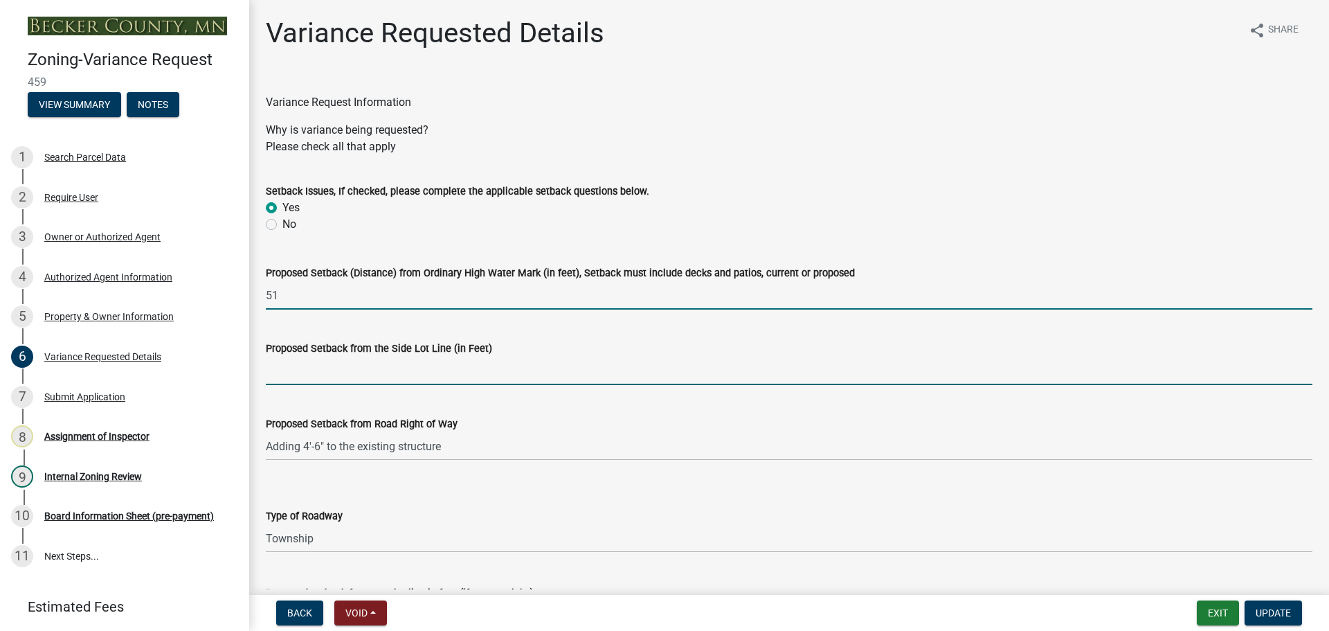
click at [312, 362] on input "Proposed Setback from the Side Lot Line (in Feet)" at bounding box center [789, 371] width 1047 height 28
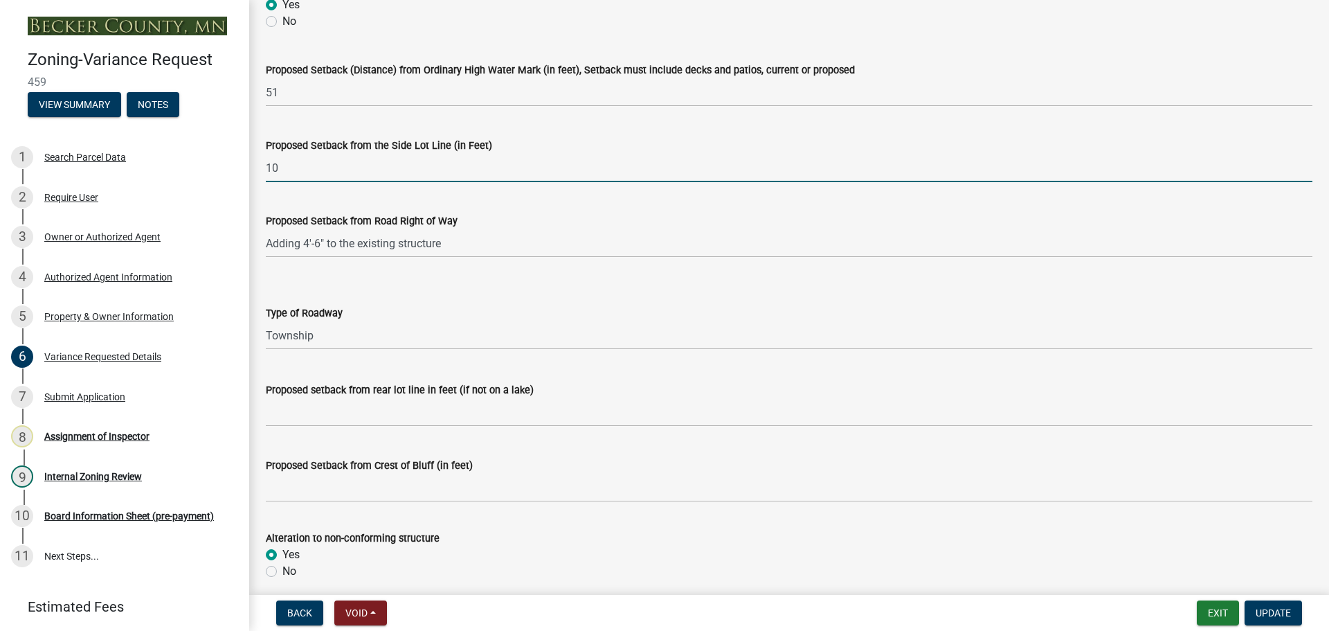
scroll to position [208, 0]
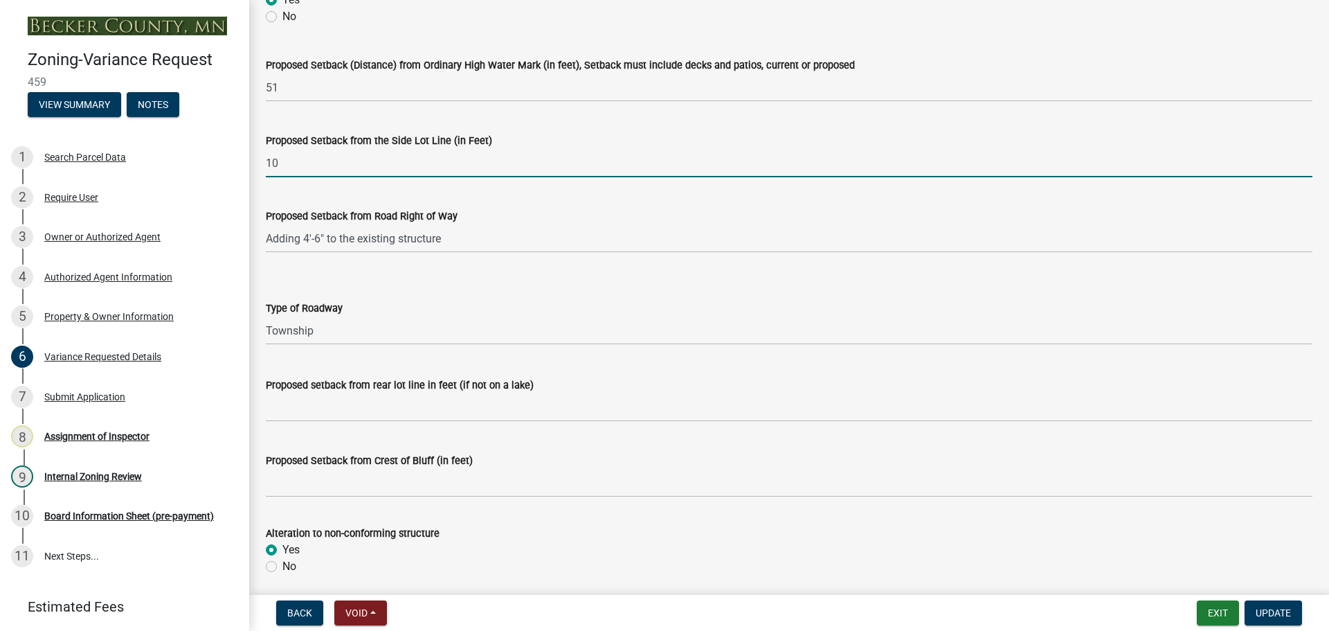
type input "10"
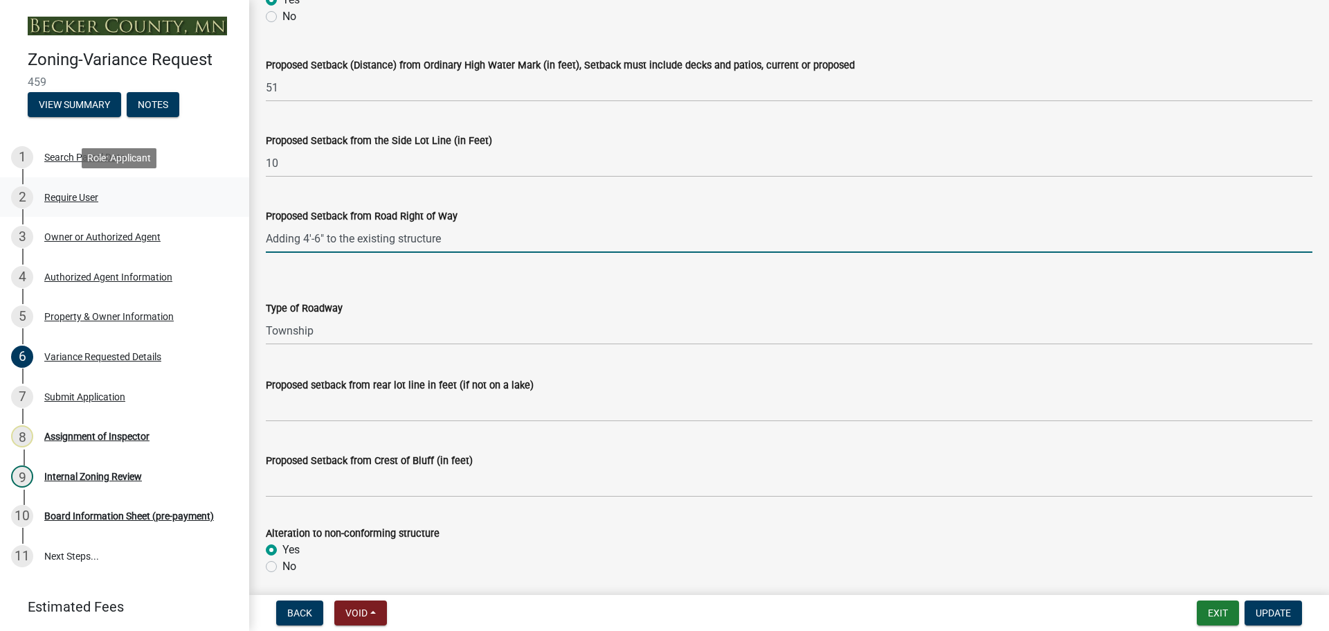
drag, startPoint x: 460, startPoint y: 235, endPoint x: 58, endPoint y: 201, distance: 402.9
click at [58, 201] on div "Zoning-Variance Request 459 View Summary Notes 1 Search Parcel Data 2 Require U…" at bounding box center [664, 315] width 1329 height 631
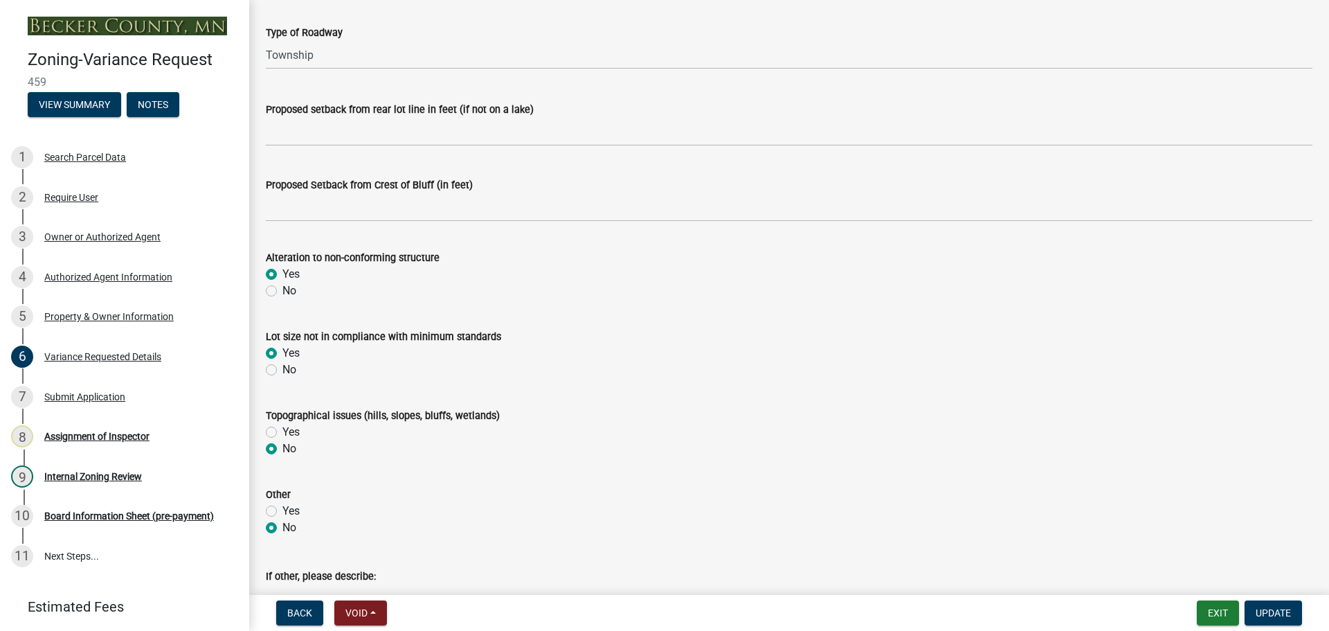
scroll to position [485, 0]
type input "12"
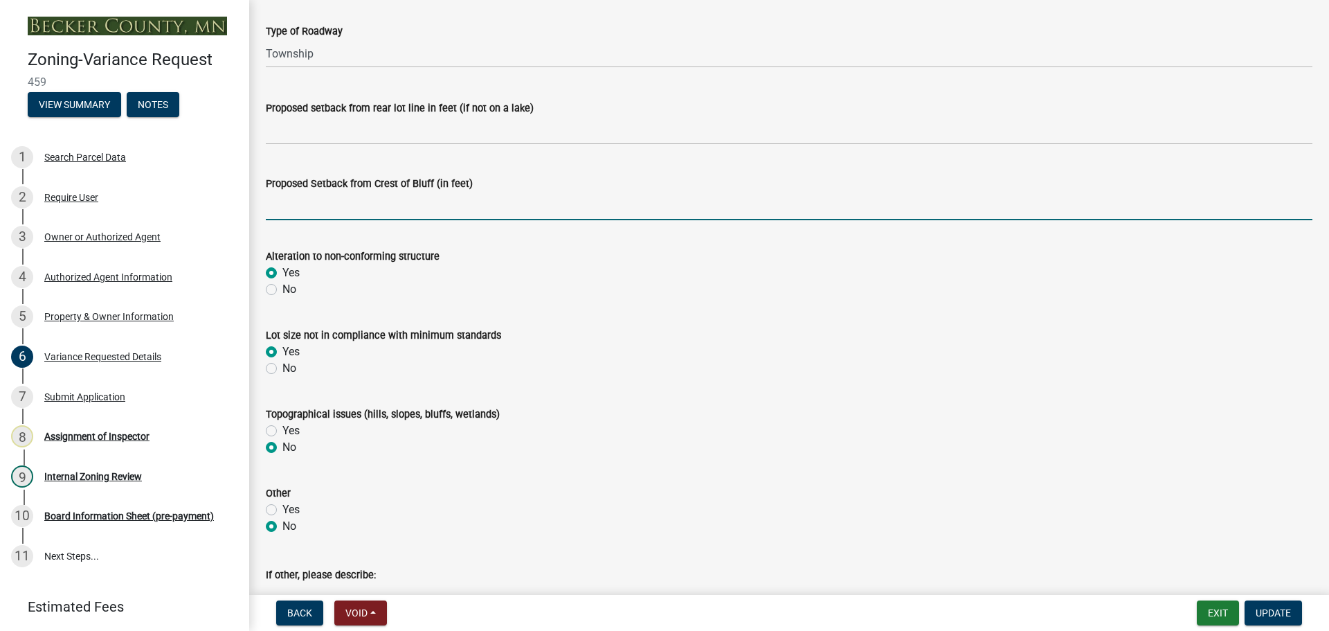
click at [347, 205] on input "Proposed Setback from Crest of Bluff (in feet)" at bounding box center [789, 206] width 1047 height 28
type input "N/A"
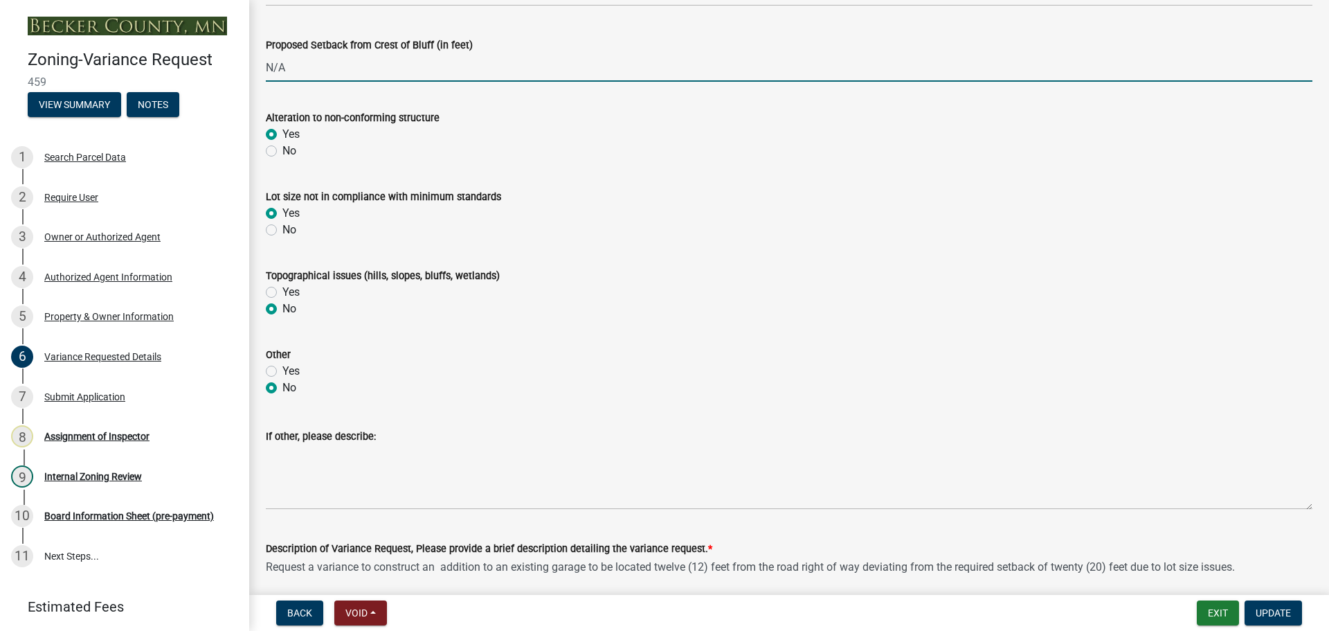
scroll to position [831, 0]
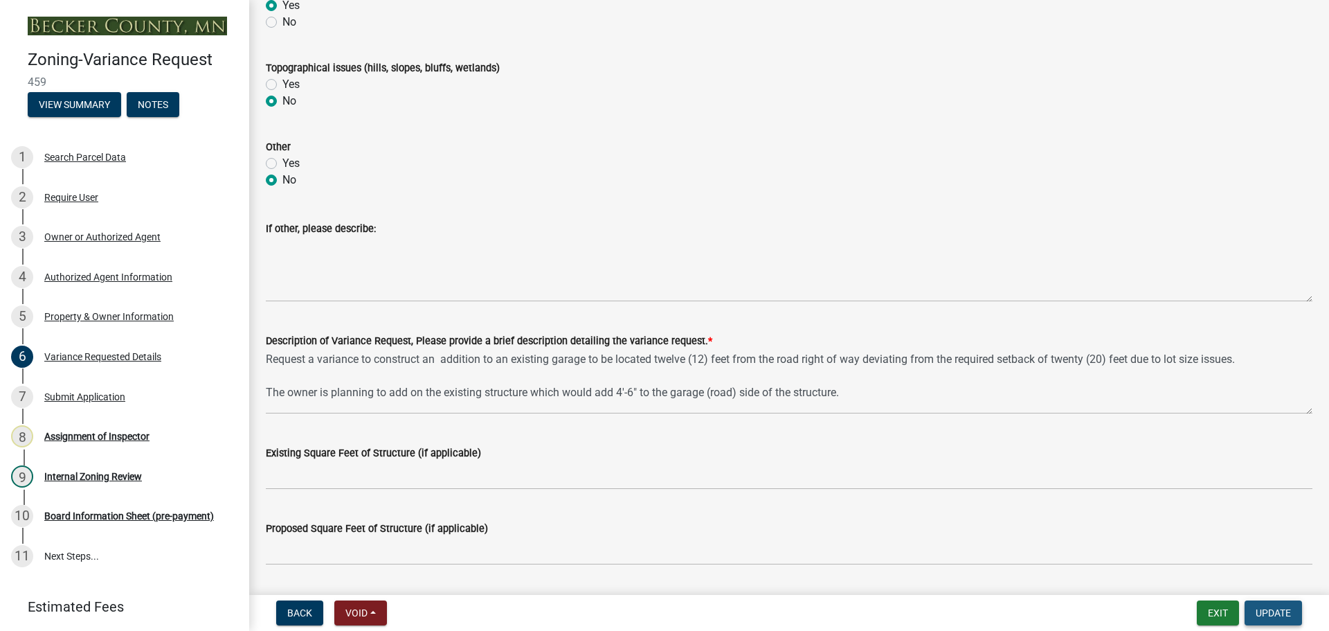
click at [1262, 608] on span "Update" at bounding box center [1273, 612] width 35 height 11
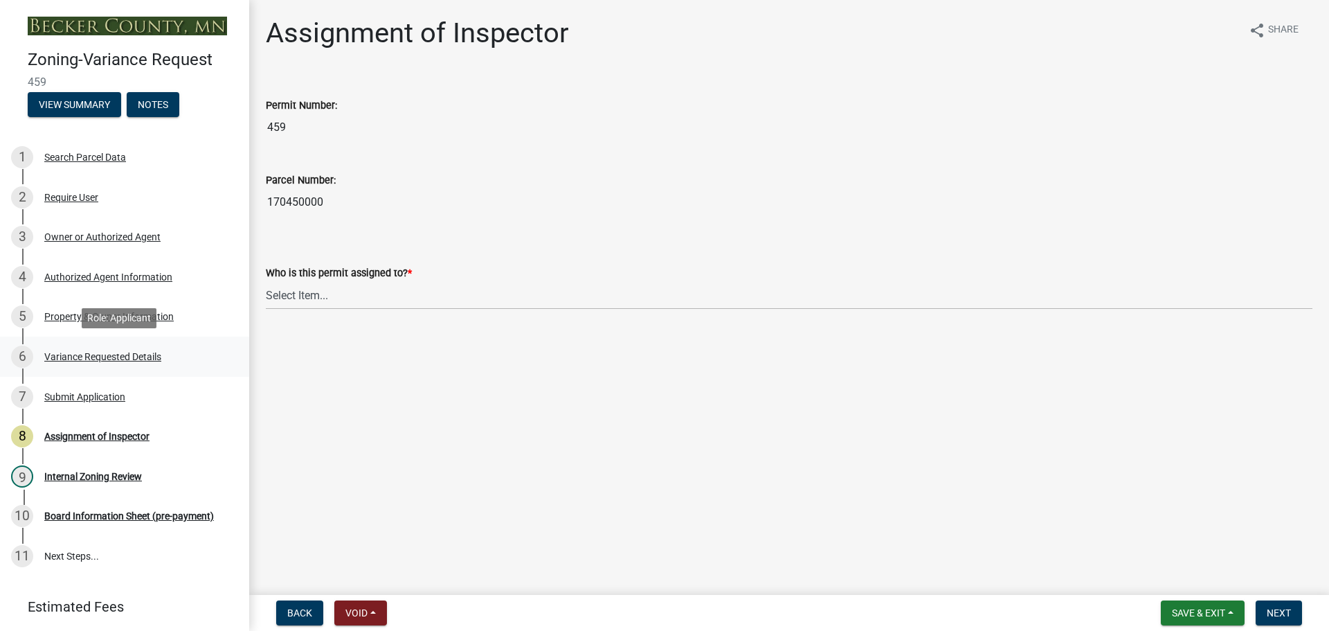
click at [101, 358] on div "Variance Requested Details" at bounding box center [102, 357] width 117 height 10
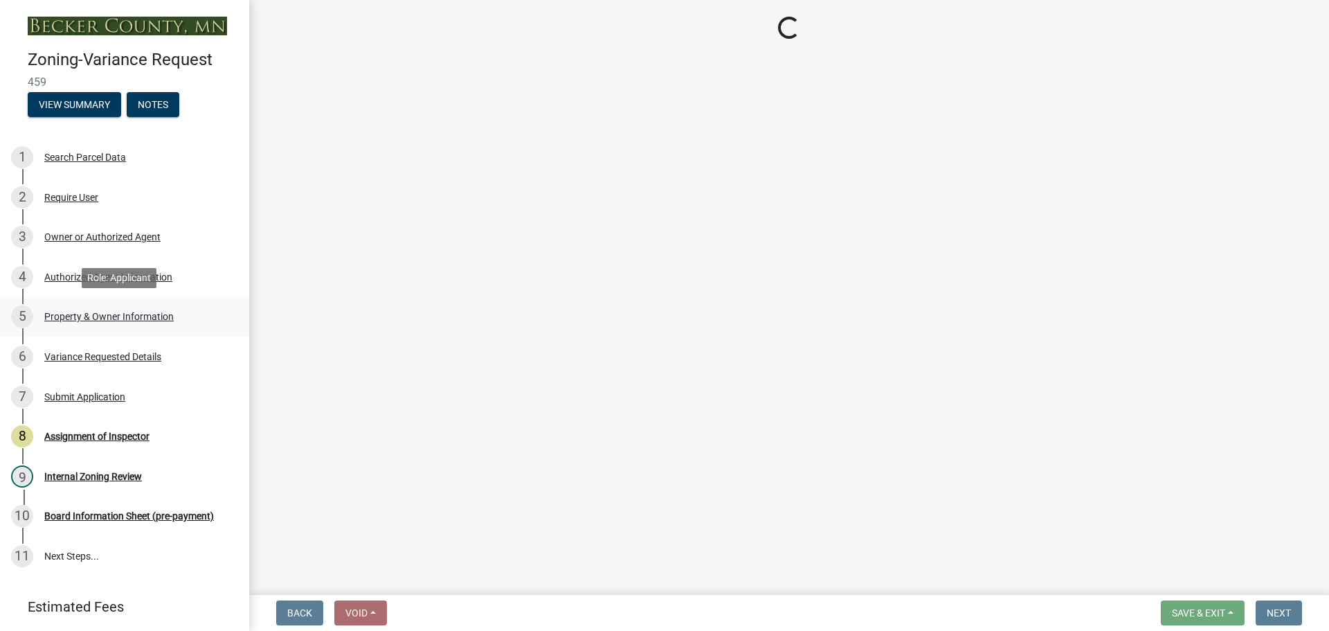
select select "edc6b78d-c029-41a6-a436-e6f76b5f0855"
select select "15bf2cec-1ca8-47a3-85db-999609351cbd"
select select "fa582be9-2d62-4523-84bf-021228ae85a0"
select select "bb2b5e43-03c1-4874-9abf-a65f400af928"
select select "8ea3e6c3-8fed-4904-aa20-2f643744aa0c"
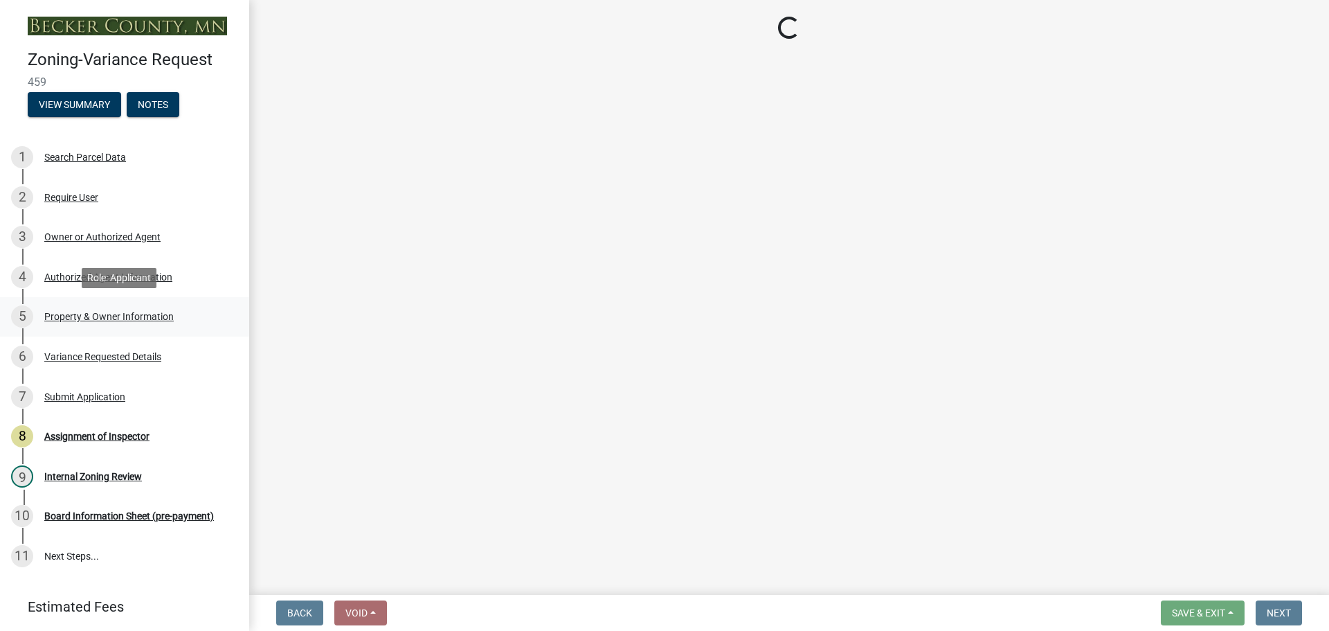
select select "860afd09-da87-482b-bca4-413f5cf53582"
select select "7ceadfd0-f0c9-4b9c-a53d-dc82f9dbdebf"
select select "1aa51e34-4f0a-4095-a3f3-287665056048"
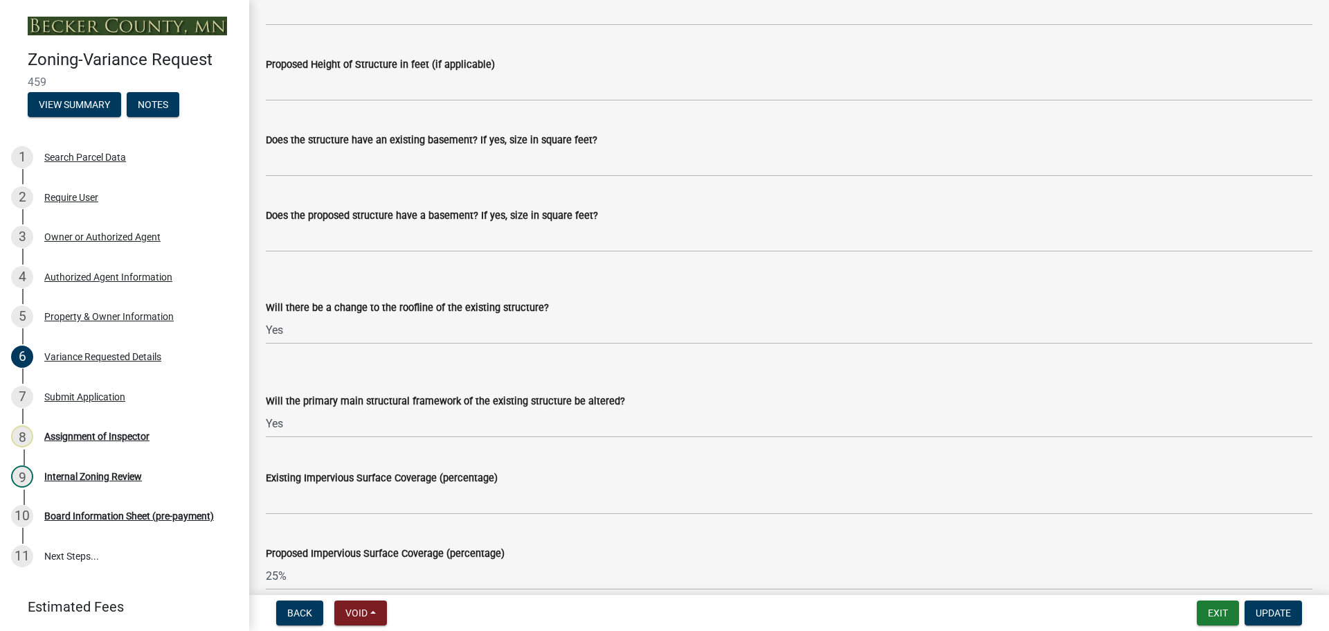
scroll to position [1261, 0]
